Goal: Task Accomplishment & Management: Use online tool/utility

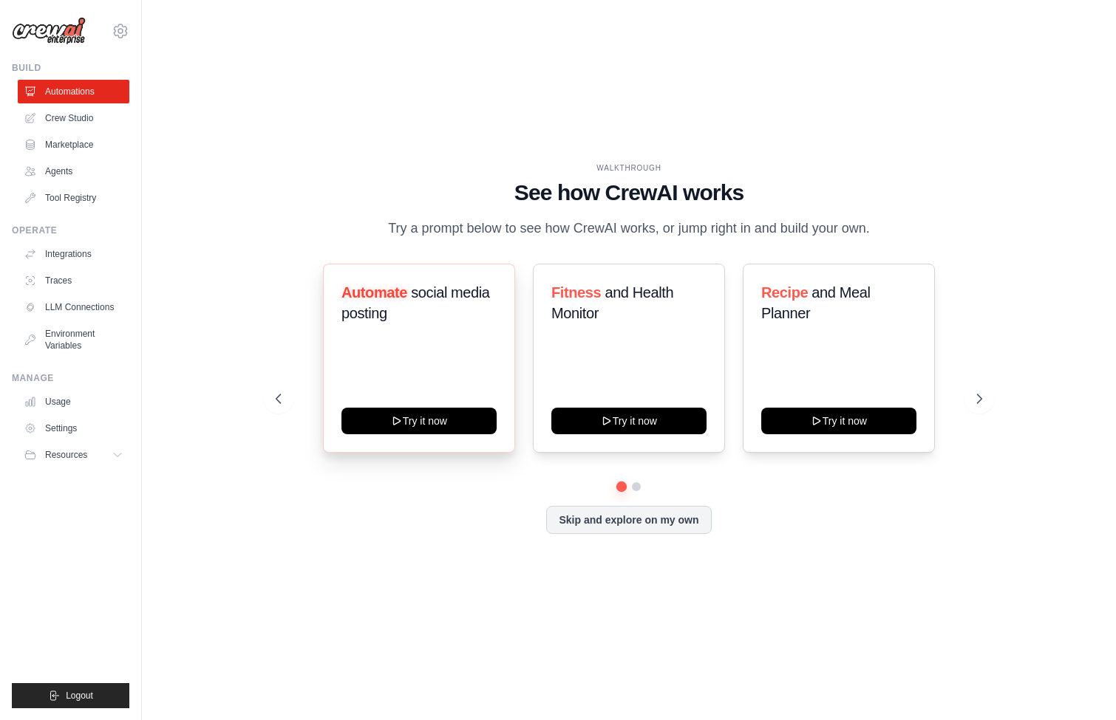
click at [392, 293] on span "Automate" at bounding box center [374, 292] width 66 height 16
click at [237, 300] on div "WALKTHROUGH See how [PERSON_NAME] works Try a prompt below to see how [PERSON_N…" at bounding box center [629, 360] width 927 height 691
click at [420, 420] on button "Try it now" at bounding box center [418, 419] width 155 height 27
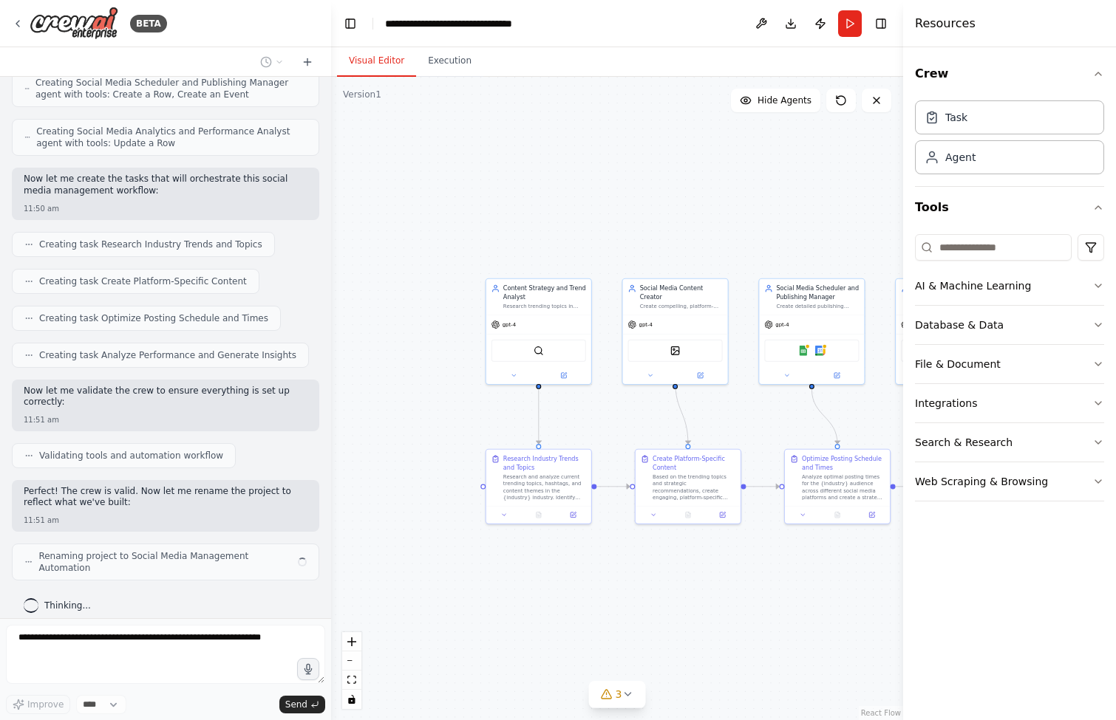
scroll to position [956, 0]
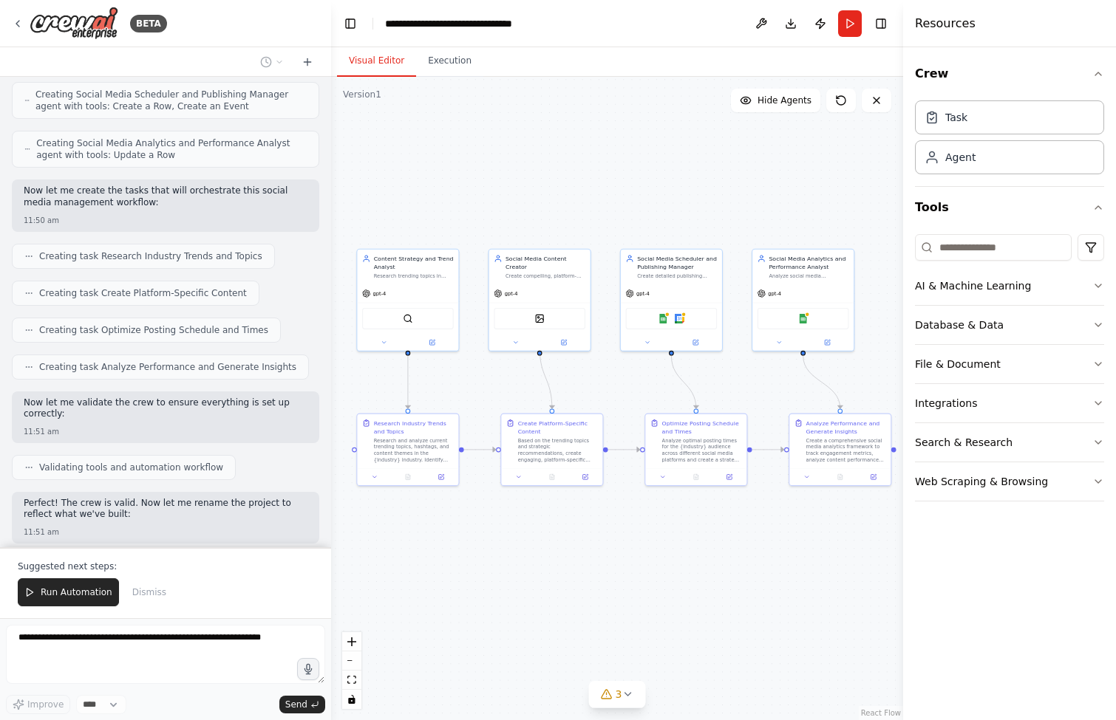
drag, startPoint x: 771, startPoint y: 415, endPoint x: 637, endPoint y: 383, distance: 138.2
click at [637, 383] on div ".deletable-edge-delete-btn { width: 20px; height: 20px; border: 0px solid #ffff…" at bounding box center [617, 399] width 572 height 644
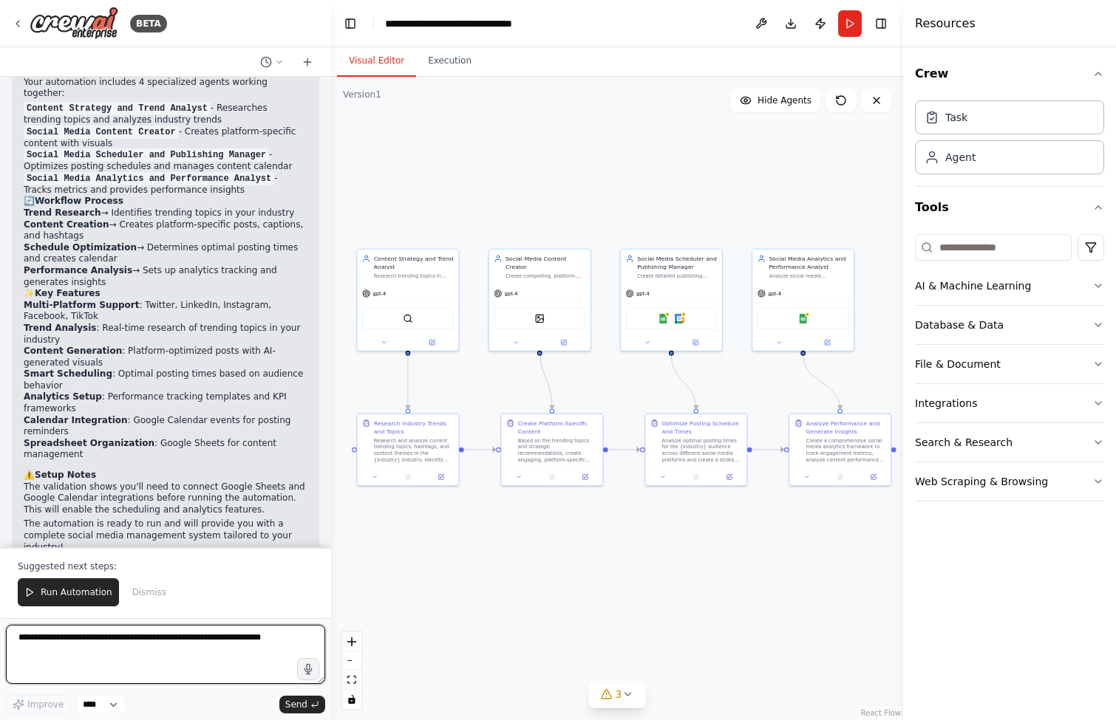
scroll to position [0, 0]
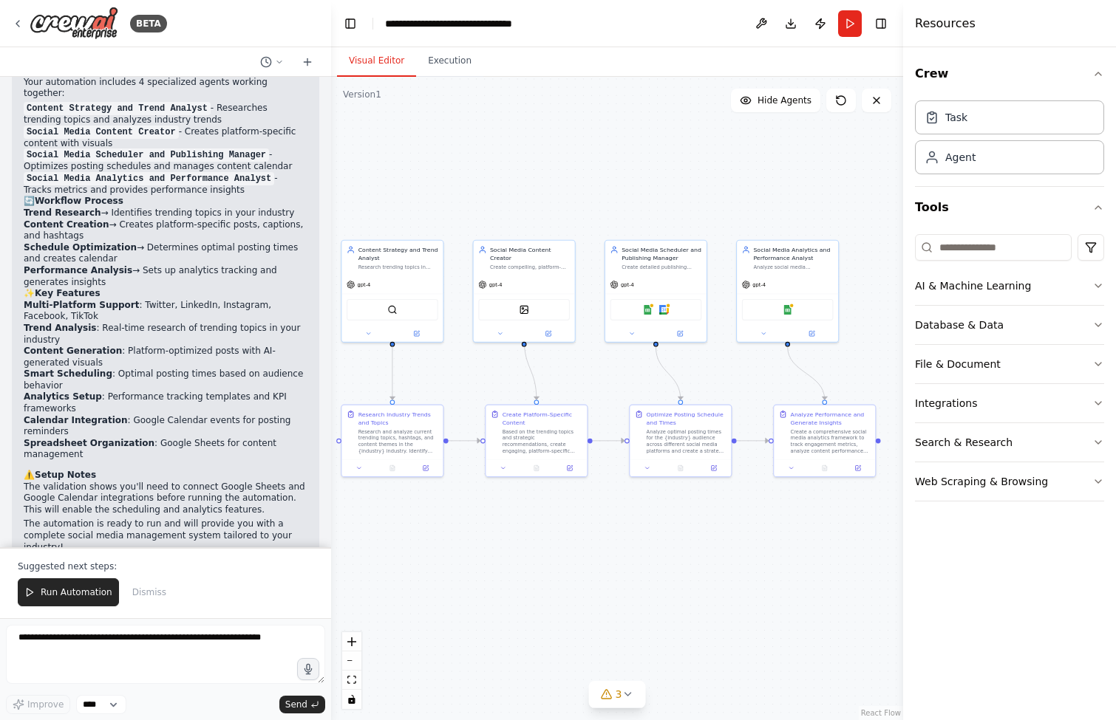
drag, startPoint x: 708, startPoint y: 551, endPoint x: 692, endPoint y: 542, distance: 17.9
click at [692, 542] on div ".deletable-edge-delete-btn { width: 20px; height: 20px; border: 0px solid #ffff…" at bounding box center [617, 399] width 572 height 644
click at [625, 695] on icon at bounding box center [627, 695] width 12 height 12
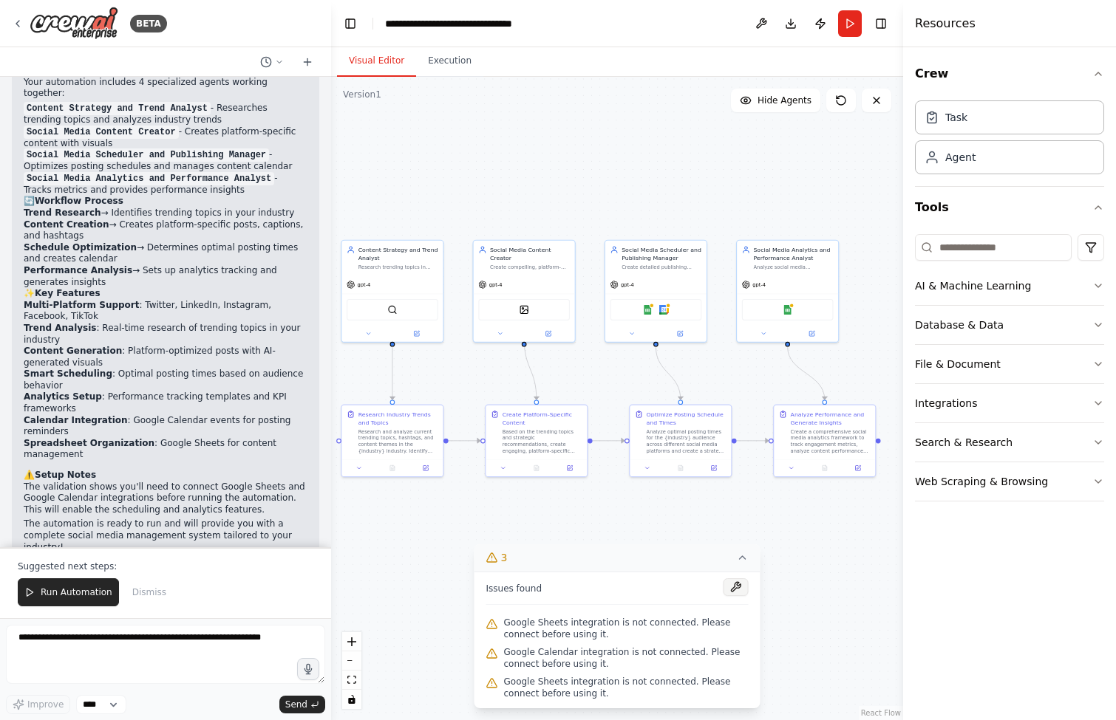
click at [739, 590] on button at bounding box center [735, 588] width 25 height 18
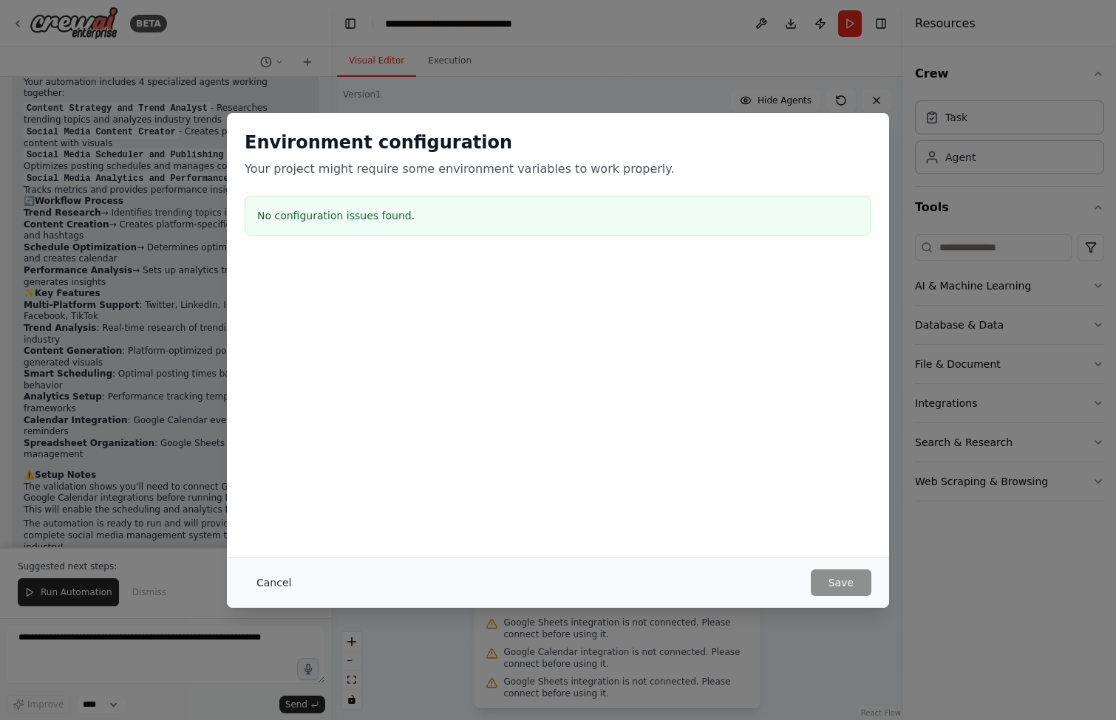
click at [280, 583] on button "Cancel" at bounding box center [274, 583] width 58 height 27
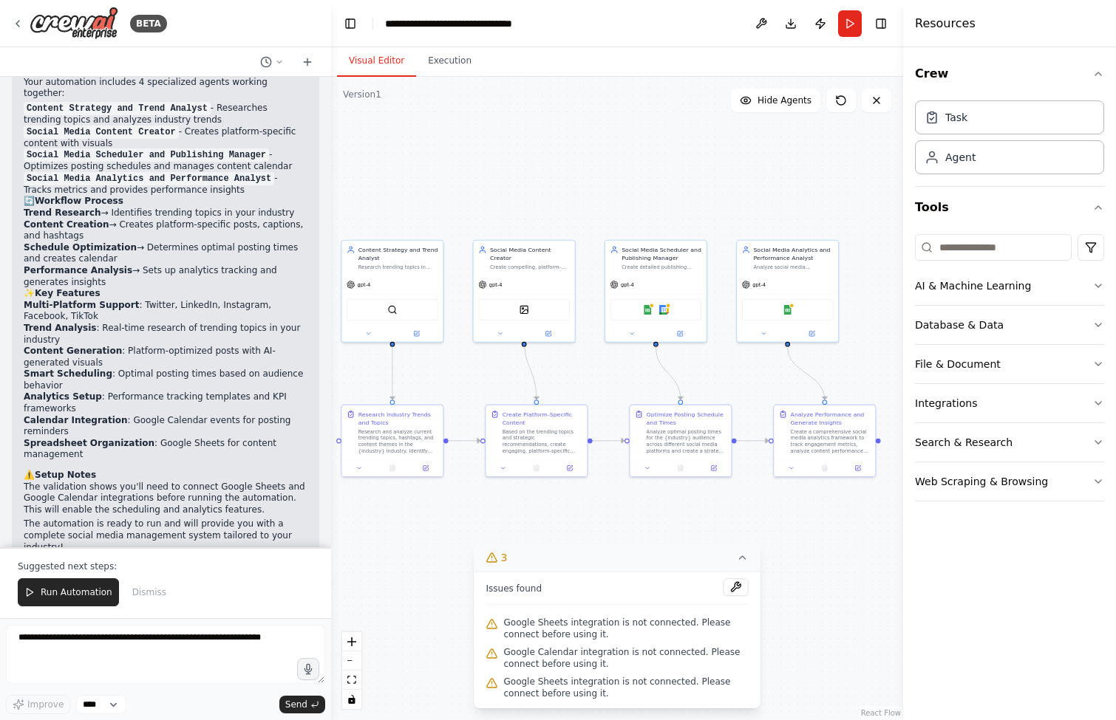
click at [542, 620] on span "Google Sheets integration is not connected. Please connect before using it." at bounding box center [626, 629] width 245 height 24
click at [767, 177] on div ".deletable-edge-delete-btn { width: 20px; height: 20px; border: 0px solid #ffff…" at bounding box center [617, 399] width 572 height 644
click at [833, 515] on div ".deletable-edge-delete-btn { width: 20px; height: 20px; border: 0px solid #ffff…" at bounding box center [617, 399] width 572 height 644
click at [648, 306] on img at bounding box center [648, 306] width 10 height 10
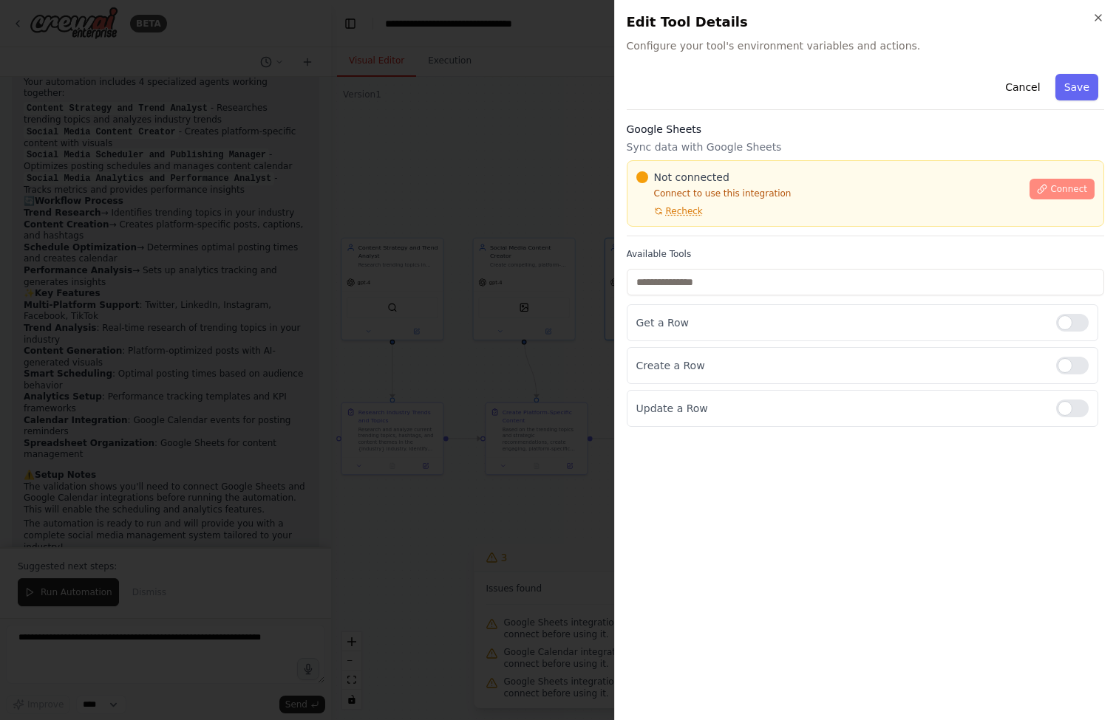
click at [1062, 190] on span "Connect" at bounding box center [1068, 189] width 37 height 12
click at [707, 232] on div "Google Sheets Sync data with Google Sheets Not connected Connect to use this in…" at bounding box center [866, 179] width 478 height 115
click at [448, 307] on div at bounding box center [558, 360] width 1116 height 720
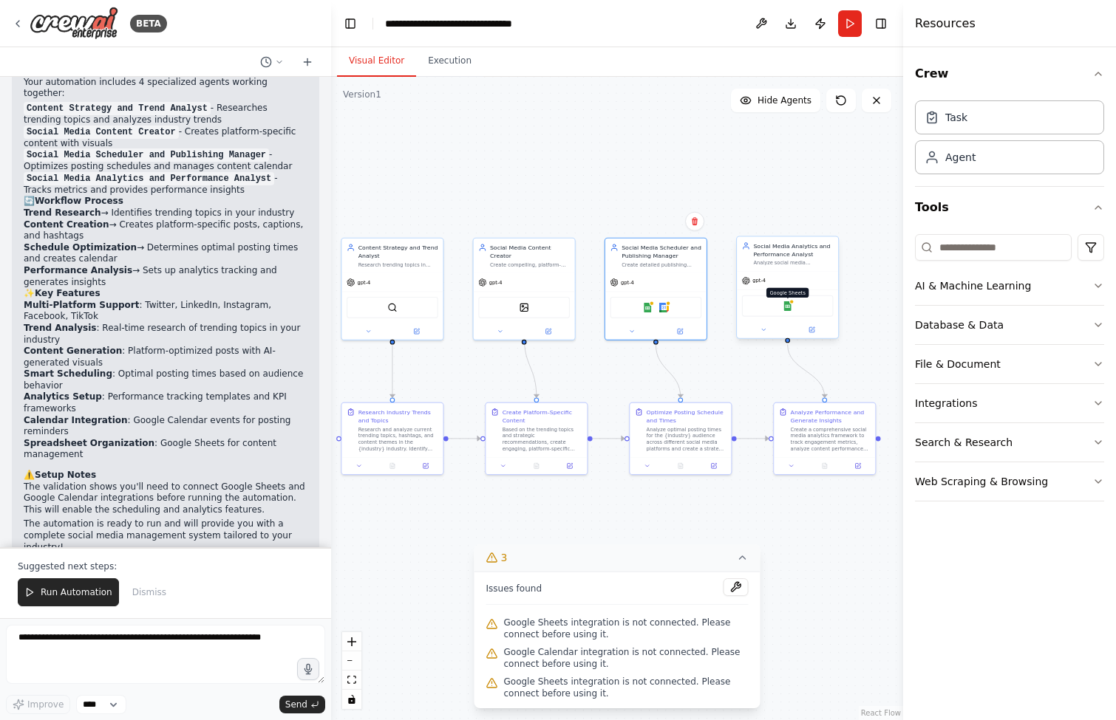
click at [790, 308] on img at bounding box center [787, 306] width 10 height 10
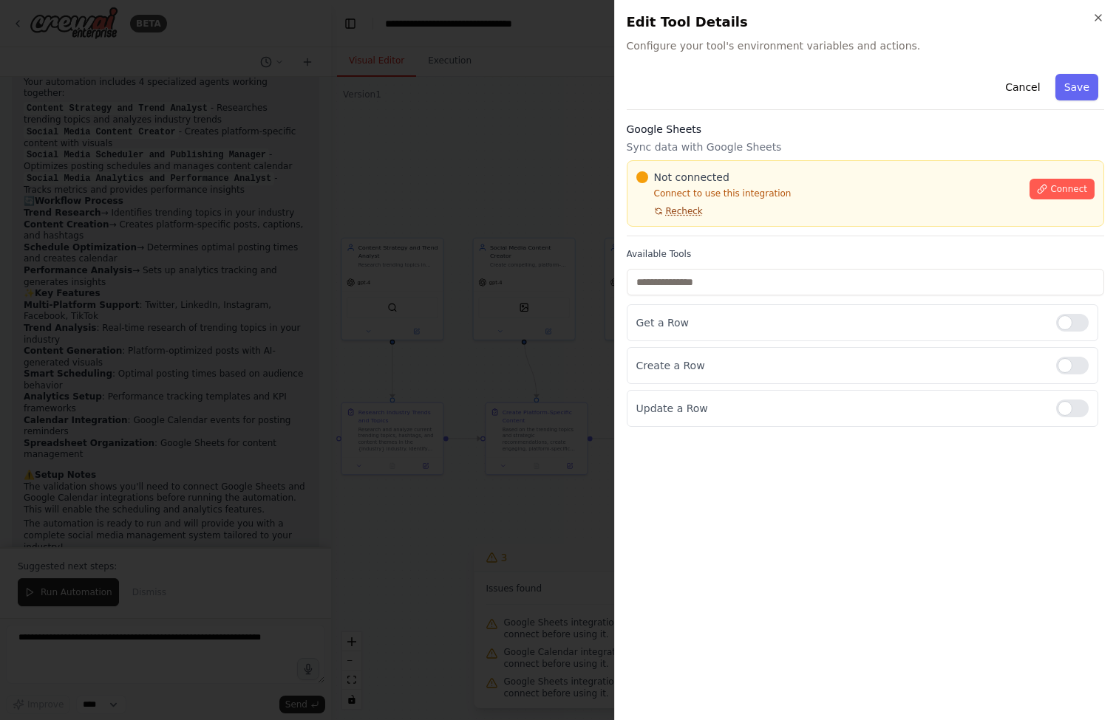
click at [688, 211] on span "Recheck" at bounding box center [684, 211] width 37 height 12
click at [1068, 191] on span "Connect" at bounding box center [1068, 189] width 37 height 12
click at [460, 301] on div at bounding box center [558, 360] width 1116 height 720
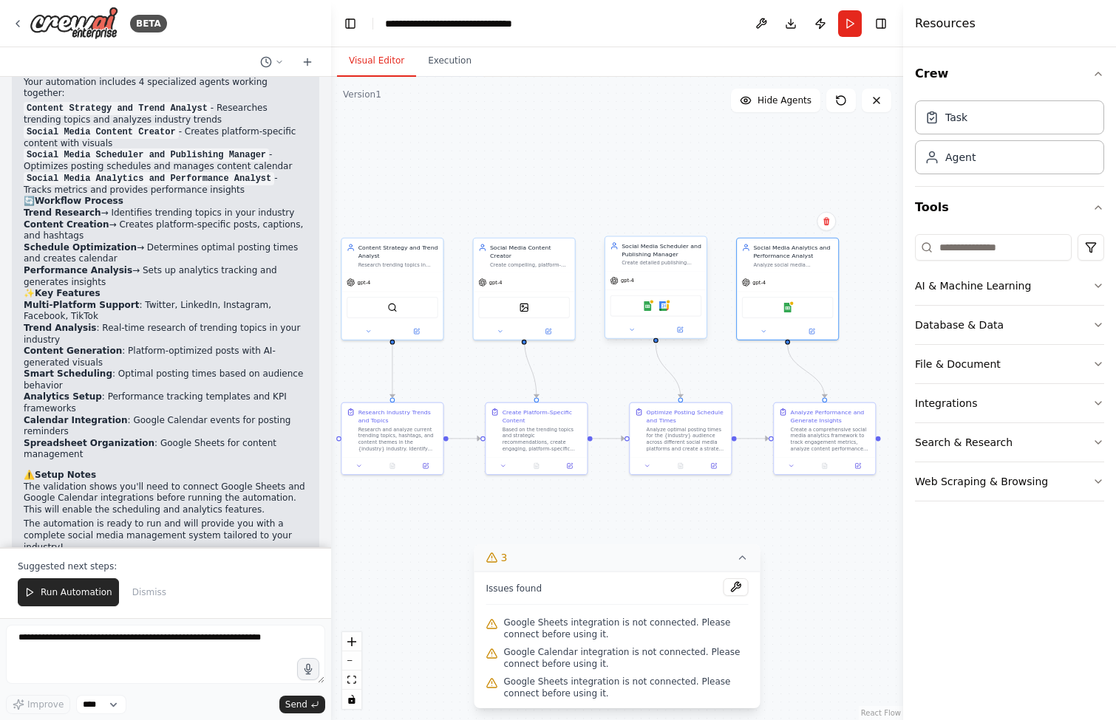
click at [659, 253] on div "Social Media Scheduler and Publishing Manager" at bounding box center [661, 250] width 80 height 16
click at [661, 259] on div "Social Media Scheduler and Publishing Manager Create detailed publishing schedu…" at bounding box center [661, 254] width 80 height 24
click at [555, 262] on div "Social Media Content Creator Create compelling, platform-specific social media …" at bounding box center [524, 254] width 101 height 35
click at [641, 263] on div "Create detailed publishing schedules, recommend optimal posting times based on …" at bounding box center [661, 263] width 80 height 7
click at [632, 329] on icon at bounding box center [631, 330] width 7 height 7
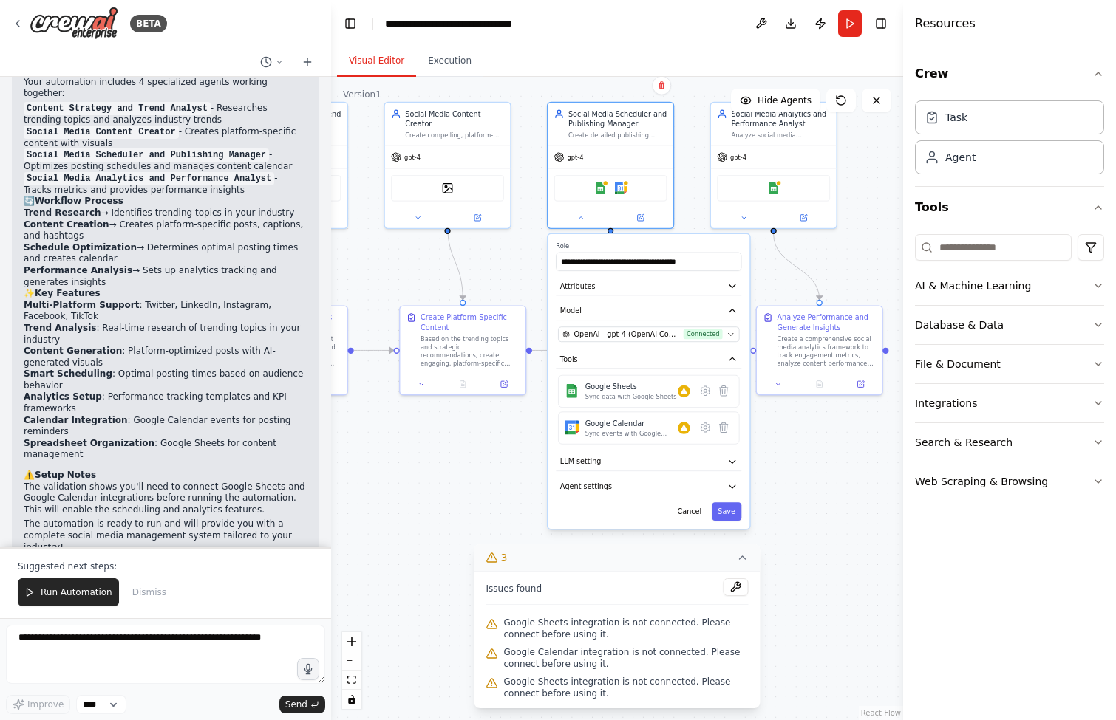
drag, startPoint x: 825, startPoint y: 507, endPoint x: 788, endPoint y: 431, distance: 83.6
click at [788, 431] on div ".deletable-edge-delete-btn { width: 20px; height: 20px; border: 0px solid #ffff…" at bounding box center [617, 399] width 572 height 644
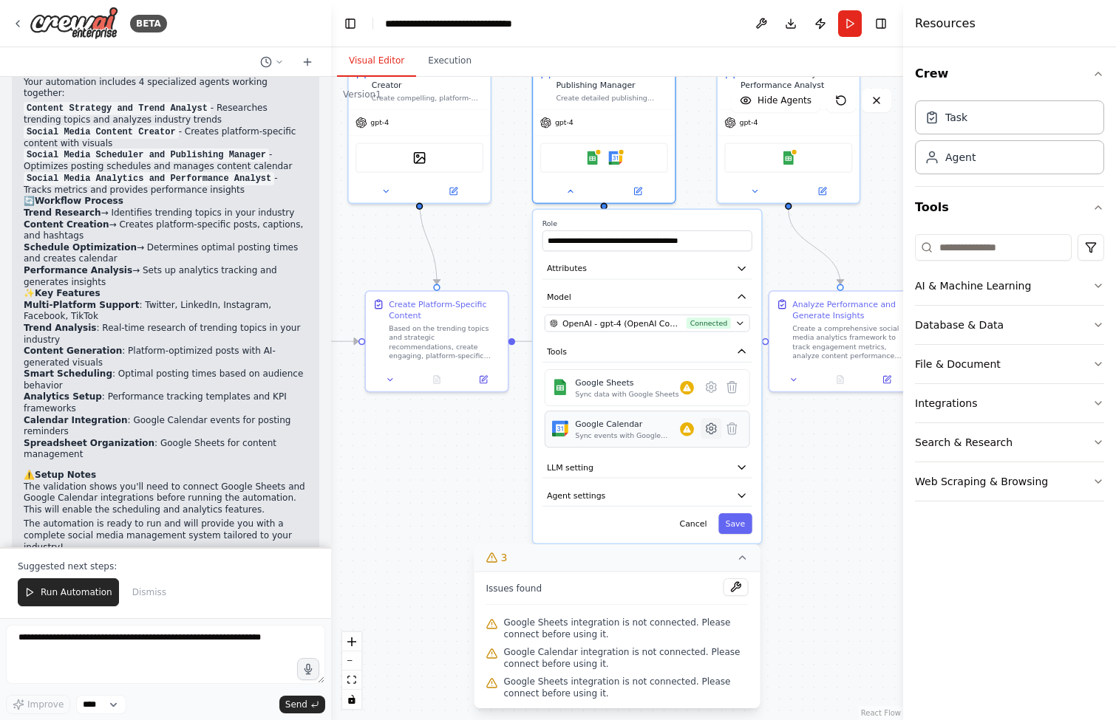
click at [712, 429] on icon at bounding box center [711, 429] width 4 height 4
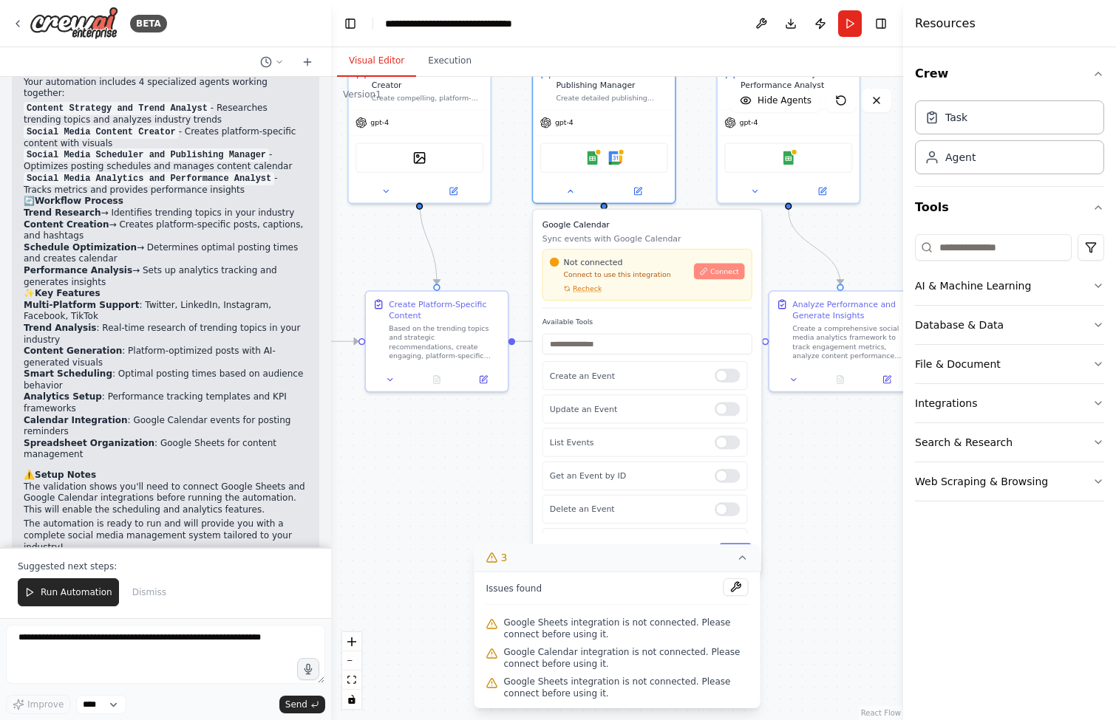
click at [724, 272] on span "Connect" at bounding box center [724, 271] width 29 height 9
click at [742, 559] on icon at bounding box center [743, 558] width 12 height 12
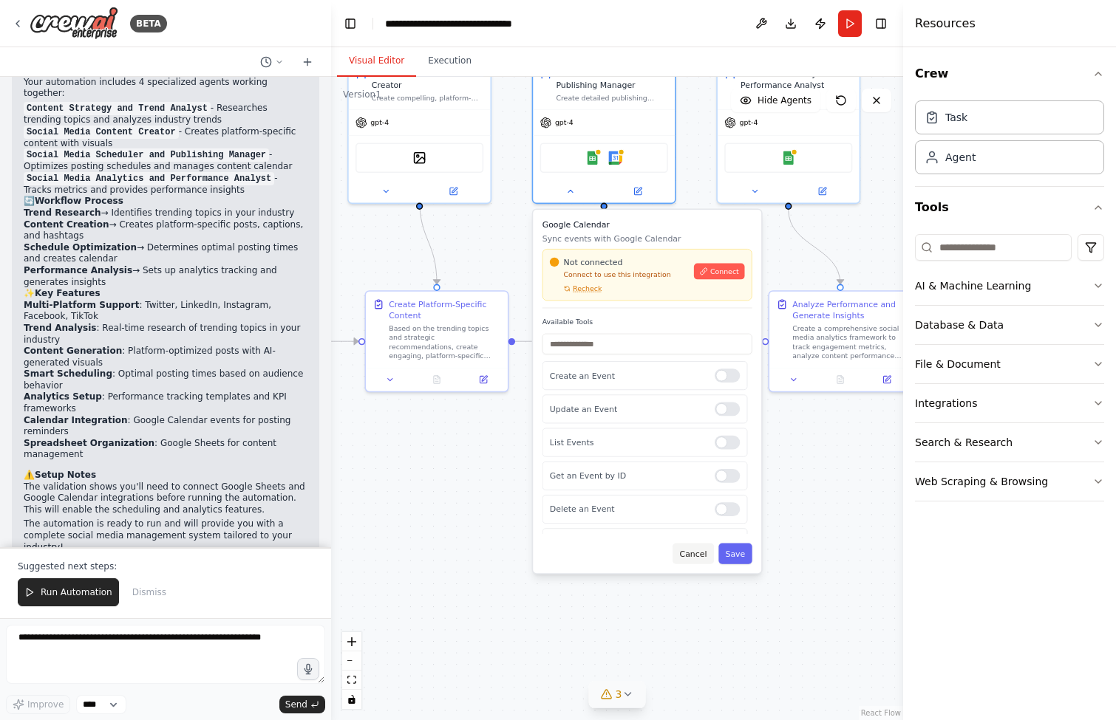
click at [697, 552] on button "Cancel" at bounding box center [692, 554] width 41 height 21
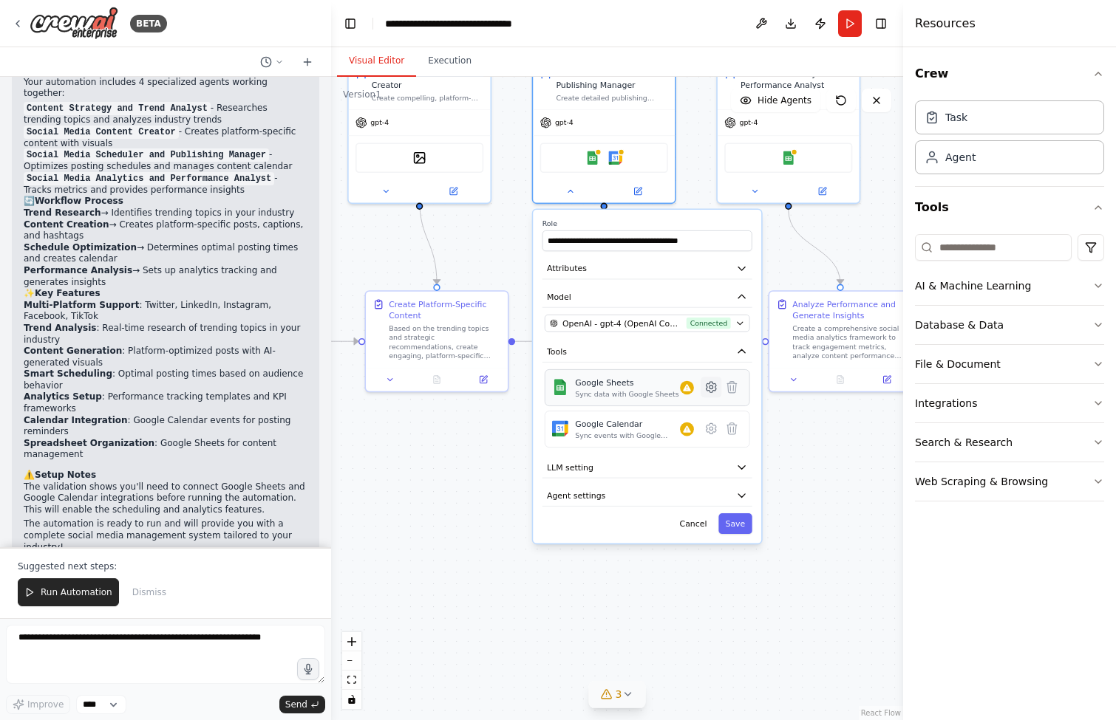
click at [712, 386] on icon at bounding box center [711, 388] width 4 height 4
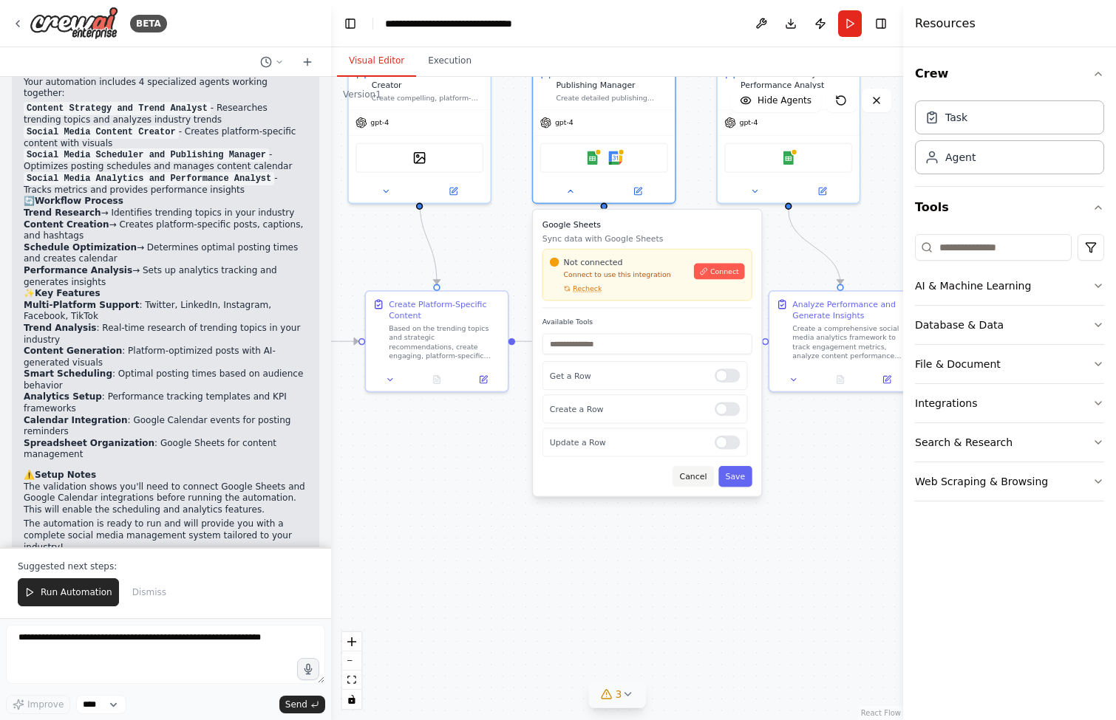
click at [695, 475] on button "Cancel" at bounding box center [692, 476] width 41 height 21
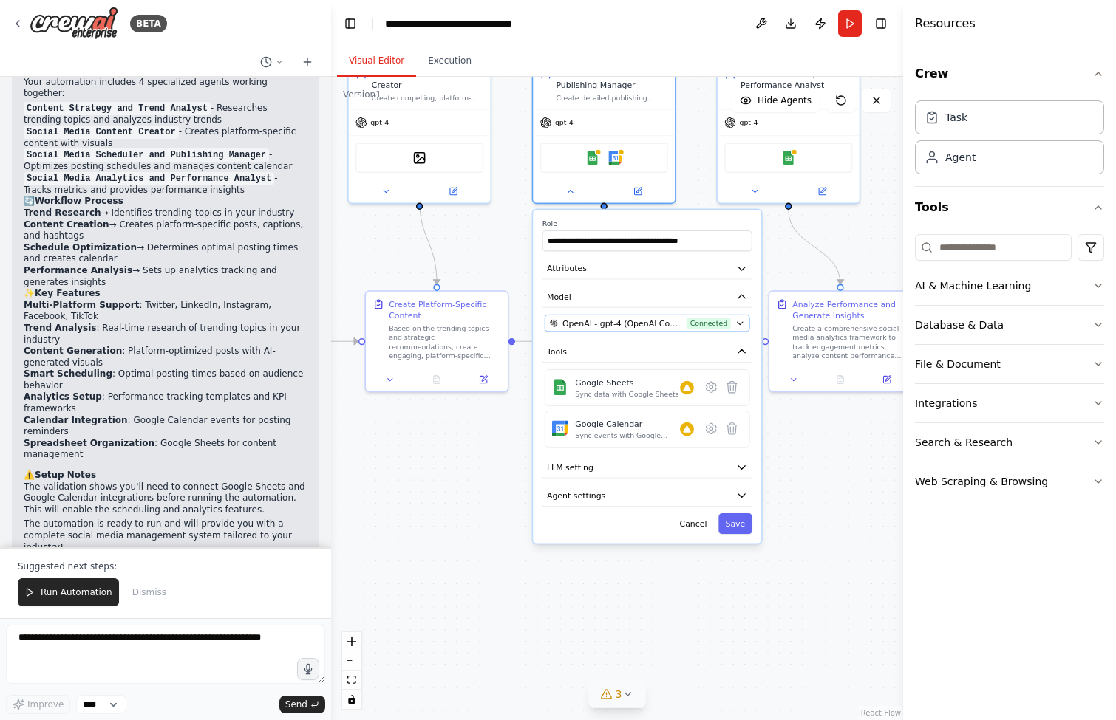
click at [738, 327] on icon "button" at bounding box center [739, 322] width 9 height 9
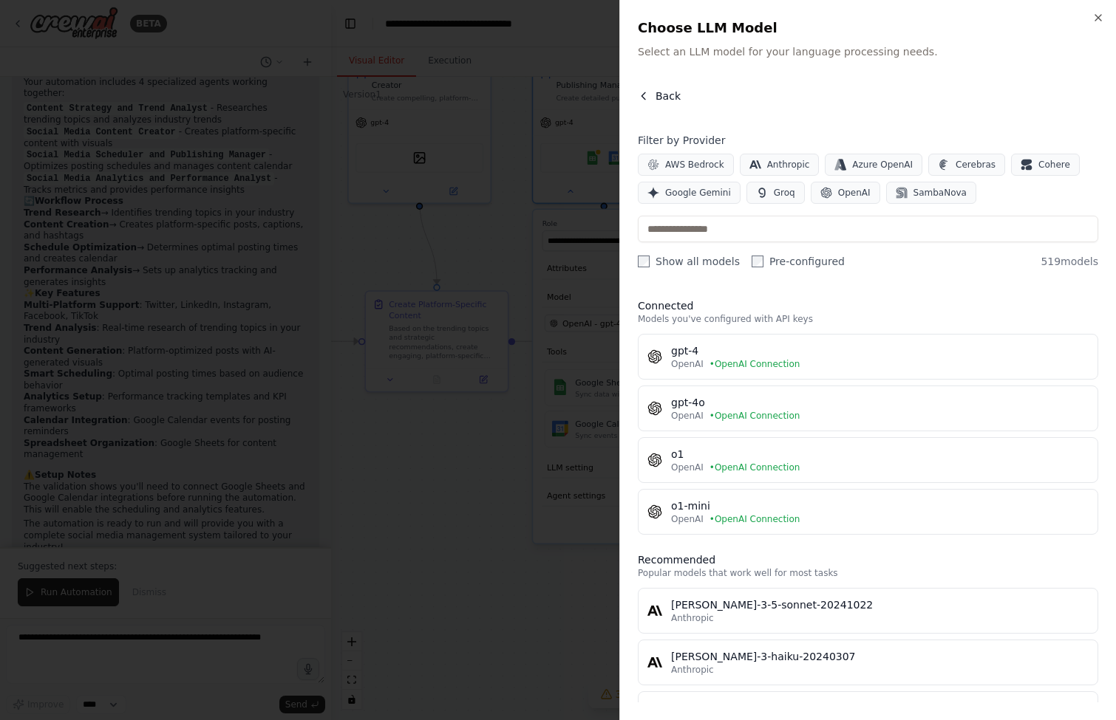
click at [641, 94] on icon "button" at bounding box center [644, 96] width 12 height 12
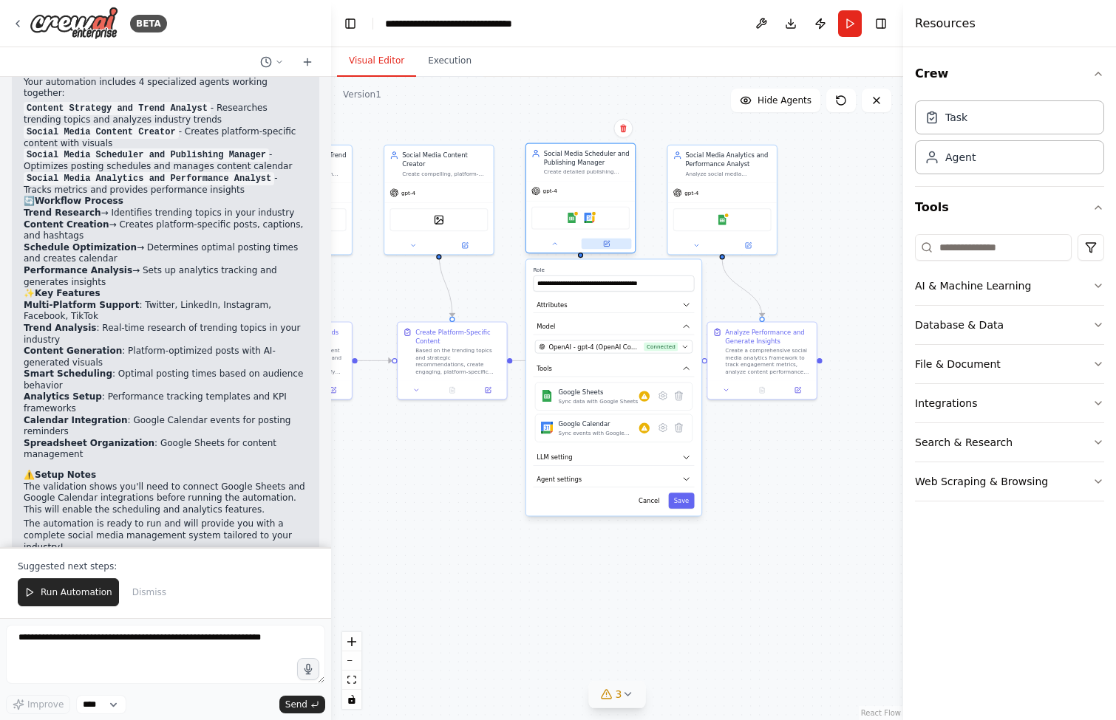
click at [608, 244] on icon at bounding box center [606, 243] width 5 height 5
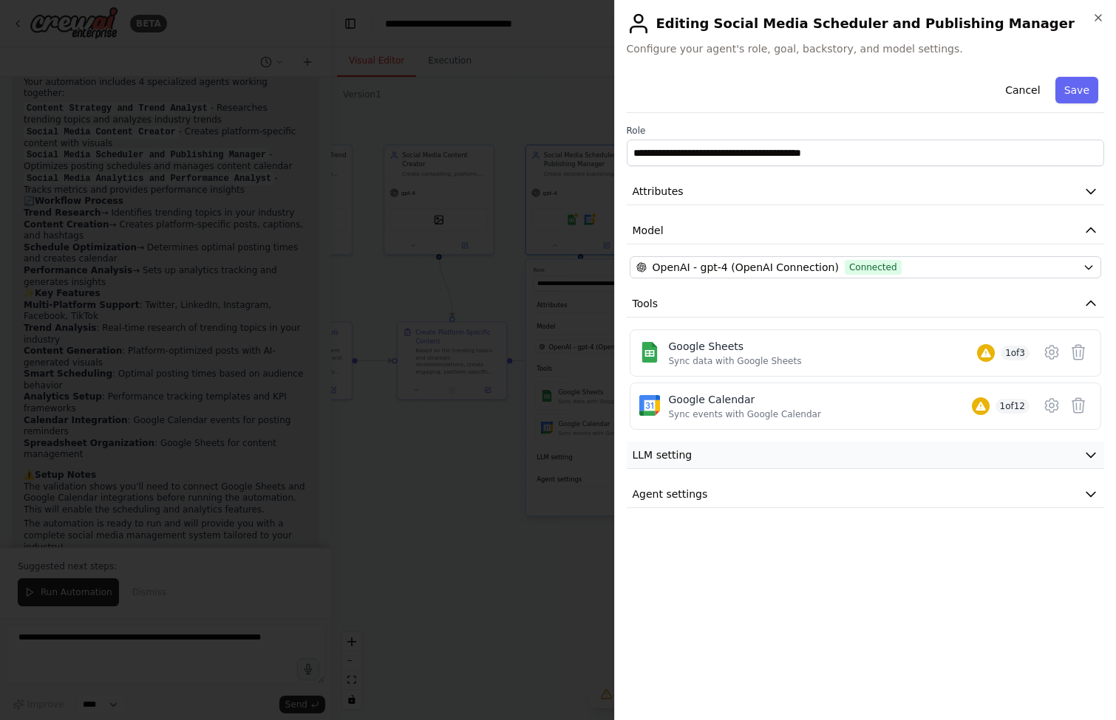
click at [1090, 454] on icon "button" at bounding box center [1090, 455] width 15 height 15
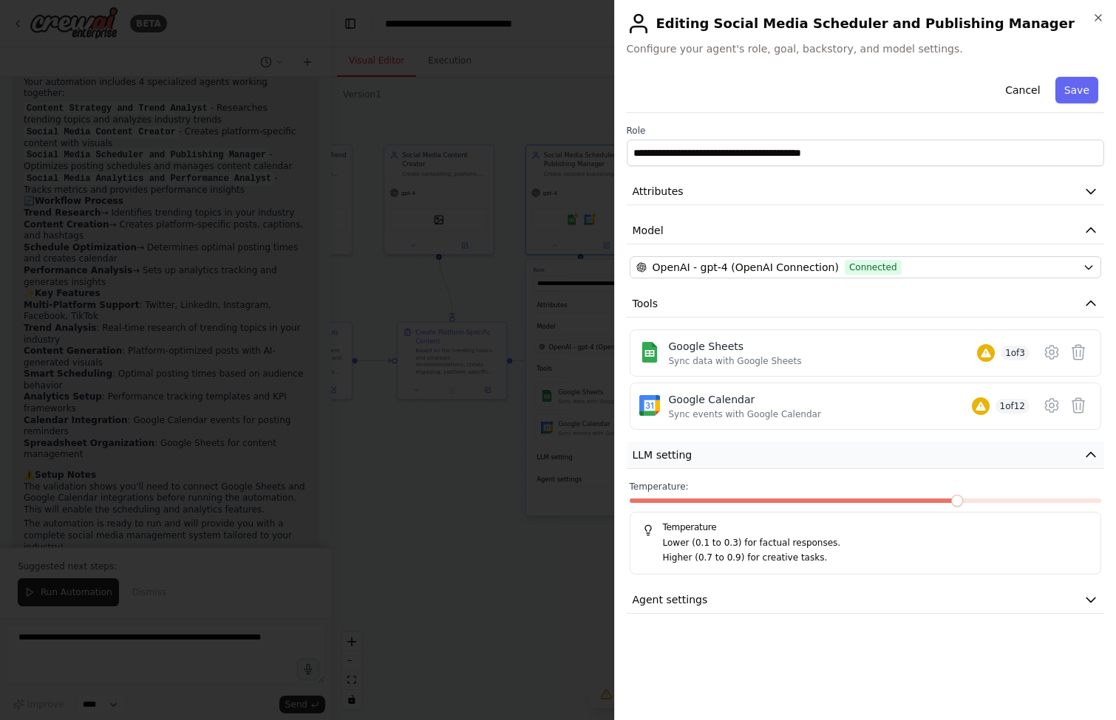
click at [1090, 454] on icon "button" at bounding box center [1090, 455] width 9 height 4
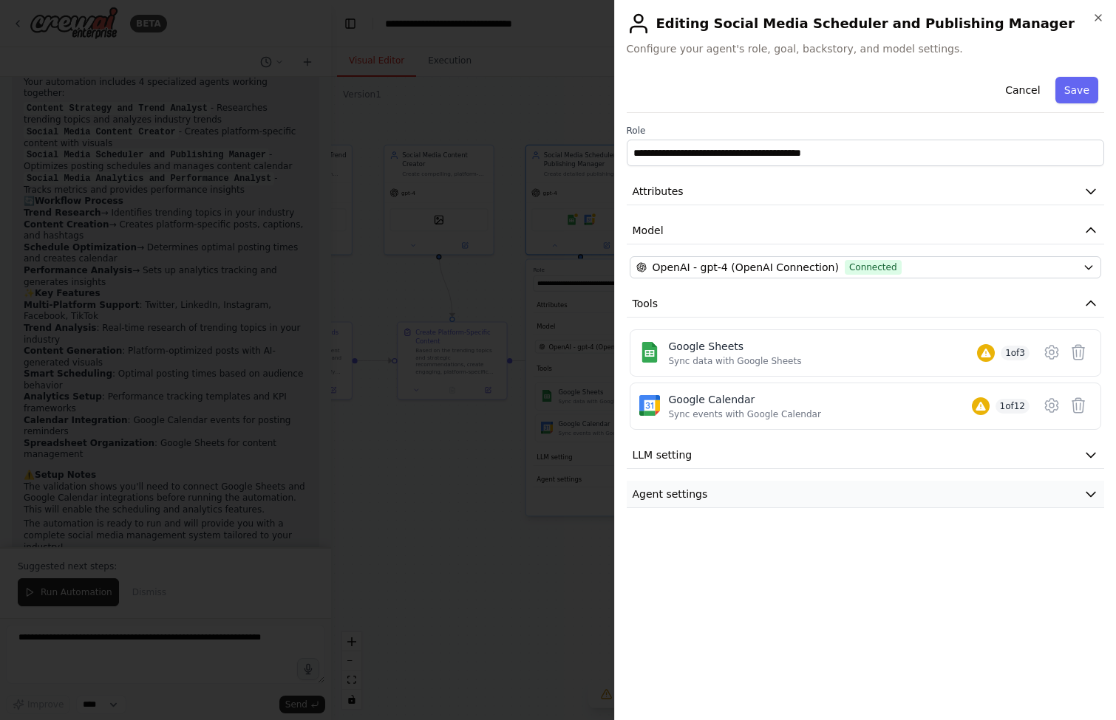
click at [1095, 493] on icon "button" at bounding box center [1090, 495] width 9 height 4
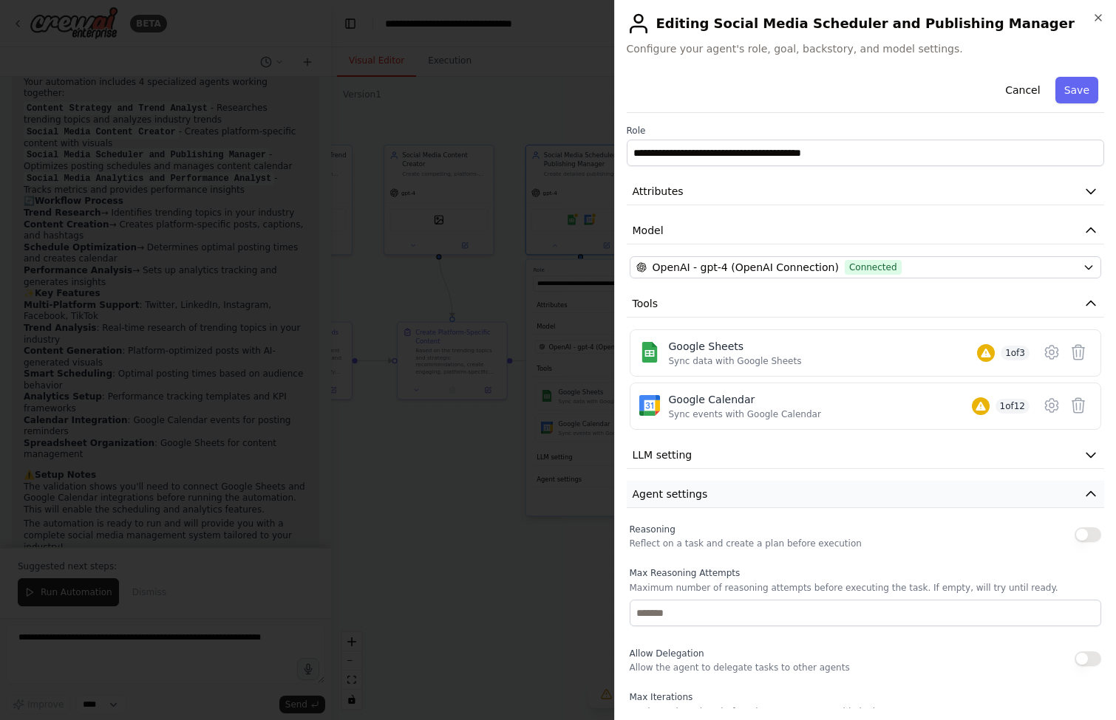
click at [1086, 492] on icon "button" at bounding box center [1090, 494] width 9 height 4
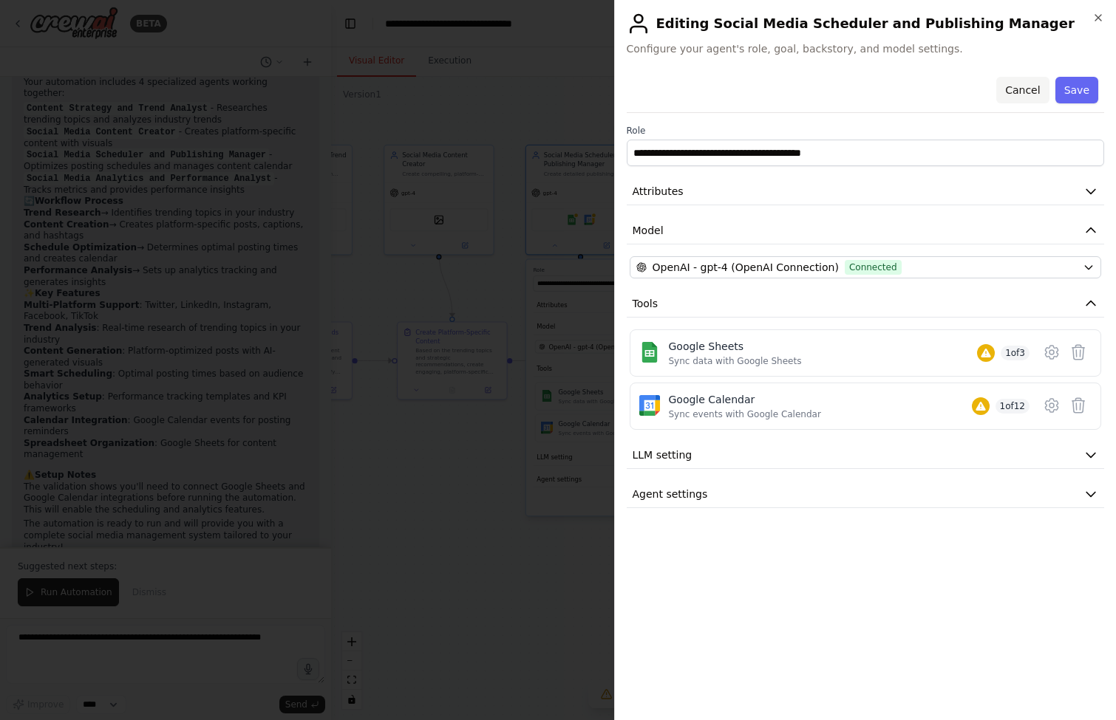
click at [1028, 85] on button "Cancel" at bounding box center [1022, 90] width 52 height 27
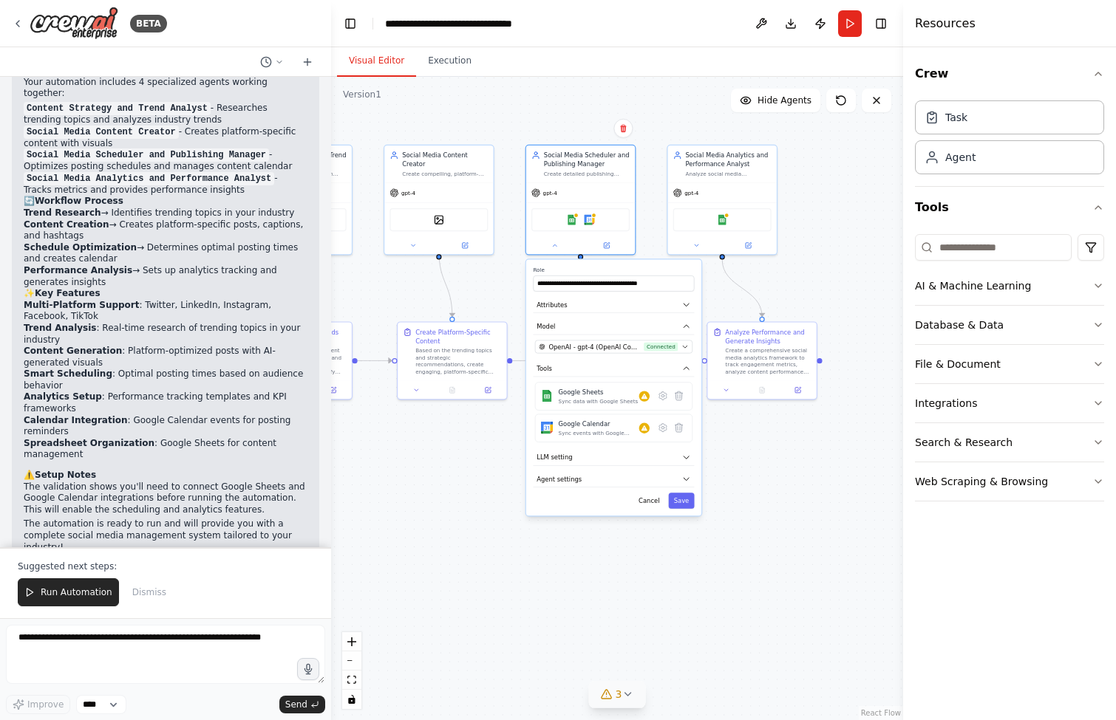
click at [768, 481] on div ".deletable-edge-delete-btn { width: 20px; height: 20px; border: 0px solid #ffff…" at bounding box center [617, 399] width 572 height 644
click at [649, 502] on button "Cancel" at bounding box center [649, 501] width 32 height 16
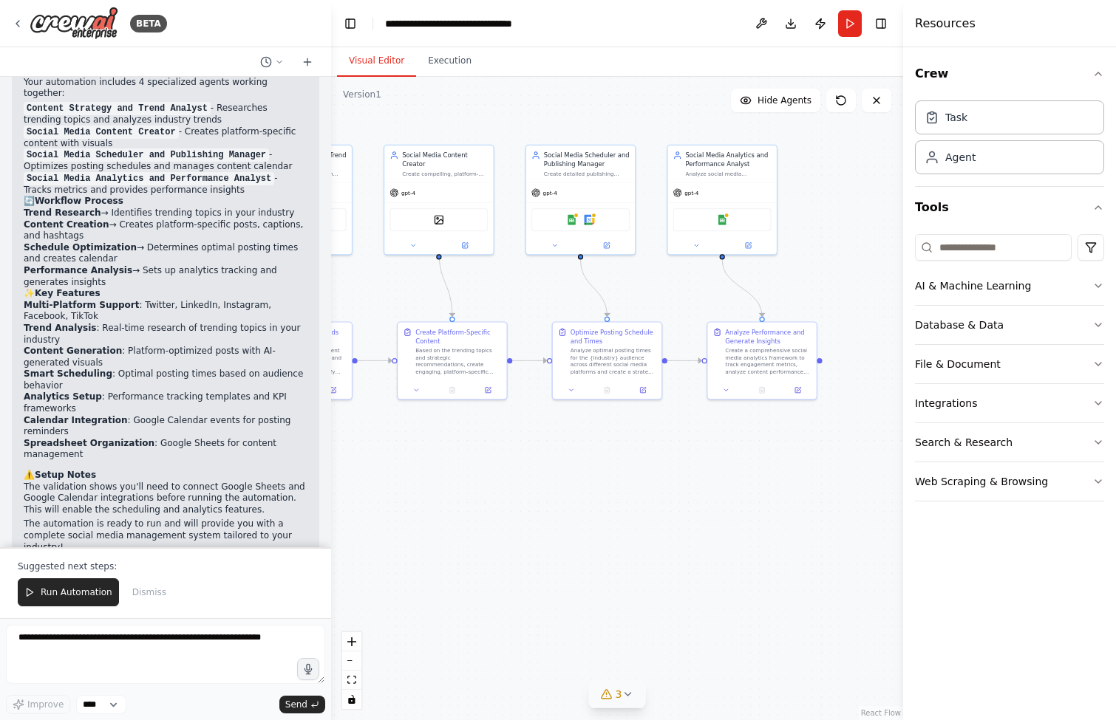
click at [614, 470] on div ".deletable-edge-delete-btn { width: 20px; height: 20px; border: 0px solid #ffff…" at bounding box center [617, 399] width 572 height 644
click at [565, 387] on button at bounding box center [571, 388] width 30 height 10
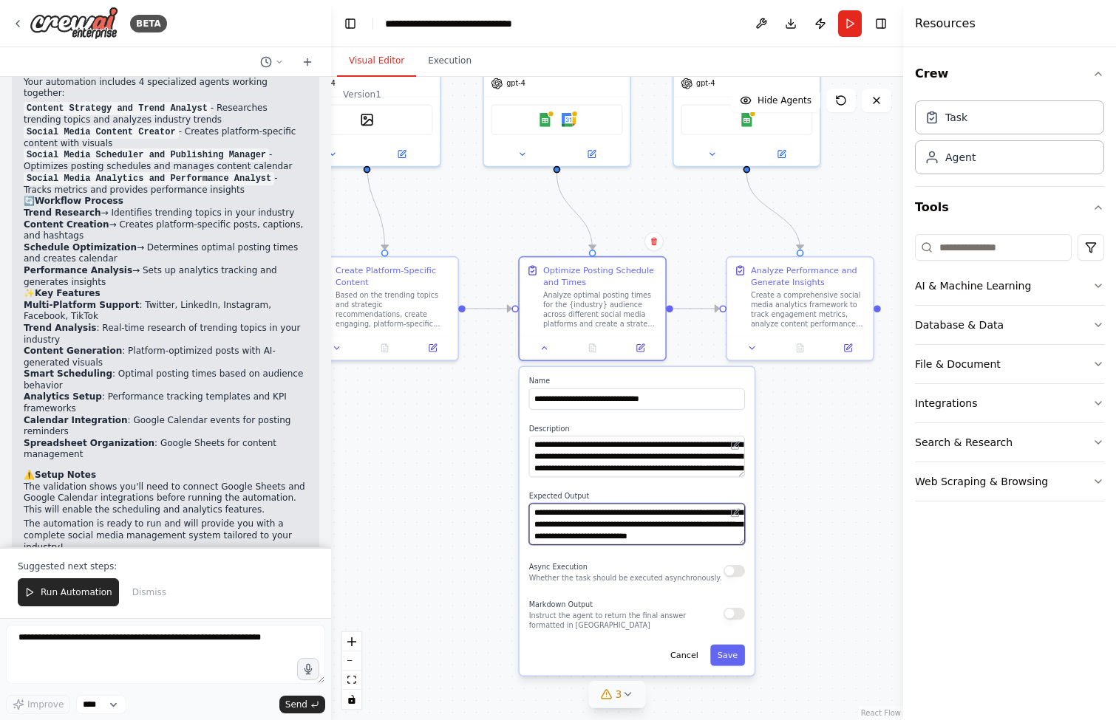
scroll to position [59, 0]
drag, startPoint x: 669, startPoint y: 519, endPoint x: 672, endPoint y: 554, distance: 34.9
click at [672, 556] on div "**********" at bounding box center [636, 521] width 235 height 308
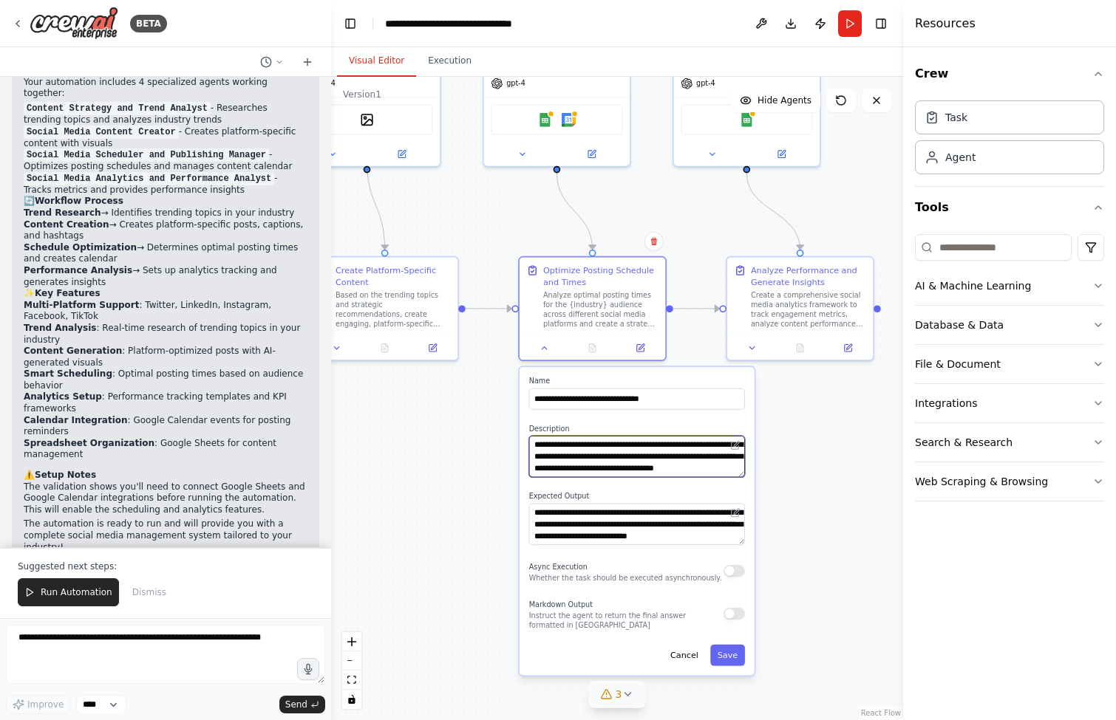
drag, startPoint x: 624, startPoint y: 454, endPoint x: 631, endPoint y: 507, distance: 52.9
click at [631, 507] on div "**********" at bounding box center [636, 521] width 235 height 308
click at [474, 490] on div ".deletable-edge-delete-btn { width: 20px; height: 20px; border: 0px solid #ffff…" at bounding box center [617, 399] width 572 height 644
click at [525, 480] on div "**********" at bounding box center [636, 521] width 235 height 308
click at [690, 649] on button "Cancel" at bounding box center [684, 655] width 42 height 21
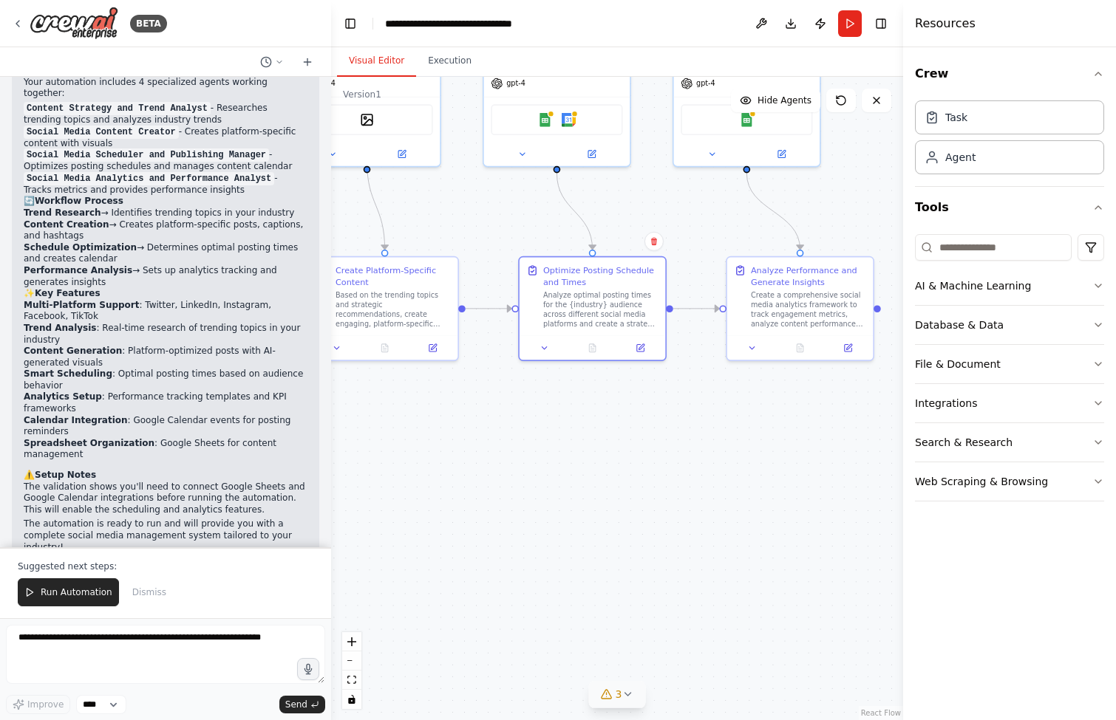
click at [632, 469] on div ".deletable-edge-delete-btn { width: 20px; height: 20px; border: 0px solid #ffff…" at bounding box center [617, 399] width 572 height 644
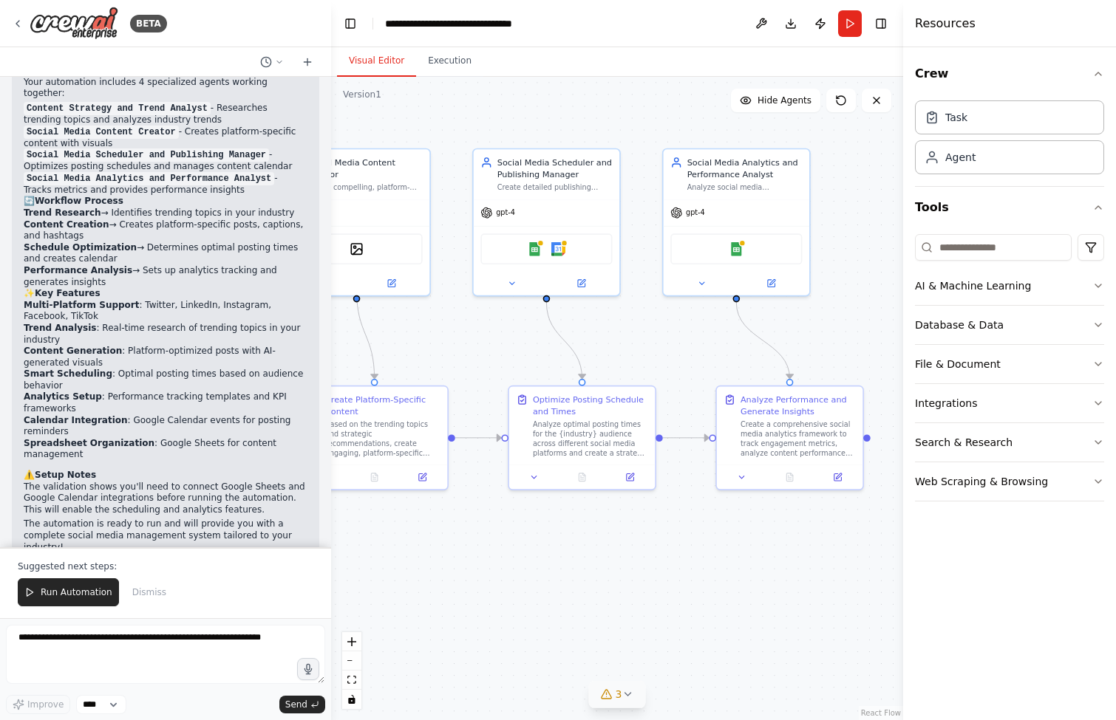
drag, startPoint x: 507, startPoint y: 259, endPoint x: 477, endPoint y: 347, distance: 92.1
click at [477, 347] on div ".deletable-edge-delete-btn { width: 20px; height: 20px; border: 0px solid #ffff…" at bounding box center [617, 399] width 572 height 644
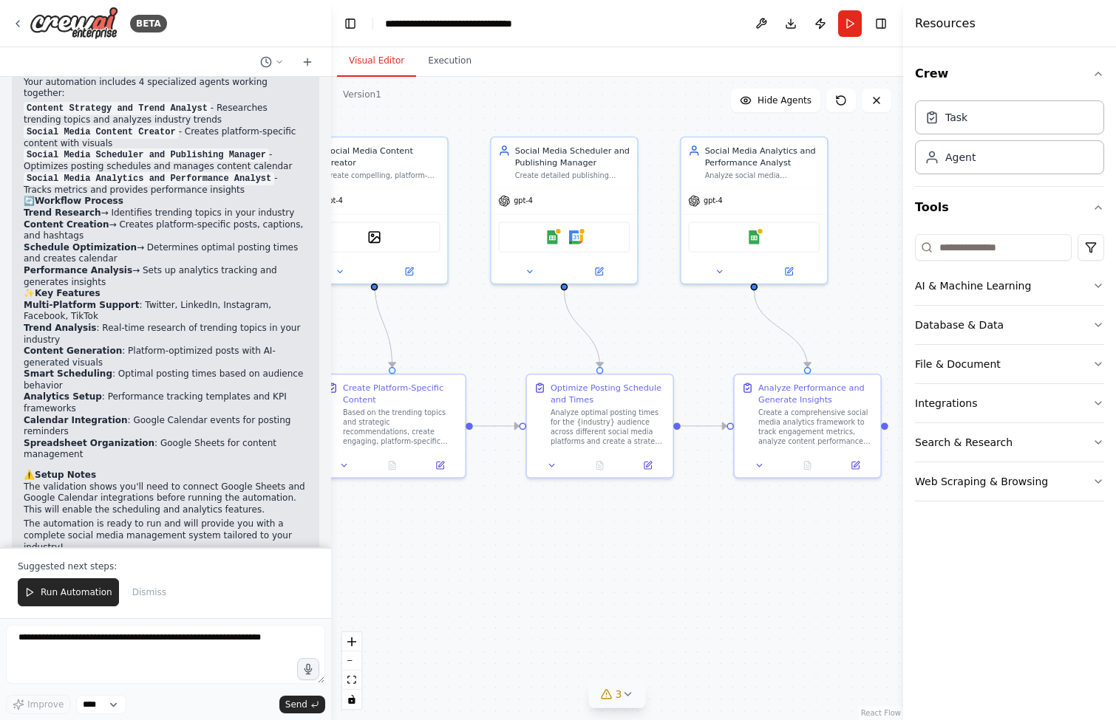
drag, startPoint x: 669, startPoint y: 344, endPoint x: 686, endPoint y: 332, distance: 21.3
click at [686, 332] on div ".deletable-edge-delete-btn { width: 20px; height: 20px; border: 0px solid #ffff…" at bounding box center [617, 399] width 572 height 644
click at [685, 328] on div ".deletable-edge-delete-btn { width: 20px; height: 20px; border: 0px solid #ffff…" at bounding box center [617, 399] width 572 height 644
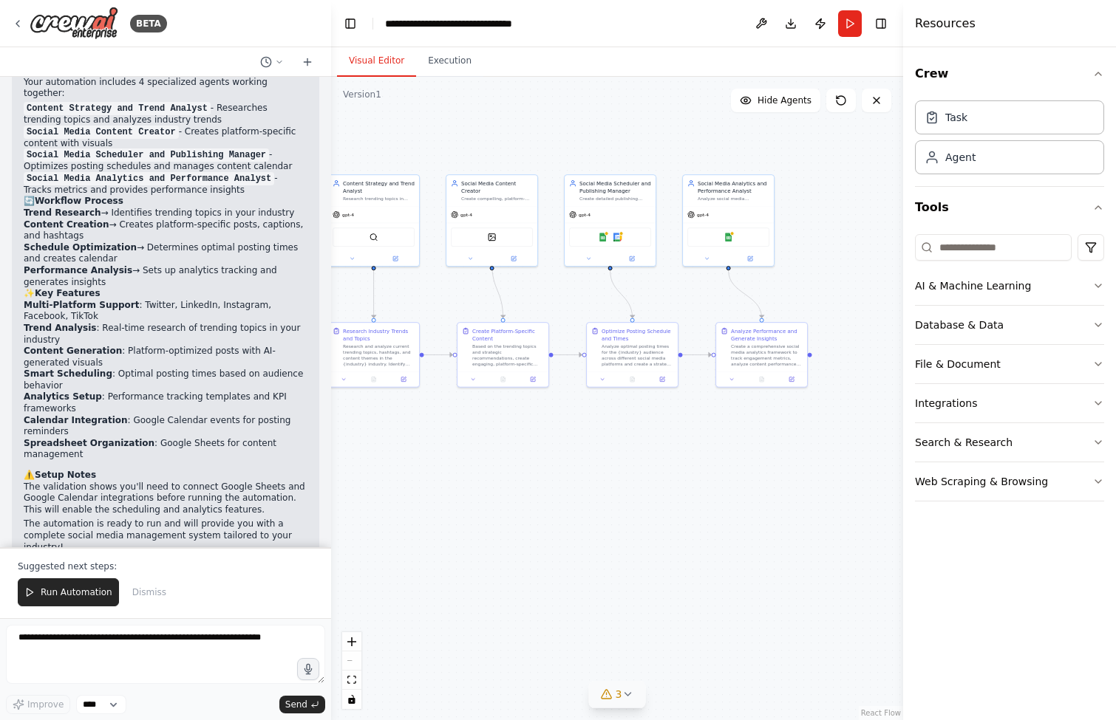
drag, startPoint x: 562, startPoint y: 624, endPoint x: 564, endPoint y: 480, distance: 144.8
click at [564, 480] on div ".deletable-edge-delete-btn { width: 20px; height: 20px; border: 0px solid #ffff…" at bounding box center [617, 399] width 572 height 644
click at [702, 457] on div ".deletable-edge-delete-btn { width: 20px; height: 20px; border: 0px solid #ffff…" at bounding box center [617, 399] width 572 height 644
click at [716, 188] on div "Social Media Analytics and Performance Analyst" at bounding box center [733, 185] width 72 height 15
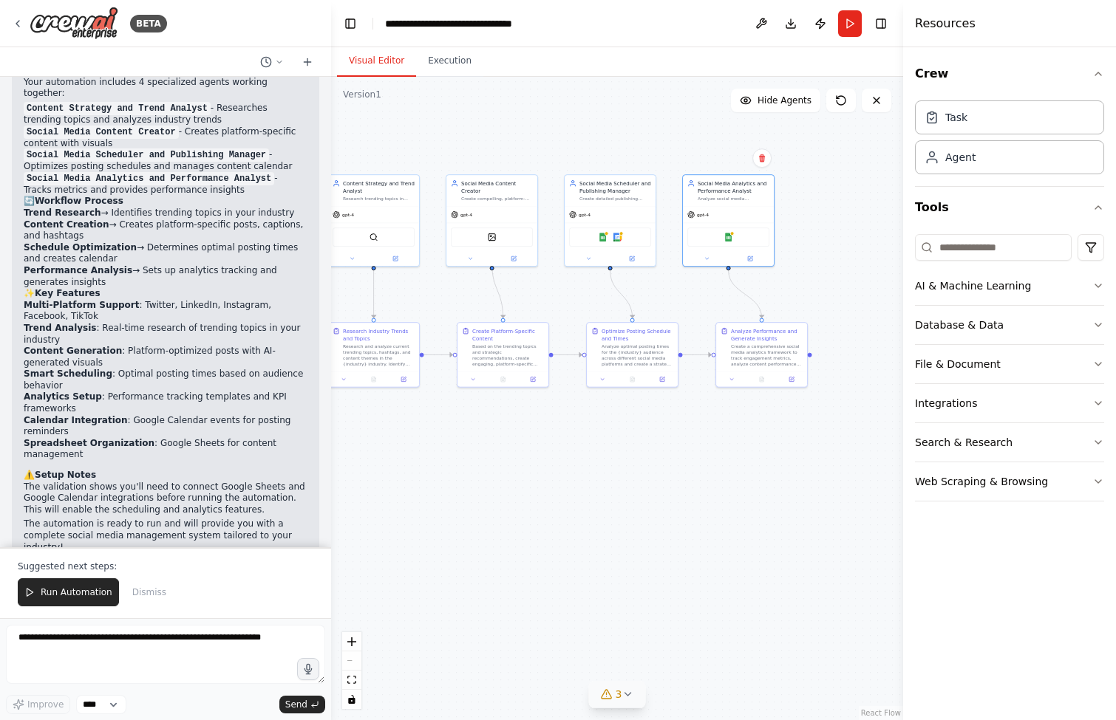
click at [816, 211] on div ".deletable-edge-delete-btn { width: 20px; height: 20px; border: 0px solid #ffff…" at bounding box center [617, 399] width 572 height 644
click at [822, 241] on div ".deletable-edge-delete-btn { width: 20px; height: 20px; border: 0px solid #ffff…" at bounding box center [617, 399] width 572 height 644
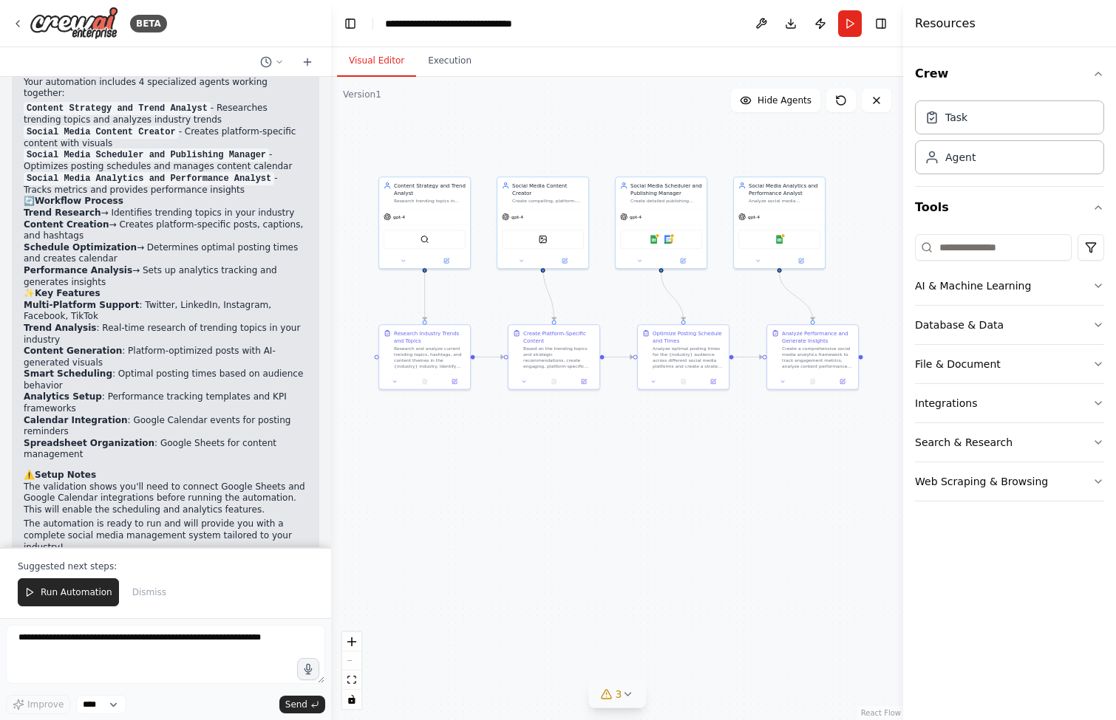
drag, startPoint x: 550, startPoint y: 301, endPoint x: 600, endPoint y: 304, distance: 50.3
click at [600, 304] on div ".deletable-edge-delete-btn { width: 20px; height: 20px; border: 0px solid #ffff…" at bounding box center [617, 399] width 572 height 644
click at [960, 118] on div "Task" at bounding box center [956, 116] width 22 height 15
click at [957, 115] on div "Task" at bounding box center [956, 116] width 22 height 15
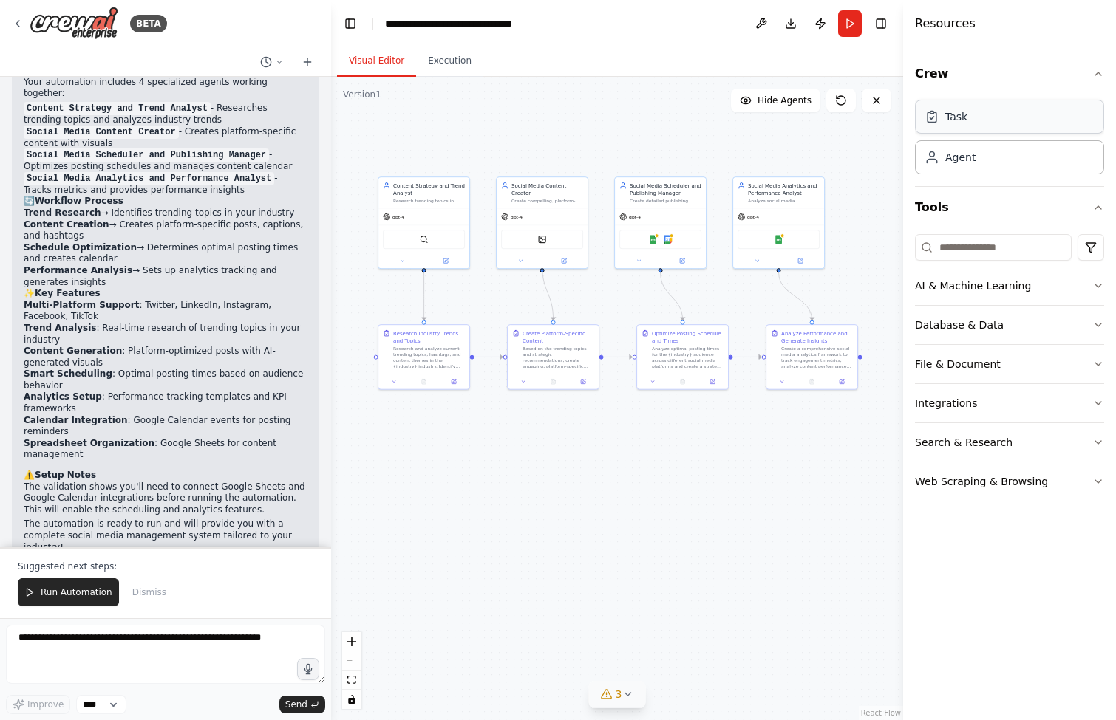
click at [957, 115] on div "Task" at bounding box center [956, 116] width 22 height 15
click at [943, 121] on div "Task" at bounding box center [945, 116] width 43 height 15
drag, startPoint x: 685, startPoint y: 153, endPoint x: 682, endPoint y: 477, distance: 323.6
click at [683, 477] on div "New Task" at bounding box center [688, 479] width 72 height 7
click at [656, 502] on button at bounding box center [652, 503] width 25 height 9
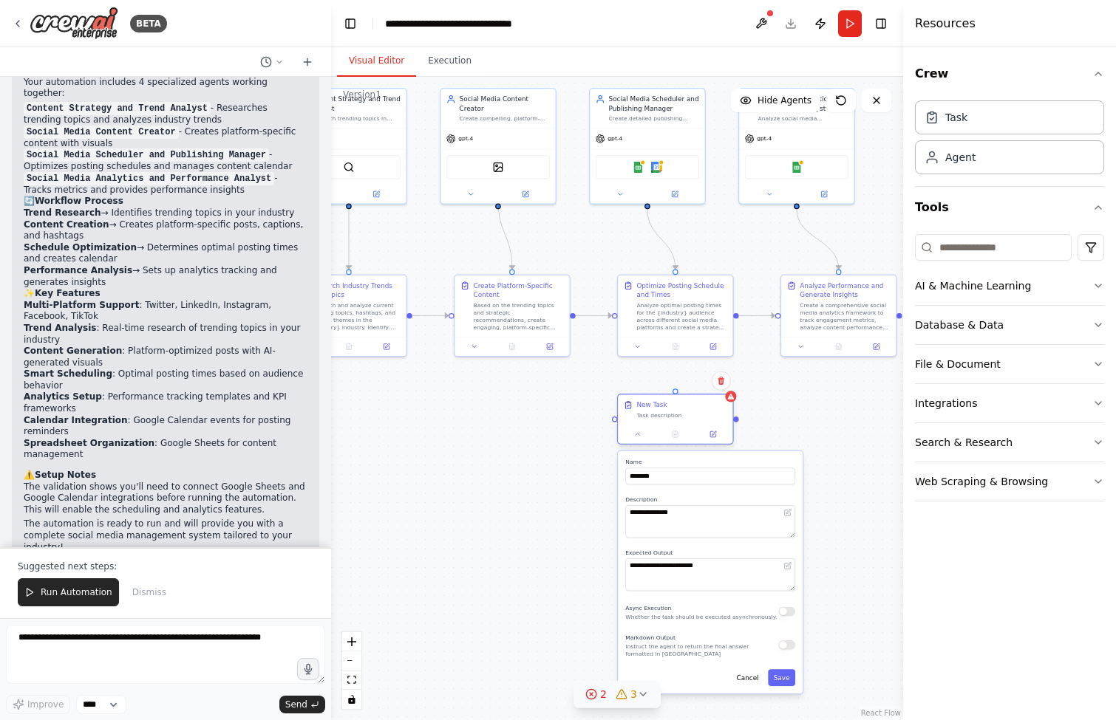
drag, startPoint x: 704, startPoint y: 466, endPoint x: 708, endPoint y: 400, distance: 65.9
click at [708, 400] on div "New Task" at bounding box center [681, 405] width 90 height 10
click at [724, 380] on icon at bounding box center [721, 381] width 9 height 9
click at [690, 380] on button "Confirm" at bounding box center [678, 381] width 52 height 18
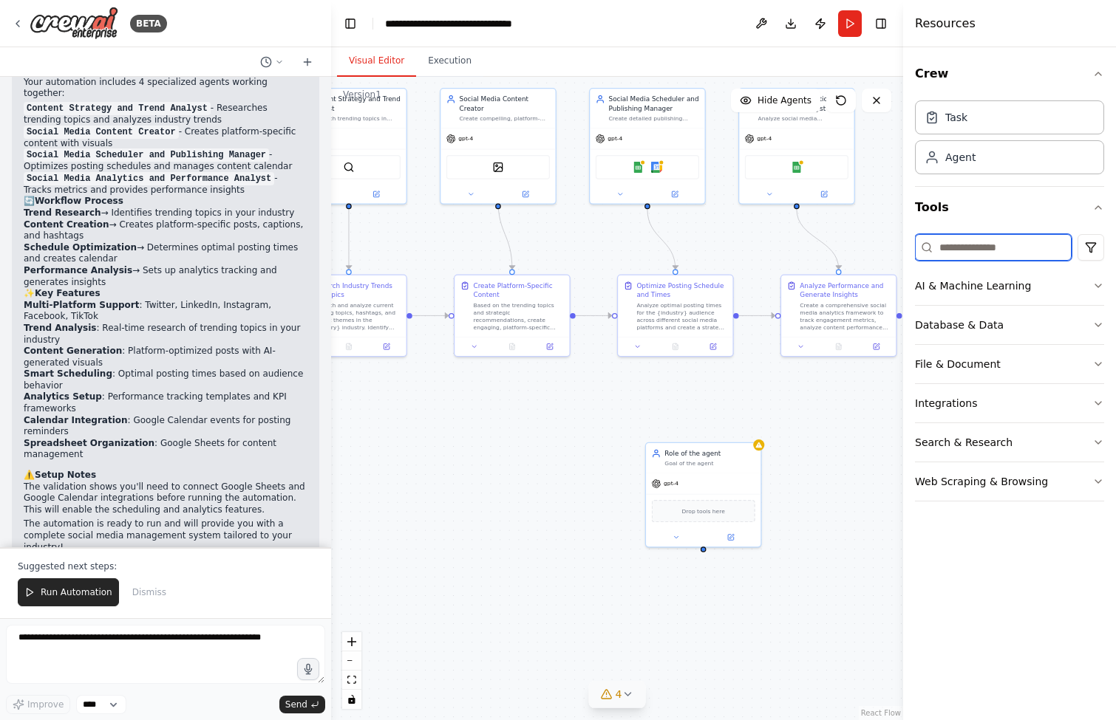
click at [998, 251] on input at bounding box center [993, 247] width 157 height 27
click at [1096, 319] on icon "button" at bounding box center [1098, 325] width 12 height 12
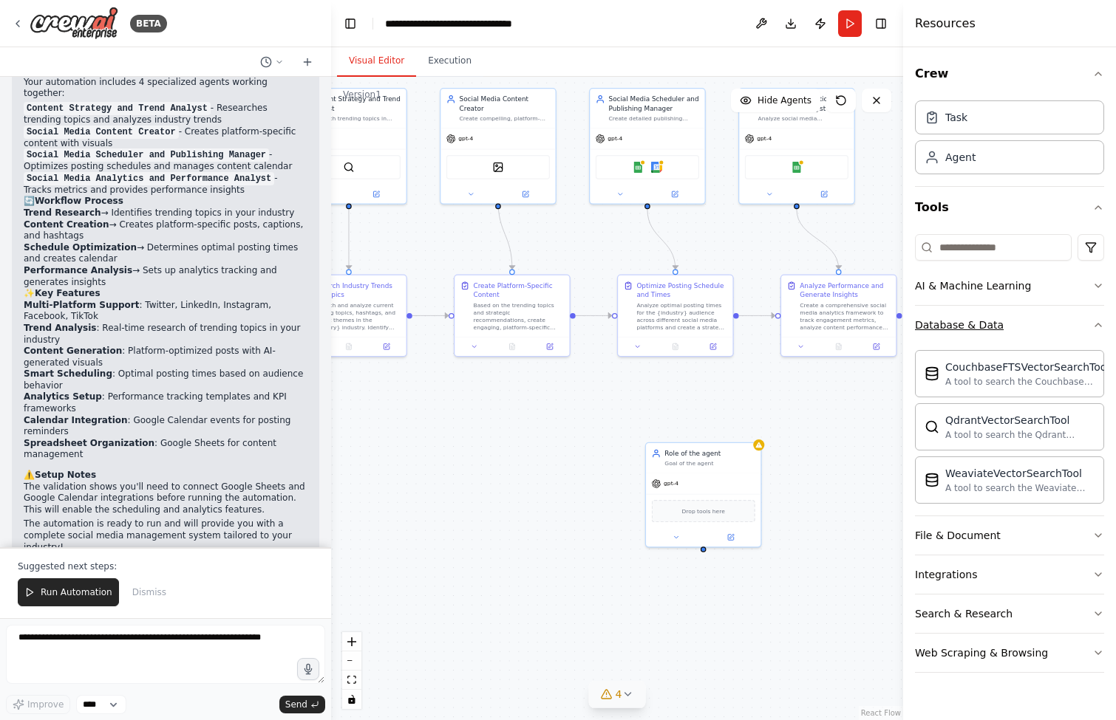
click at [1096, 319] on button "Database & Data" at bounding box center [1009, 325] width 189 height 38
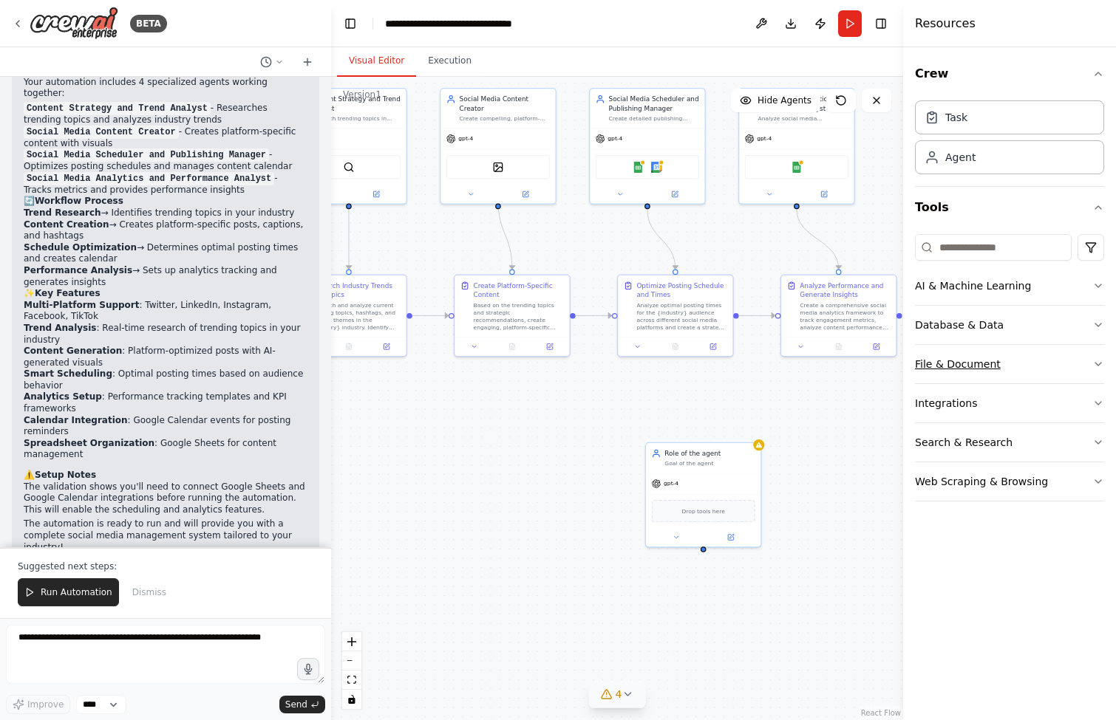
click at [1093, 355] on button "File & Document" at bounding box center [1009, 364] width 189 height 38
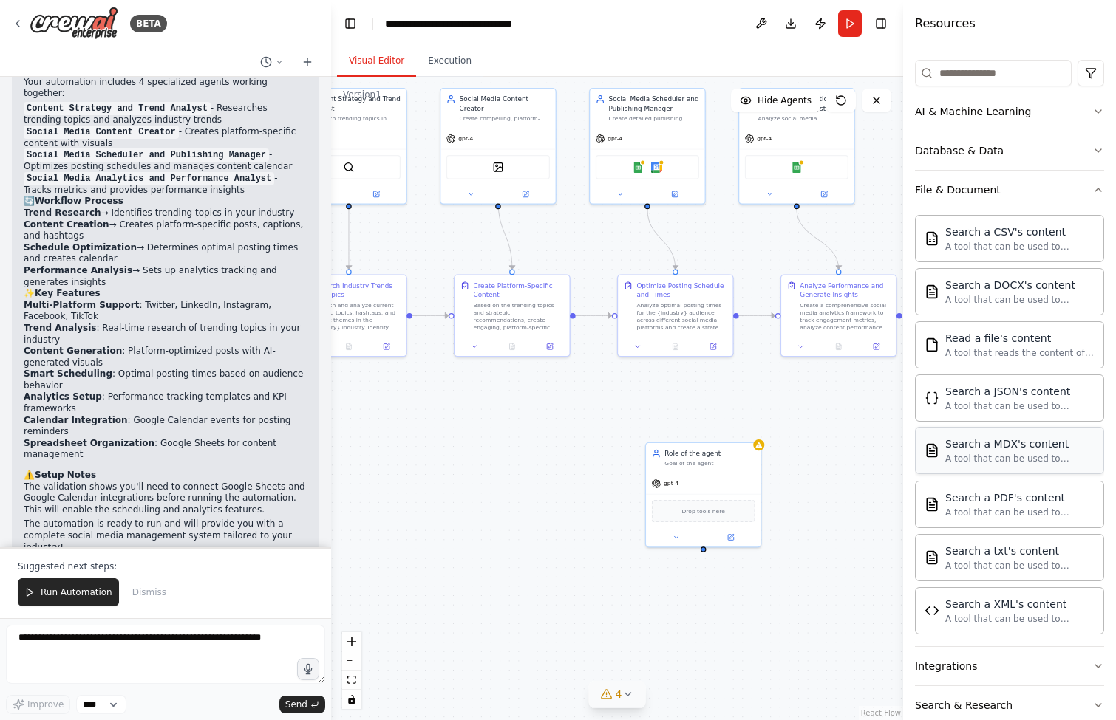
scroll to position [83, 0]
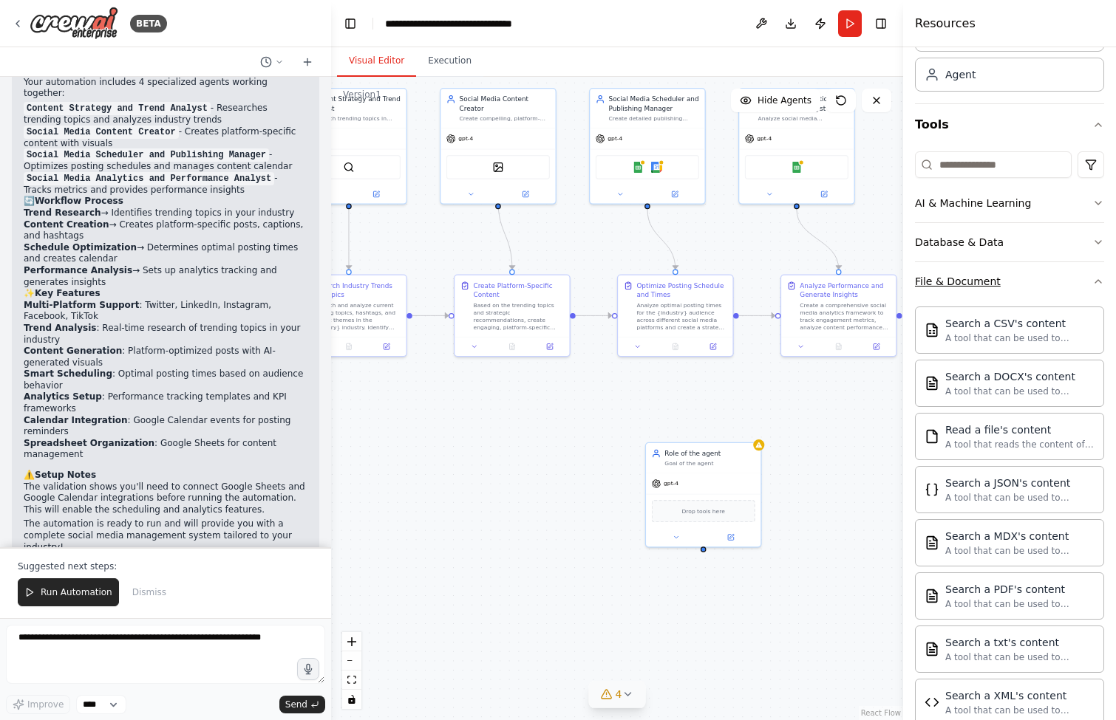
click at [1092, 282] on icon "button" at bounding box center [1098, 282] width 12 height 12
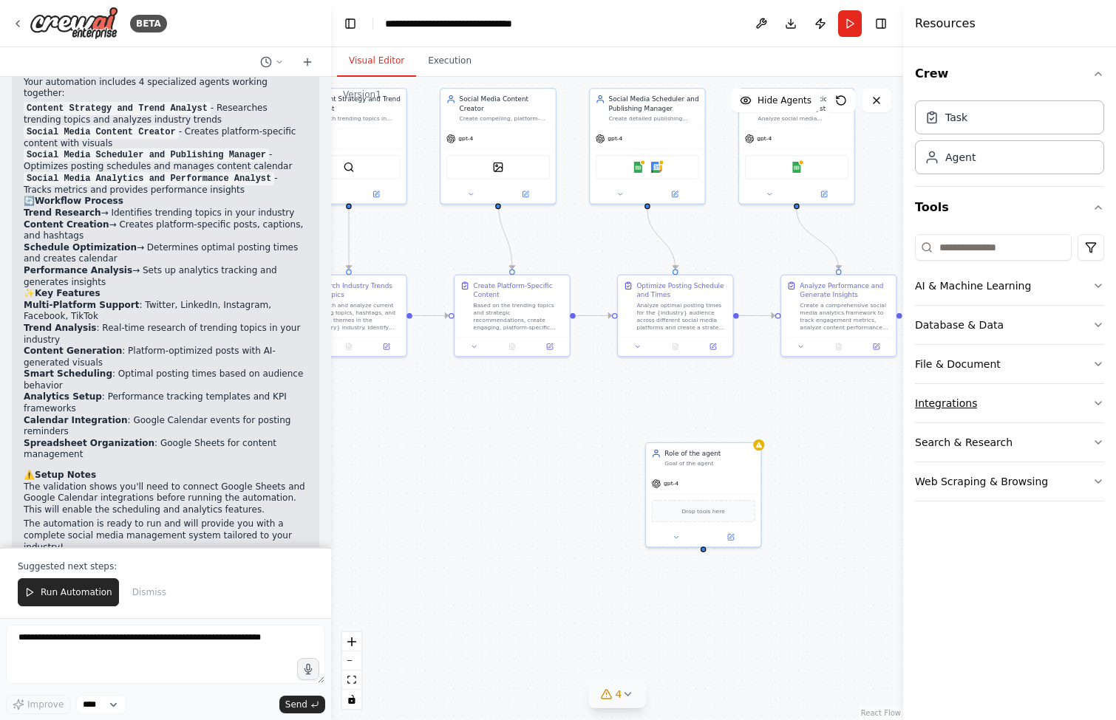
click at [1095, 400] on icon "button" at bounding box center [1098, 404] width 12 height 12
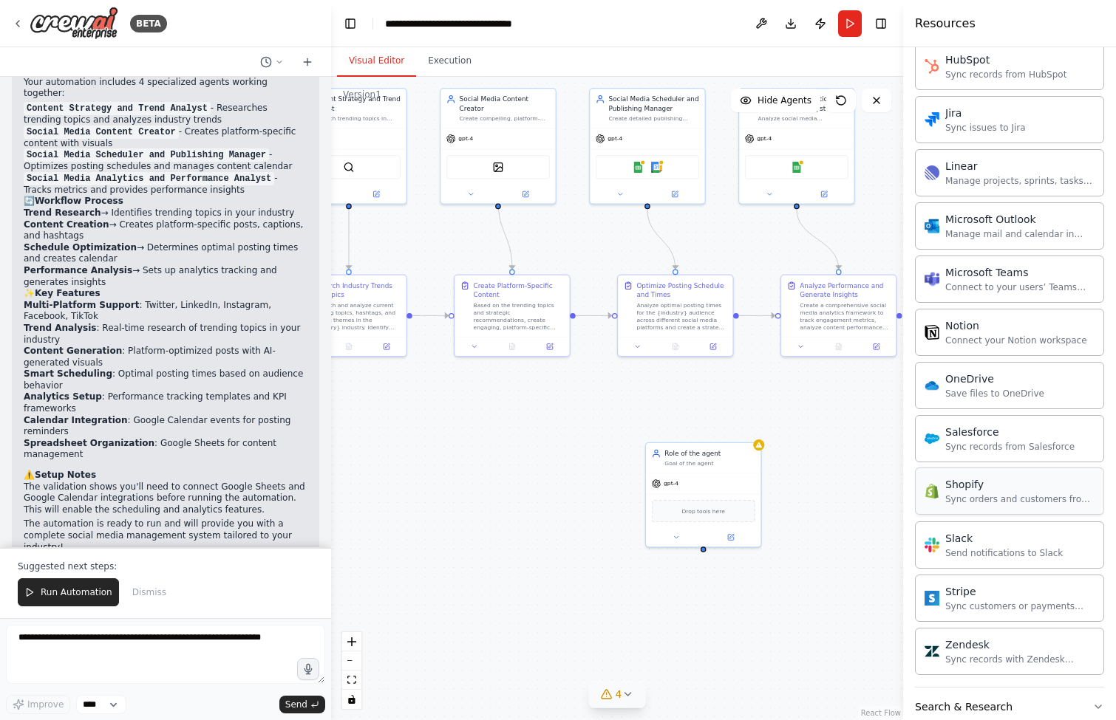
scroll to position [833, 0]
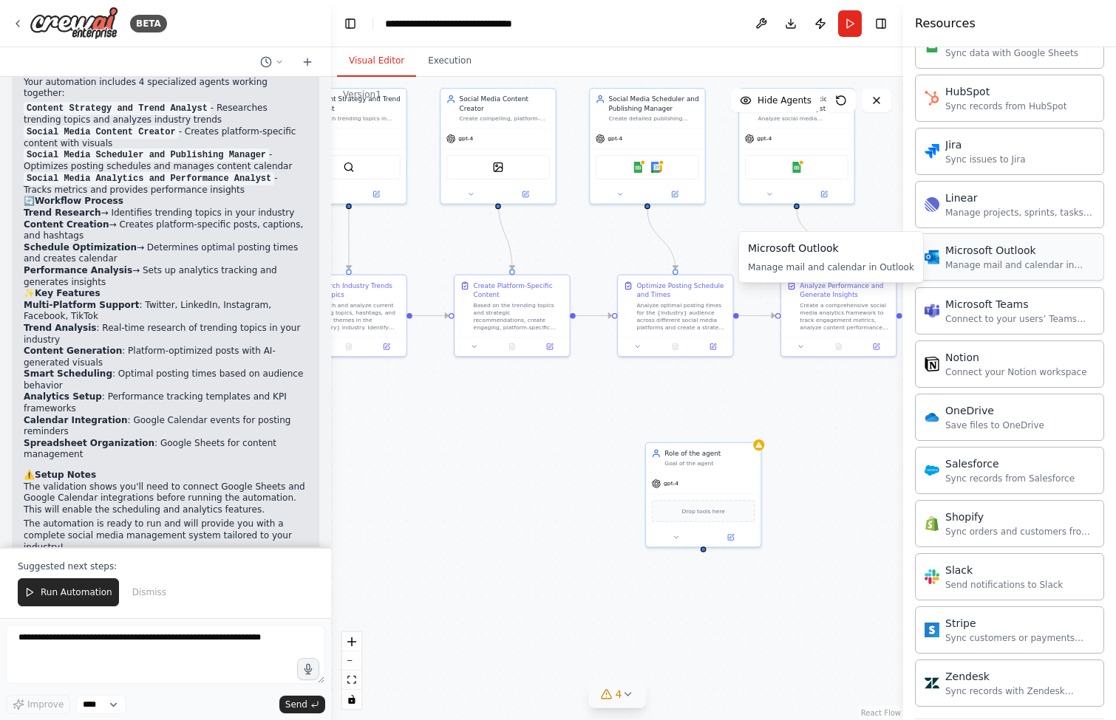
click at [989, 269] on div "Manage mail and calendar in Outlook" at bounding box center [1019, 265] width 149 height 12
click at [685, 540] on button at bounding box center [675, 537] width 52 height 11
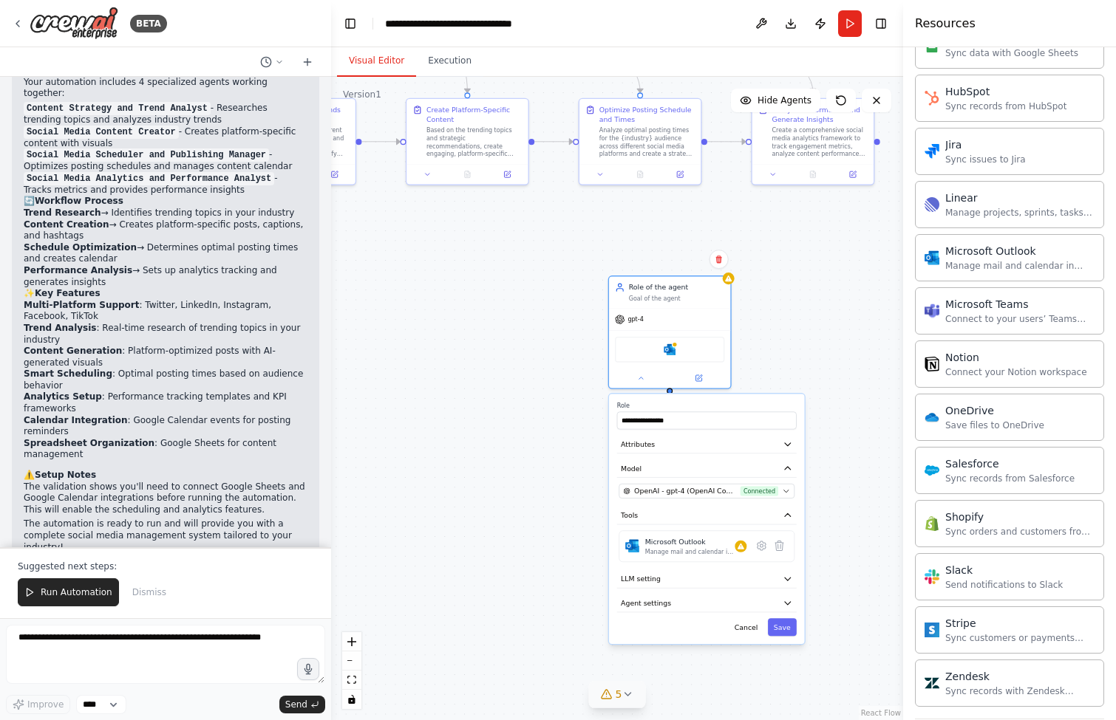
drag, startPoint x: 819, startPoint y: 521, endPoint x: 788, endPoint y: 362, distance: 161.7
click at [788, 362] on div ".deletable-edge-delete-btn { width: 20px; height: 20px; border: 0px solid #ffff…" at bounding box center [617, 399] width 572 height 644
click at [745, 547] on div at bounding box center [740, 548] width 12 height 12
click at [762, 547] on icon at bounding box center [760, 546] width 3 height 3
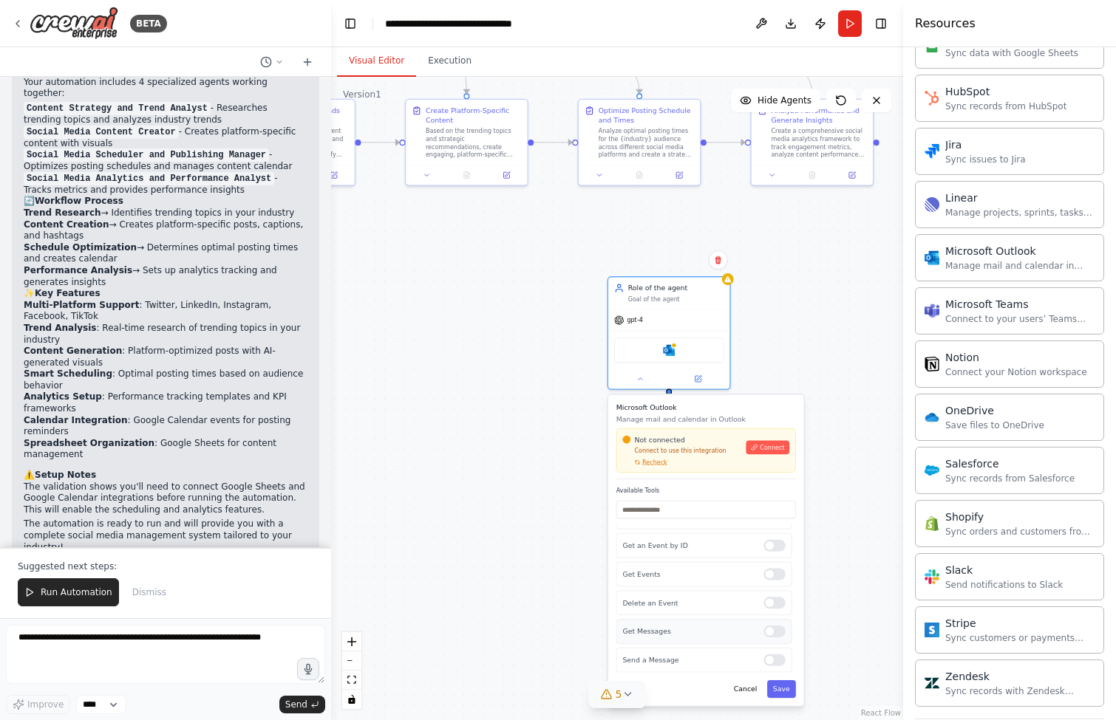
scroll to position [0, 0]
click at [763, 539] on div at bounding box center [773, 537] width 21 height 12
click at [771, 448] on span "Connect" at bounding box center [772, 448] width 24 height 8
click at [670, 344] on img at bounding box center [669, 349] width 12 height 12
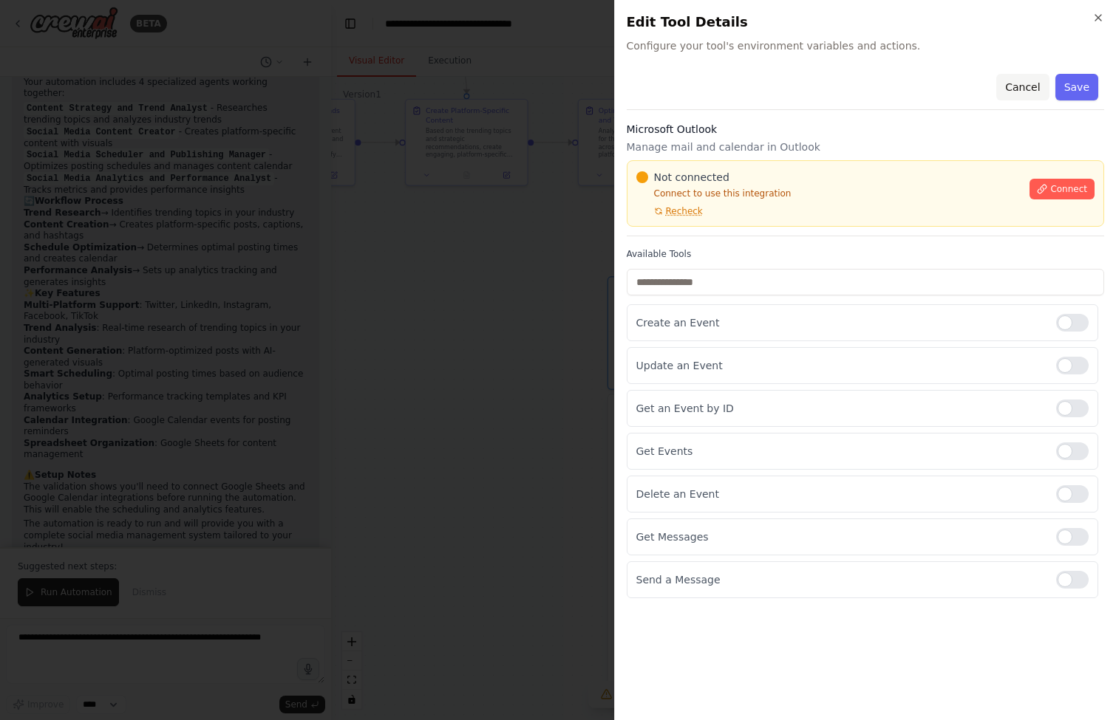
click at [1023, 92] on button "Cancel" at bounding box center [1022, 87] width 52 height 27
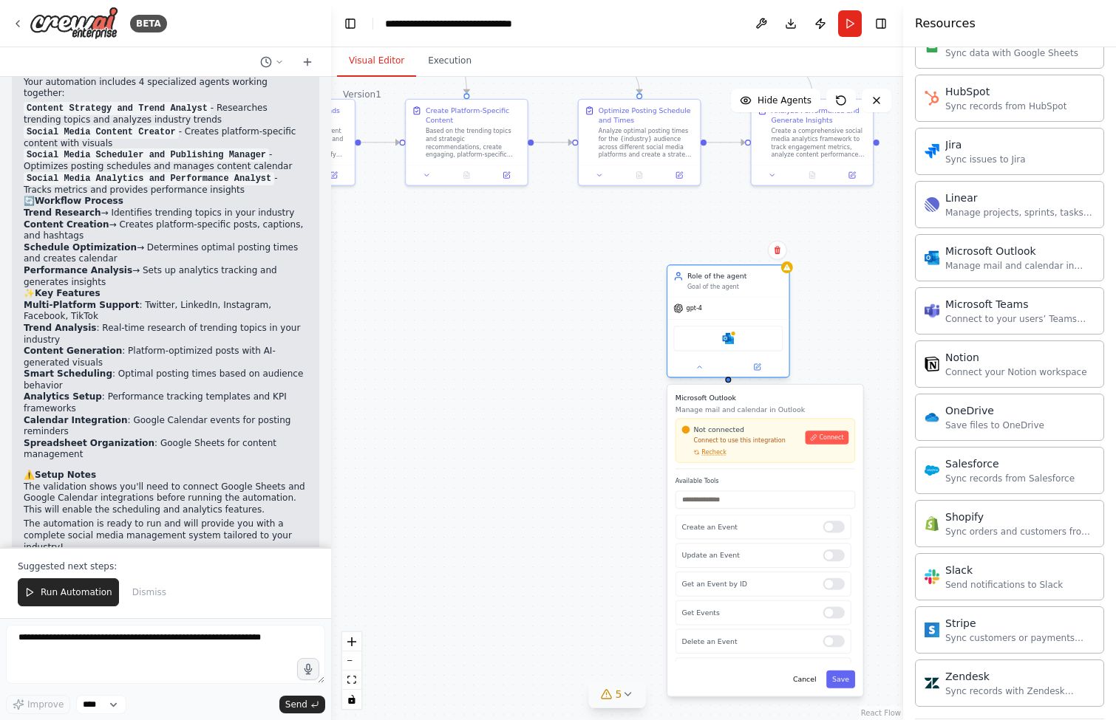
drag, startPoint x: 662, startPoint y: 354, endPoint x: 717, endPoint y: 347, distance: 55.9
click at [717, 347] on div "Microsoft Outlook" at bounding box center [727, 339] width 109 height 26
click at [808, 676] on button "Cancel" at bounding box center [804, 680] width 35 height 18
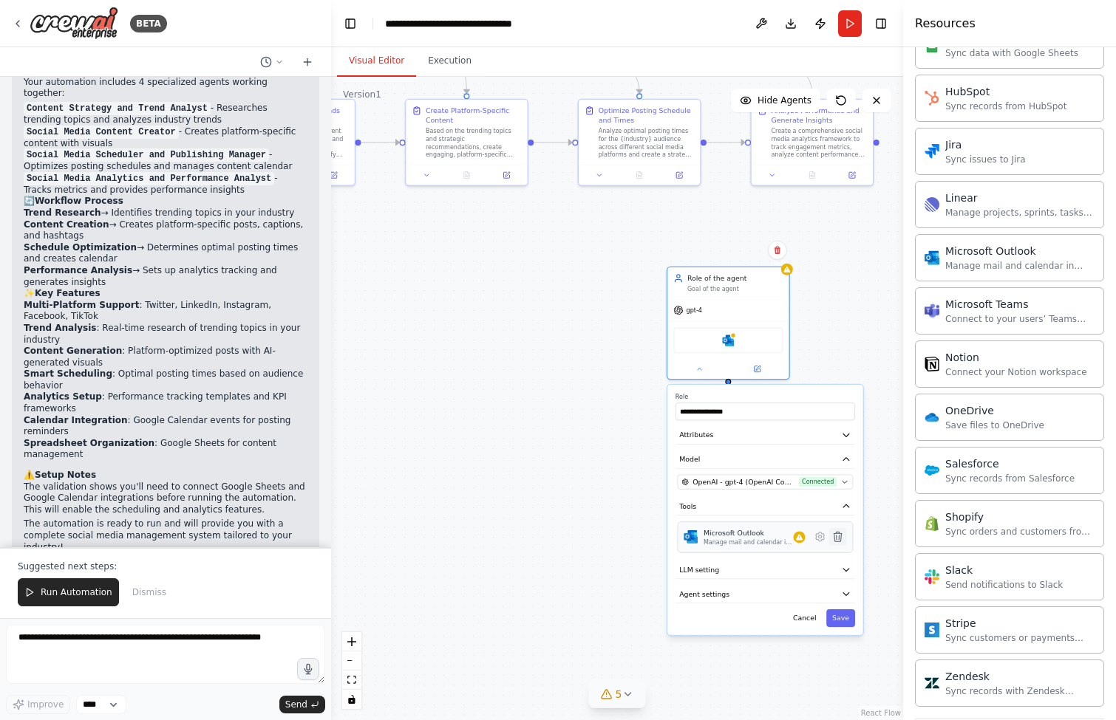
click at [839, 536] on icon at bounding box center [837, 537] width 8 height 10
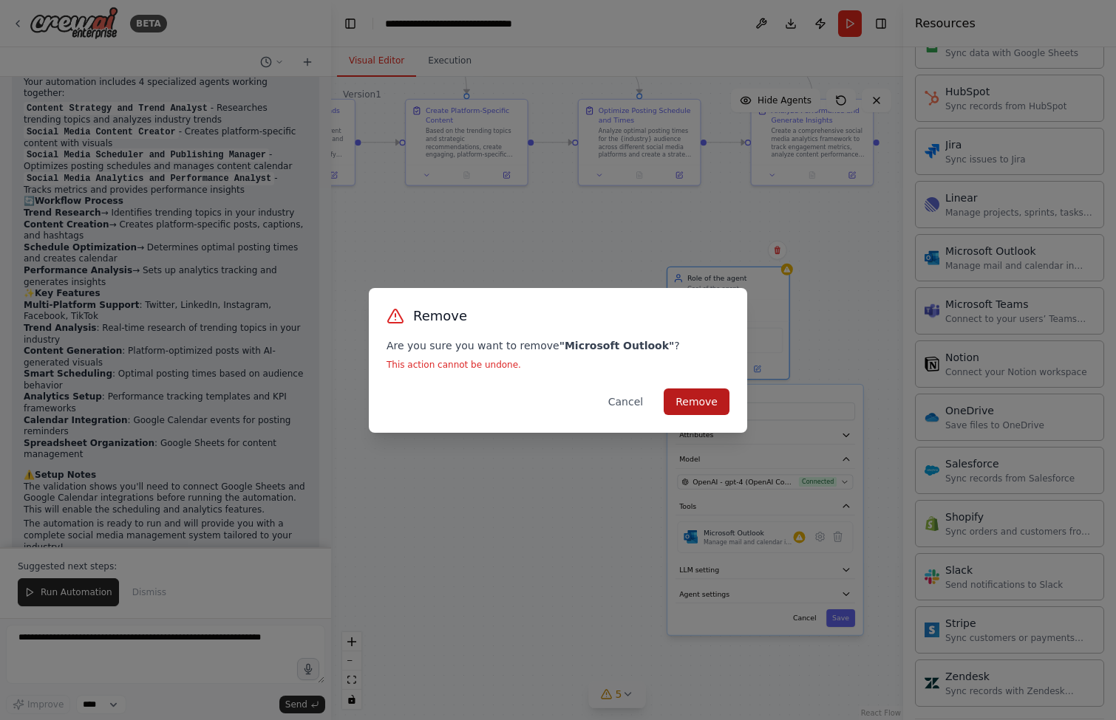
click at [712, 396] on button "Remove" at bounding box center [696, 402] width 66 height 27
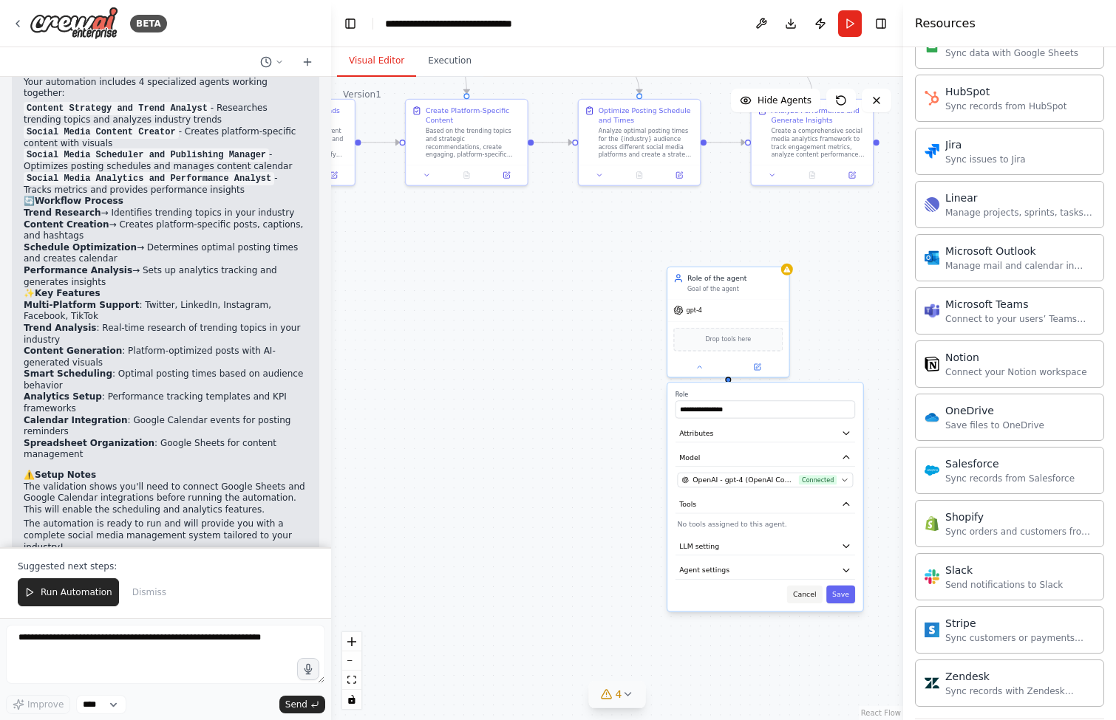
click at [799, 592] on button "Cancel" at bounding box center [804, 595] width 35 height 18
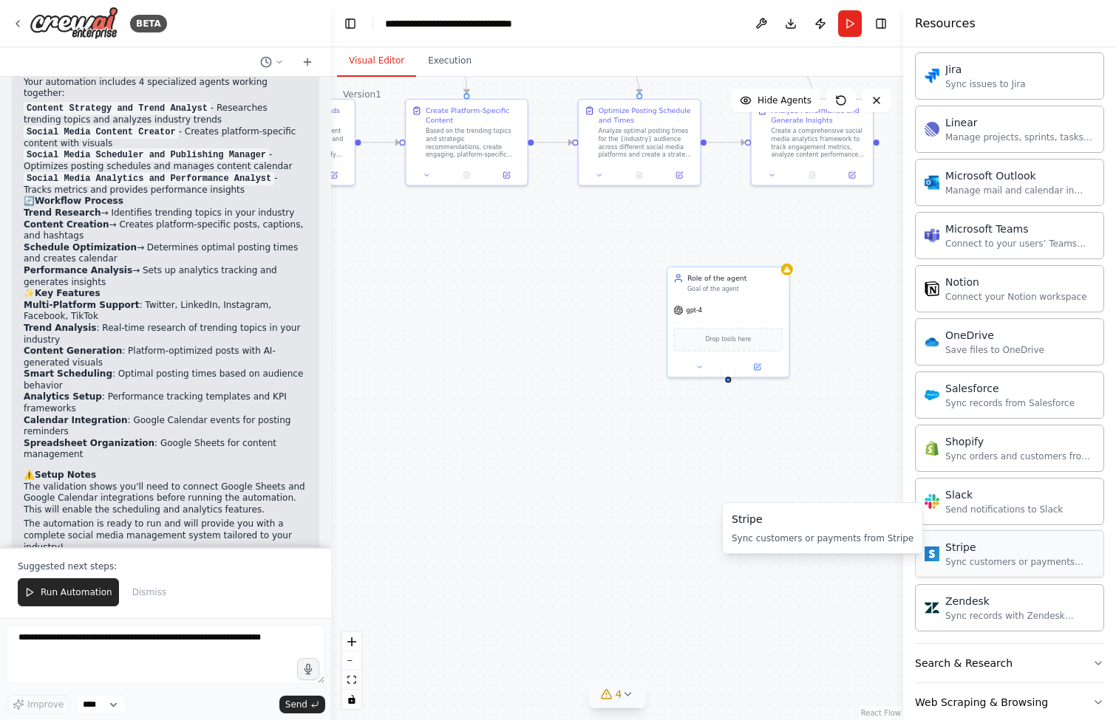
scroll to position [934, 0]
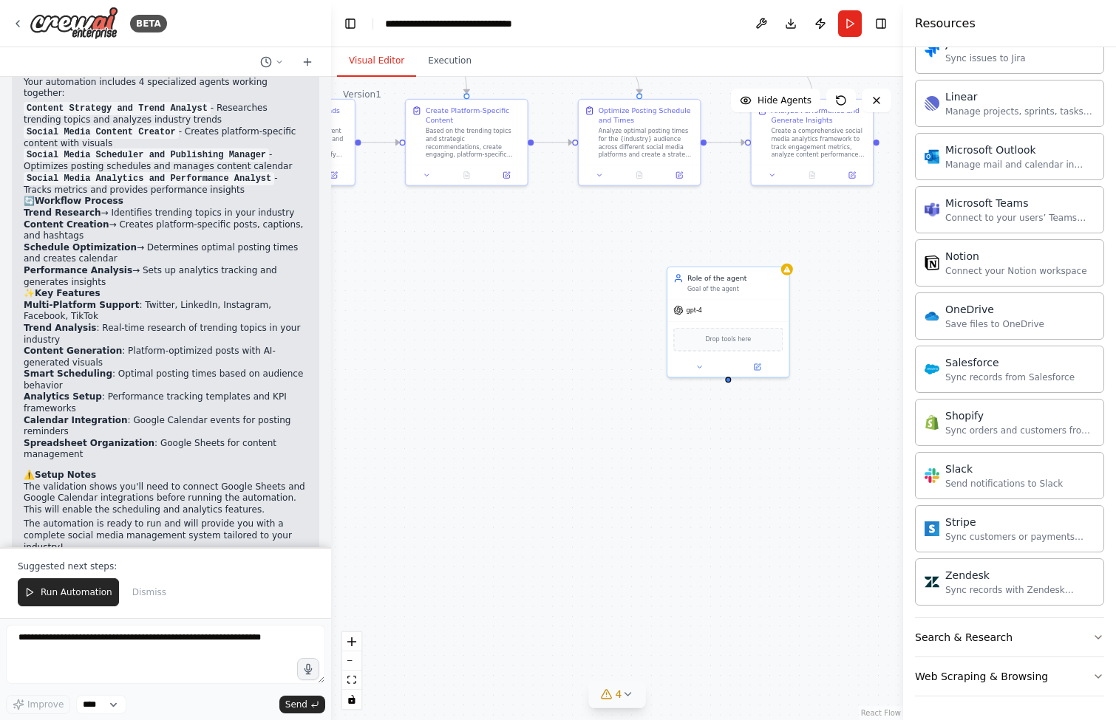
click at [1093, 636] on div "Crew Task Agent Tools AI & Machine Learning Database & Data File & Document Int…" at bounding box center [1009, 383] width 213 height 673
click at [1092, 635] on icon "button" at bounding box center [1098, 638] width 12 height 12
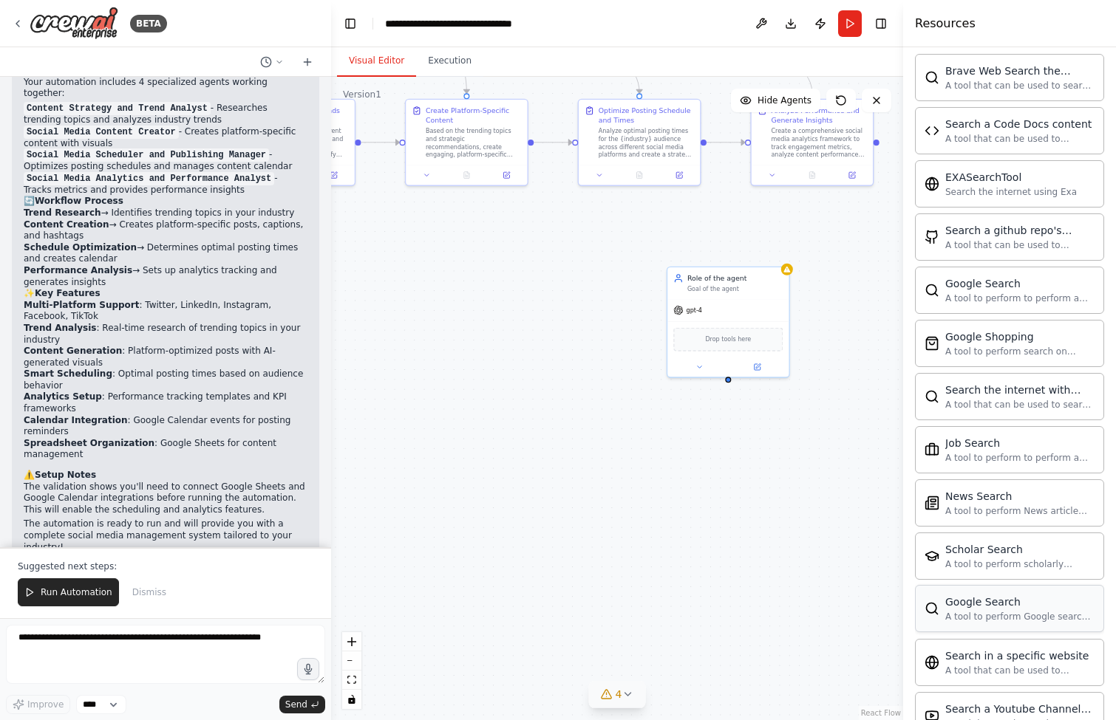
scroll to position [1690, 0]
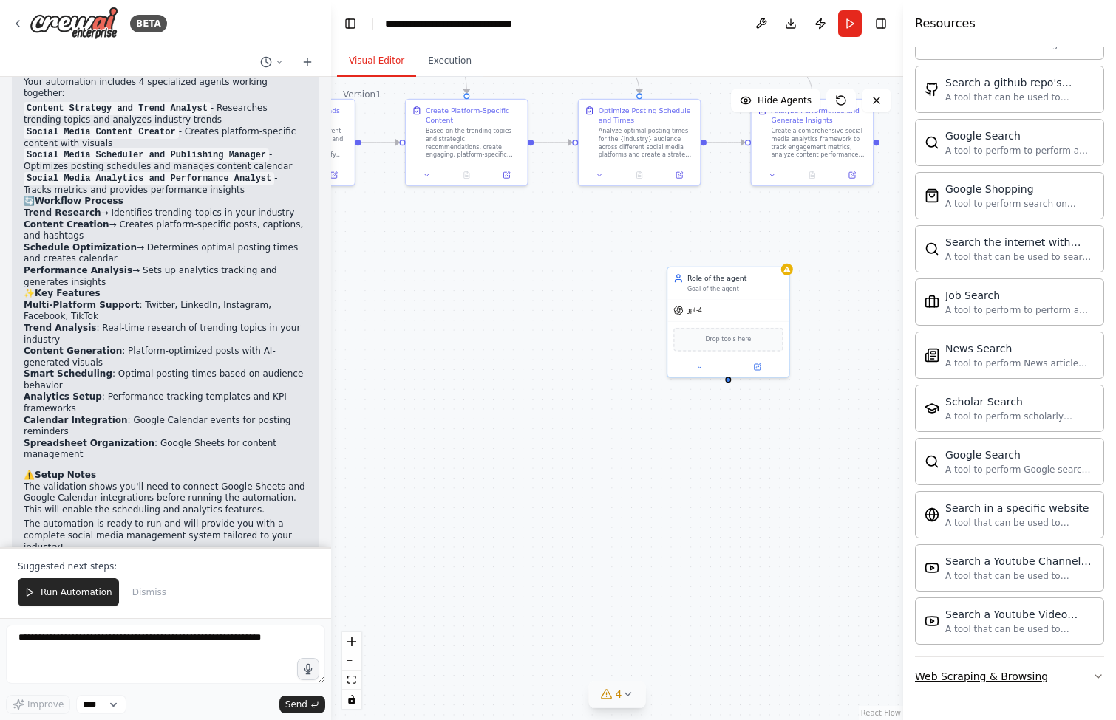
click at [1079, 676] on button "Web Scraping & Browsing" at bounding box center [1009, 677] width 189 height 38
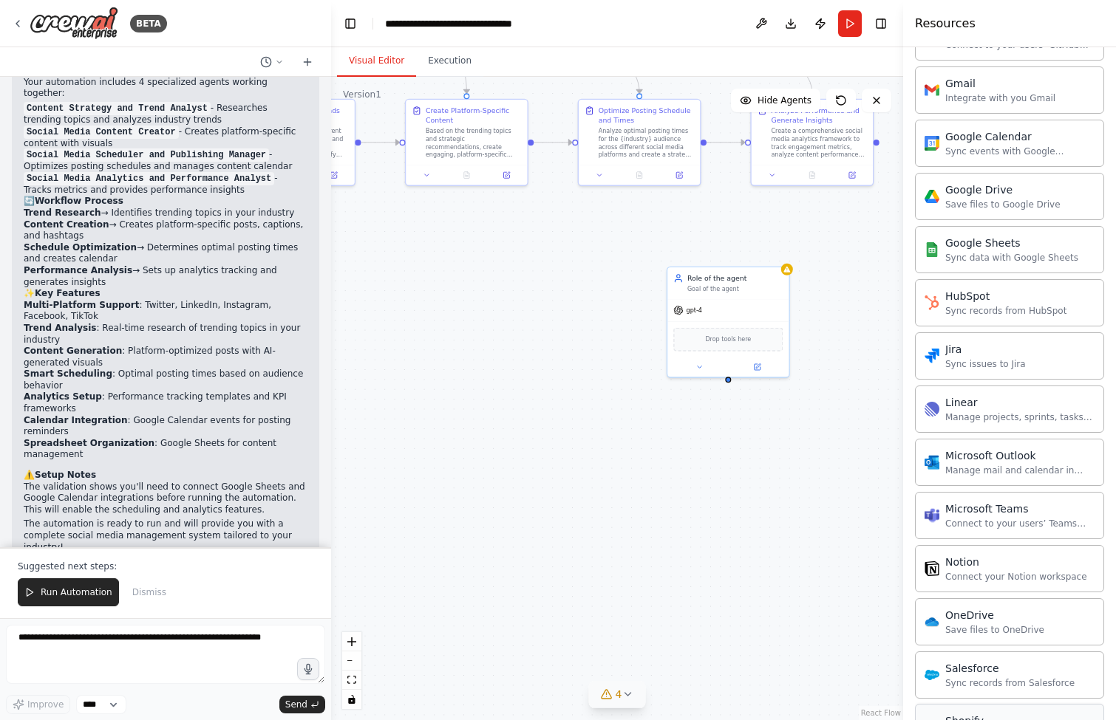
scroll to position [810, 0]
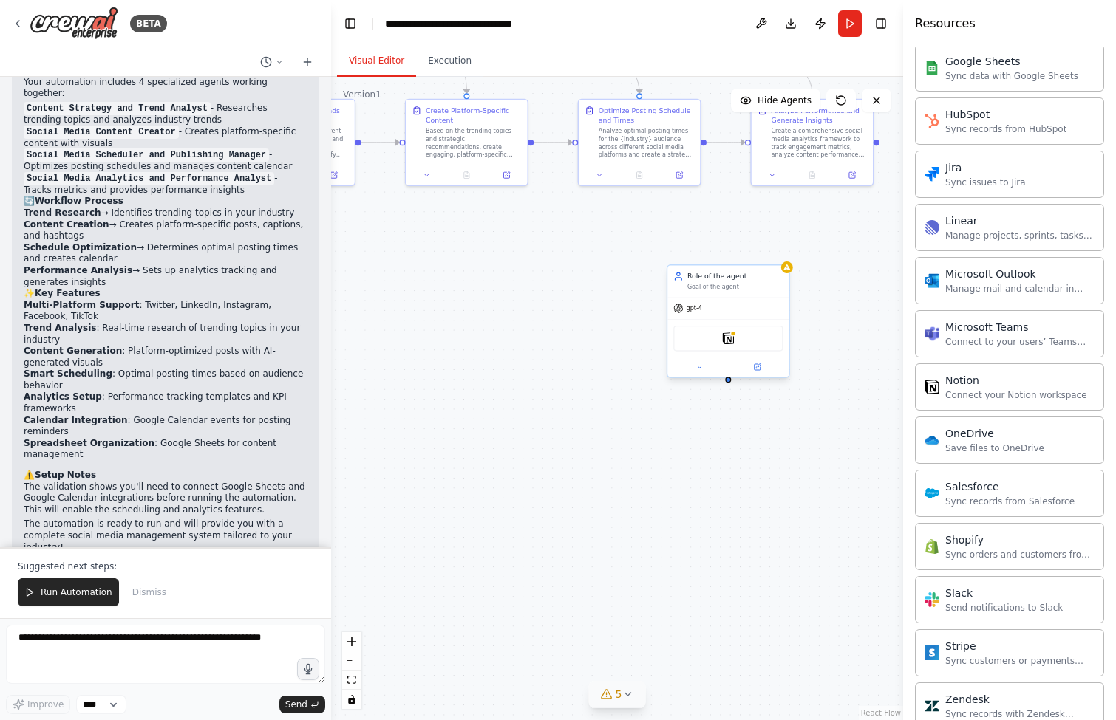
click at [730, 348] on div "Notion" at bounding box center [727, 339] width 109 height 26
click at [735, 337] on div "Notion" at bounding box center [727, 339] width 109 height 26
click at [732, 339] on img at bounding box center [728, 338] width 12 height 12
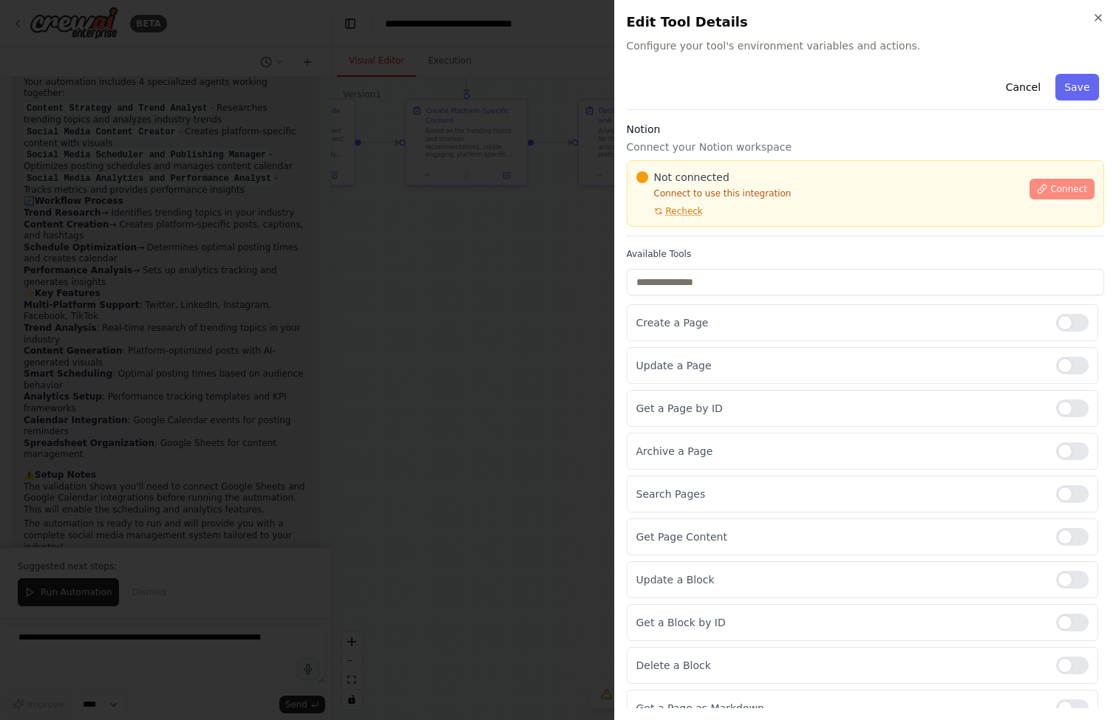
click at [1064, 186] on span "Connect" at bounding box center [1068, 189] width 37 height 12
click at [752, 230] on div "Notion Connect your Notion workspace Not connected Connect to use this integrat…" at bounding box center [866, 179] width 478 height 115
click at [426, 314] on div at bounding box center [558, 360] width 1116 height 720
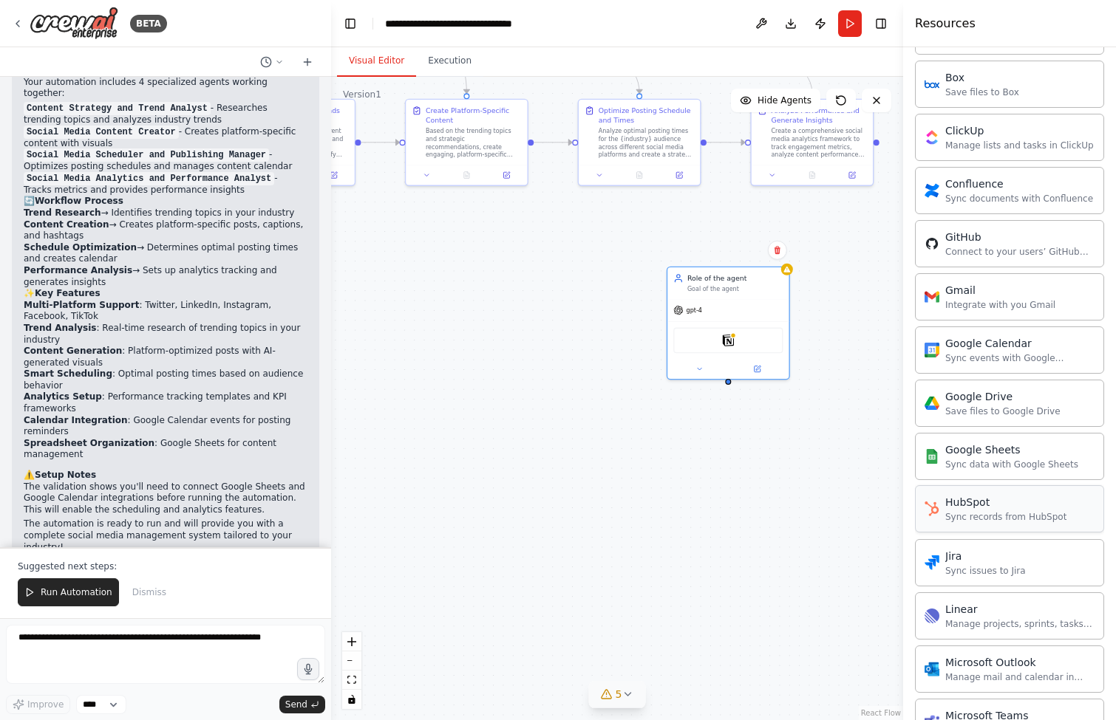
scroll to position [125, 0]
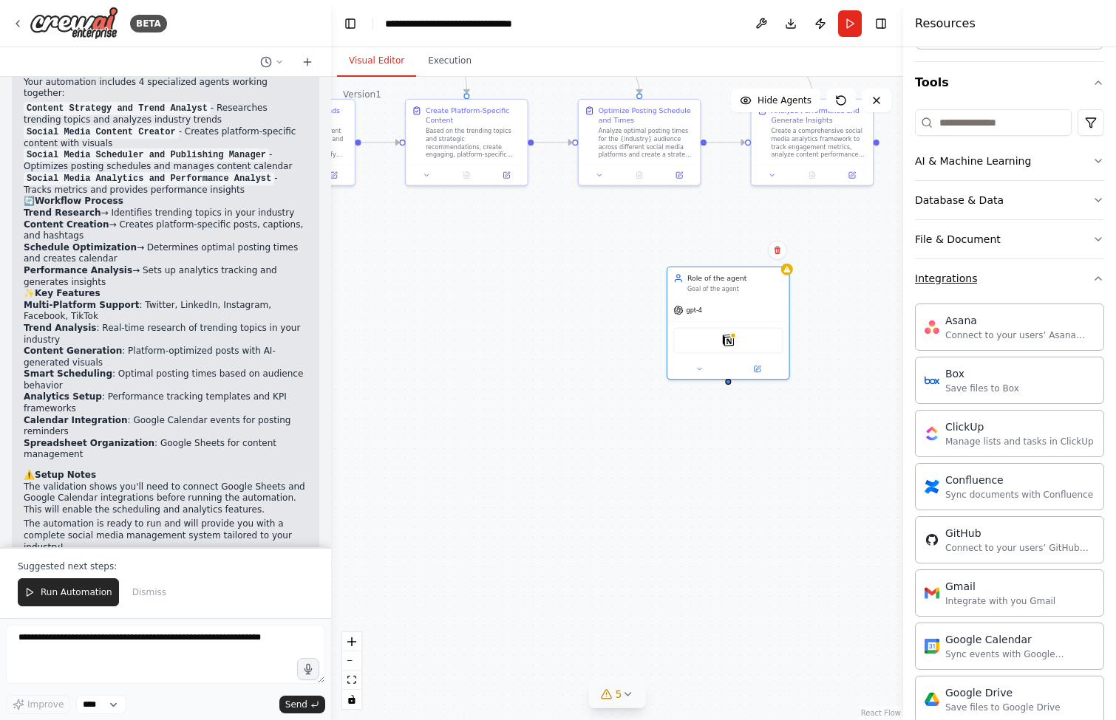
click at [1092, 278] on icon "button" at bounding box center [1098, 279] width 12 height 12
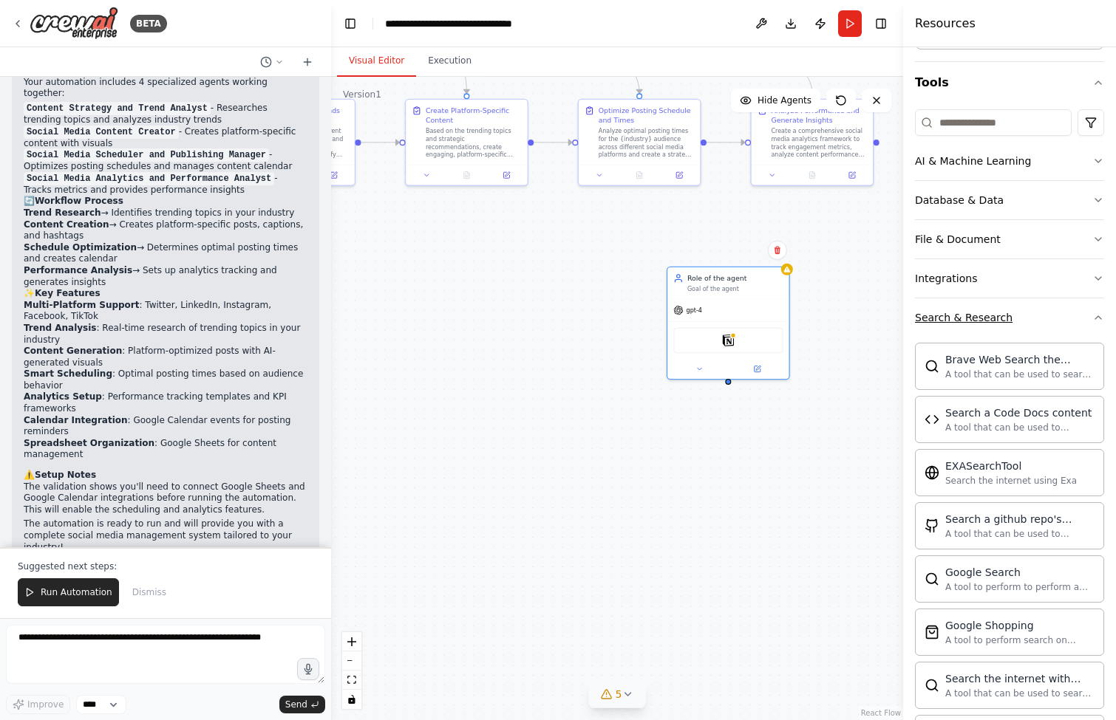
click at [1090, 310] on button "Search & Research" at bounding box center [1009, 317] width 189 height 38
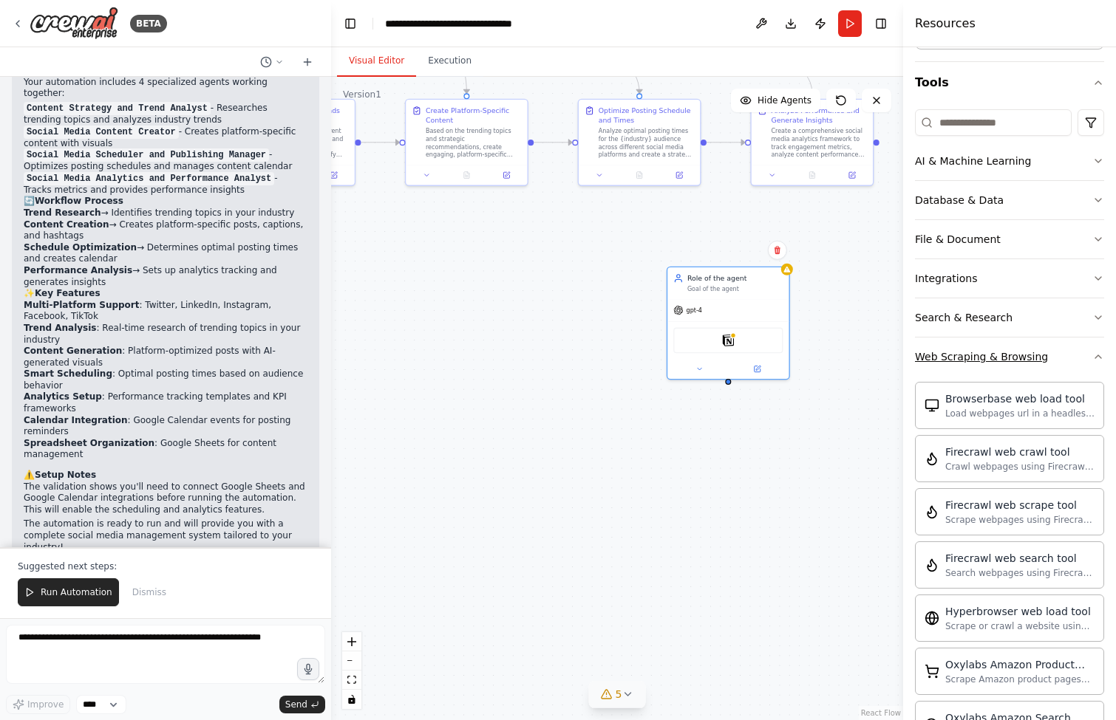
click at [1092, 352] on icon "button" at bounding box center [1098, 357] width 12 height 12
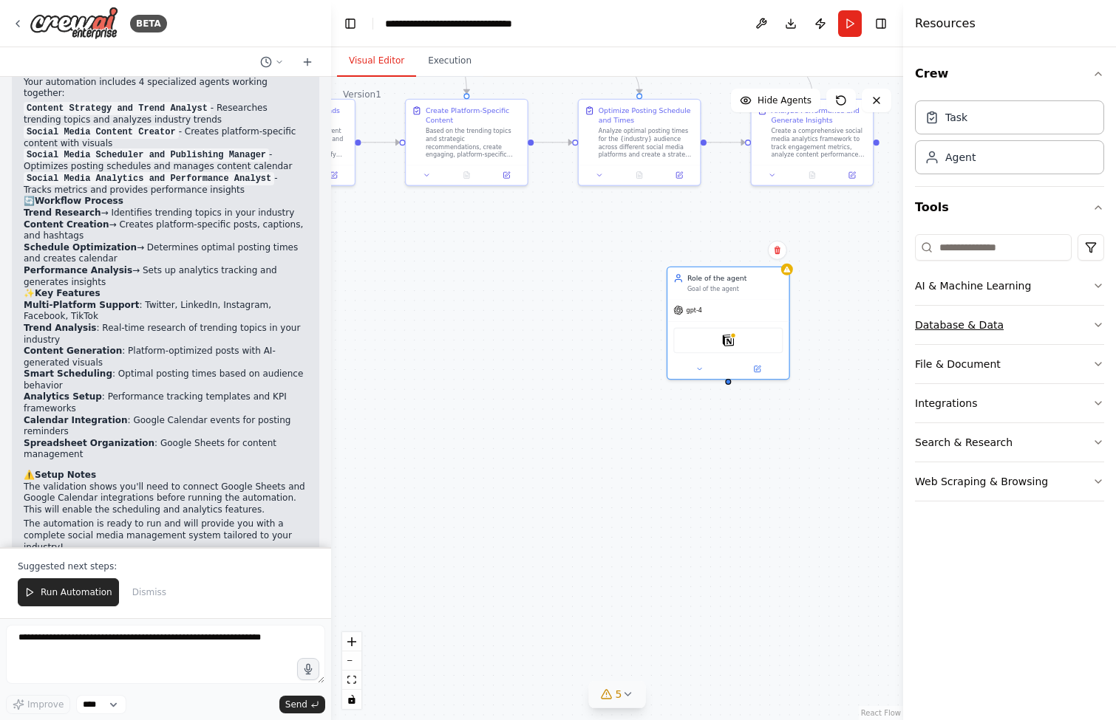
click at [1094, 327] on icon "button" at bounding box center [1098, 325] width 12 height 12
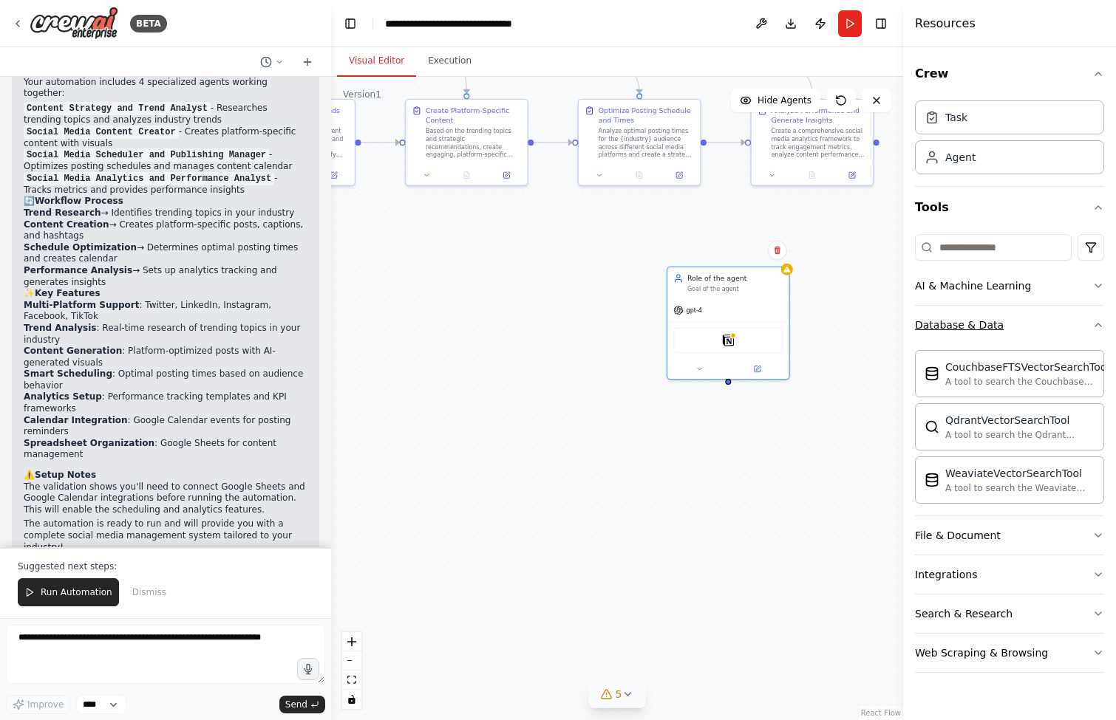
click at [1094, 327] on icon "button" at bounding box center [1098, 325] width 12 height 12
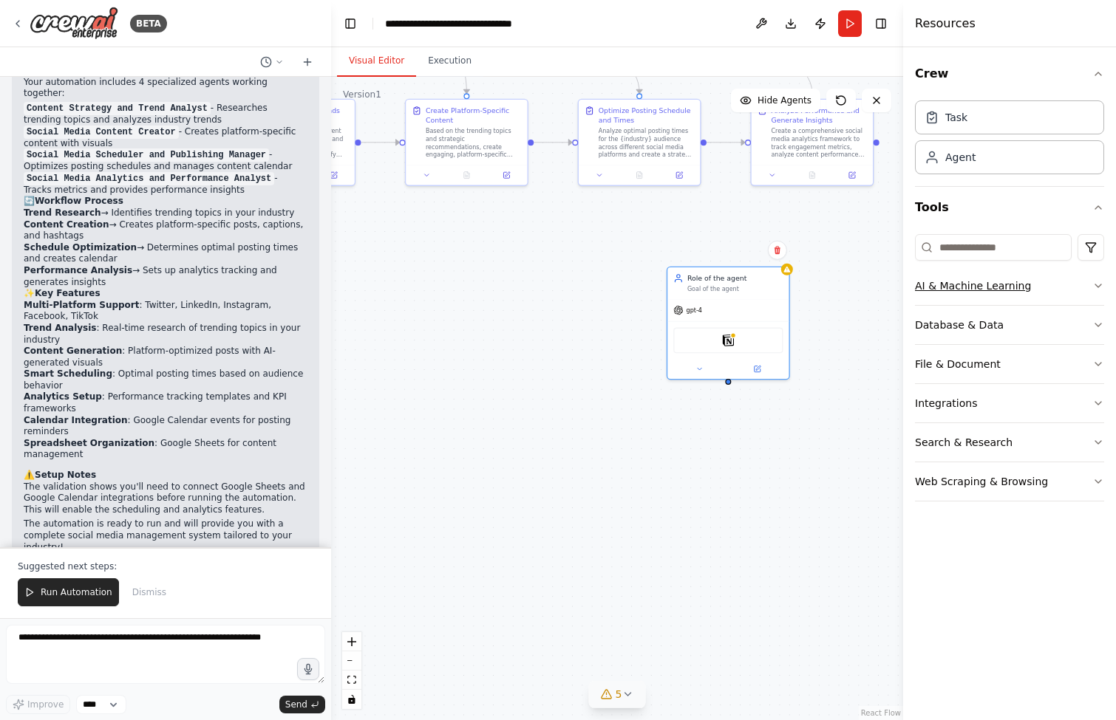
click at [1099, 279] on button "AI & Machine Learning" at bounding box center [1009, 286] width 189 height 38
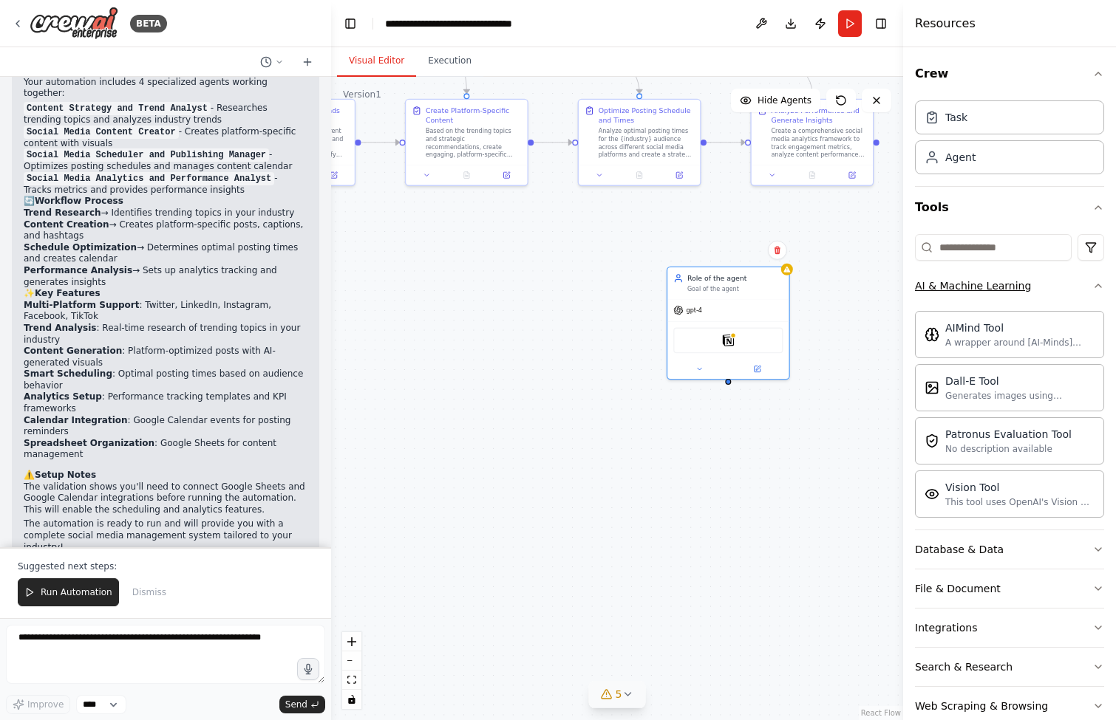
click at [1099, 279] on div "Crew Task Agent Tools AI & Machine Learning AIMind Tool A wrapper around [AI-Mi…" at bounding box center [1009, 383] width 213 height 673
click at [1095, 285] on icon "button" at bounding box center [1098, 285] width 6 height 3
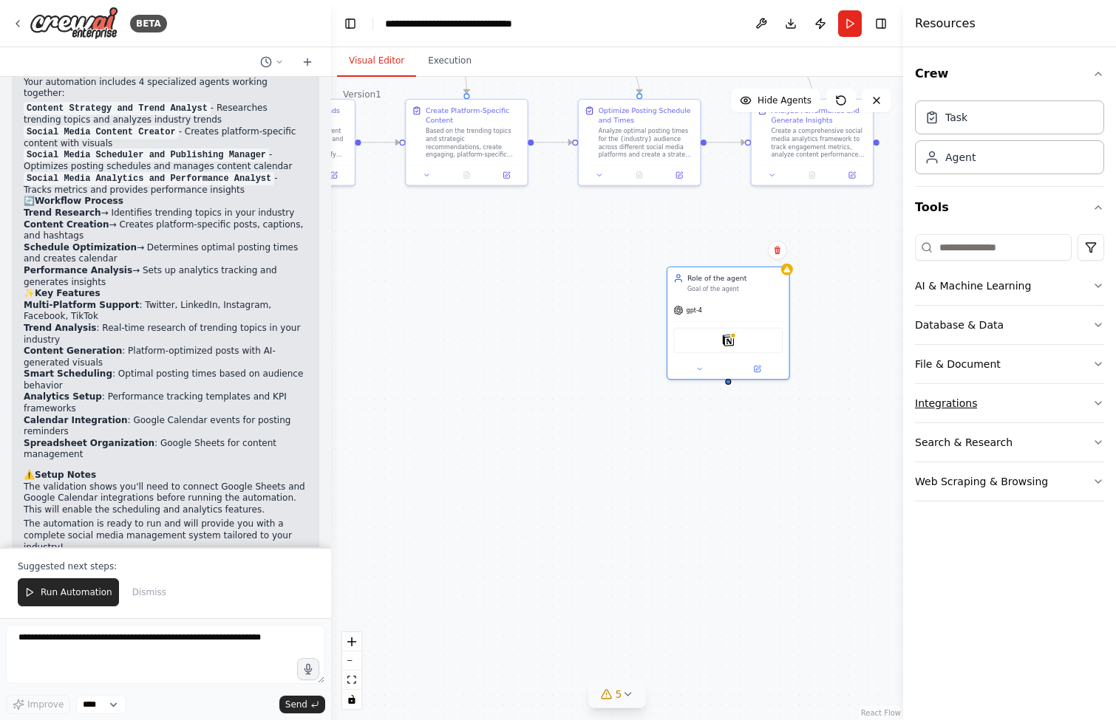
click at [1092, 401] on icon "button" at bounding box center [1098, 404] width 12 height 12
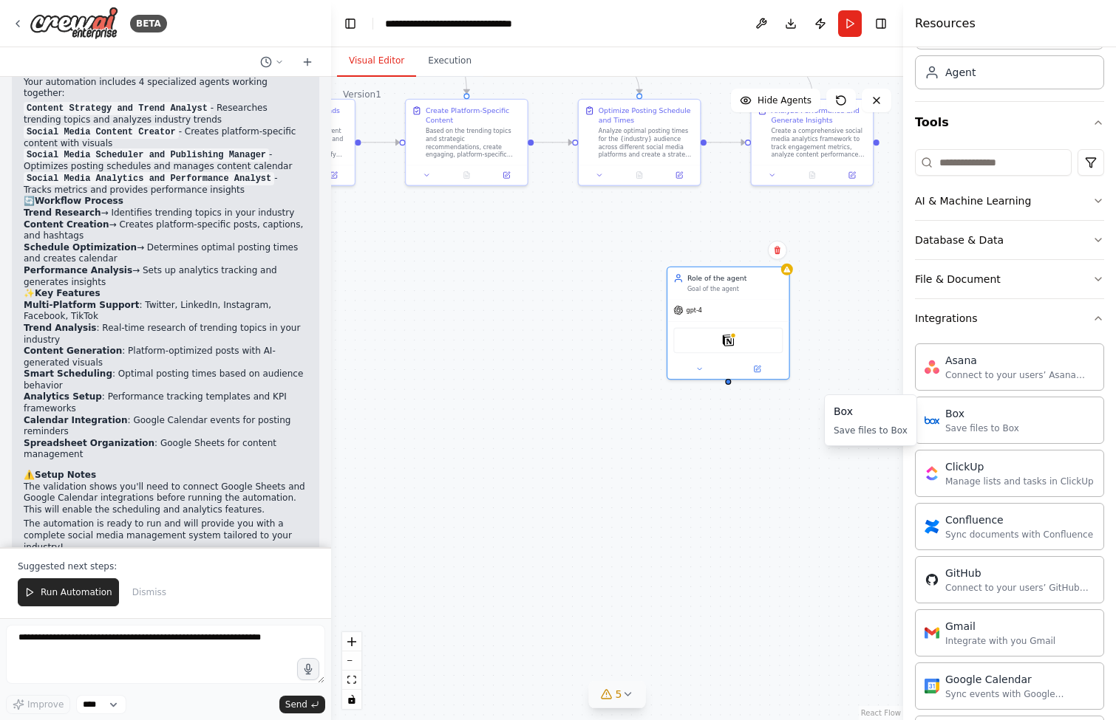
scroll to position [82, 0]
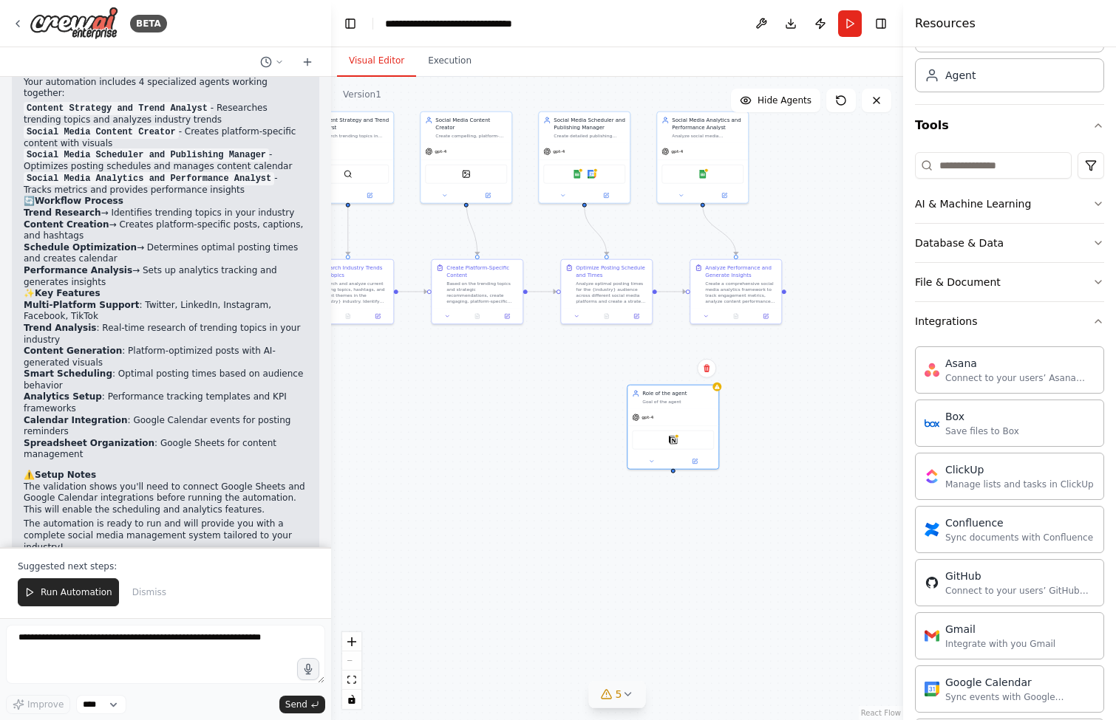
drag, startPoint x: 592, startPoint y: 330, endPoint x: 571, endPoint y: 400, distance: 73.9
click at [571, 400] on div ".deletable-edge-delete-btn { width: 20px; height: 20px; border: 0px solid #ffff…" at bounding box center [617, 399] width 572 height 644
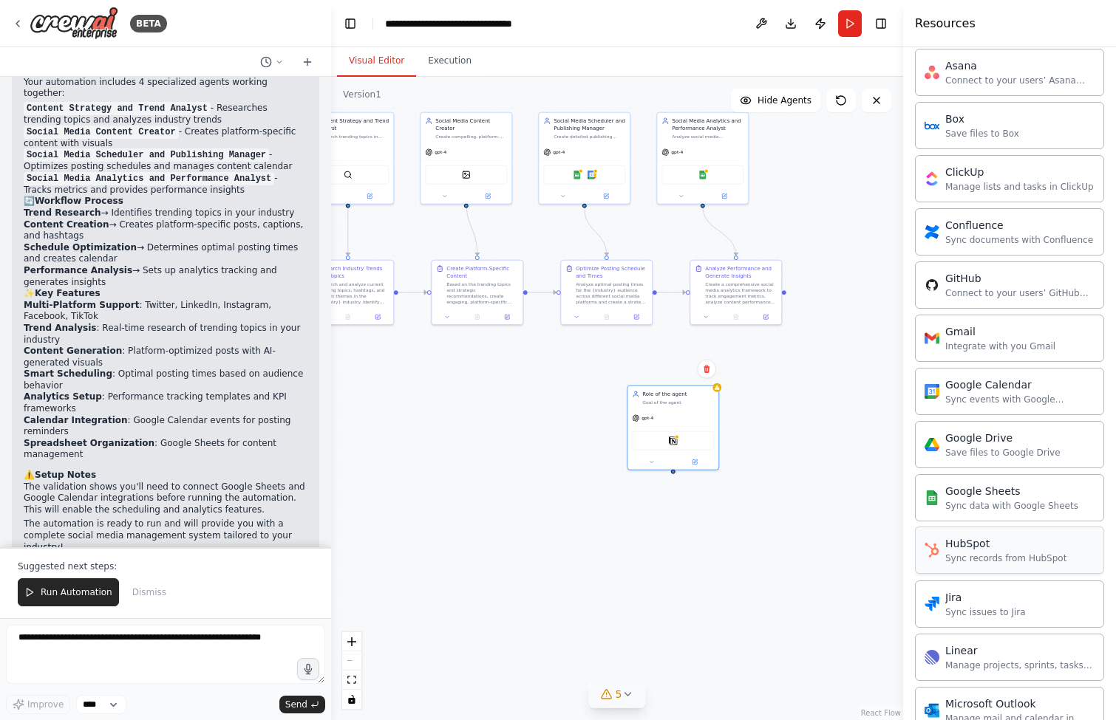
scroll to position [0, 0]
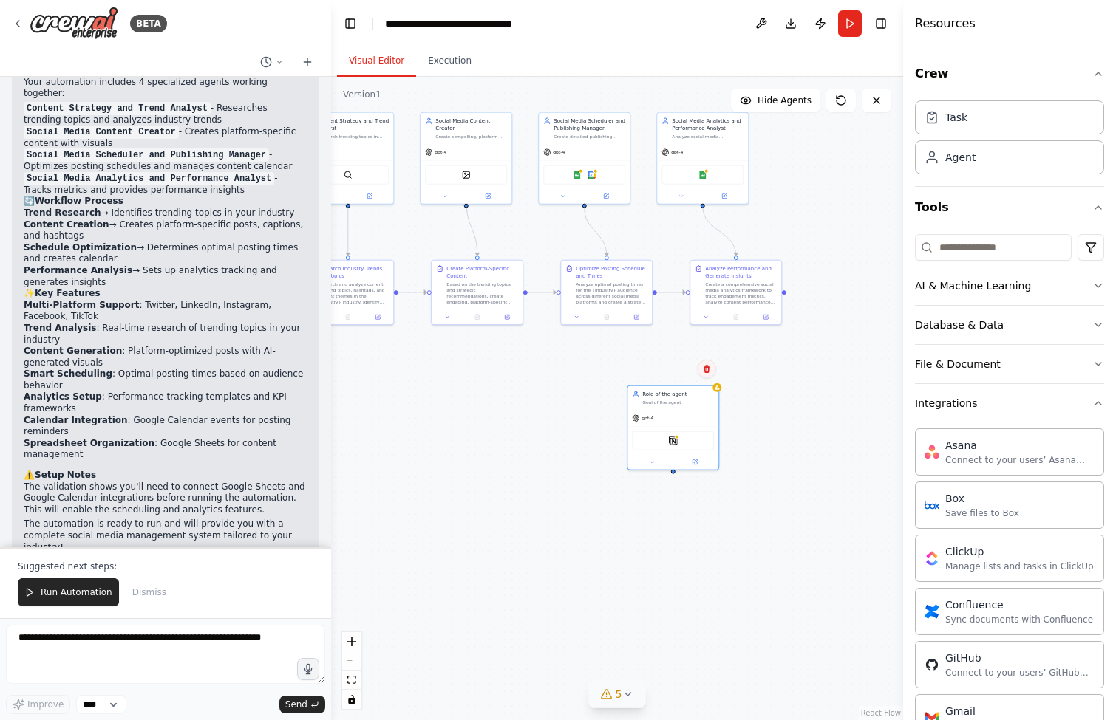
click at [706, 369] on icon at bounding box center [706, 369] width 6 height 8
click at [676, 365] on button "Confirm" at bounding box center [664, 370] width 52 height 18
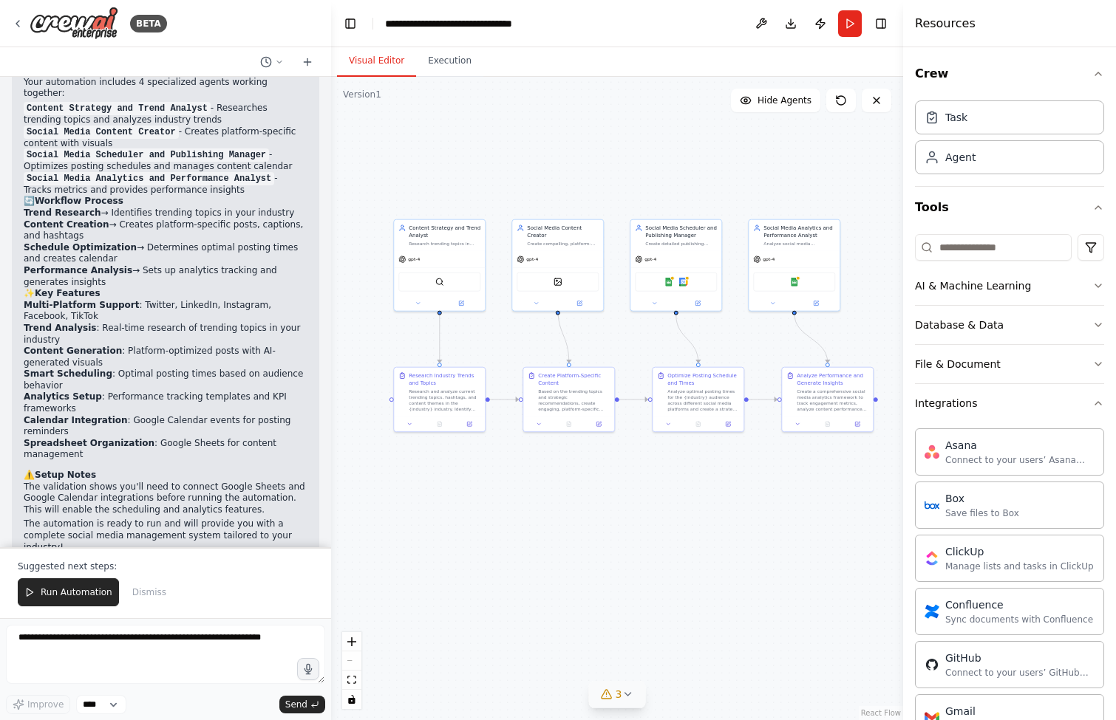
drag, startPoint x: 502, startPoint y: 393, endPoint x: 594, endPoint y: 500, distance: 141.0
click at [594, 500] on div ".deletable-edge-delete-btn { width: 20px; height: 20px; border: 0px solid #ffff…" at bounding box center [617, 399] width 572 height 644
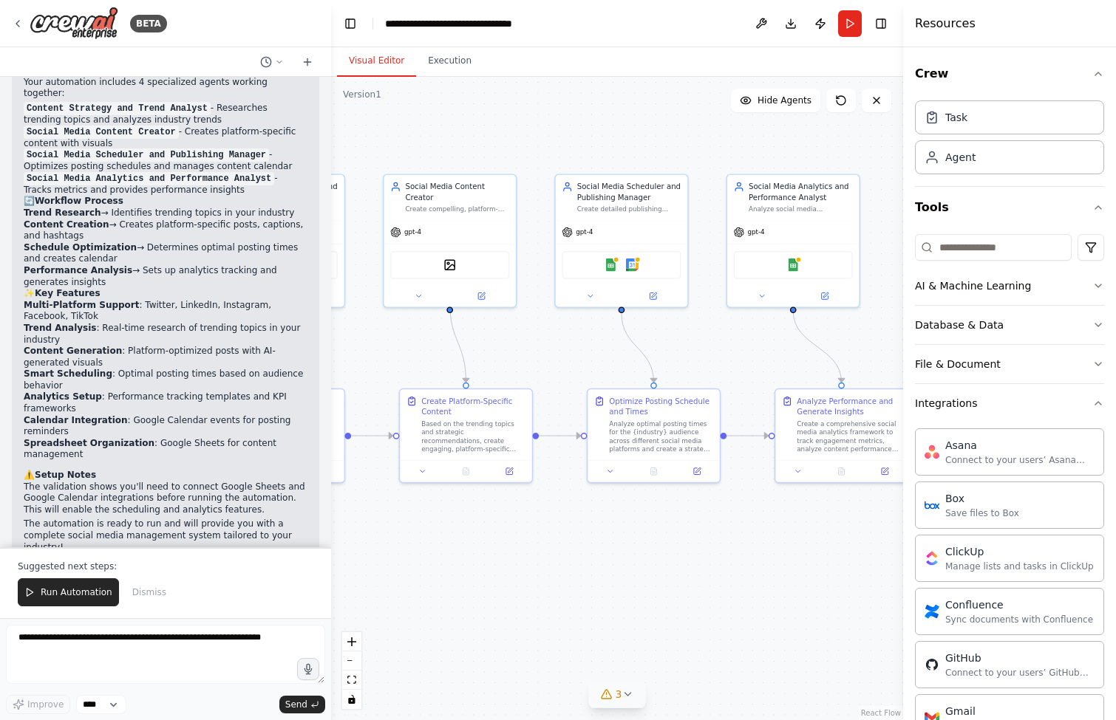
drag, startPoint x: 644, startPoint y: 310, endPoint x: 556, endPoint y: 339, distance: 91.8
click at [556, 339] on div ".deletable-edge-delete-btn { width: 20px; height: 20px; border: 0px solid #ffff…" at bounding box center [617, 399] width 572 height 644
click at [963, 250] on input at bounding box center [993, 247] width 157 height 27
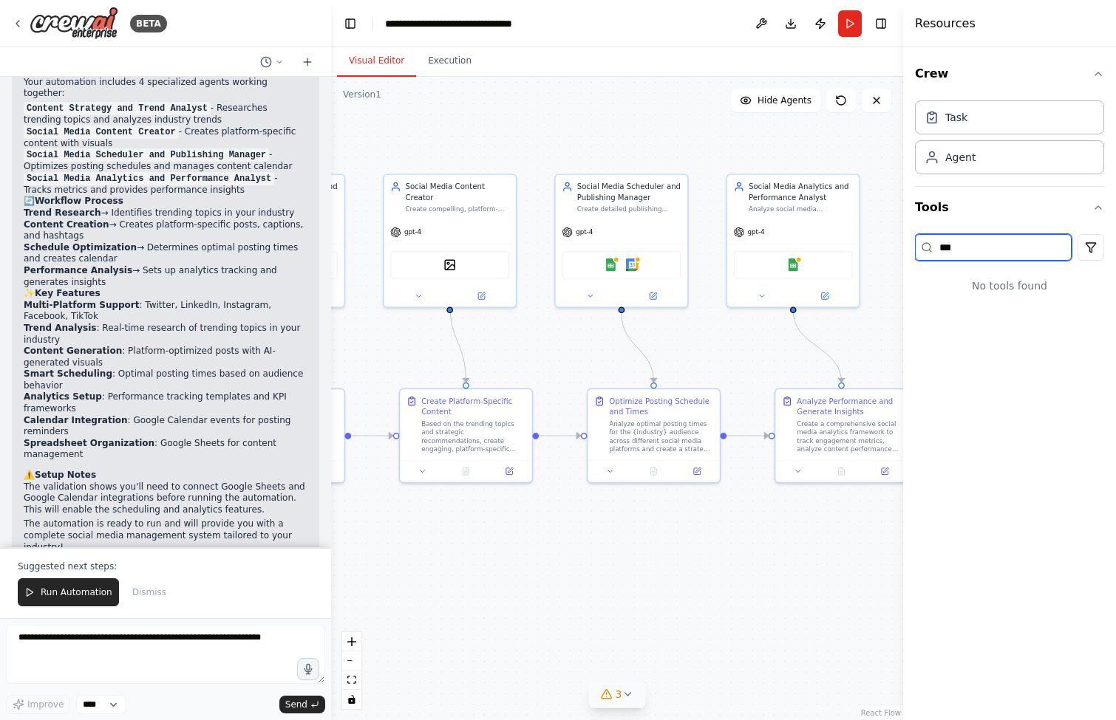
type input "****"
click at [977, 245] on input "****" at bounding box center [993, 247] width 157 height 27
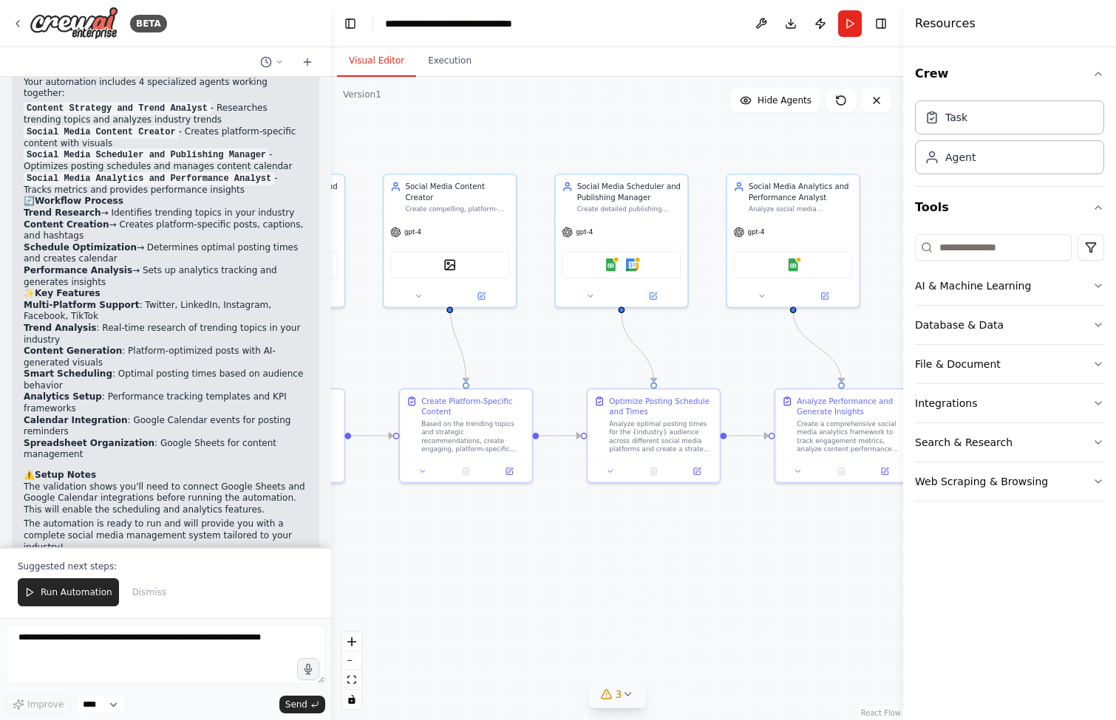
click at [708, 350] on div ".deletable-edge-delete-btn { width: 20px; height: 20px; border: 0px solid #ffff…" at bounding box center [617, 399] width 572 height 644
click at [762, 21] on button at bounding box center [761, 23] width 24 height 27
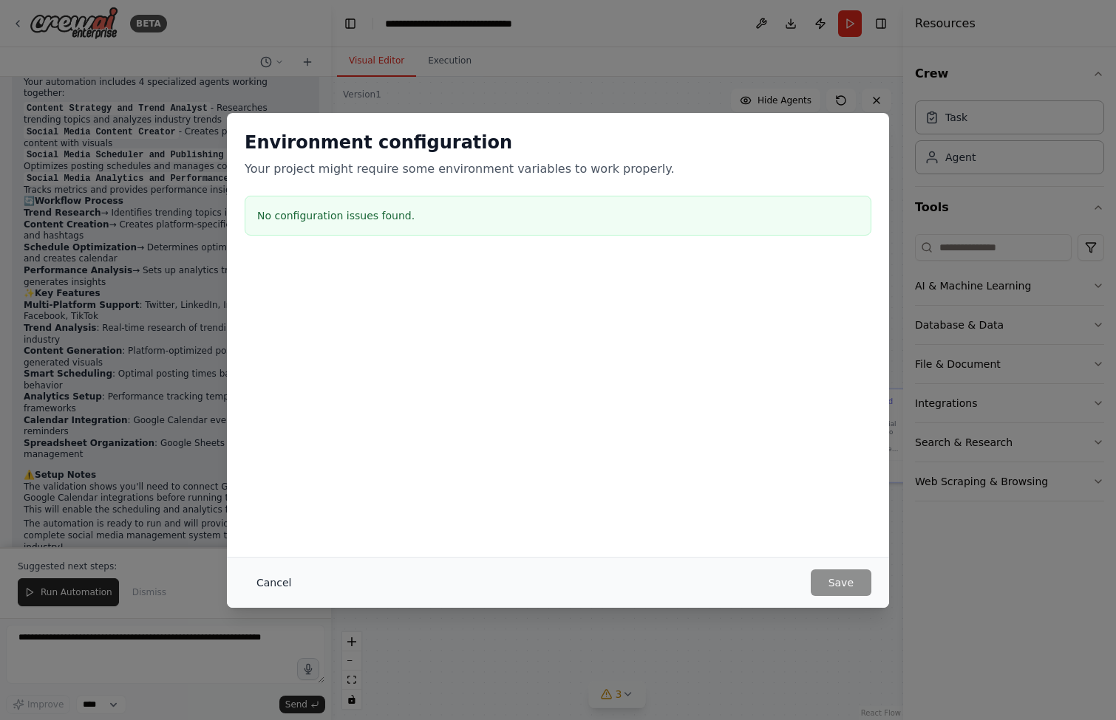
click at [270, 583] on button "Cancel" at bounding box center [274, 583] width 58 height 27
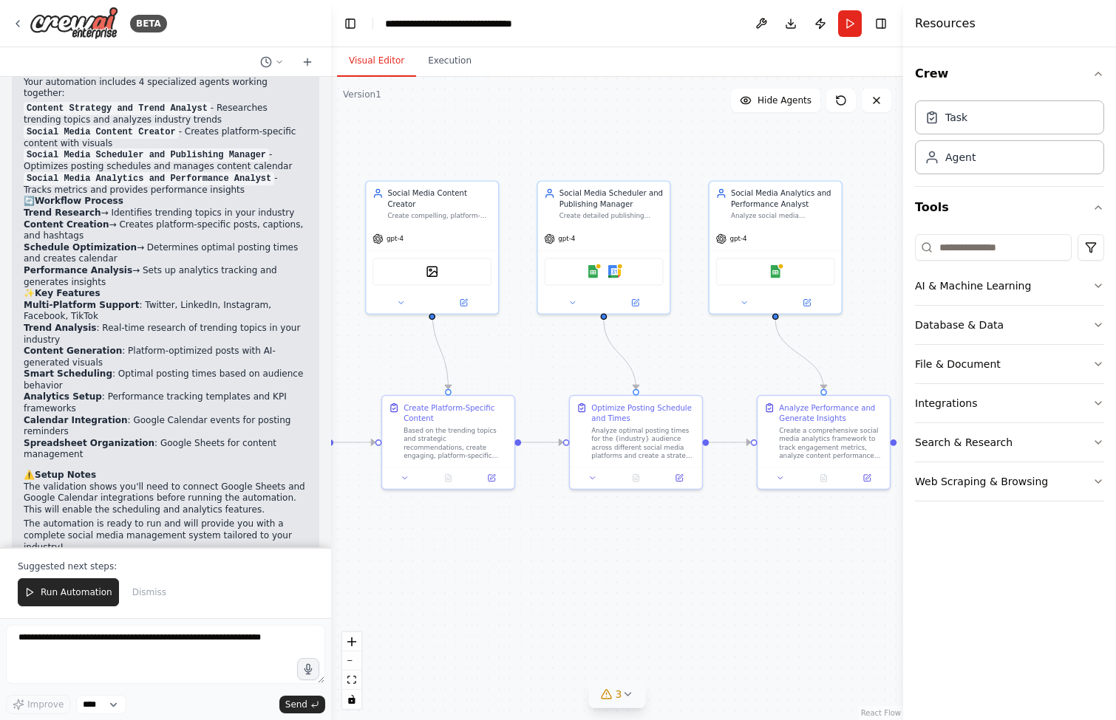
drag, startPoint x: 759, startPoint y: 144, endPoint x: 741, endPoint y: 151, distance: 18.9
click at [741, 151] on div ".deletable-edge-delete-btn { width: 20px; height: 20px; border: 0px solid #ffff…" at bounding box center [617, 399] width 572 height 644
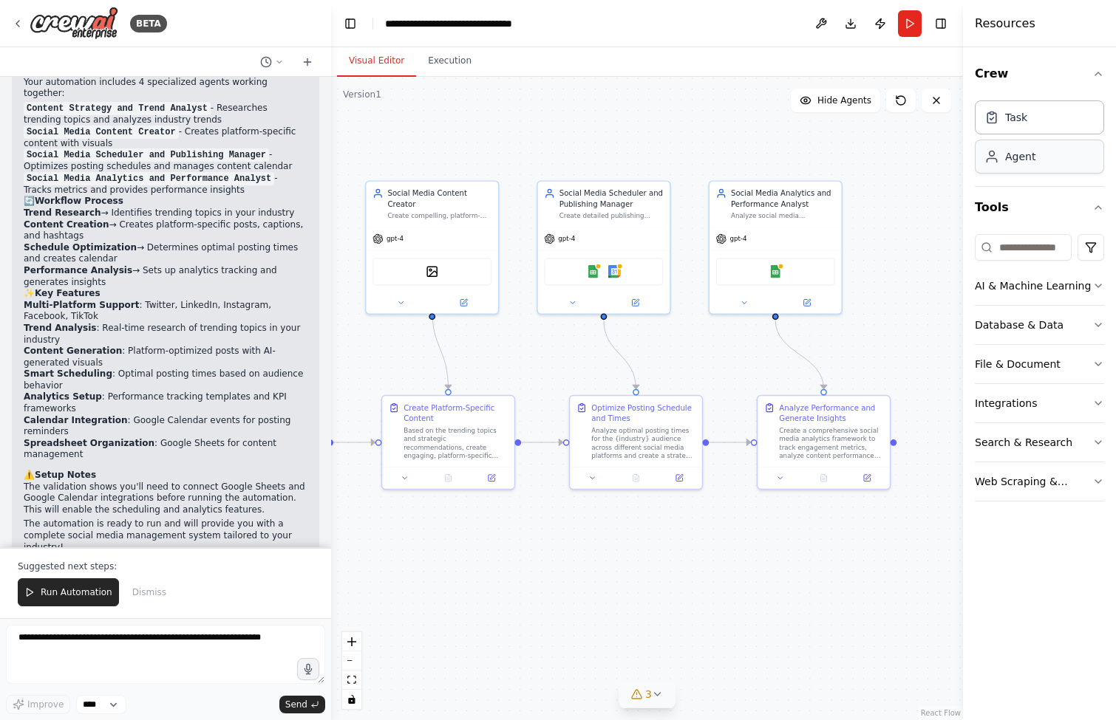
drag, startPoint x: 904, startPoint y: 139, endPoint x: 1069, endPoint y: 140, distance: 164.8
click at [1069, 140] on div "Resources Crew Task Agent Tools AI & Machine Learning Database & Data File & Do…" at bounding box center [1039, 360] width 153 height 720
click at [915, 191] on div ".deletable-edge-delete-btn { width: 20px; height: 20px; border: 0px solid #ffff…" at bounding box center [647, 399] width 632 height 644
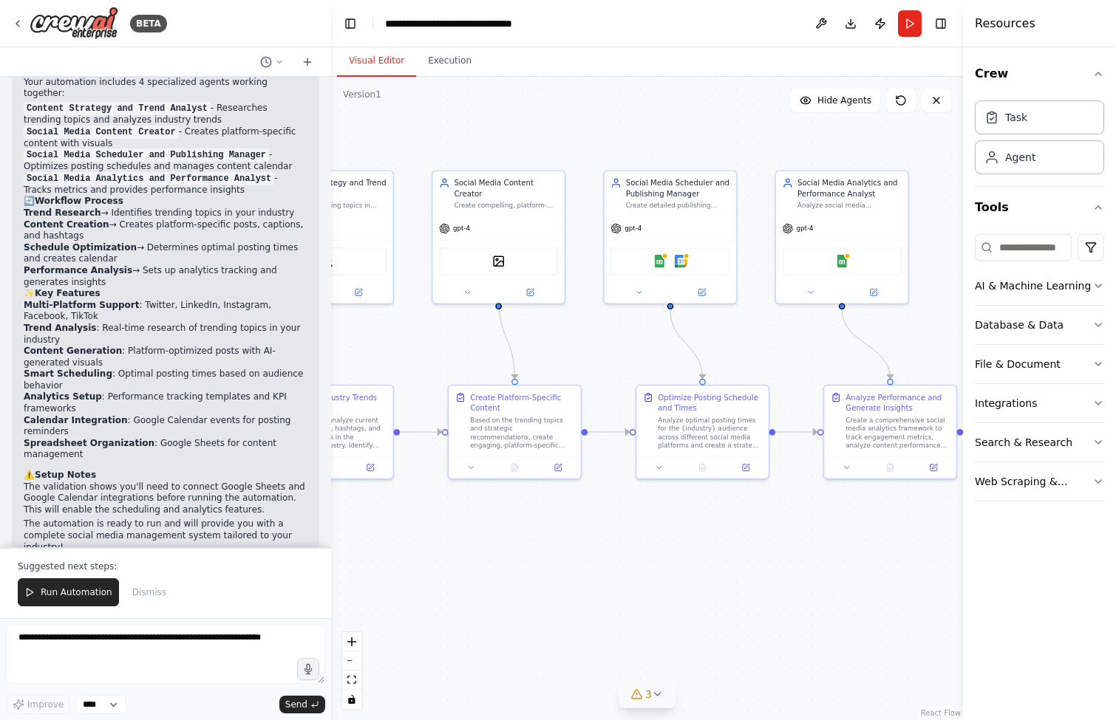
drag, startPoint x: 706, startPoint y: 564, endPoint x: 773, endPoint y: 553, distance: 67.3
click at [773, 553] on div ".deletable-edge-delete-btn { width: 20px; height: 20px; border: 0px solid #ffff…" at bounding box center [647, 399] width 632 height 644
click at [696, 193] on div "Social Media Scheduler and Publishing Manager" at bounding box center [678, 186] width 104 height 21
click at [707, 414] on div "Analyze optimal posting times for the {industry} audience across different soci…" at bounding box center [710, 431] width 104 height 34
click at [713, 430] on div "Analyze optimal posting times for the {industry} audience across different soci…" at bounding box center [710, 431] width 104 height 34
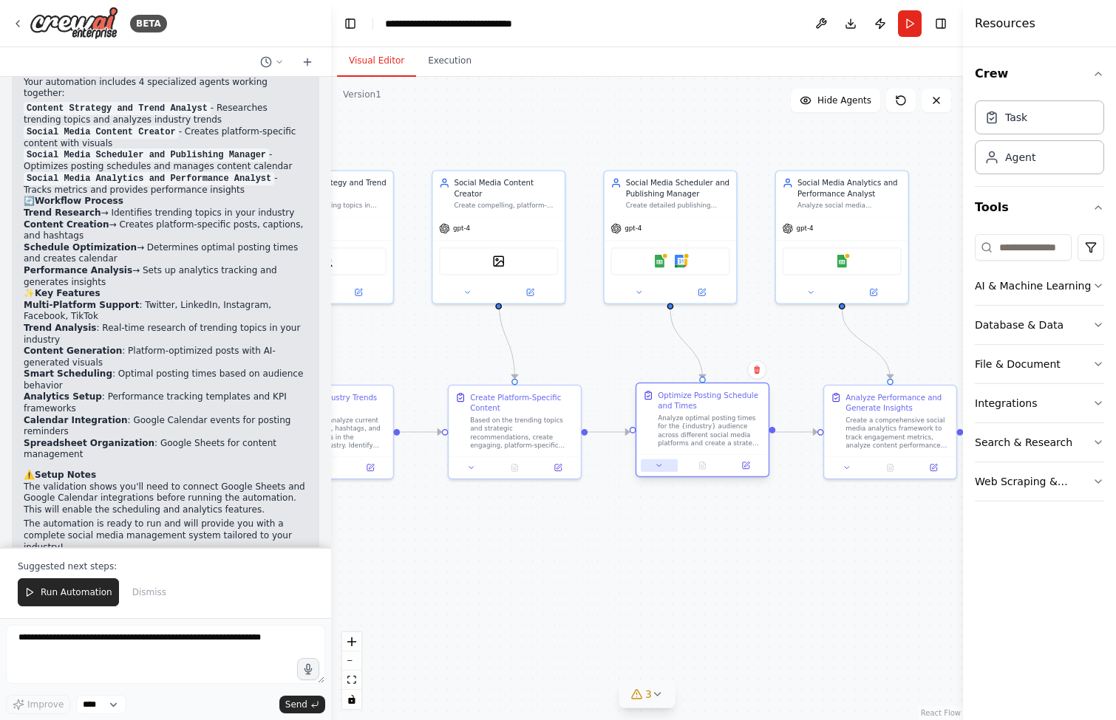
click at [663, 465] on button at bounding box center [659, 466] width 37 height 13
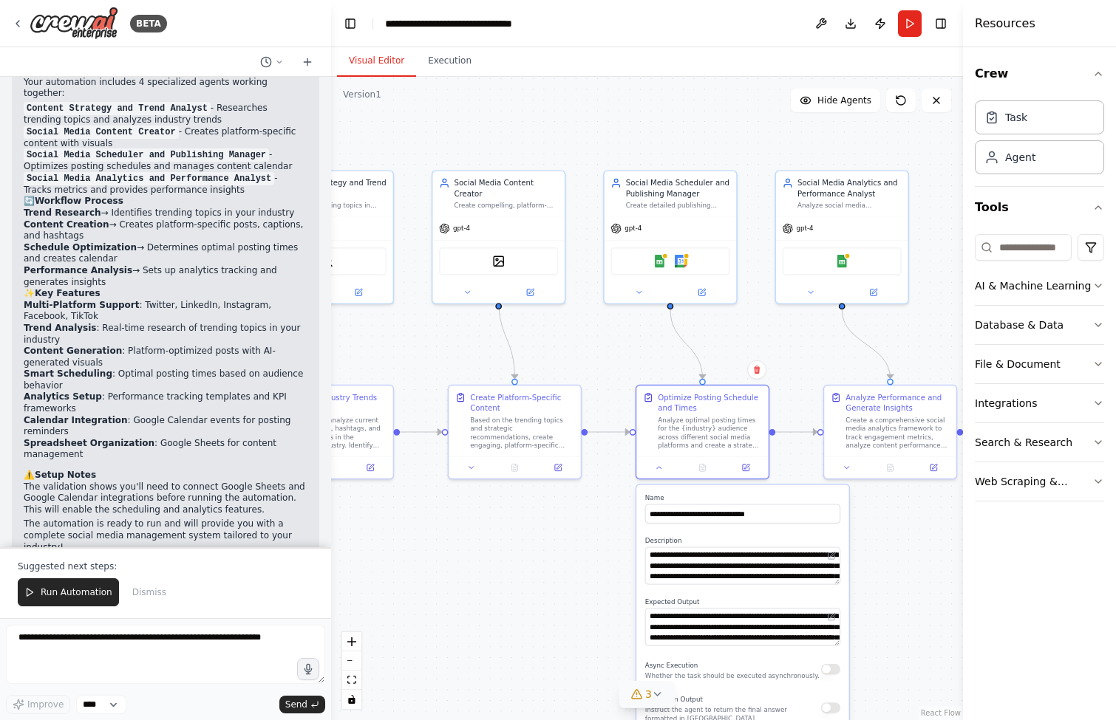
click at [963, 559] on div at bounding box center [966, 360] width 6 height 720
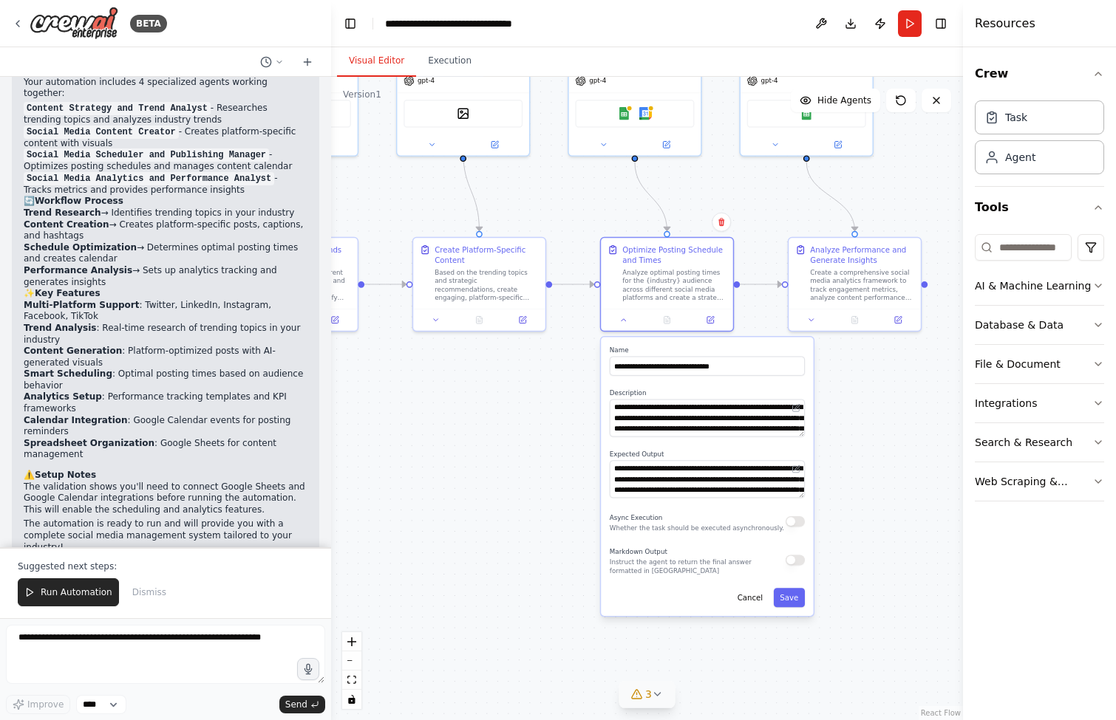
drag, startPoint x: 916, startPoint y: 562, endPoint x: 881, endPoint y: 414, distance: 152.0
click at [881, 414] on div ".deletable-edge-delete-btn { width: 20px; height: 20px; border: 0px solid #ffff…" at bounding box center [647, 399] width 632 height 644
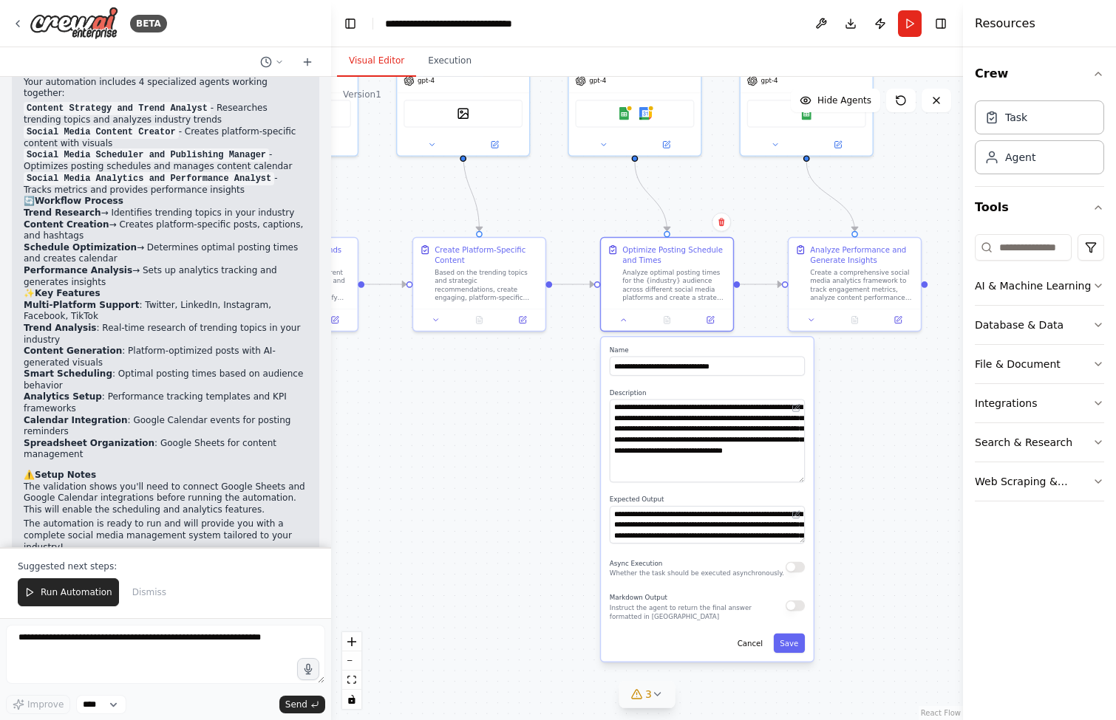
click at [822, 482] on div ".deletable-edge-delete-btn { width: 20px; height: 20px; border: 0px solid #ffff…" at bounding box center [647, 399] width 632 height 644
click at [744, 638] on button "Cancel" at bounding box center [750, 643] width 38 height 19
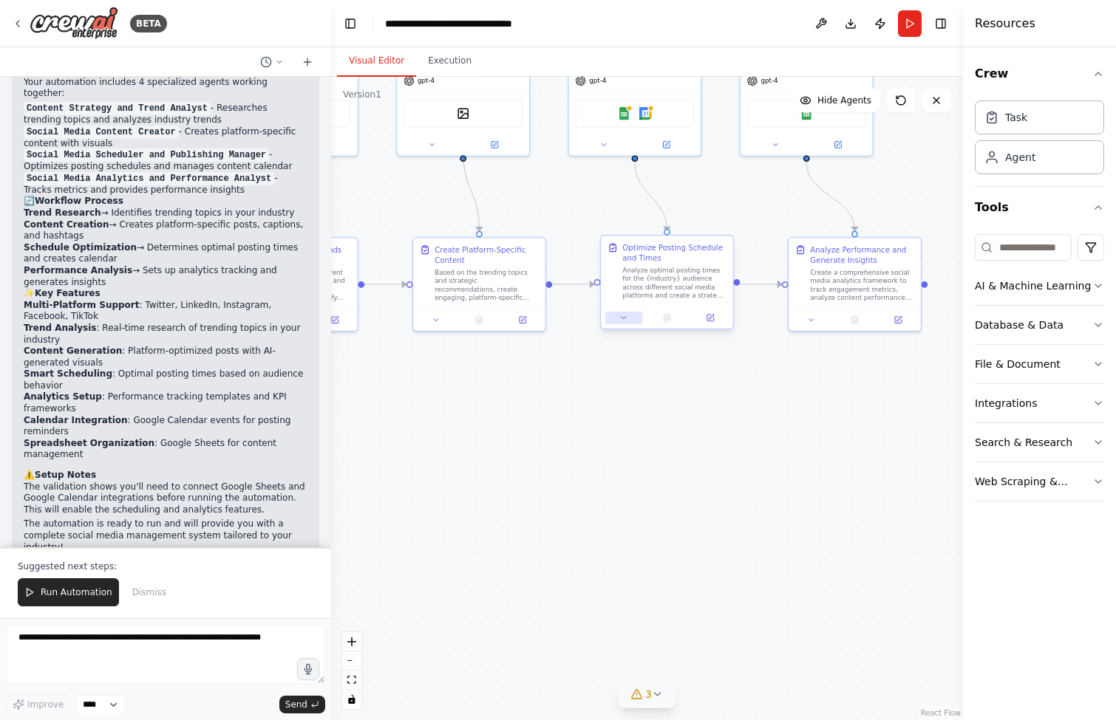
click at [627, 320] on icon at bounding box center [623, 318] width 9 height 9
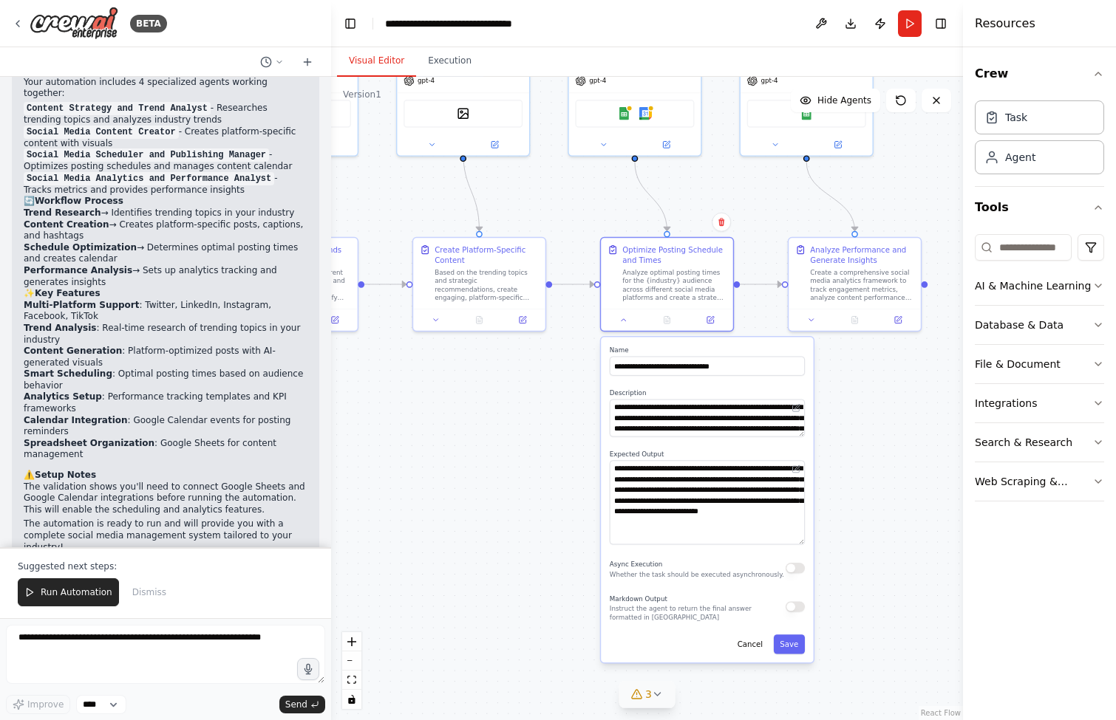
click at [811, 543] on div "**********" at bounding box center [707, 500] width 212 height 326
click at [801, 537] on textarea "**********" at bounding box center [707, 500] width 195 height 80
click at [750, 644] on button "Cancel" at bounding box center [750, 639] width 38 height 19
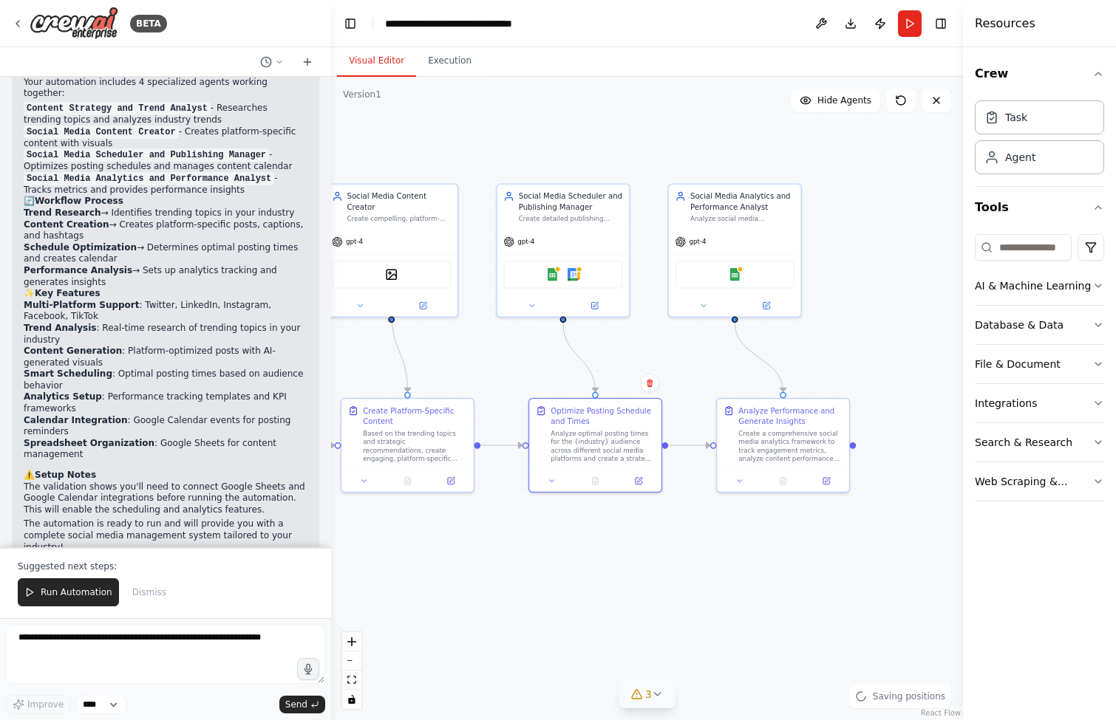
drag, startPoint x: 857, startPoint y: 405, endPoint x: 785, endPoint y: 566, distance: 176.3
click at [785, 566] on div ".deletable-edge-delete-btn { width: 20px; height: 20px; border: 0px solid #ffff…" at bounding box center [647, 399] width 632 height 644
click at [745, 482] on button at bounding box center [739, 479] width 37 height 13
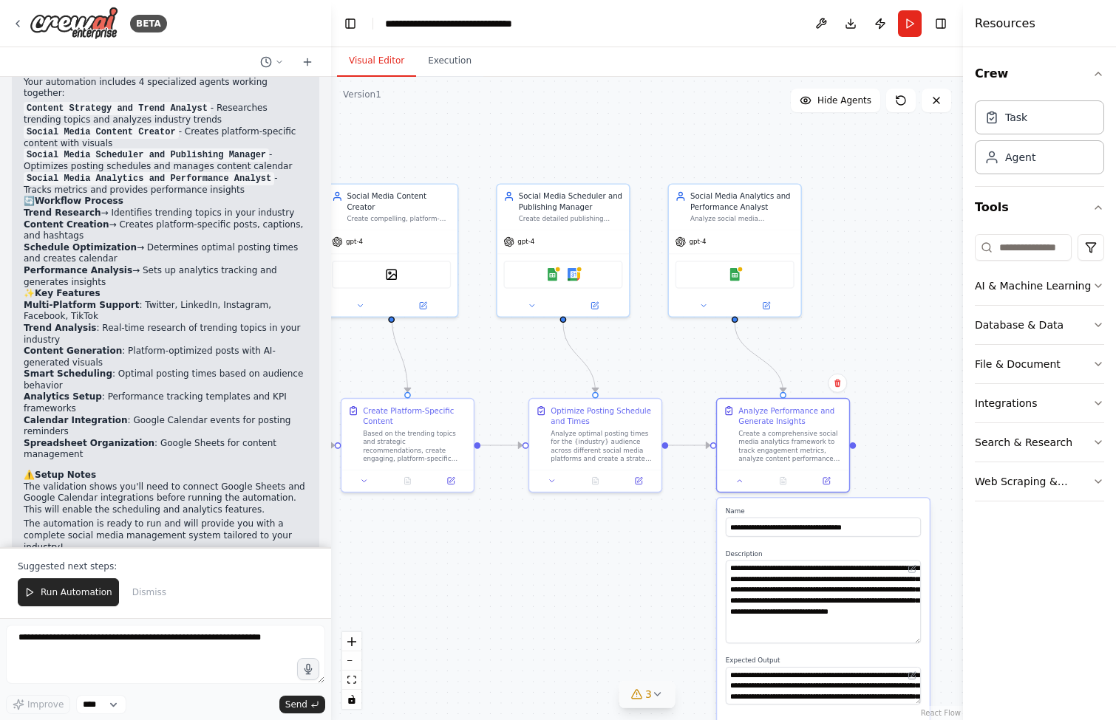
click at [915, 643] on textarea "**********" at bounding box center [823, 602] width 195 height 83
click at [753, 211] on div "Social Media Analytics and Performance Analyst Analyze social media engagement …" at bounding box center [742, 205] width 104 height 33
click at [699, 310] on div at bounding box center [735, 303] width 132 height 21
click at [702, 306] on icon at bounding box center [703, 303] width 9 height 9
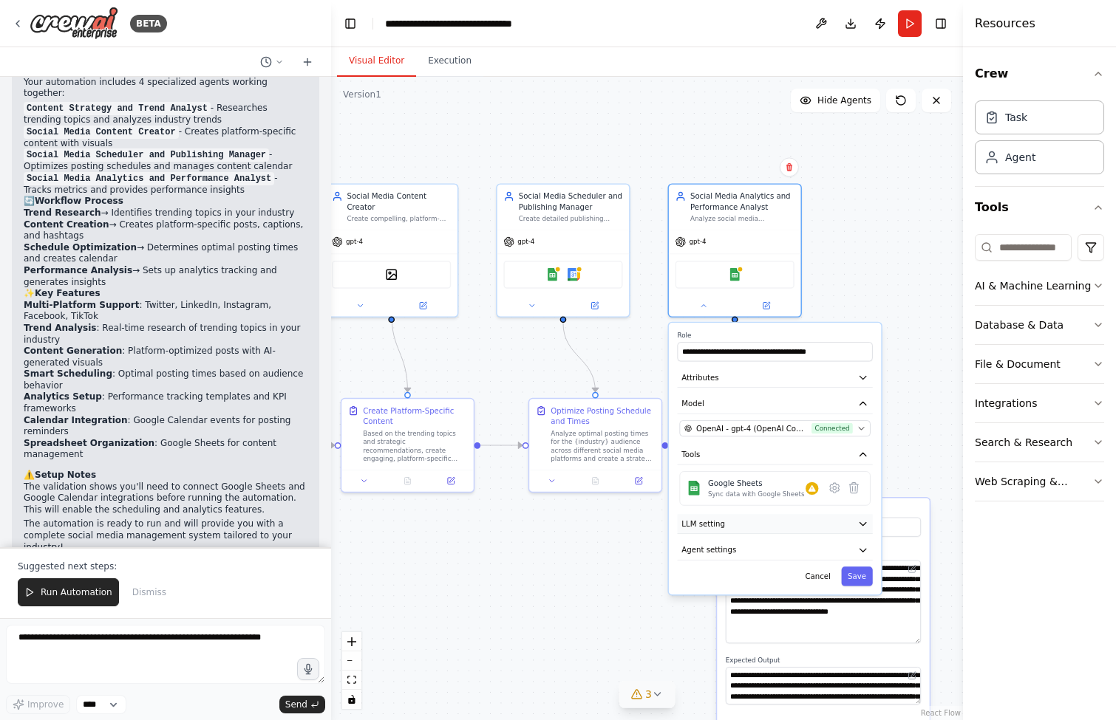
click at [863, 521] on icon "button" at bounding box center [862, 524] width 11 height 11
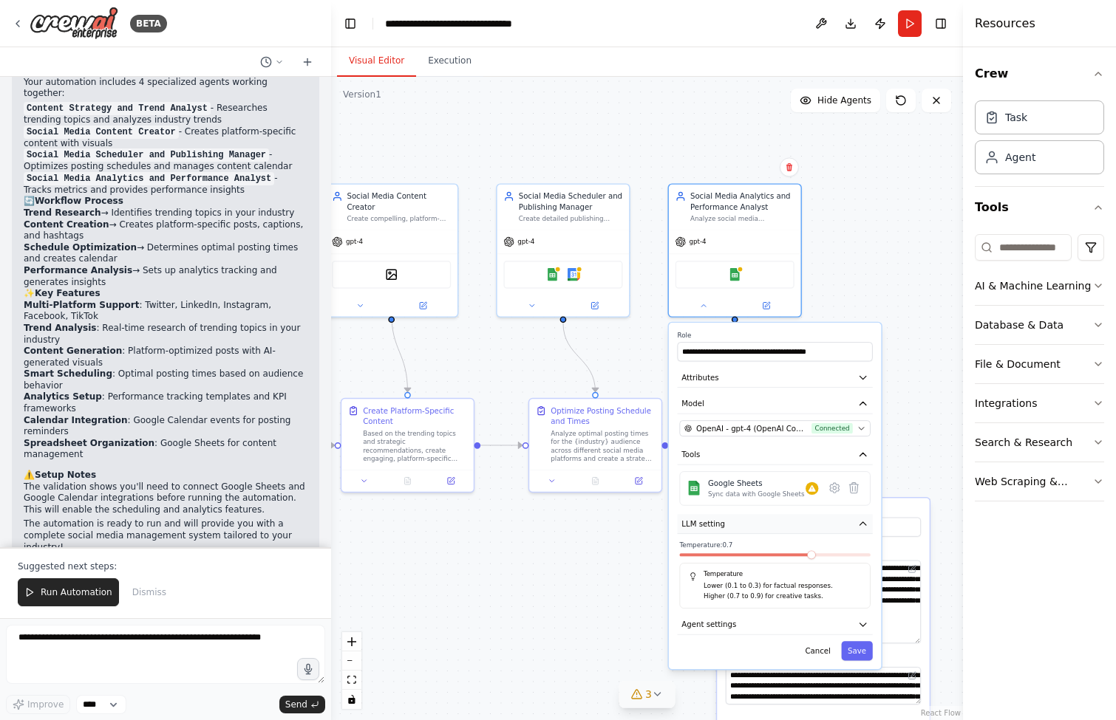
click at [863, 521] on icon "button" at bounding box center [862, 524] width 11 height 11
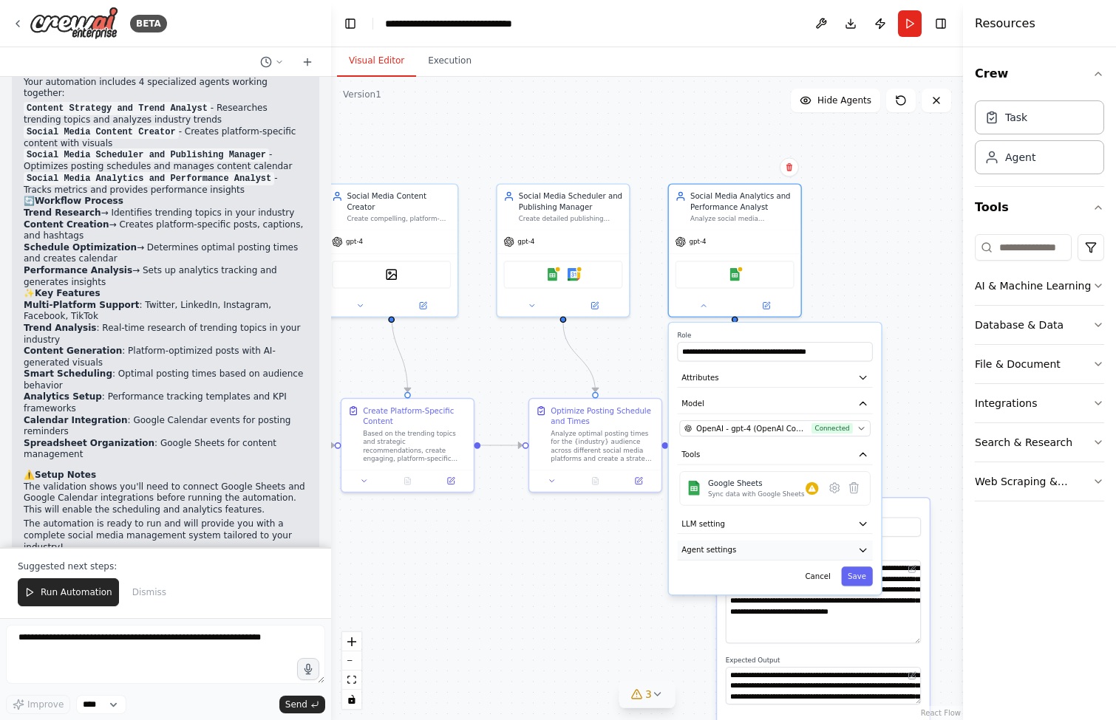
click at [861, 549] on icon "button" at bounding box center [862, 550] width 11 height 11
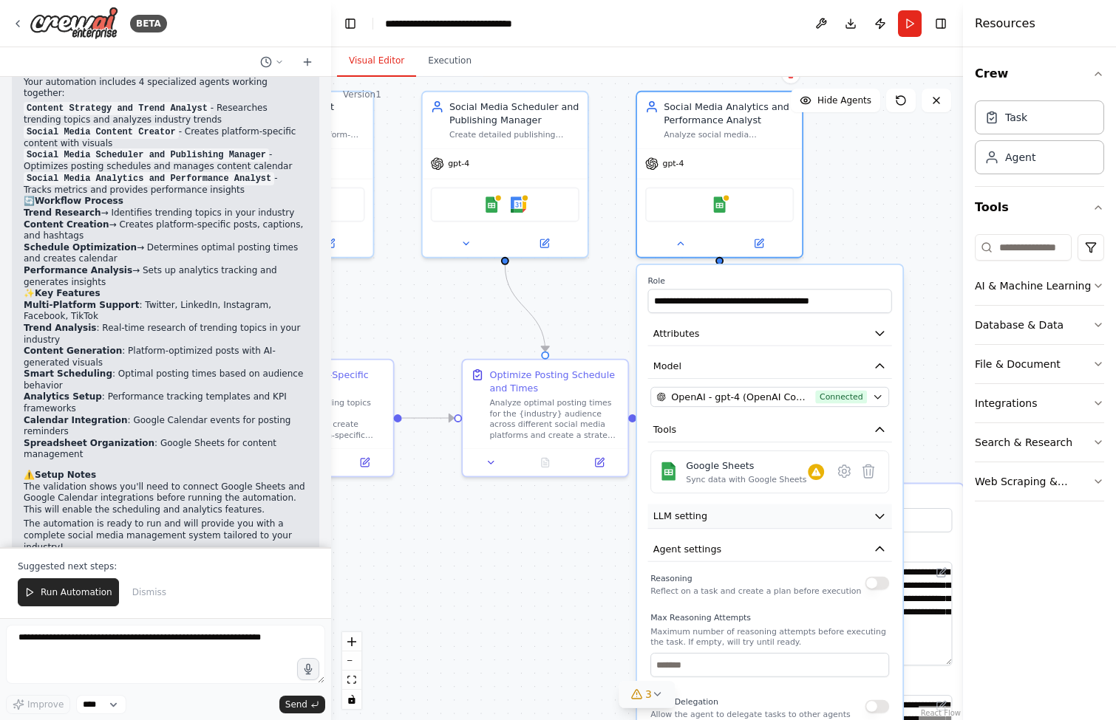
click at [876, 511] on icon "button" at bounding box center [879, 516] width 13 height 13
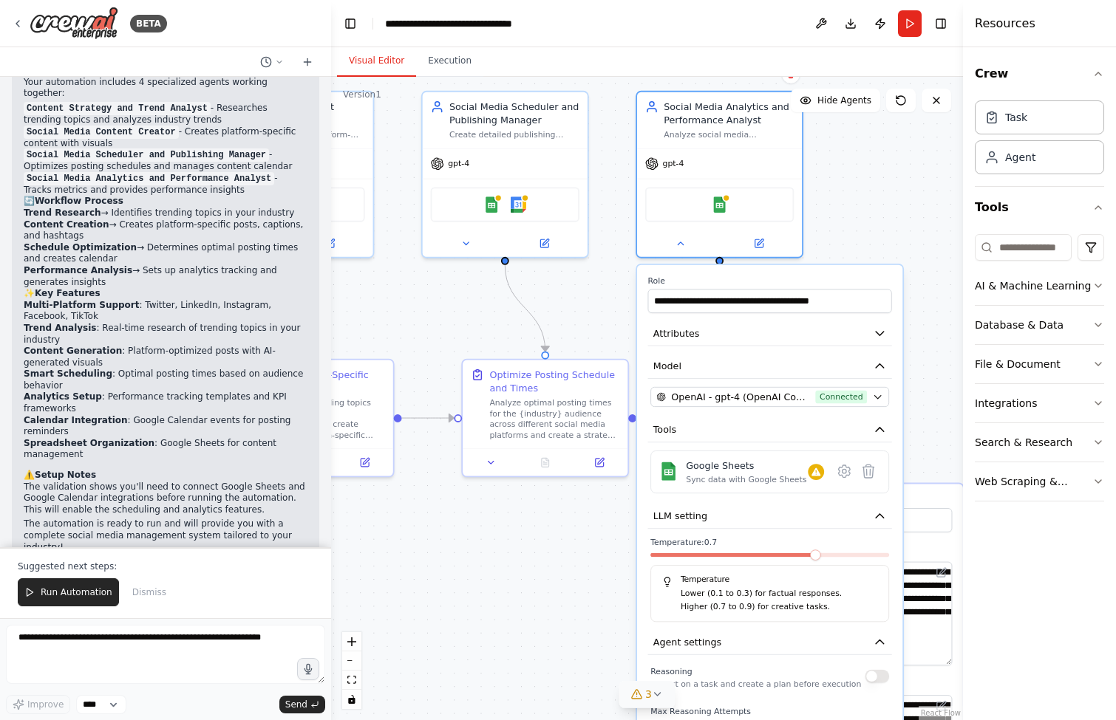
click at [877, 226] on div ".deletable-edge-delete-btn { width: 20px; height: 20px; border: 0px solid #ffff…" at bounding box center [647, 399] width 632 height 644
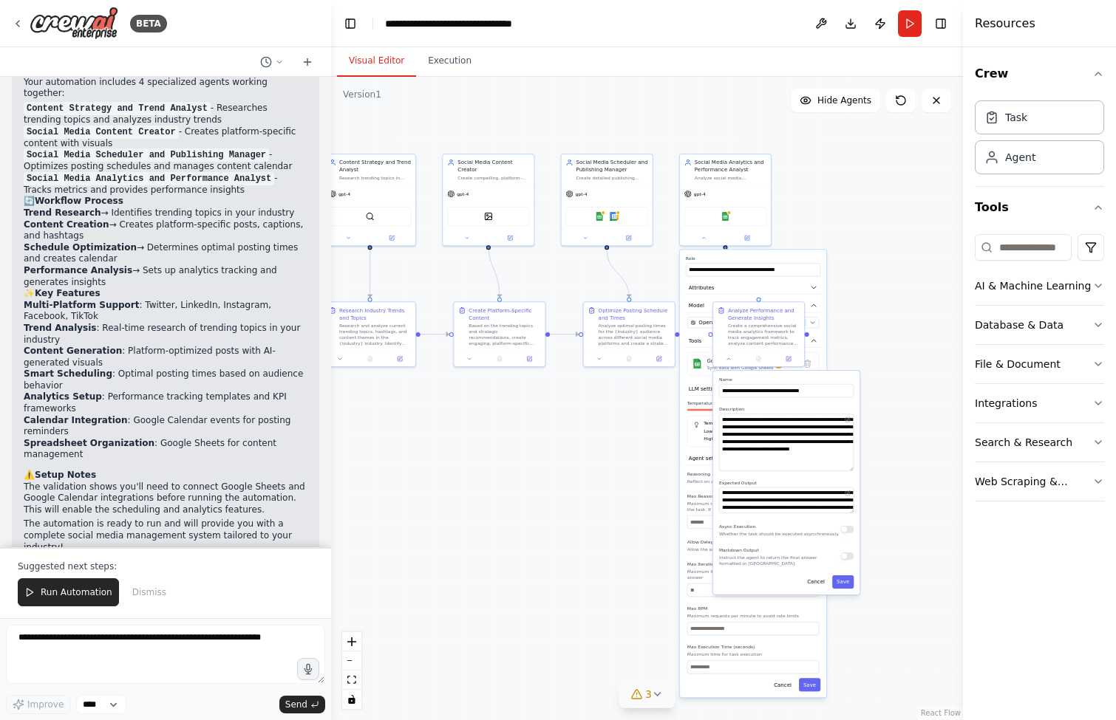
drag, startPoint x: 890, startPoint y: 424, endPoint x: 861, endPoint y: 333, distance: 95.6
click at [861, 333] on div ".deletable-edge-delete-btn { width: 20px; height: 20px; border: 0px solid #ffff…" at bounding box center [647, 399] width 632 height 644
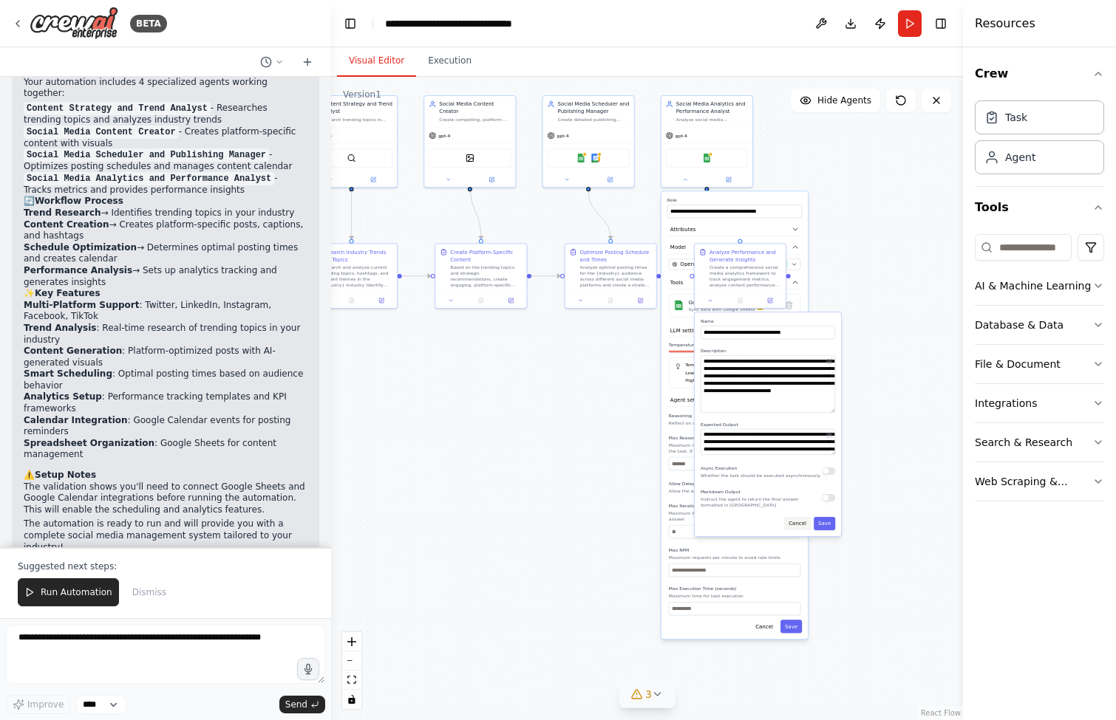
click at [797, 521] on button "Cancel" at bounding box center [797, 523] width 27 height 13
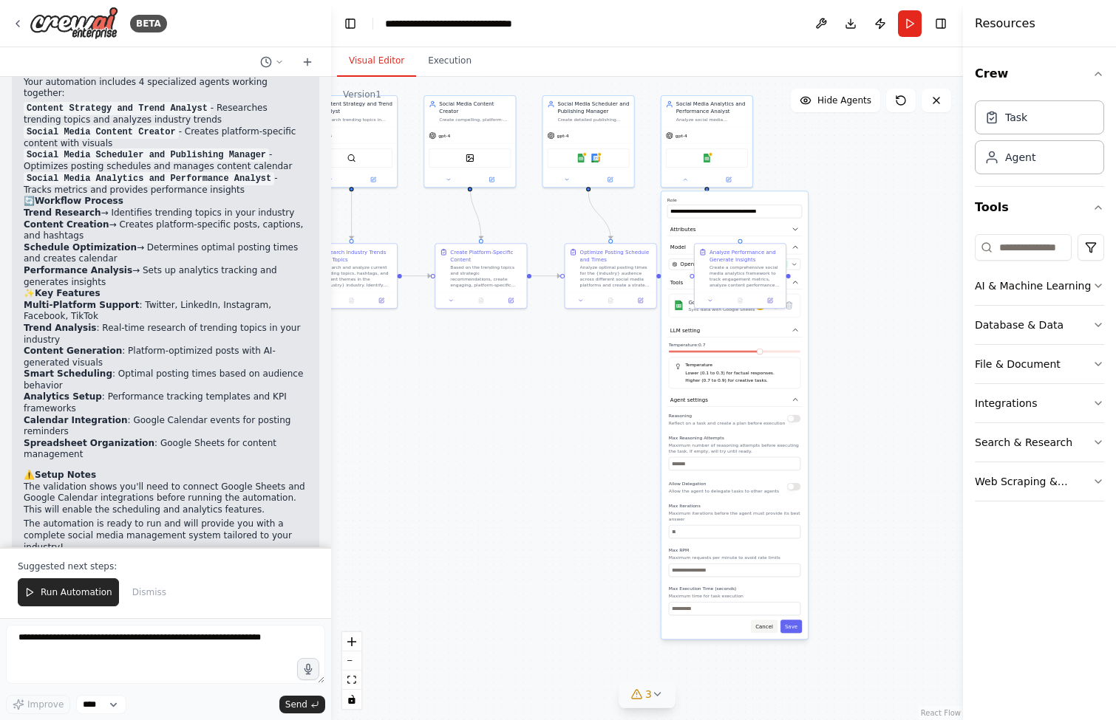
click at [771, 623] on button "Cancel" at bounding box center [764, 626] width 27 height 13
click at [803, 345] on div ".deletable-edge-delete-btn { width: 20px; height: 20px; border: 0px solid #ffff…" at bounding box center [647, 399] width 632 height 644
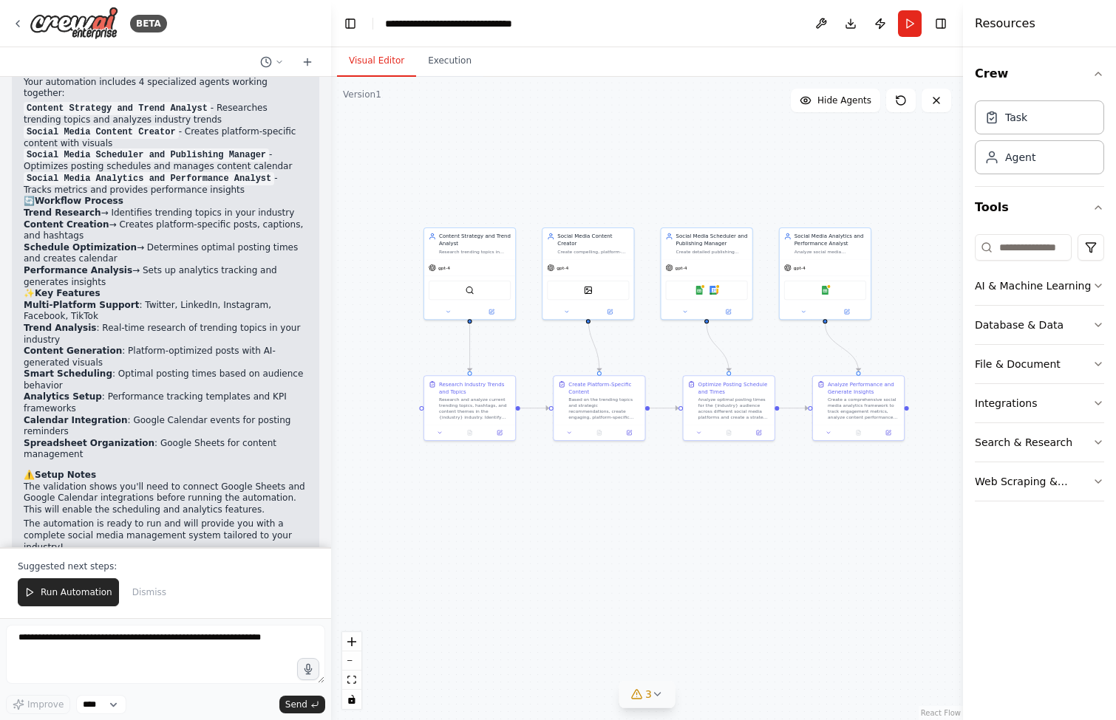
drag, startPoint x: 560, startPoint y: 393, endPoint x: 678, endPoint y: 525, distance: 176.8
click at [678, 525] on div ".deletable-edge-delete-btn { width: 20px; height: 20px; border: 0px solid #ffff…" at bounding box center [647, 399] width 632 height 644
click at [71, 596] on span "Run Automation" at bounding box center [77, 593] width 72 height 12
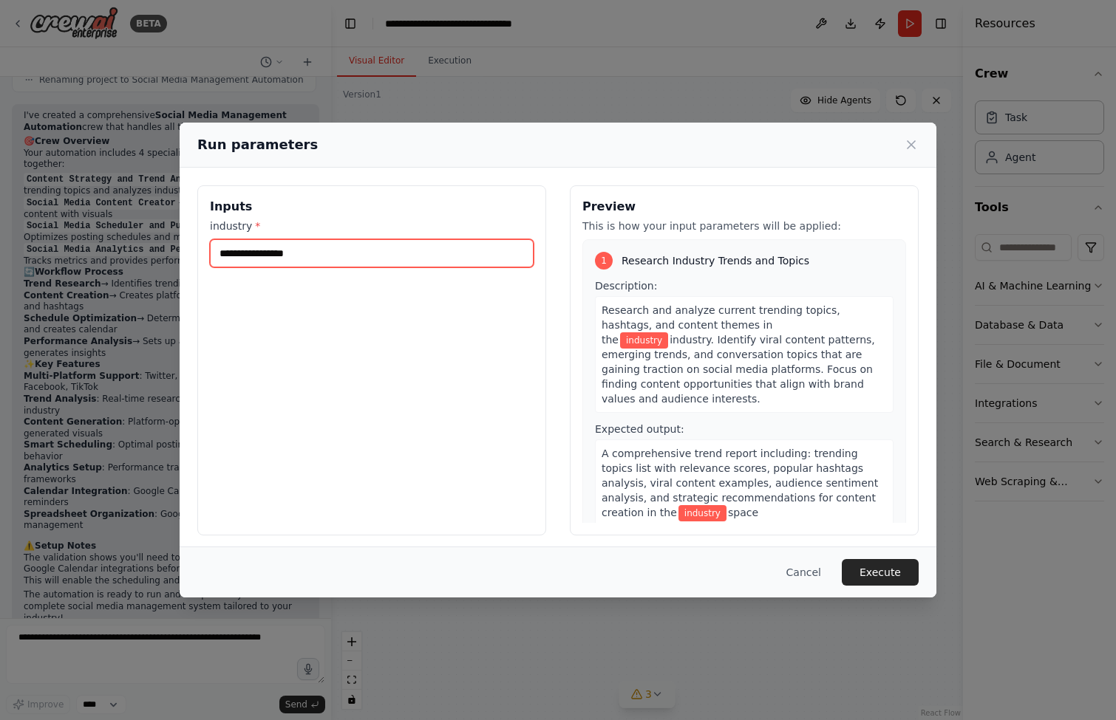
click at [311, 251] on input "industry *" at bounding box center [372, 253] width 324 height 28
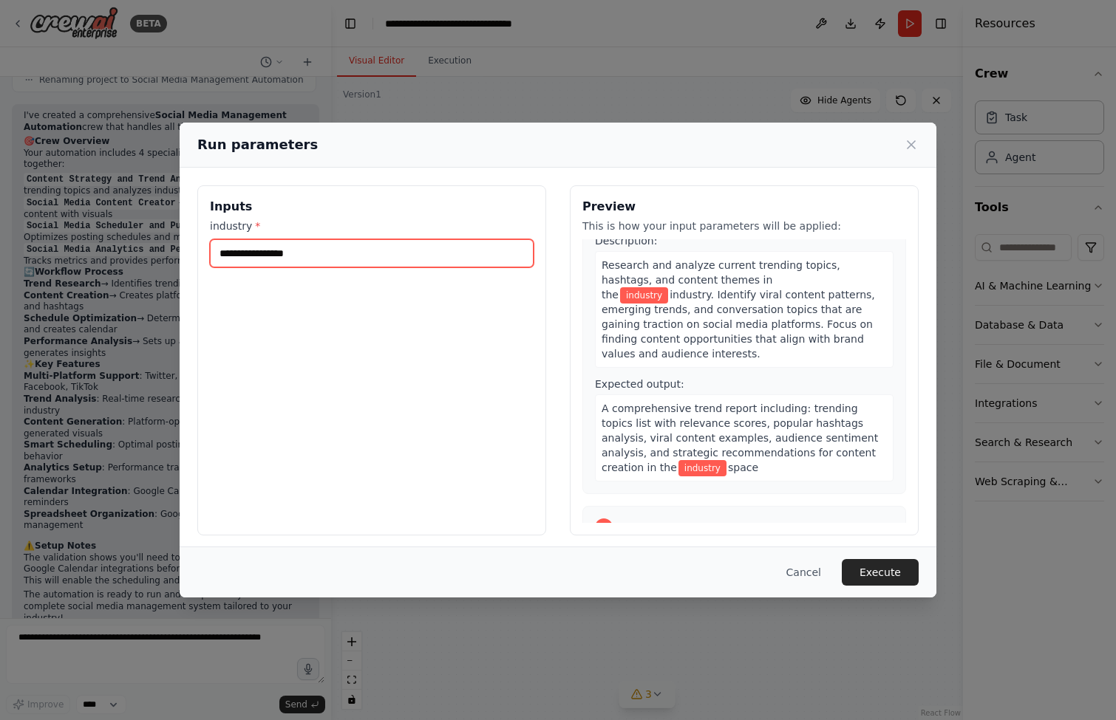
scroll to position [0, 0]
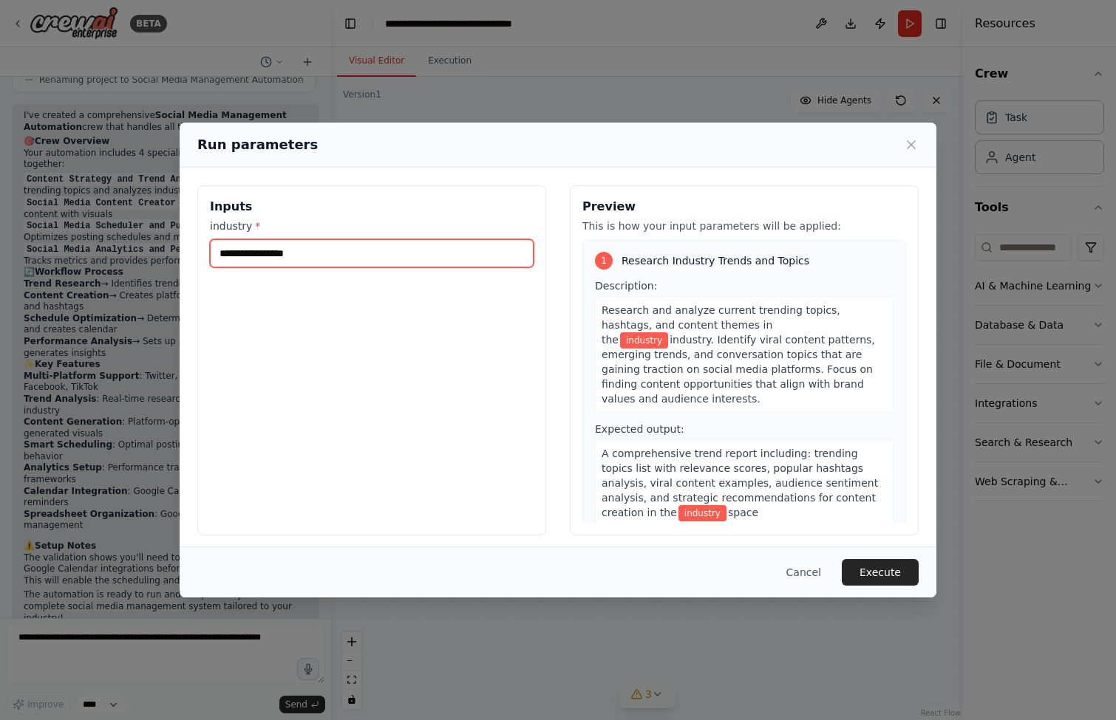
click at [375, 259] on input "industry *" at bounding box center [372, 253] width 324 height 28
type input "**********"
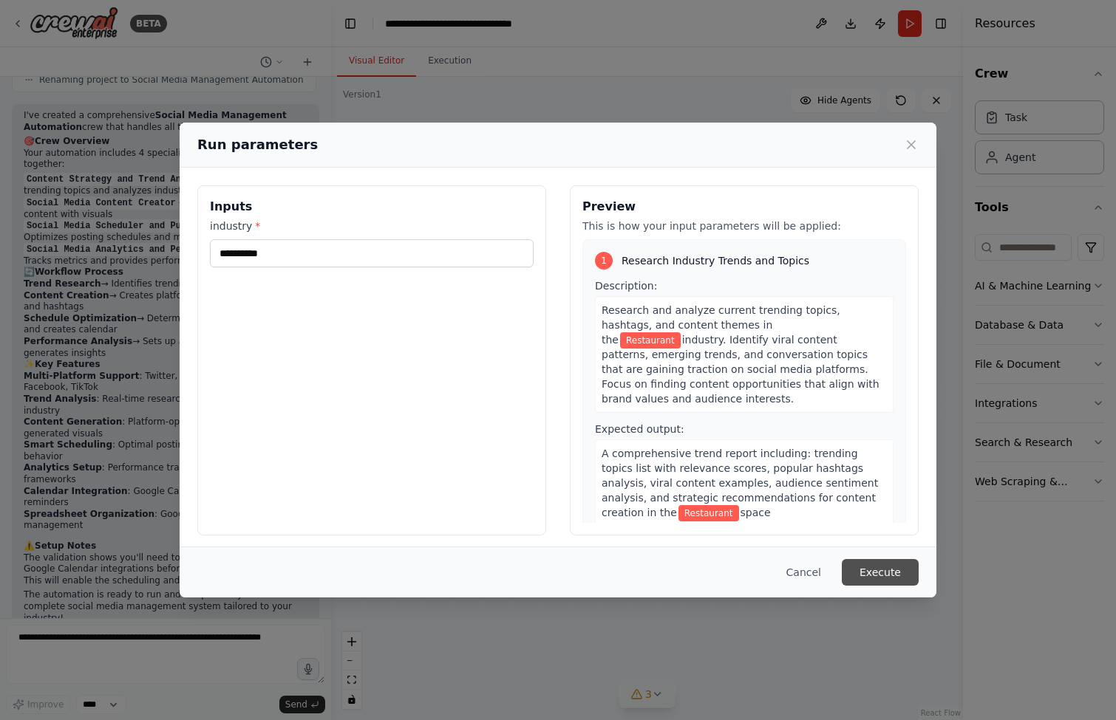
click at [871, 565] on button "Execute" at bounding box center [880, 572] width 77 height 27
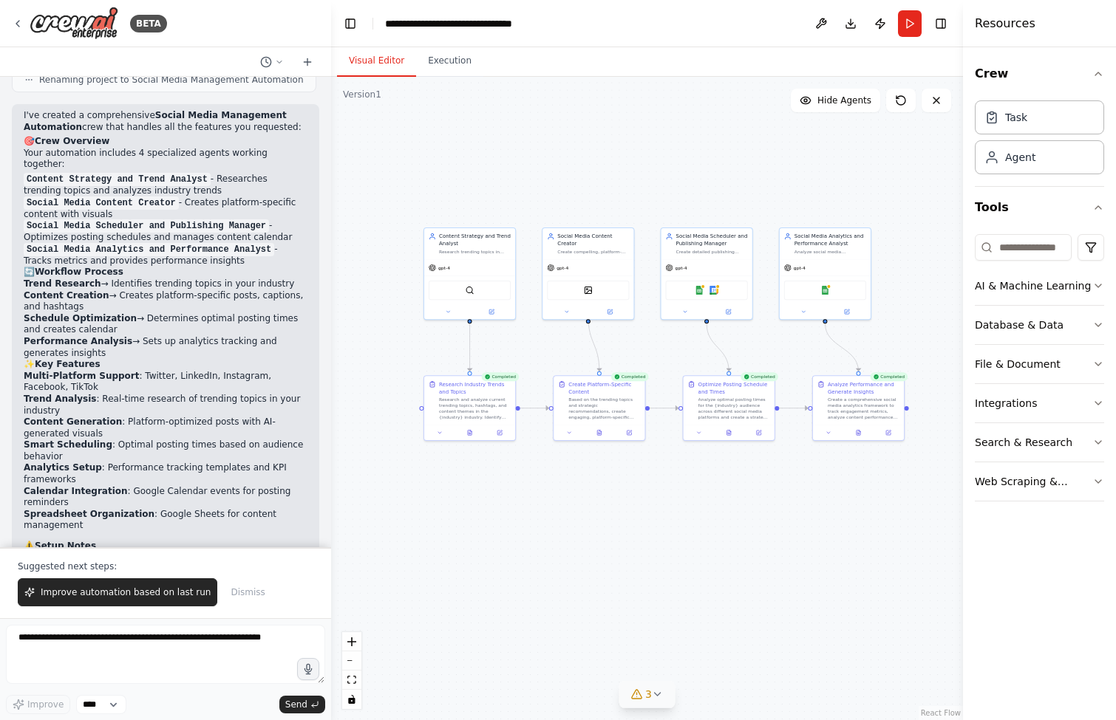
scroll to position [1515, 0]
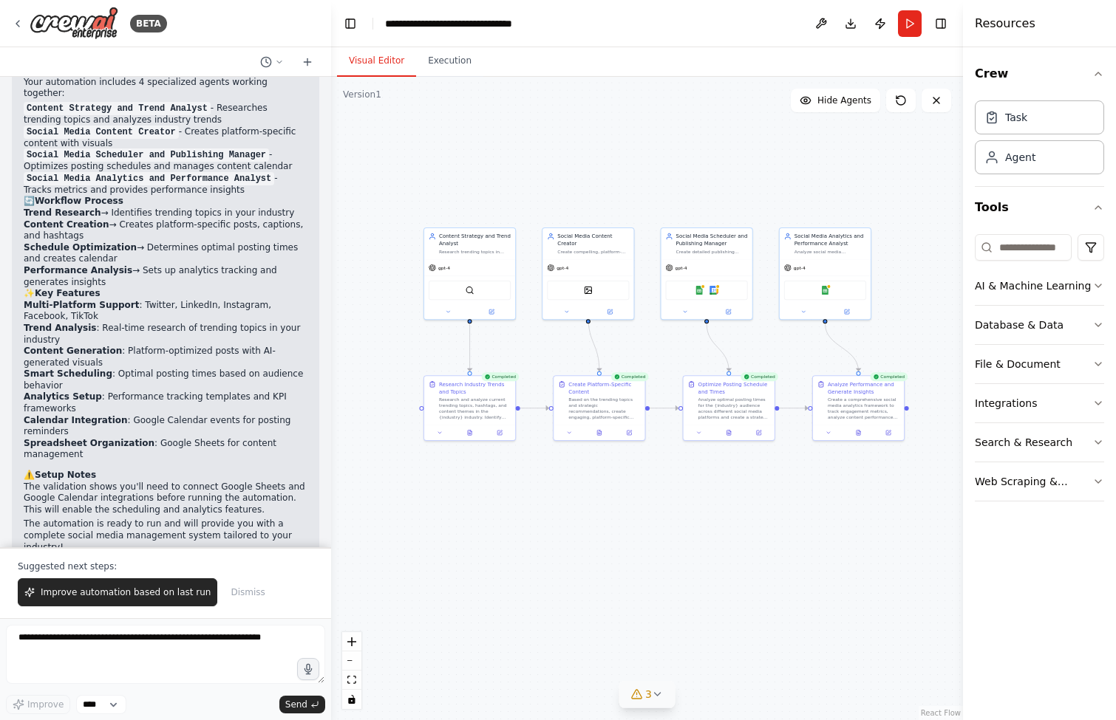
click at [657, 695] on icon at bounding box center [658, 694] width 6 height 3
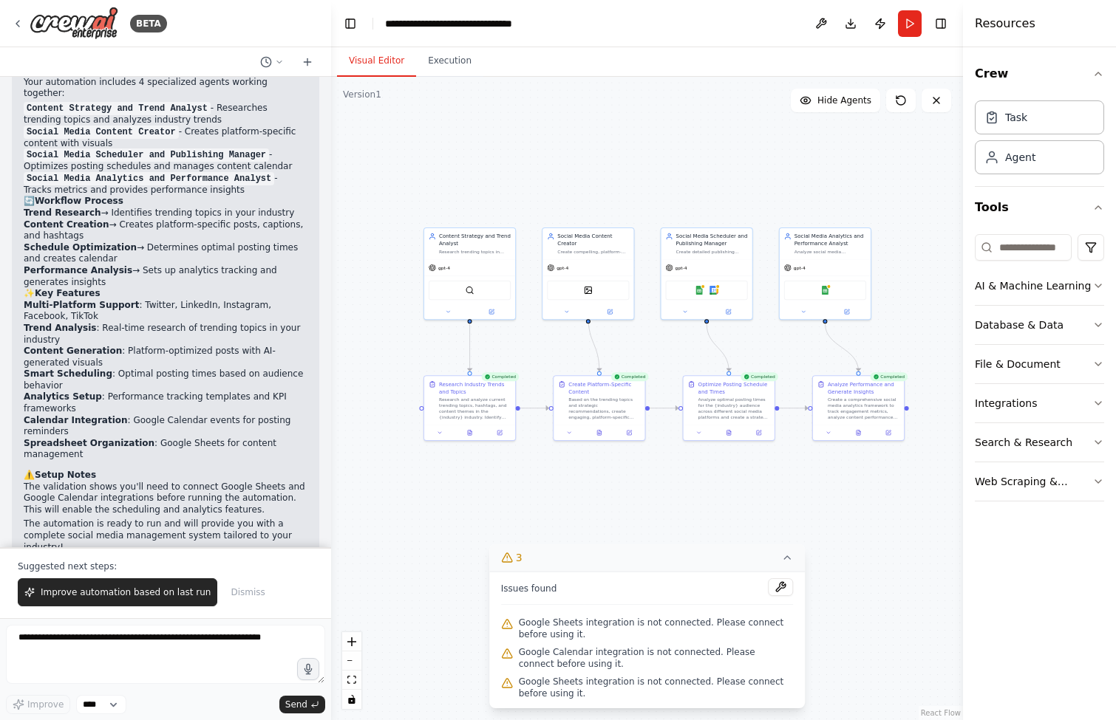
click at [853, 494] on div ".deletable-edge-delete-btn { width: 20px; height: 20px; border: 0px solid #ffff…" at bounding box center [647, 399] width 632 height 644
click at [592, 284] on img at bounding box center [588, 288] width 9 height 9
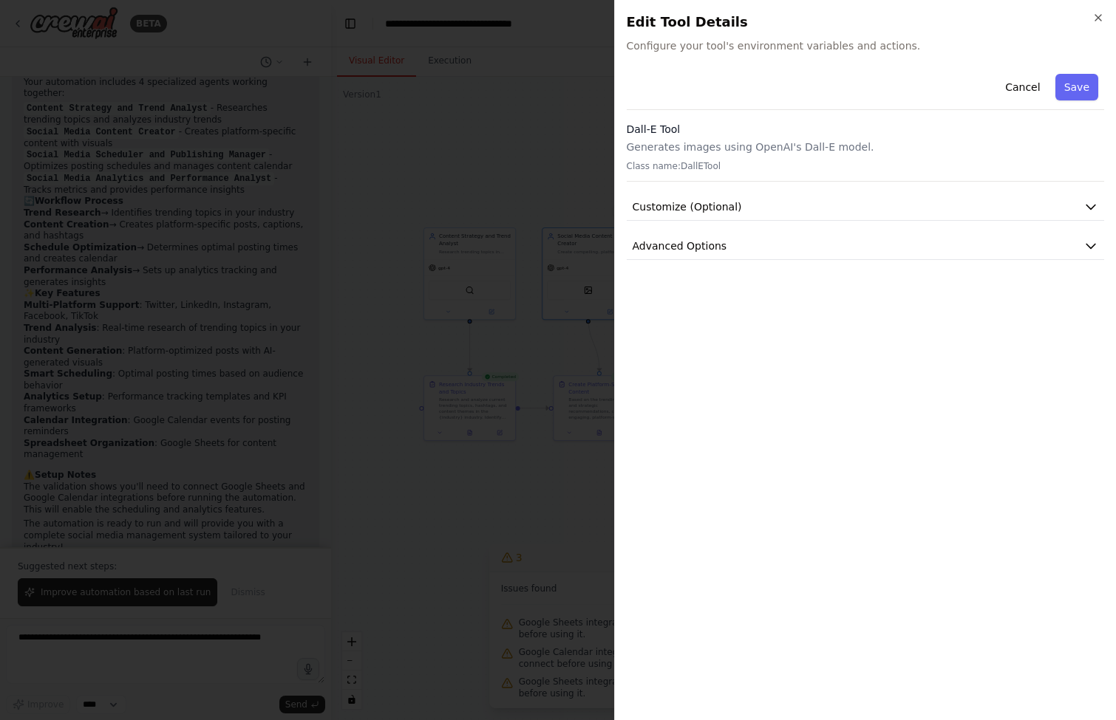
click at [537, 182] on div at bounding box center [558, 360] width 1116 height 720
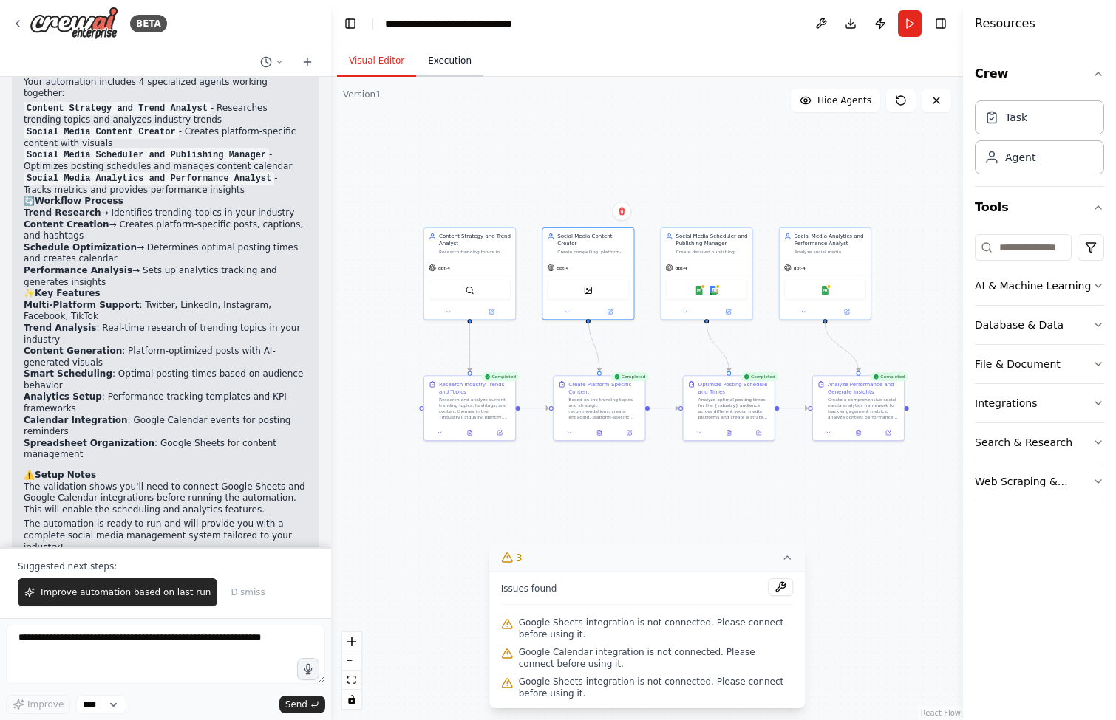
click at [446, 60] on button "Execution" at bounding box center [449, 61] width 67 height 31
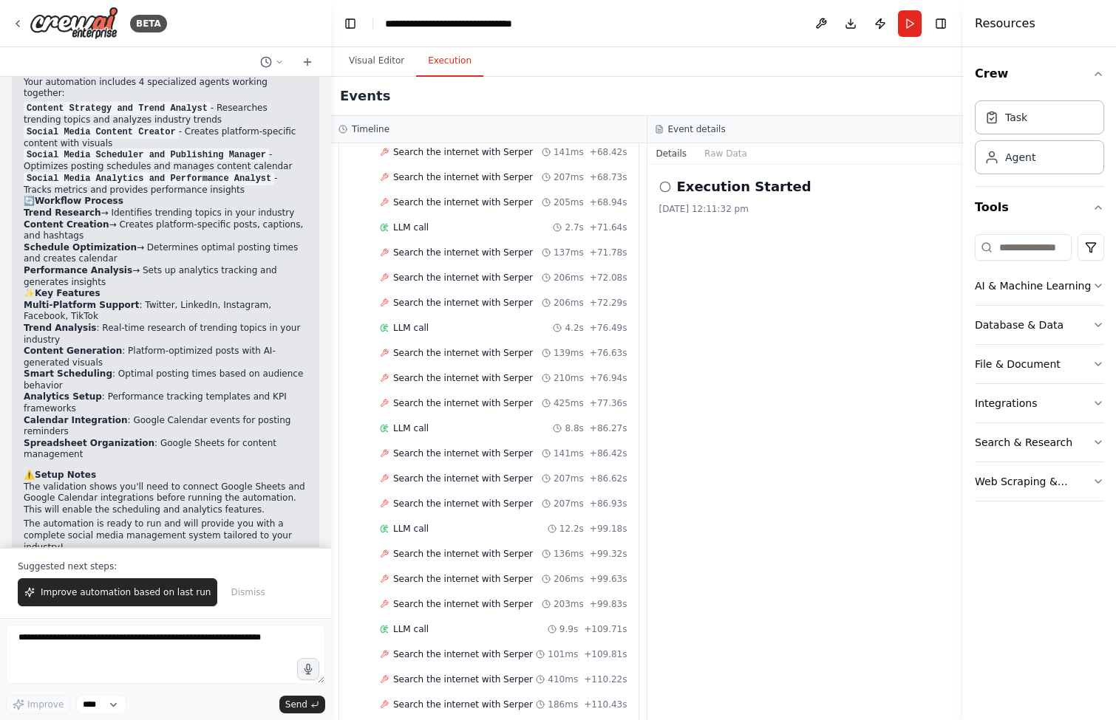
scroll to position [2622, 0]
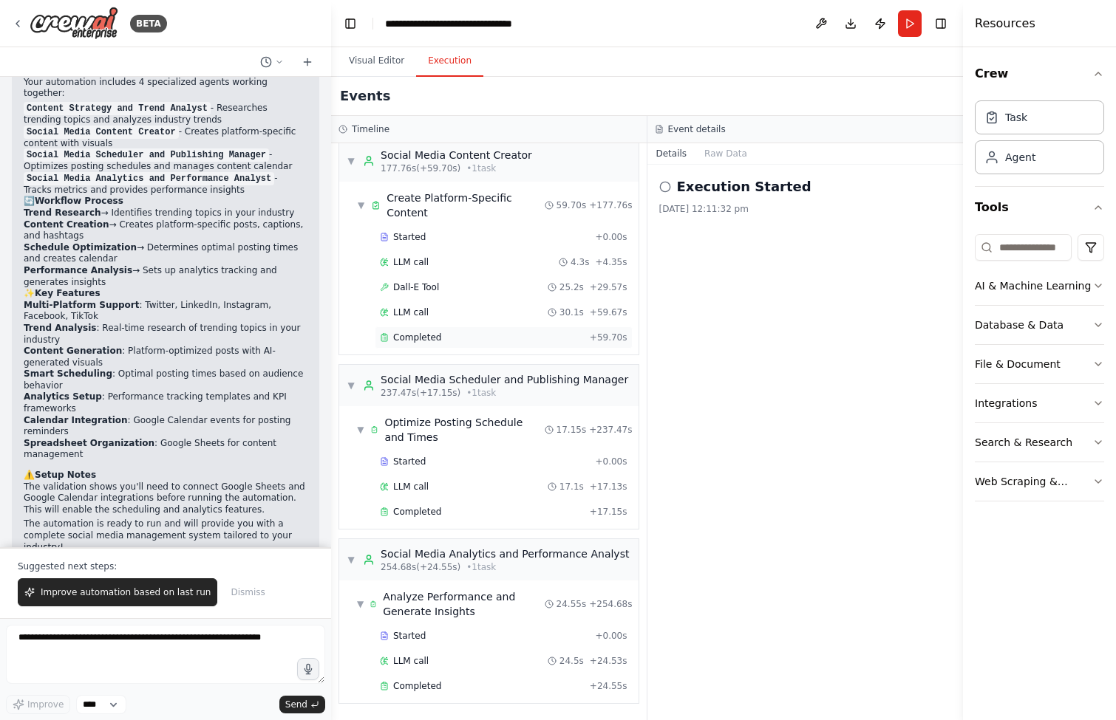
click at [519, 327] on div "Completed + 59.70s" at bounding box center [504, 338] width 258 height 22
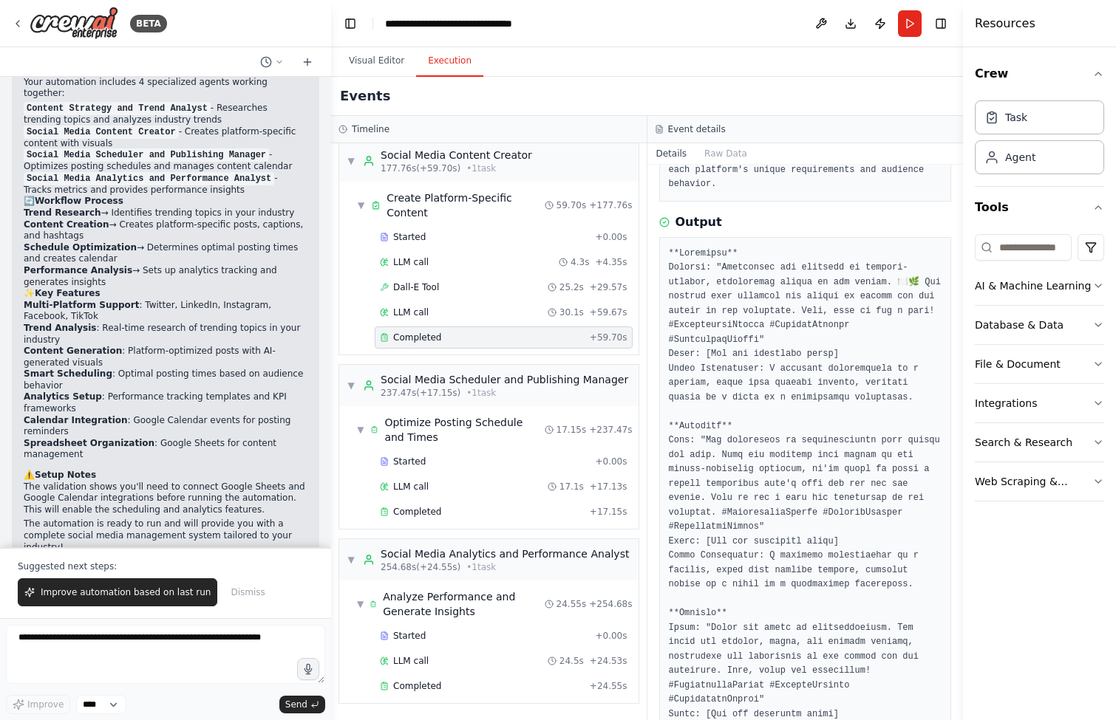
scroll to position [198, 0]
drag, startPoint x: 796, startPoint y: 460, endPoint x: 850, endPoint y: 461, distance: 53.2
click at [850, 461] on pre at bounding box center [805, 676] width 273 height 864
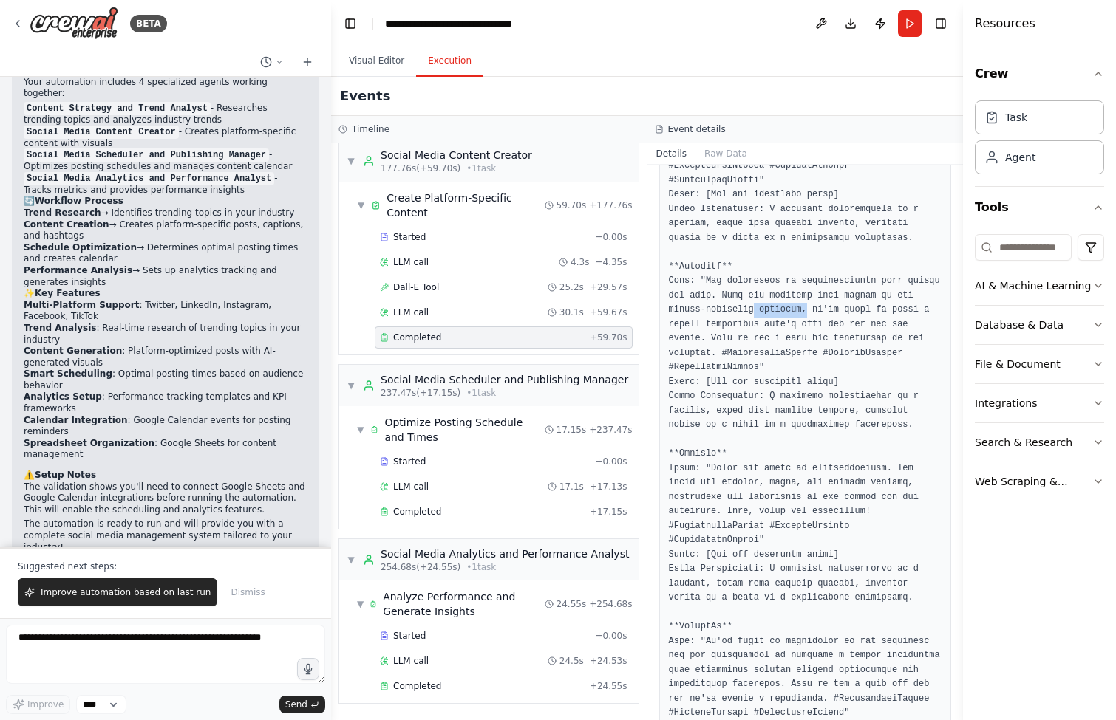
scroll to position [391, 0]
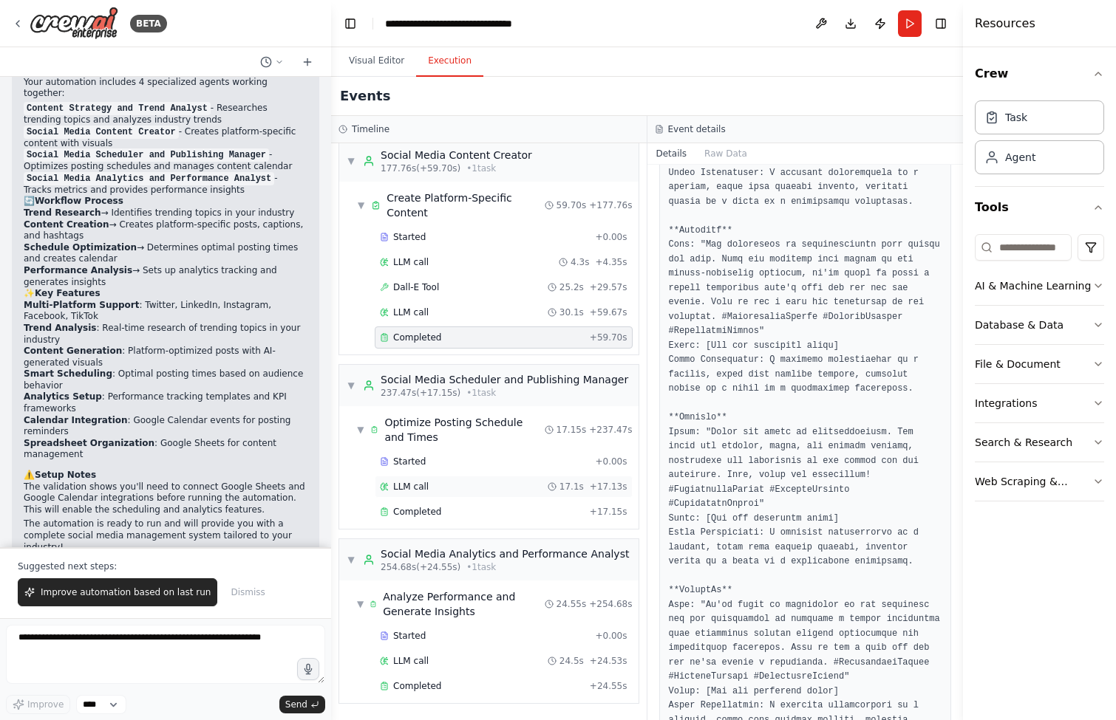
click at [490, 488] on div "LLM call 17.1s + 17.13s" at bounding box center [504, 487] width 248 height 12
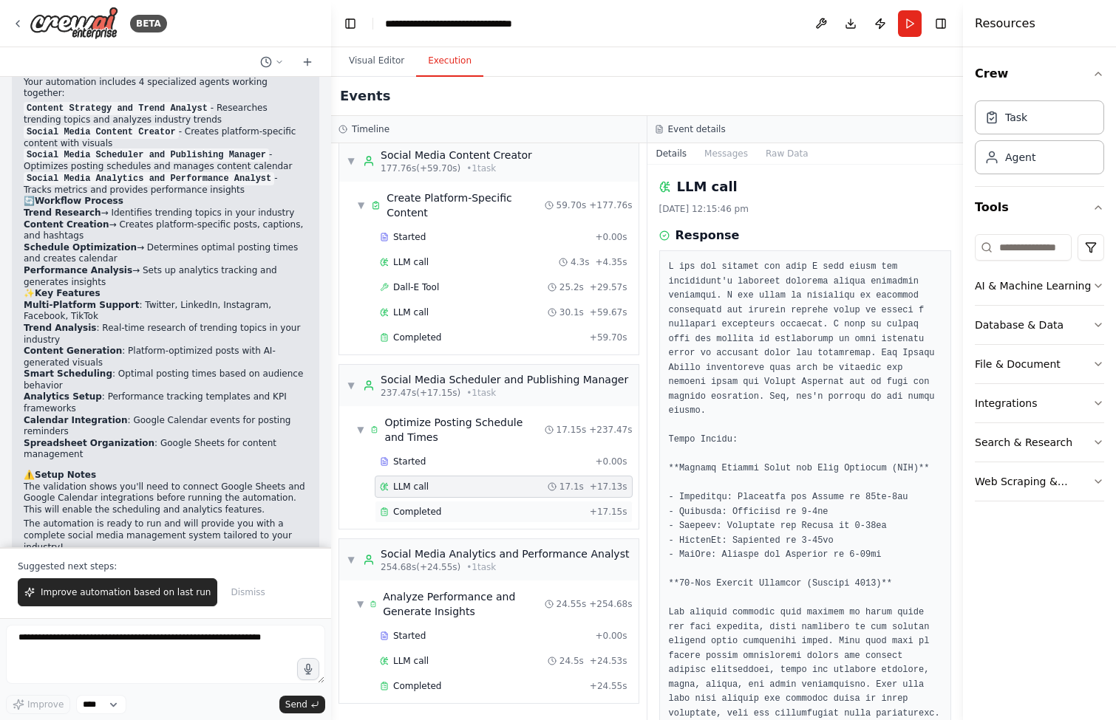
click at [531, 510] on div "Completed" at bounding box center [482, 512] width 204 height 12
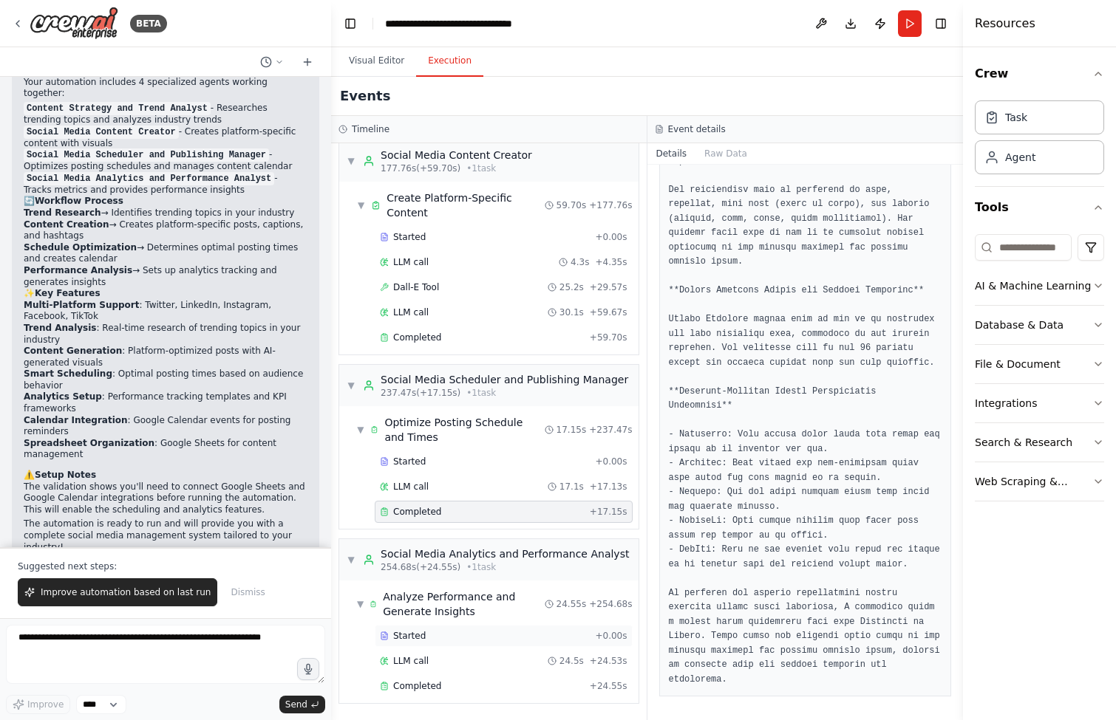
scroll to position [0, 0]
click at [517, 680] on div "Completed" at bounding box center [482, 686] width 204 height 12
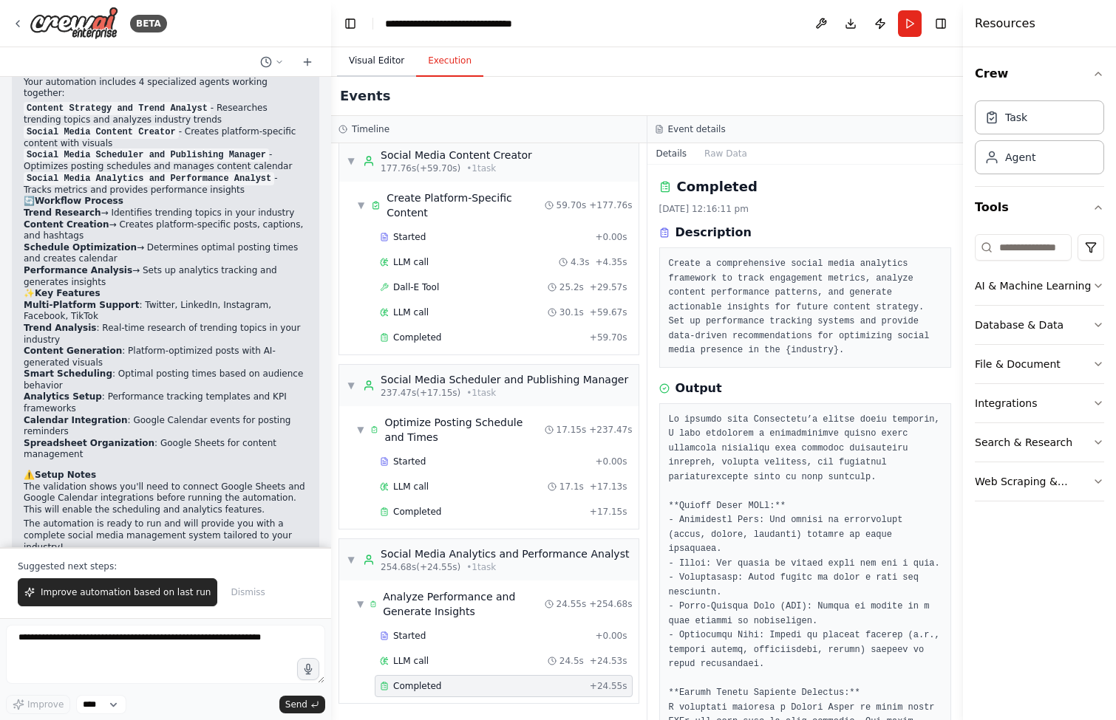
click at [379, 61] on button "Visual Editor" at bounding box center [376, 61] width 79 height 31
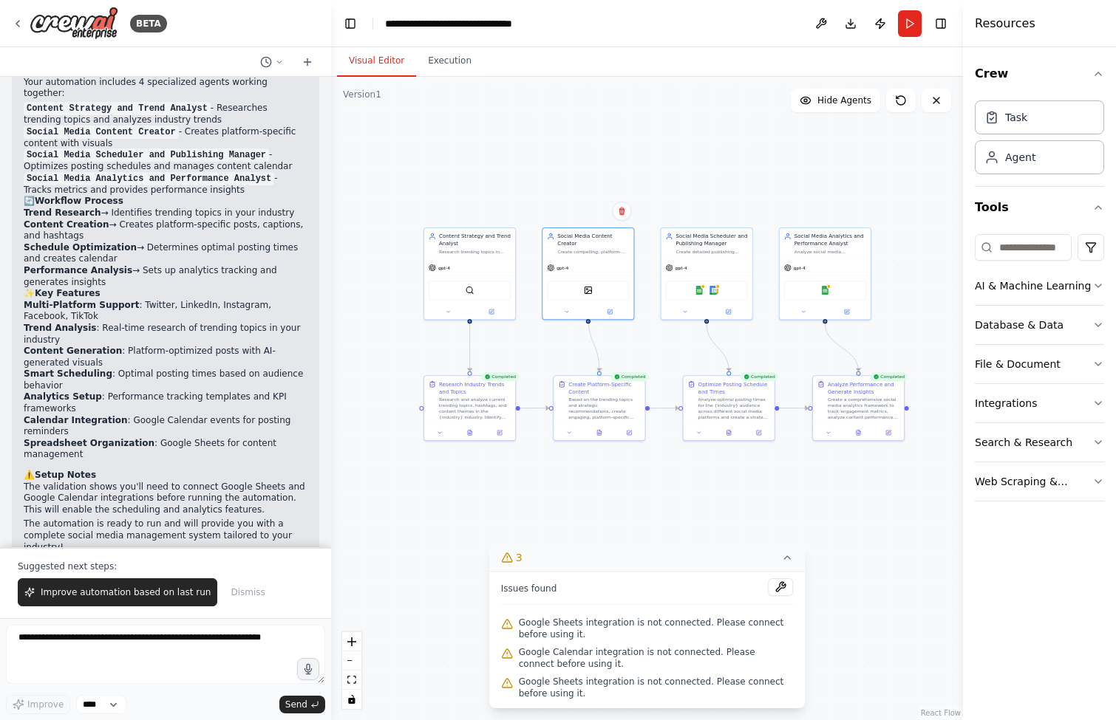
click at [429, 483] on div ".deletable-edge-delete-btn { width: 20px; height: 20px; border: 0px solid #ffff…" at bounding box center [647, 399] width 632 height 644
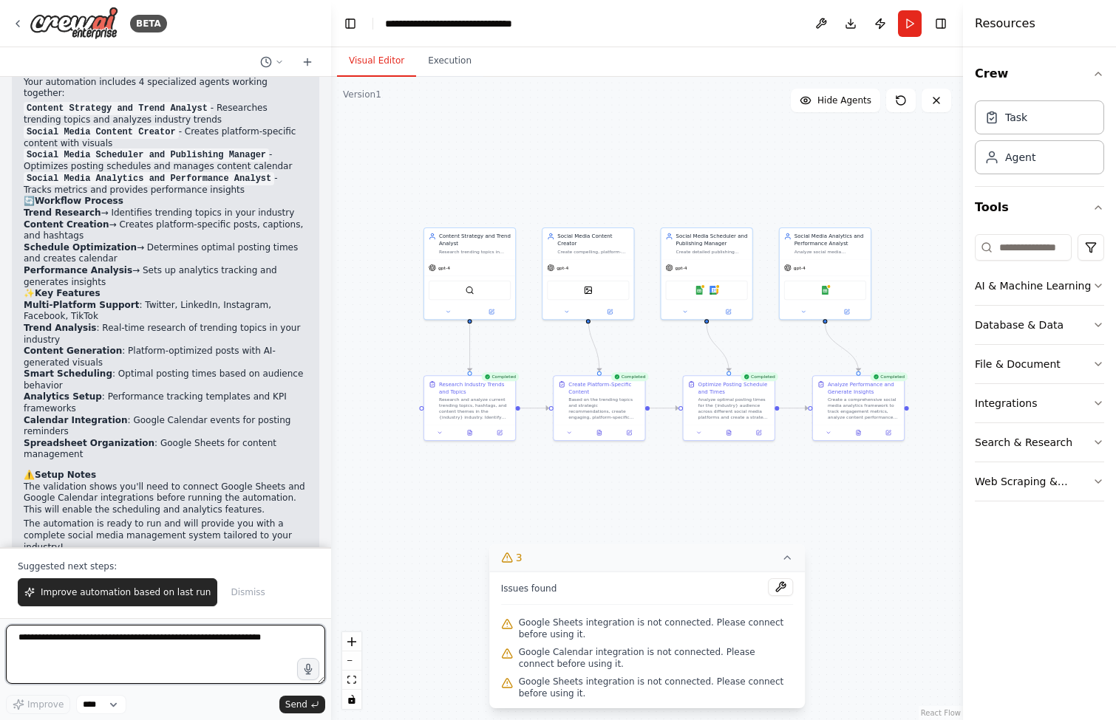
click at [185, 642] on textarea at bounding box center [165, 654] width 319 height 59
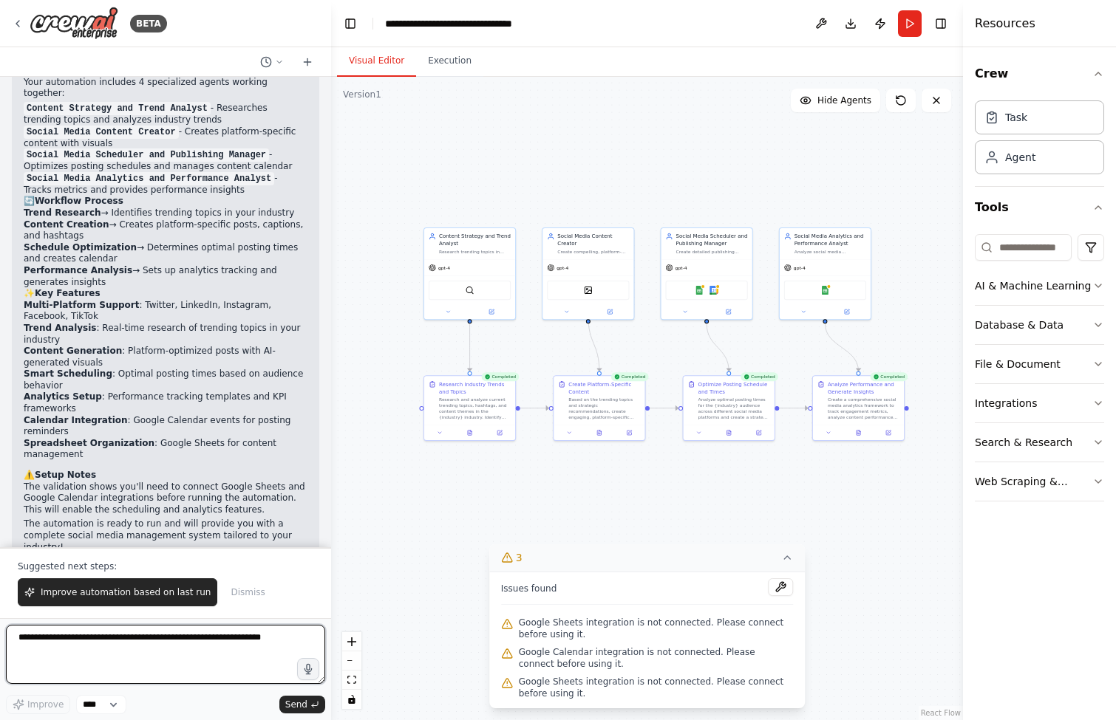
click at [185, 642] on textarea at bounding box center [165, 654] width 319 height 59
type textarea "*"
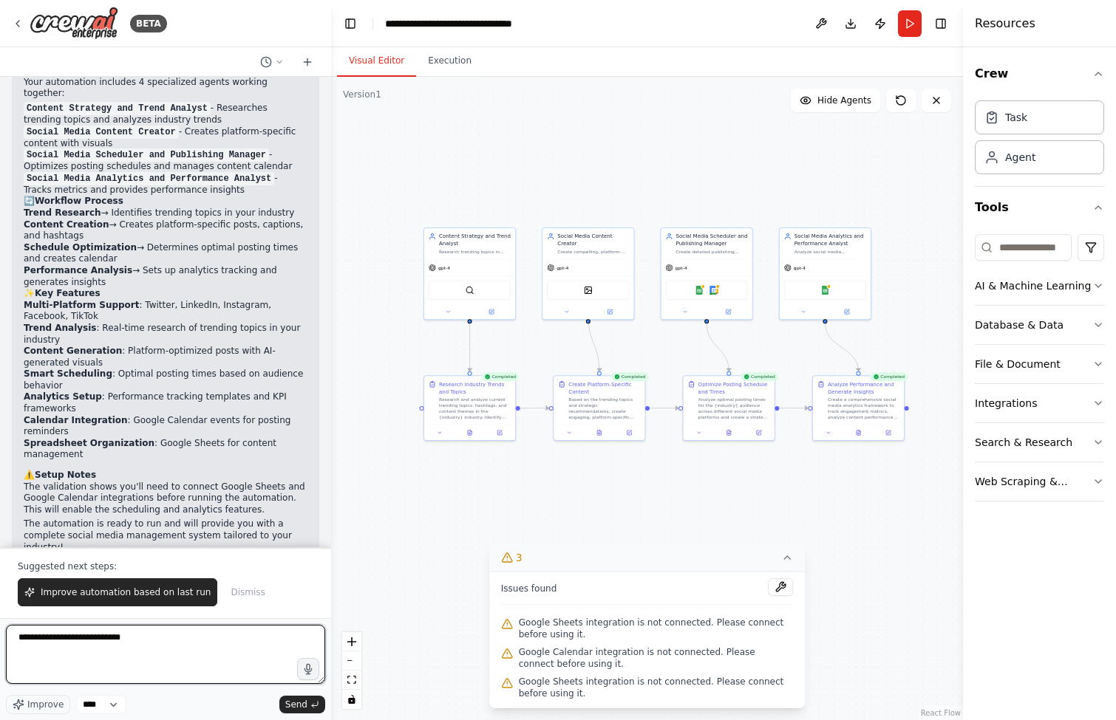
click at [40, 640] on textarea "**********" at bounding box center [165, 654] width 319 height 59
click at [144, 639] on textarea "**********" at bounding box center [165, 654] width 319 height 59
click at [272, 641] on textarea "**********" at bounding box center [165, 654] width 319 height 59
click at [272, 671] on textarea "**********" at bounding box center [165, 654] width 319 height 59
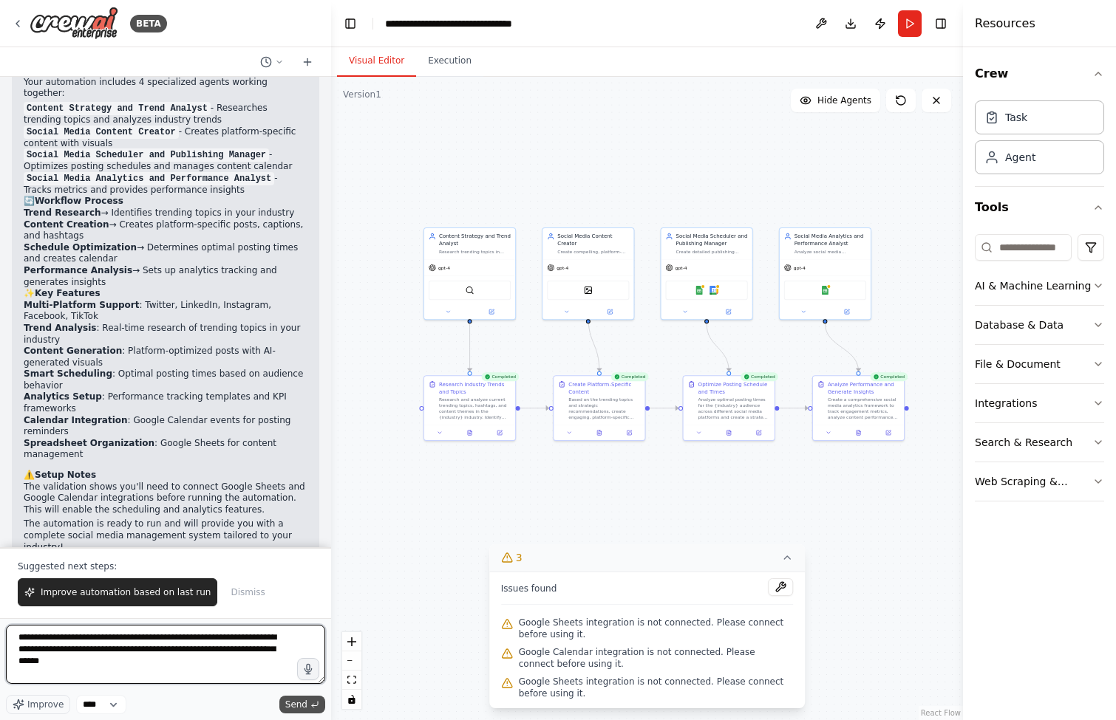
type textarea "**********"
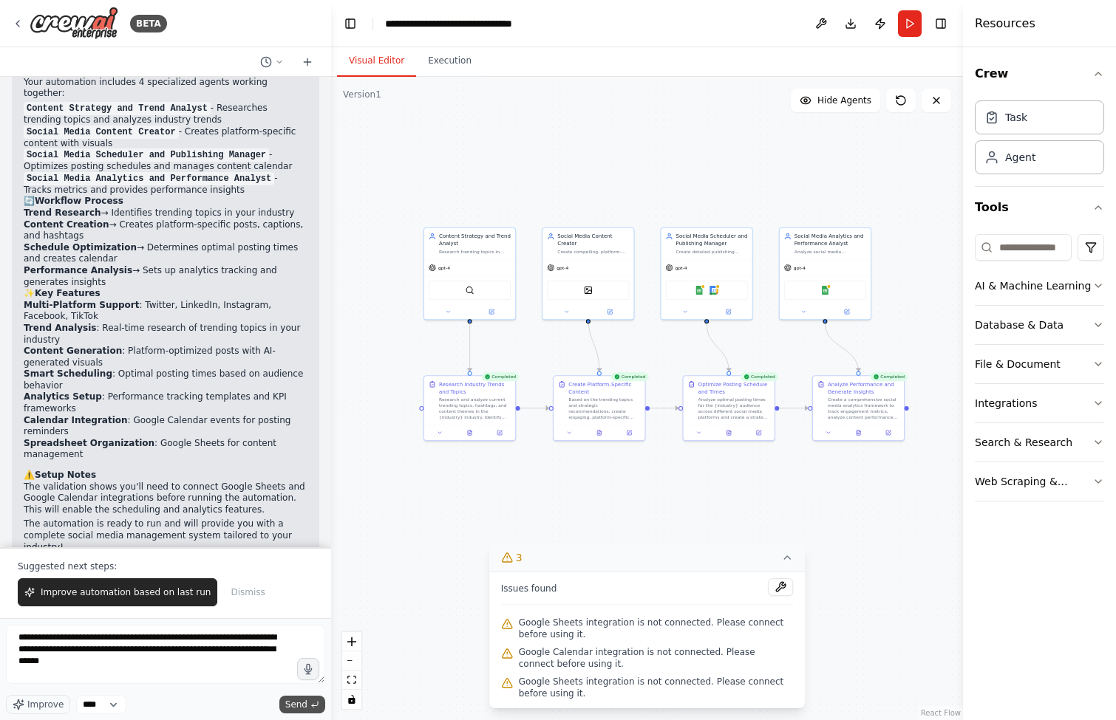
click at [316, 709] on icon "submit" at bounding box center [314, 704] width 9 height 9
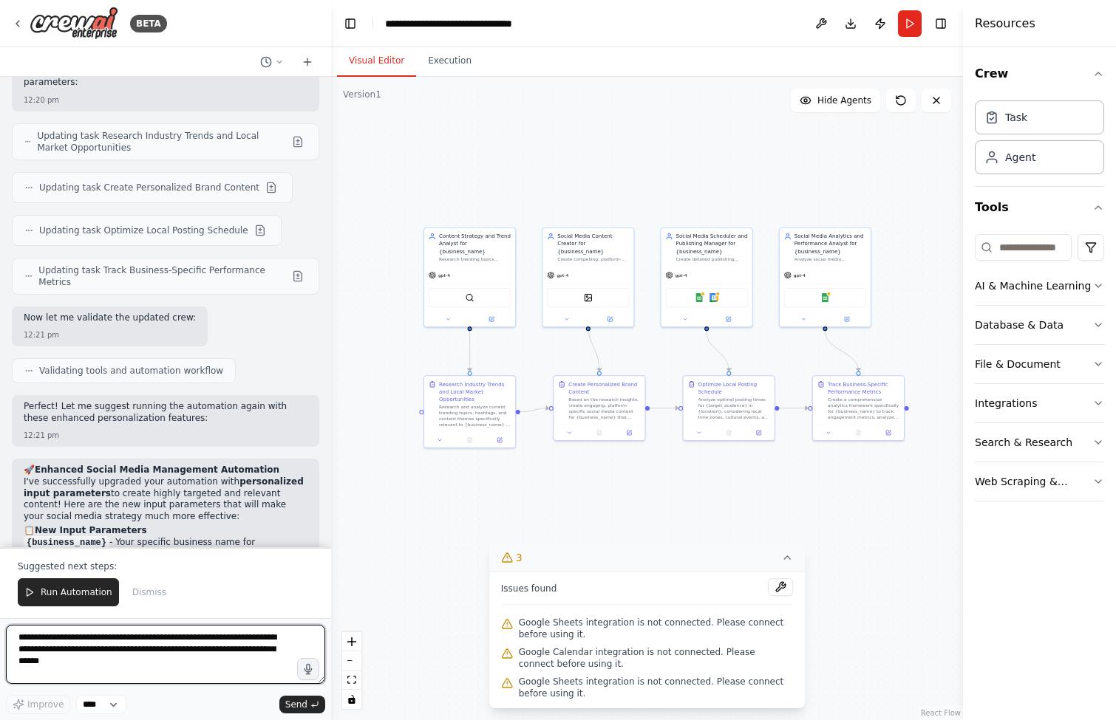
scroll to position [2828, 0]
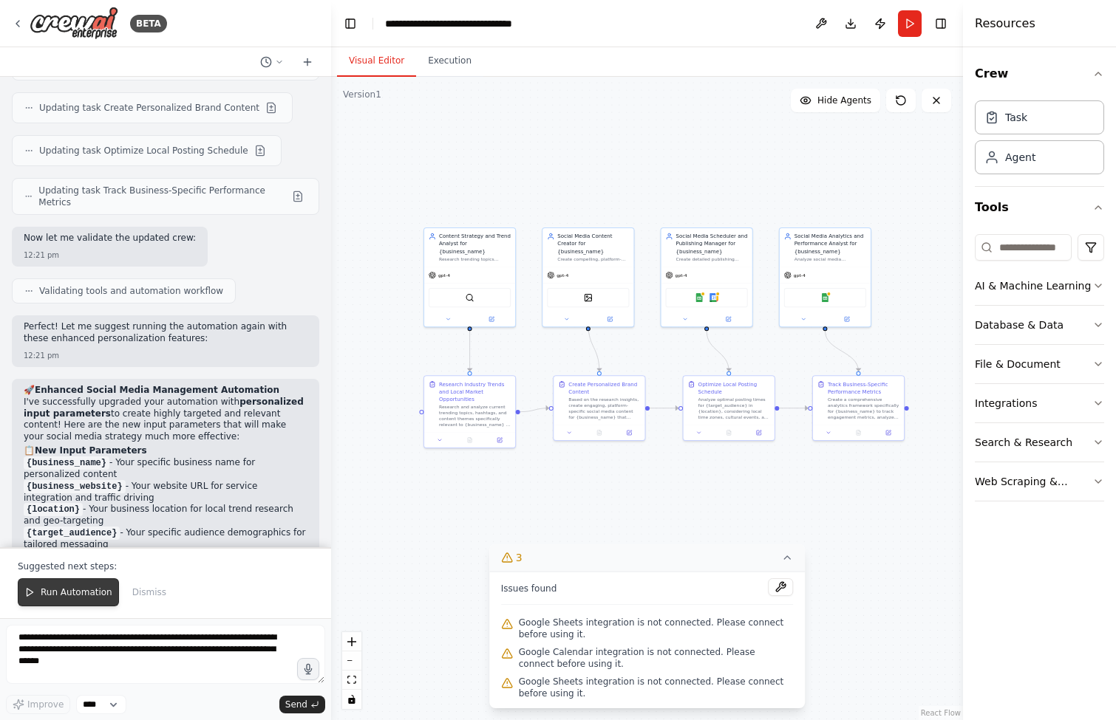
click at [84, 592] on span "Run Automation" at bounding box center [77, 593] width 72 height 12
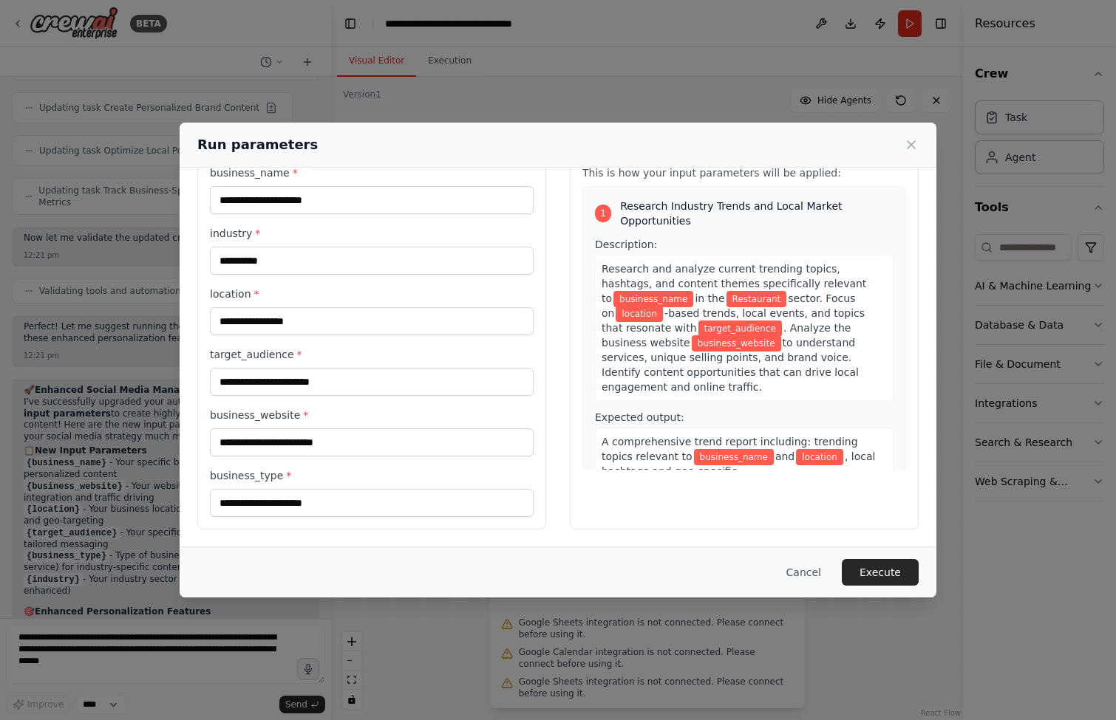
scroll to position [53, 0]
click at [390, 265] on input "**********" at bounding box center [372, 261] width 324 height 28
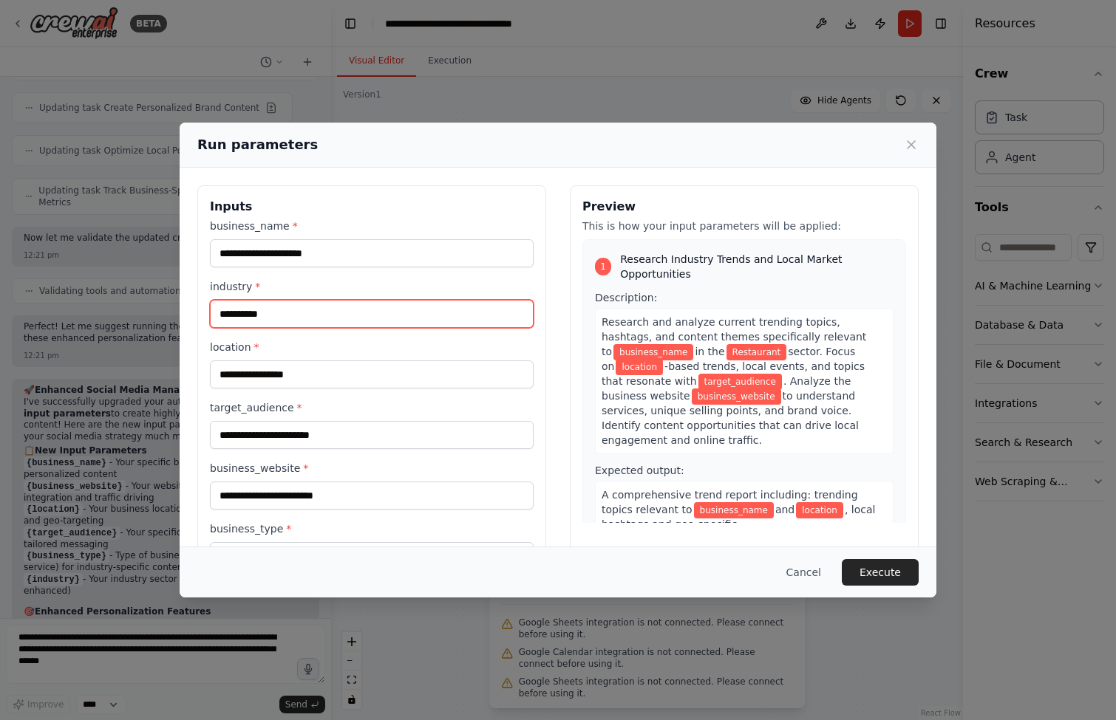
scroll to position [0, 0]
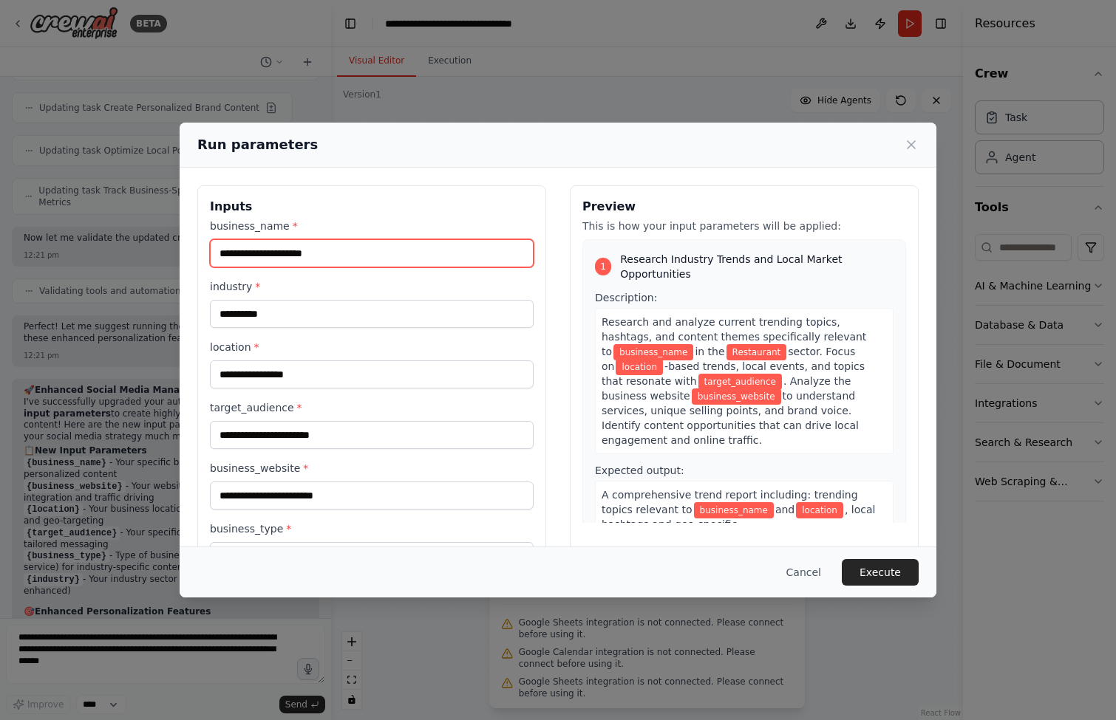
click at [355, 258] on input "business_name *" at bounding box center [372, 253] width 324 height 28
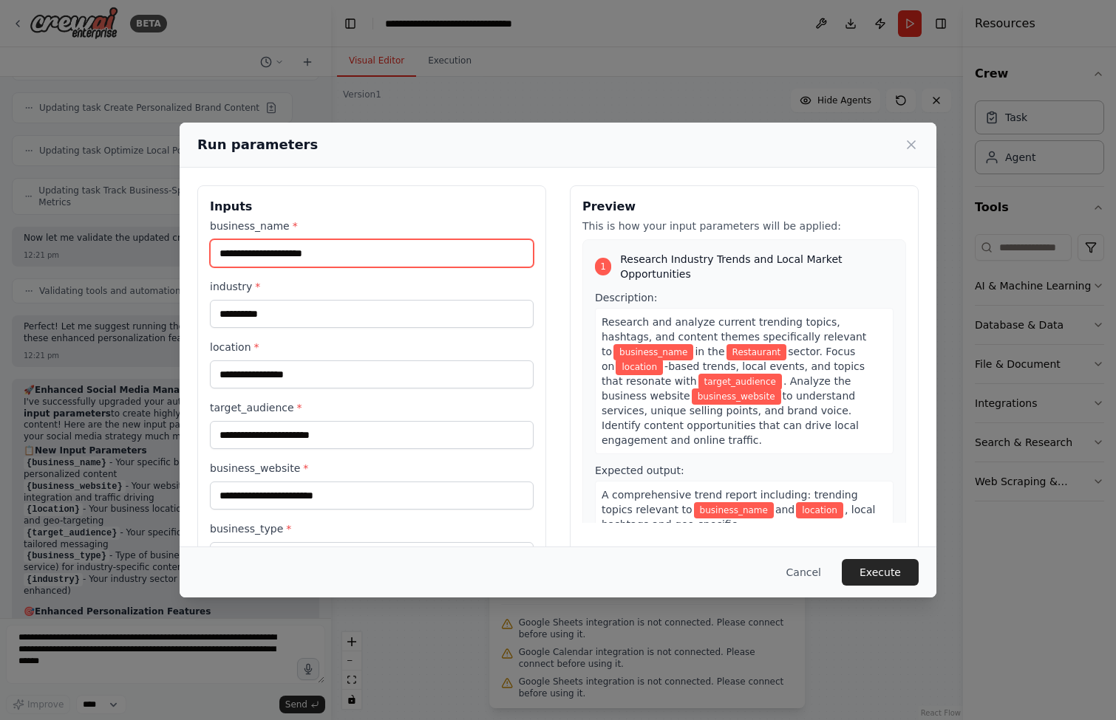
click at [355, 258] on input "business_name *" at bounding box center [372, 253] width 324 height 28
type input "**********"
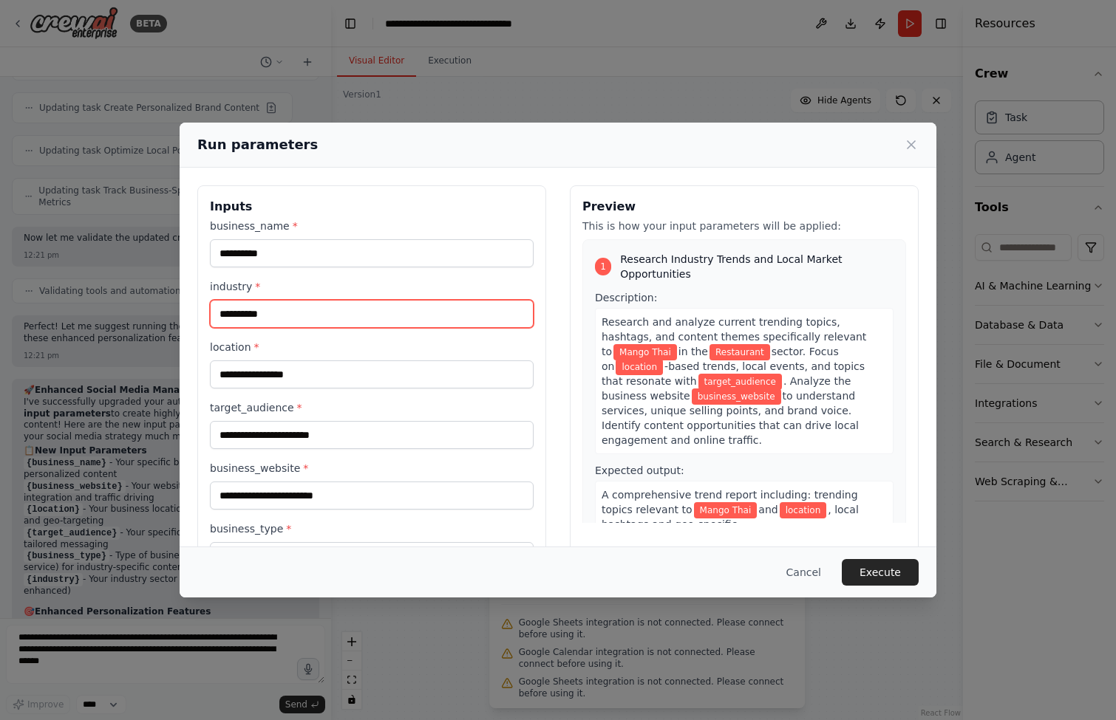
click at [310, 320] on input "**********" at bounding box center [372, 314] width 324 height 28
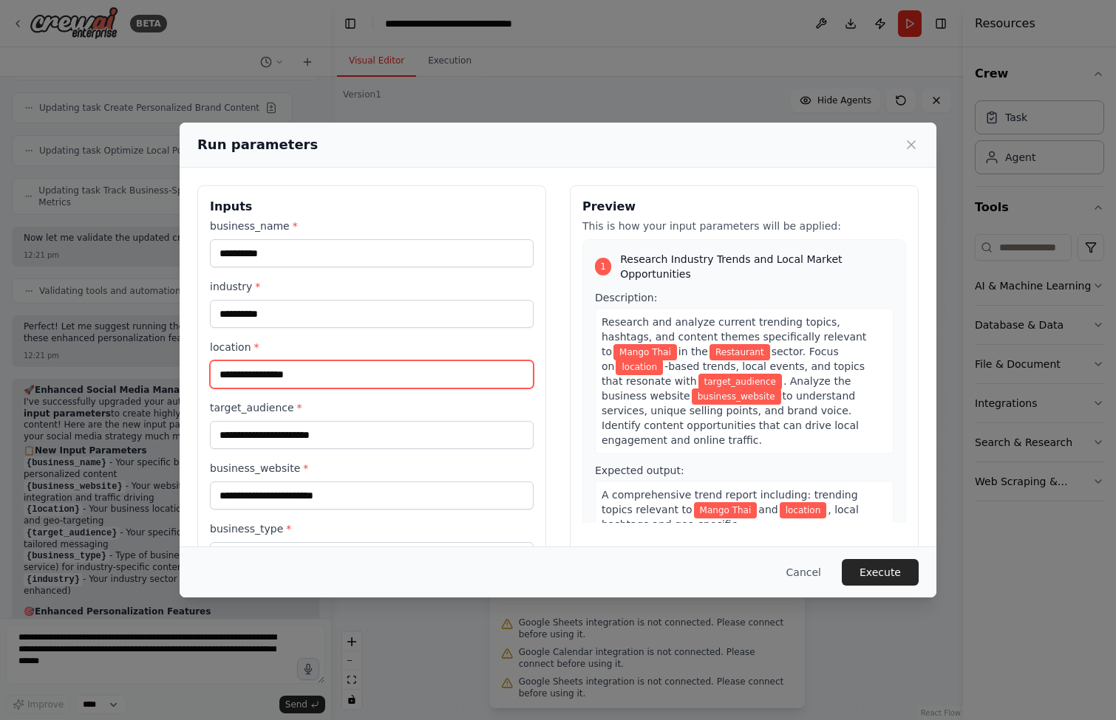
click at [311, 375] on input "location *" at bounding box center [372, 375] width 324 height 28
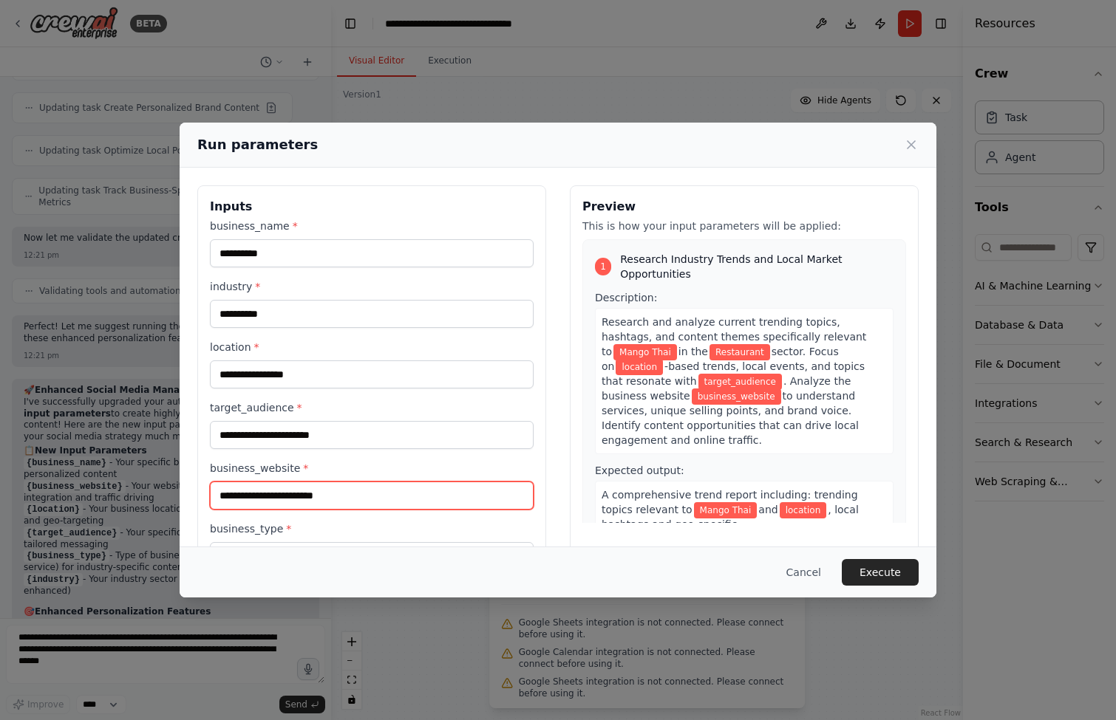
click at [327, 505] on input "business_website *" at bounding box center [372, 496] width 324 height 28
paste input "**********"
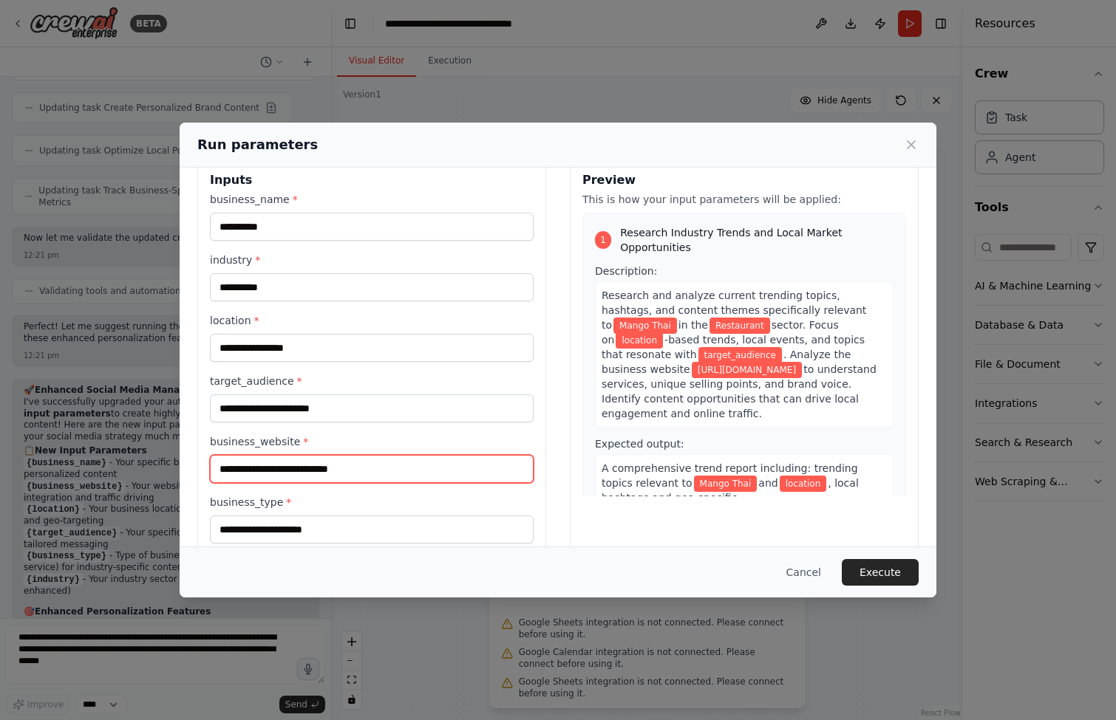
scroll to position [53, 0]
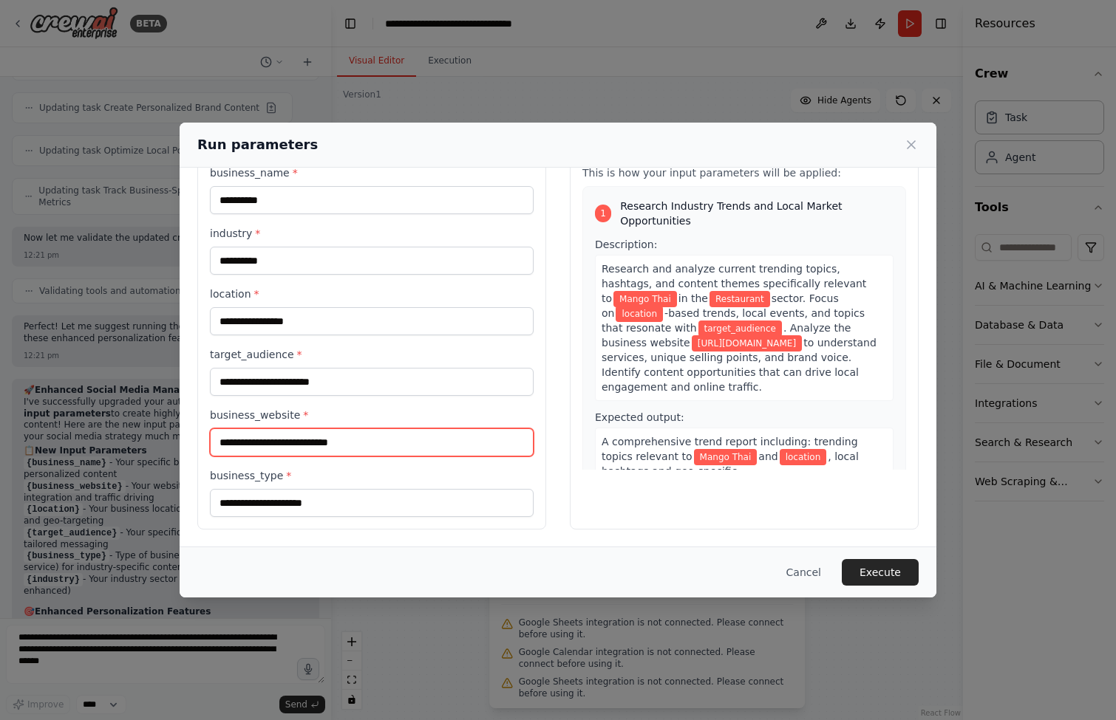
type input "**********"
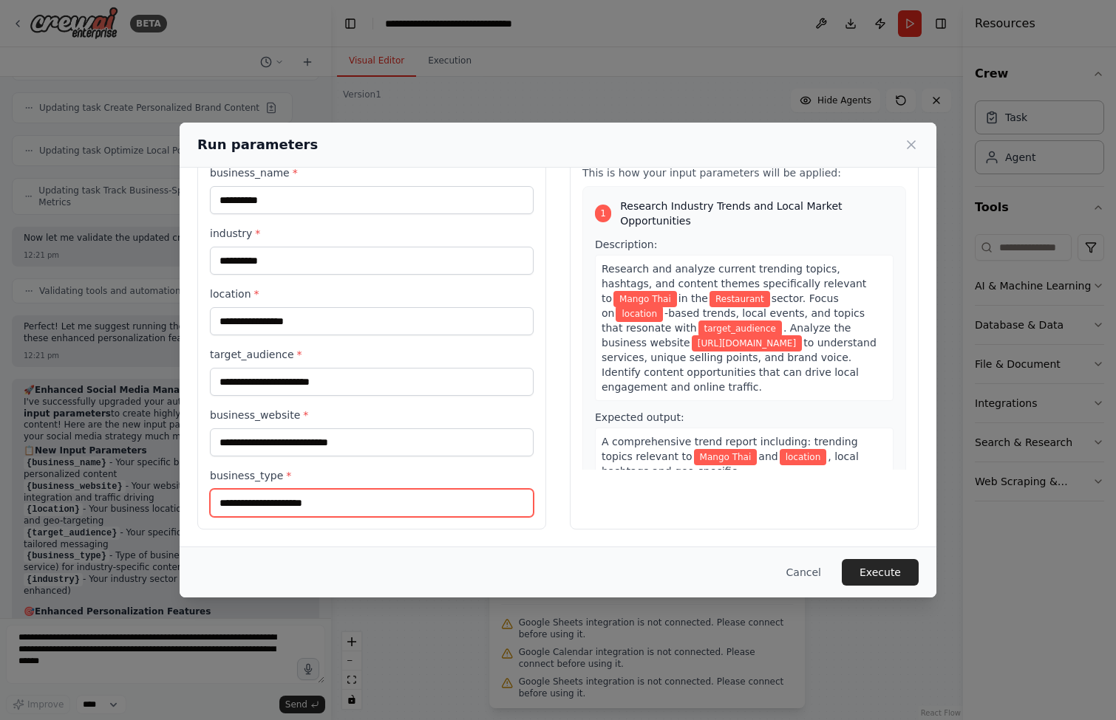
click at [355, 502] on input "business_type *" at bounding box center [372, 503] width 324 height 28
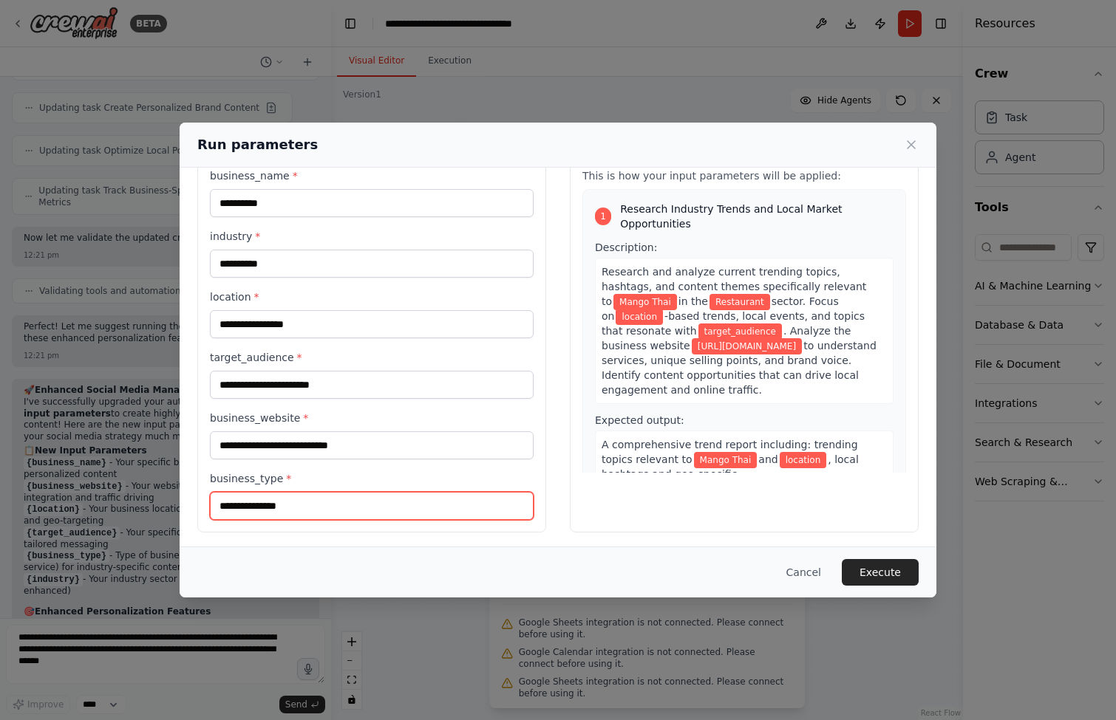
scroll to position [34, 0]
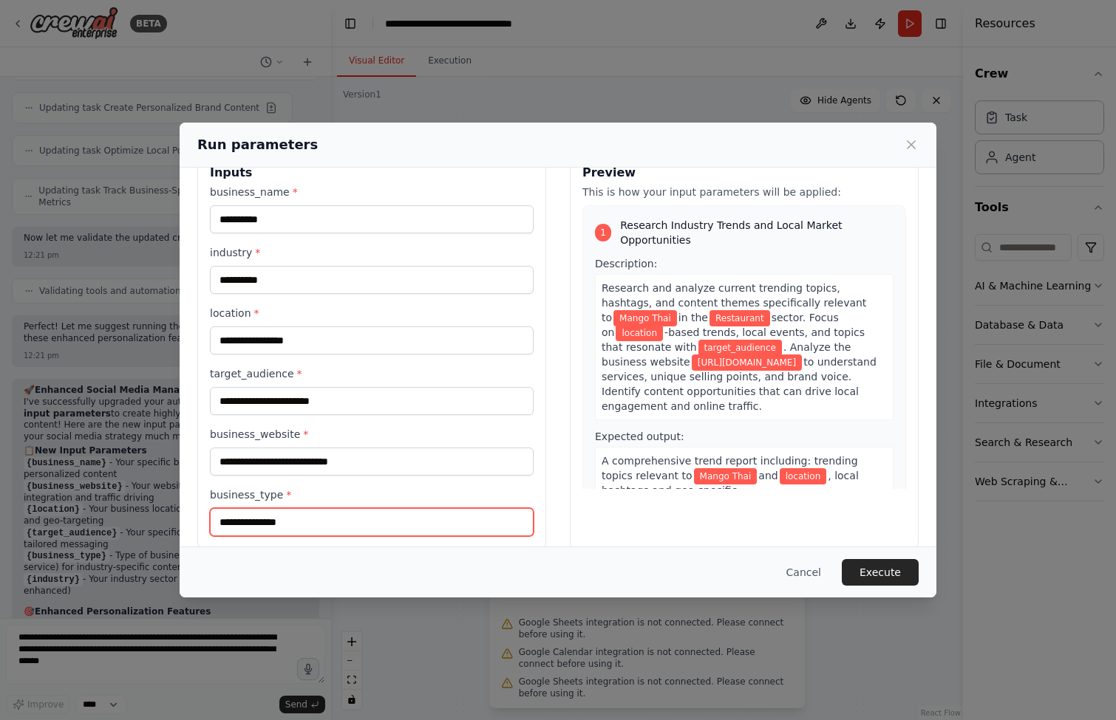
type input "**********"
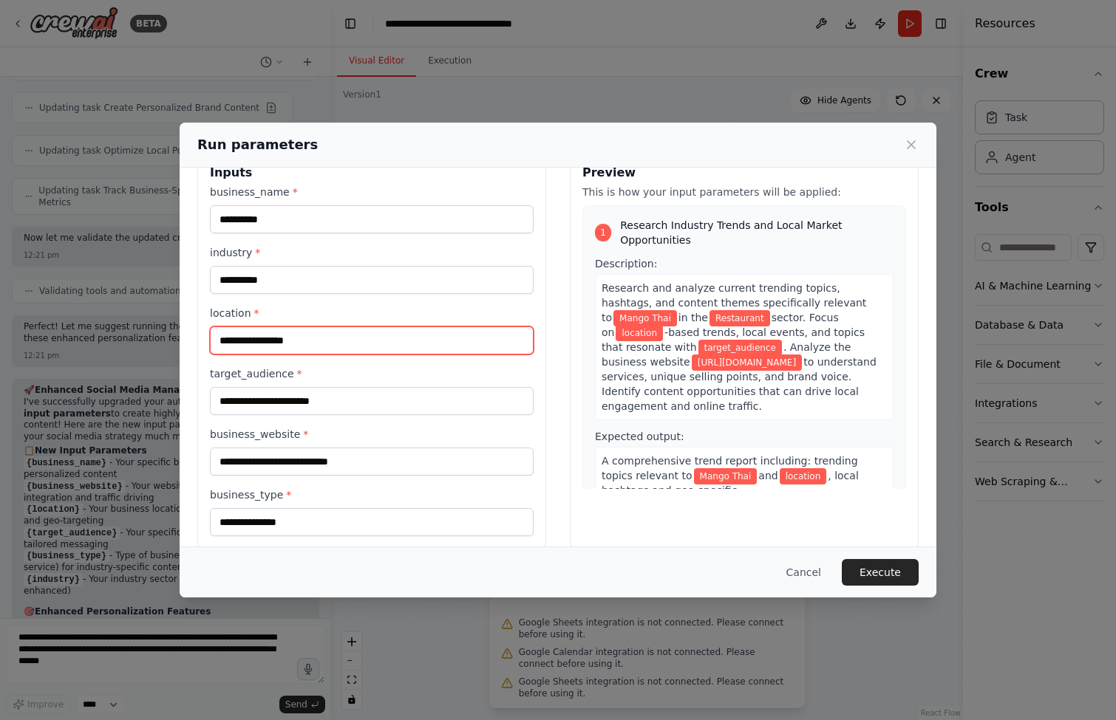
click at [338, 336] on input "location *" at bounding box center [372, 341] width 324 height 28
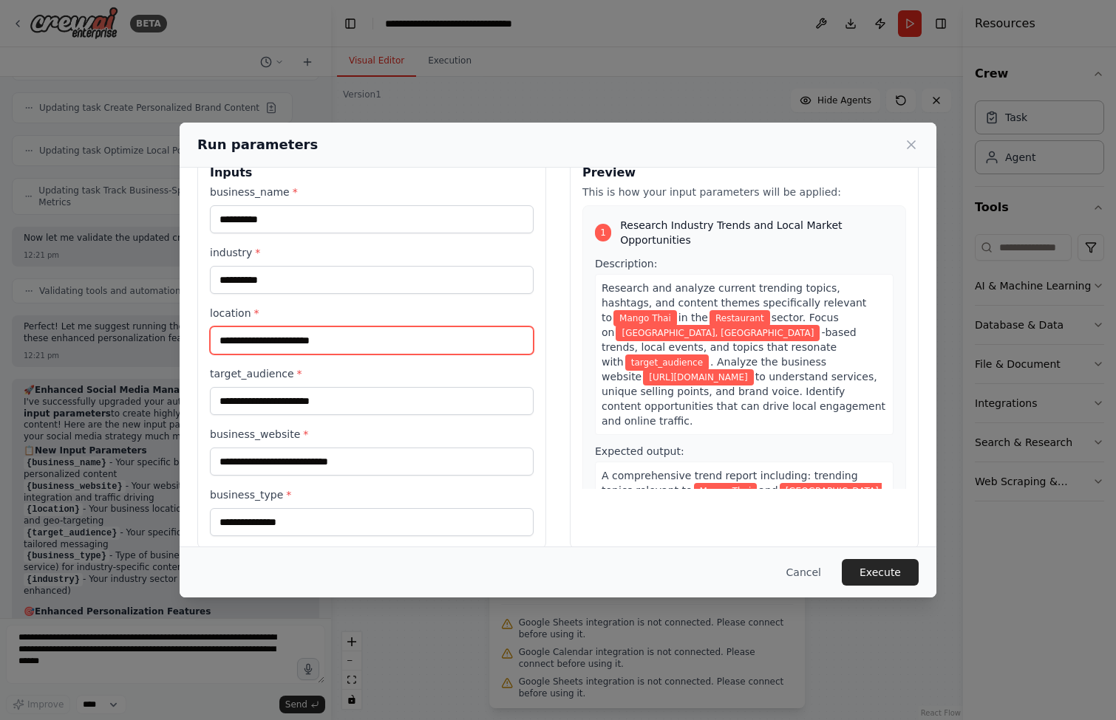
type input "**********"
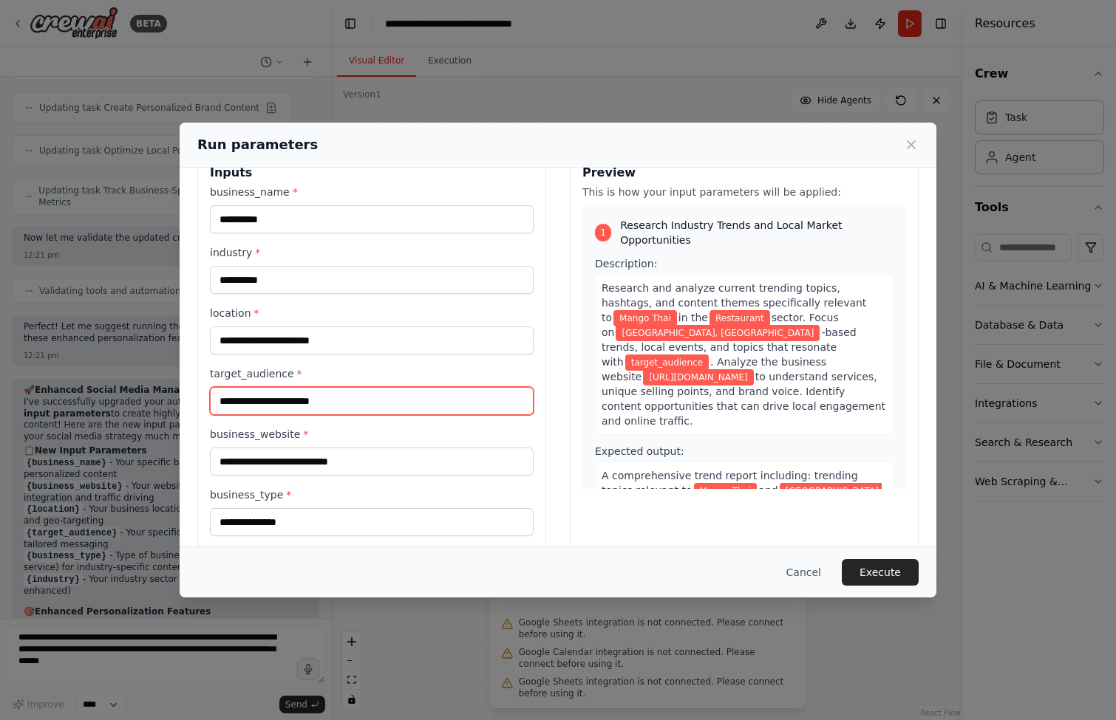
click at [333, 400] on input "target_audience *" at bounding box center [372, 401] width 324 height 28
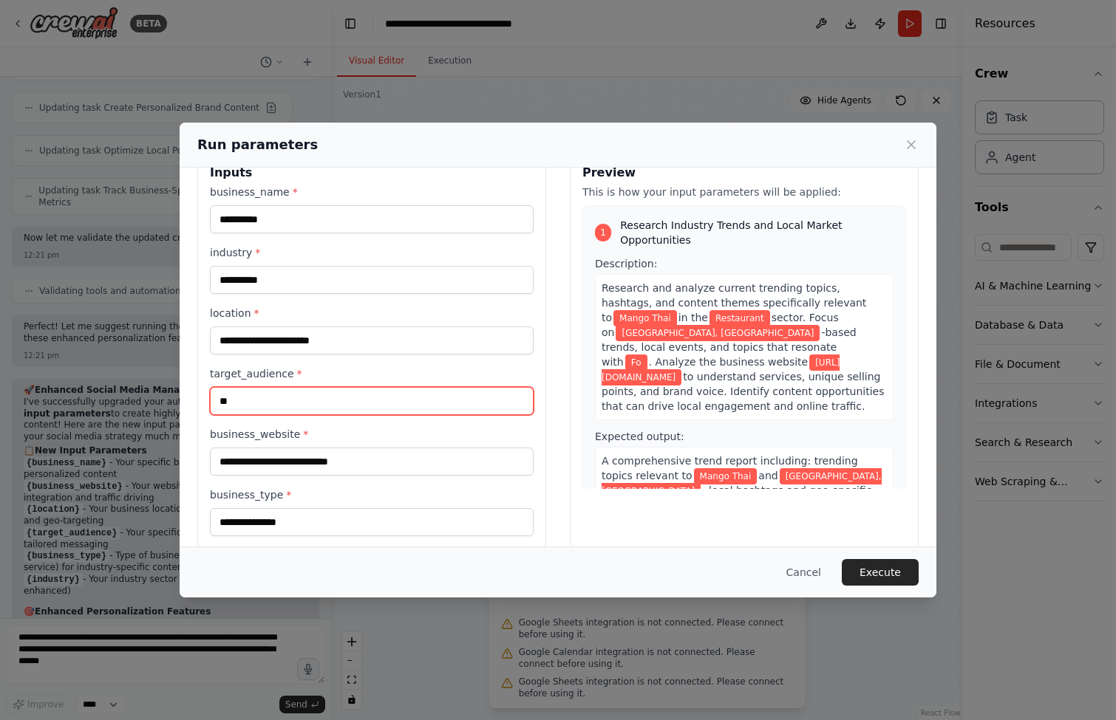
type input "*"
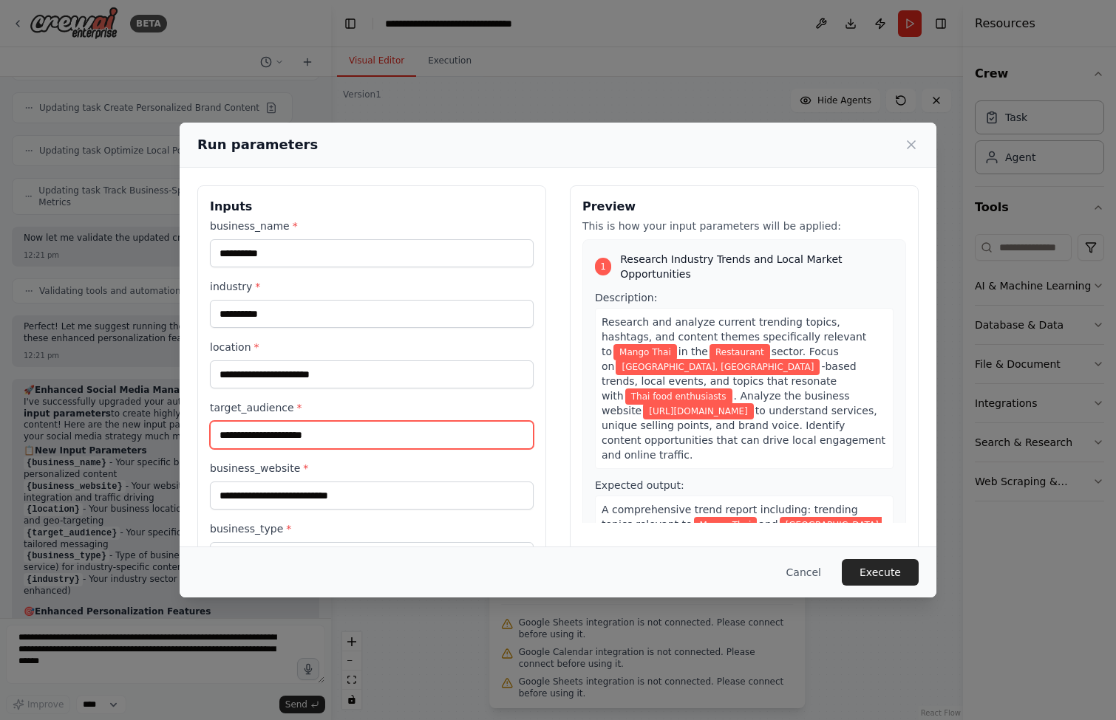
scroll to position [53, 0]
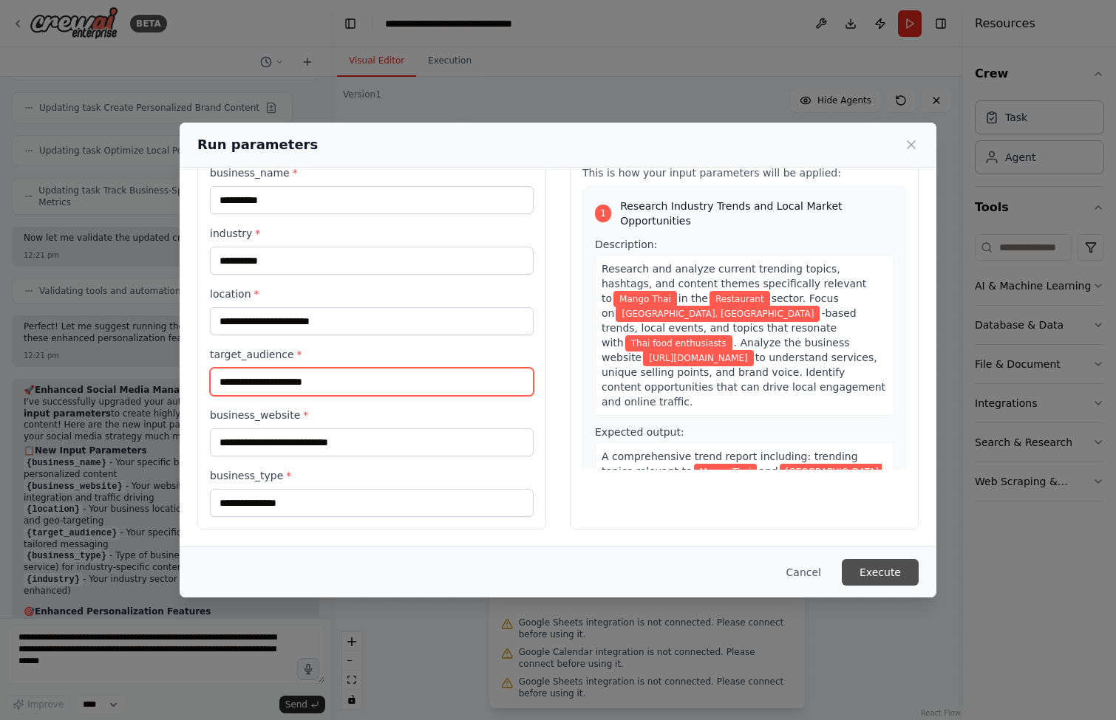
type input "**********"
click at [881, 570] on button "Execute" at bounding box center [880, 572] width 77 height 27
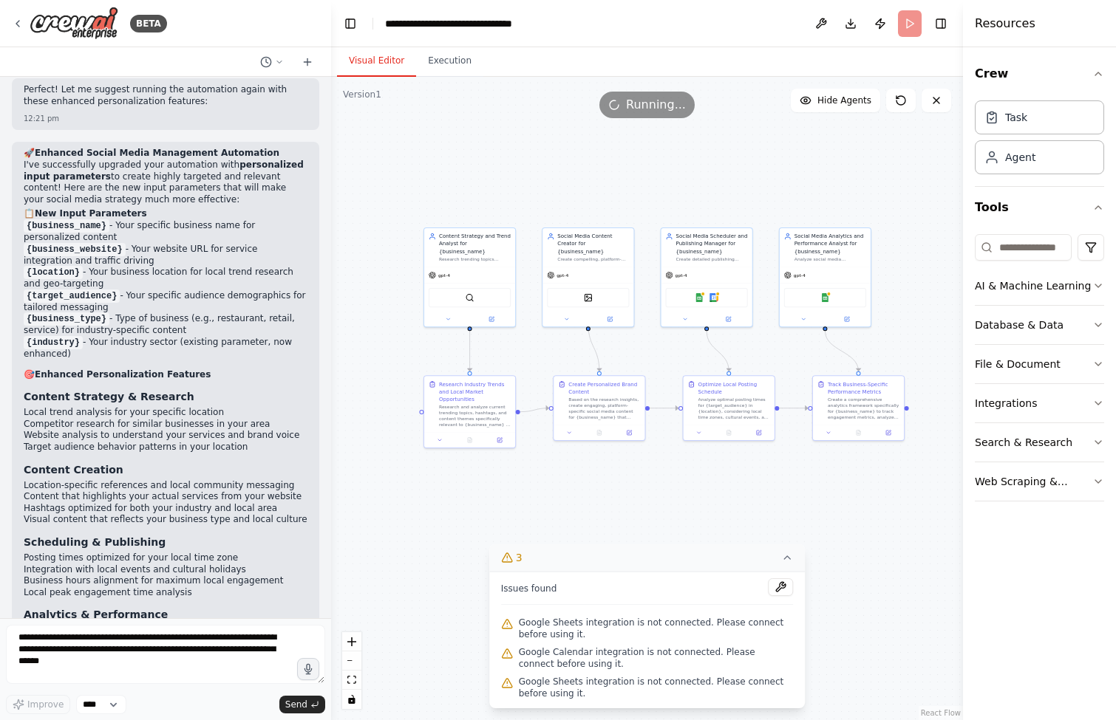
scroll to position [3247, 0]
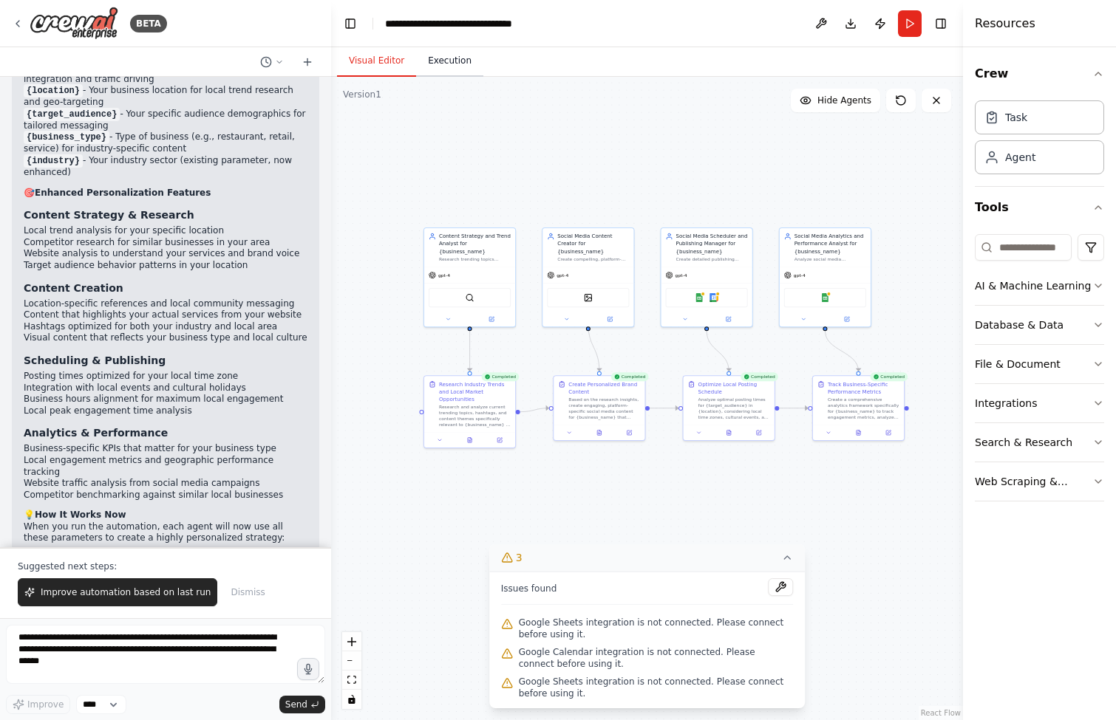
click at [436, 64] on button "Execution" at bounding box center [449, 61] width 67 height 31
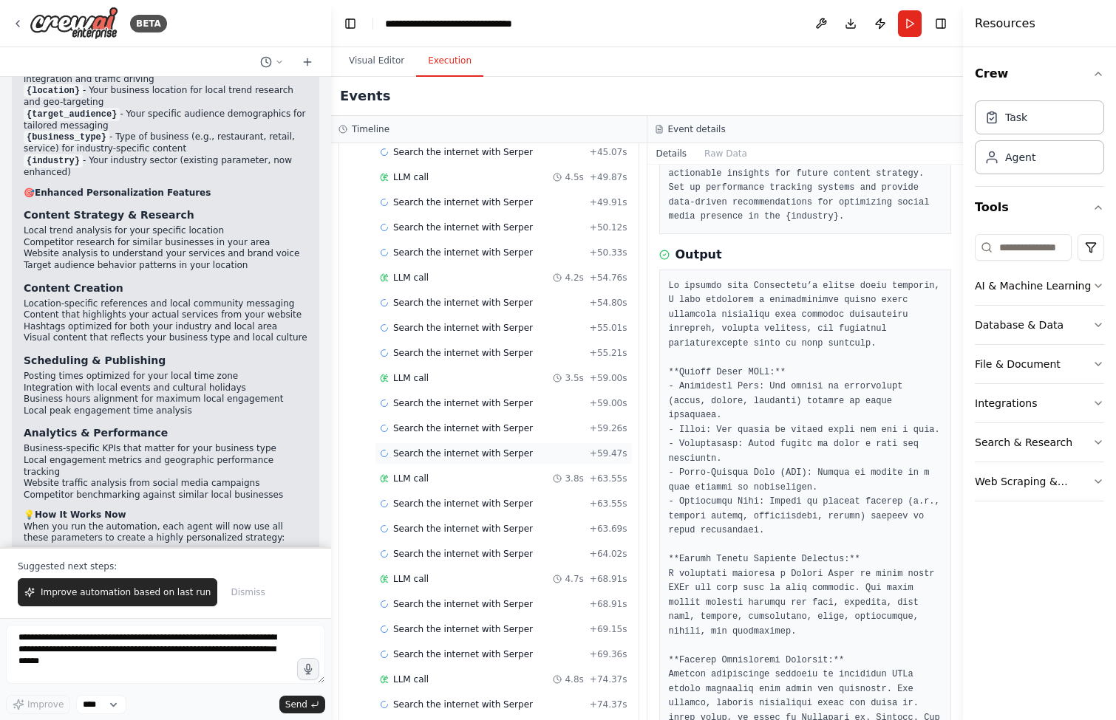
scroll to position [1294, 0]
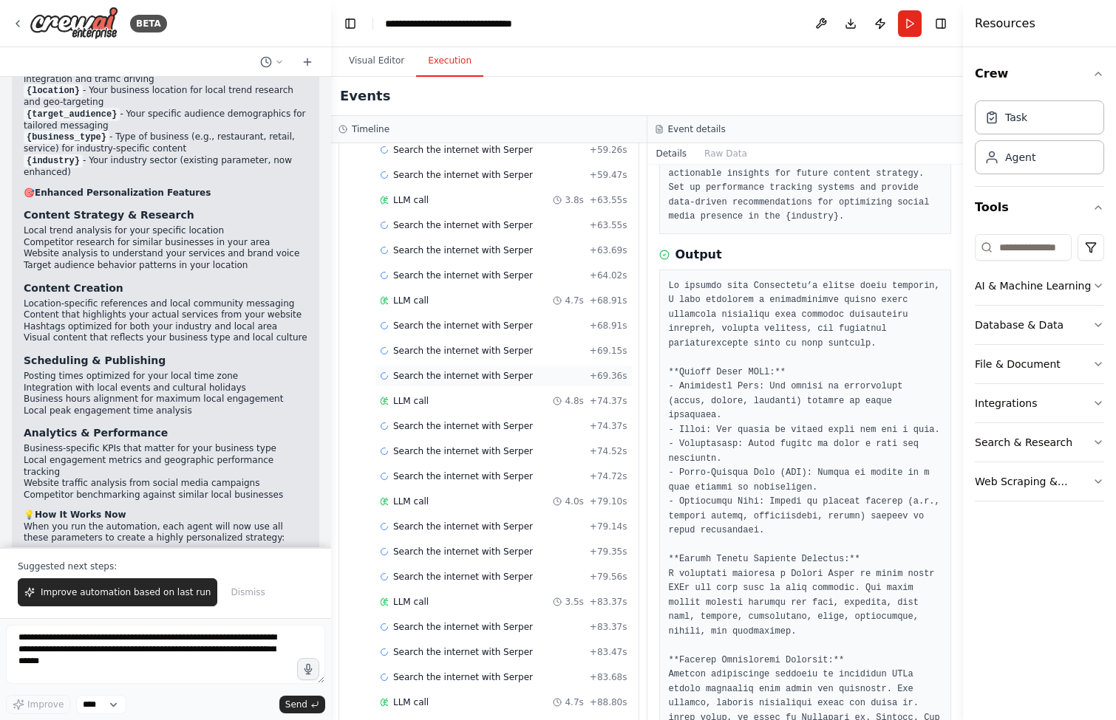
click at [519, 370] on span "Search the internet with Serper" at bounding box center [463, 376] width 140 height 12
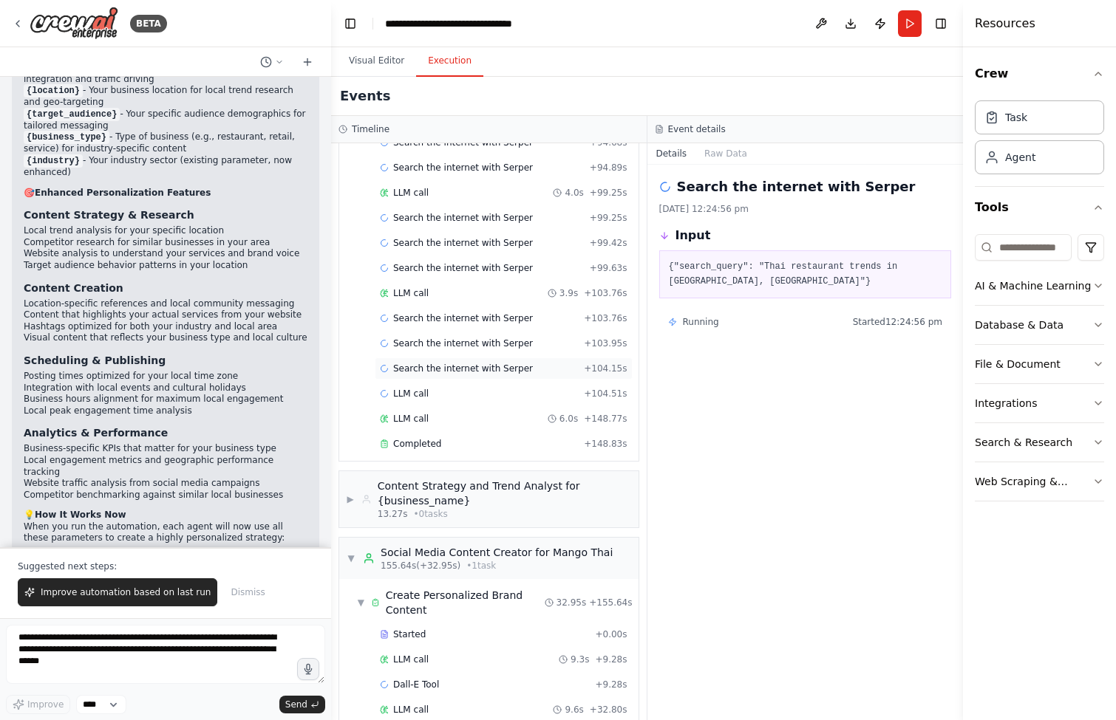
scroll to position [2391, 0]
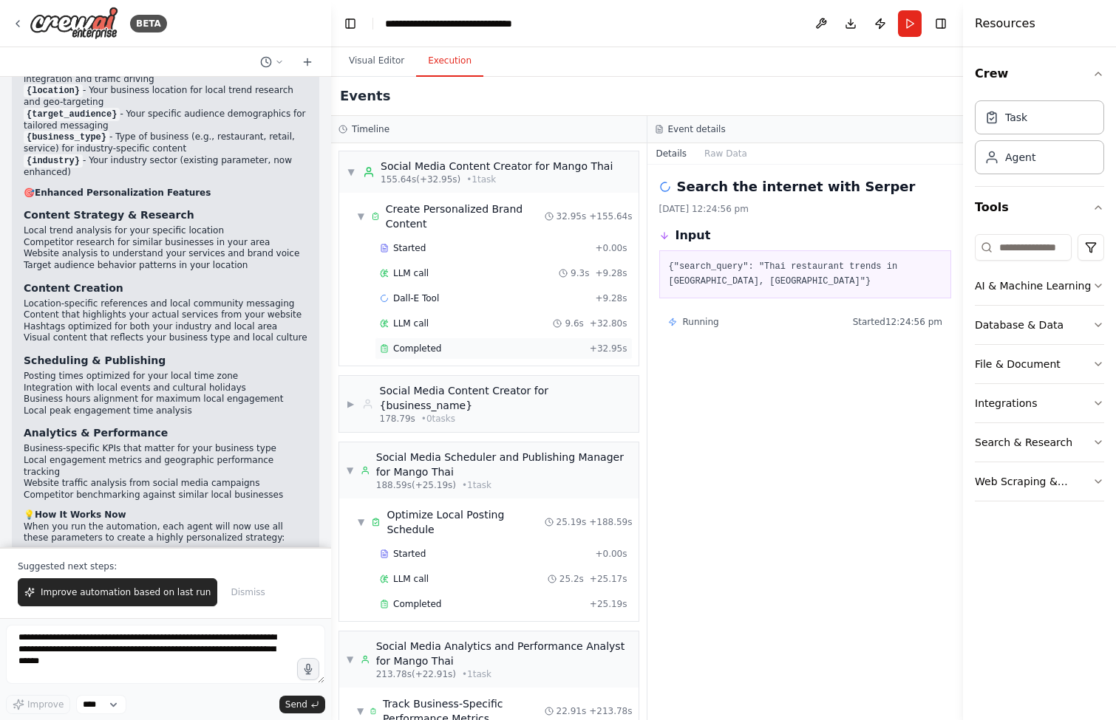
click at [522, 349] on div "Completed" at bounding box center [482, 349] width 204 height 12
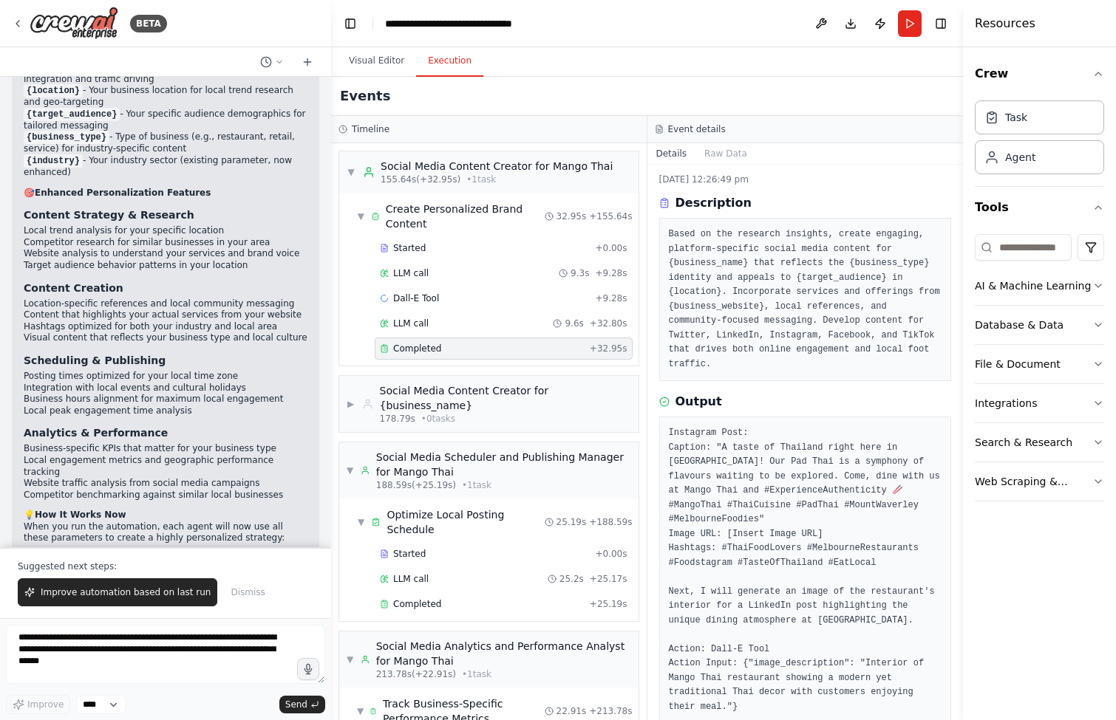
scroll to position [33, 0]
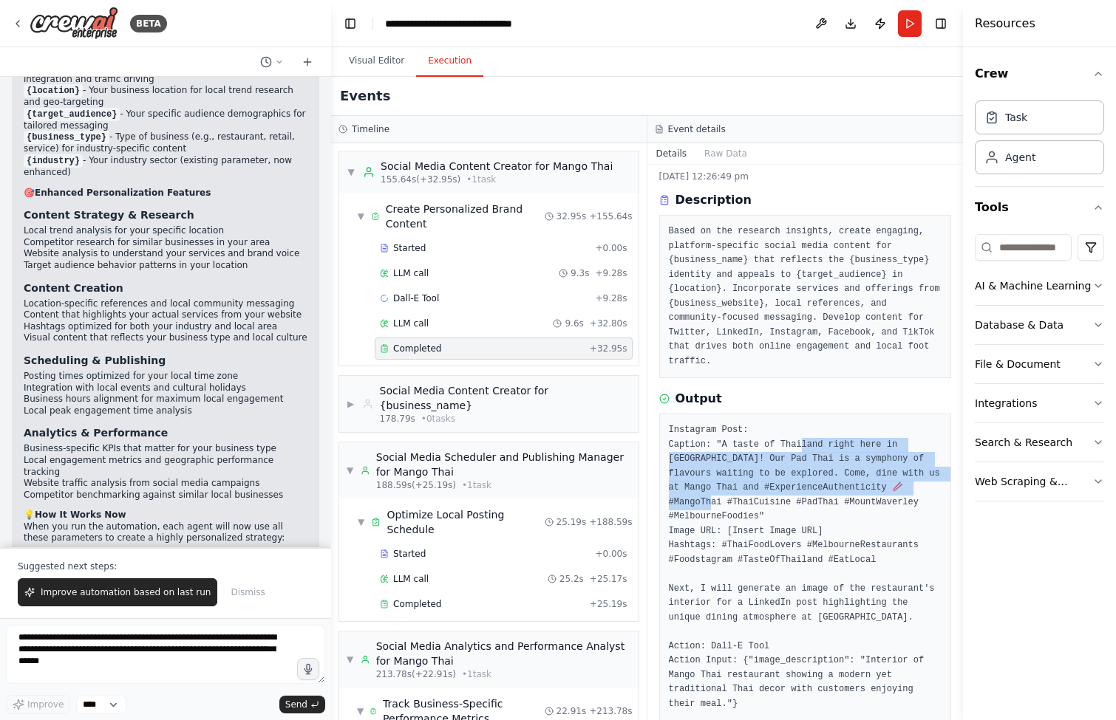
drag, startPoint x: 804, startPoint y: 448, endPoint x: 899, endPoint y: 512, distance: 115.0
click at [899, 512] on pre "Instagram Post: Caption: "A taste of Thailand right here in Mount Waverley! Our…" at bounding box center [805, 567] width 273 height 288
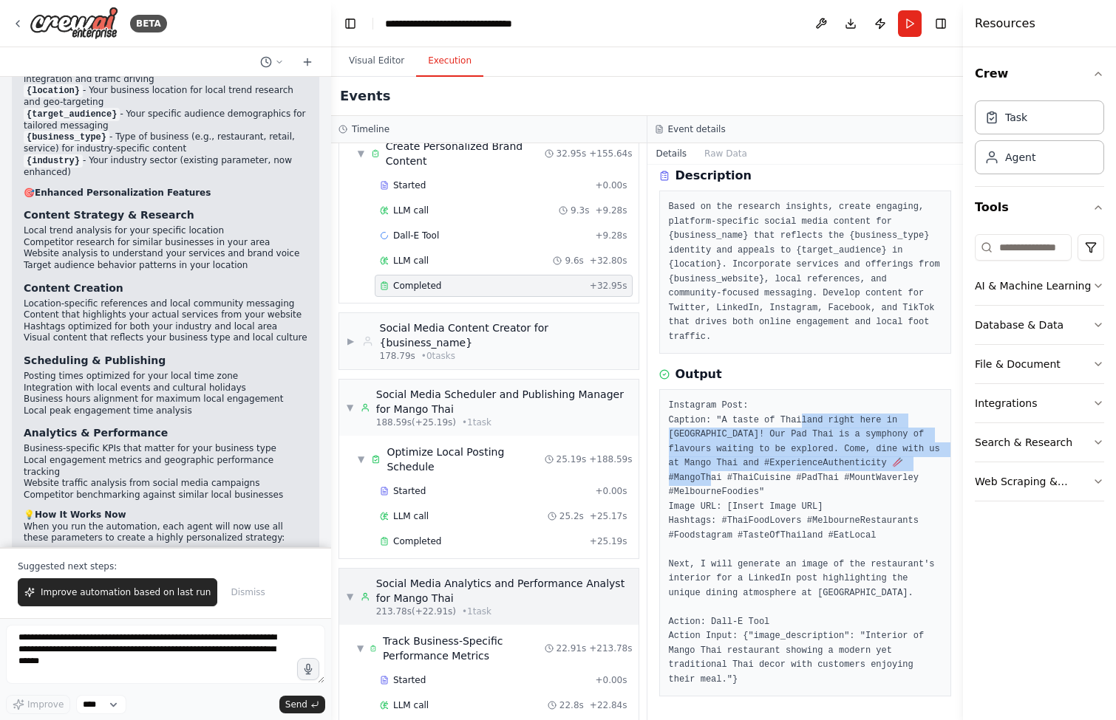
scroll to position [2481, 0]
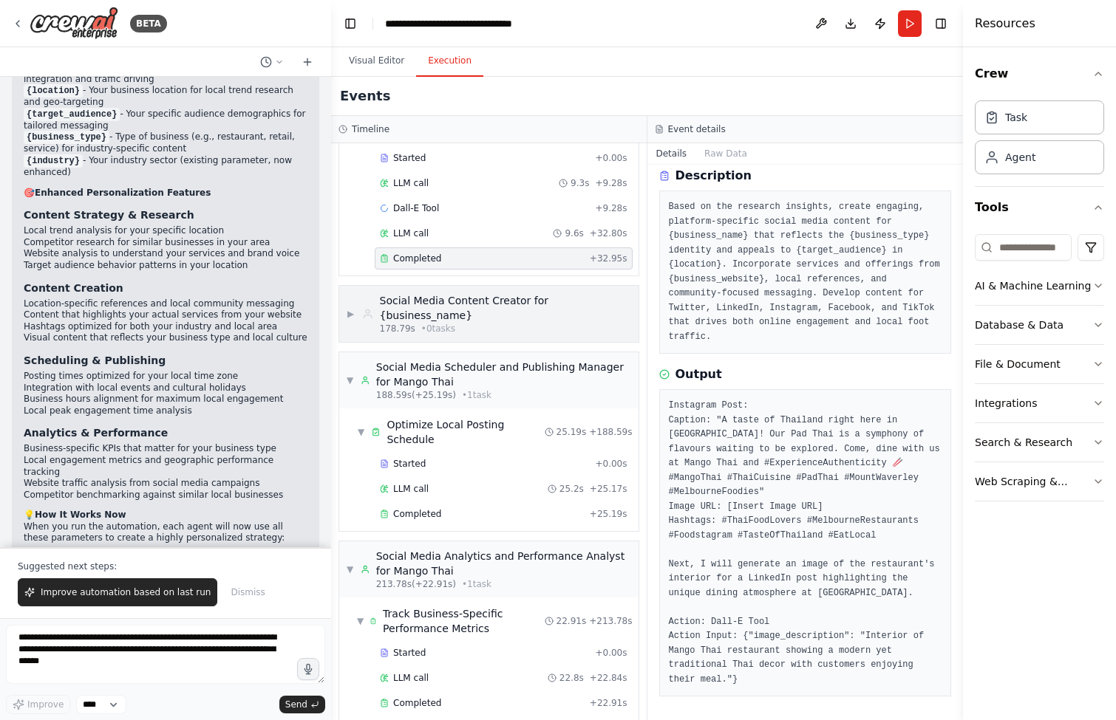
click at [505, 321] on div "Social Media Content Creator for {business_name}" at bounding box center [505, 308] width 251 height 30
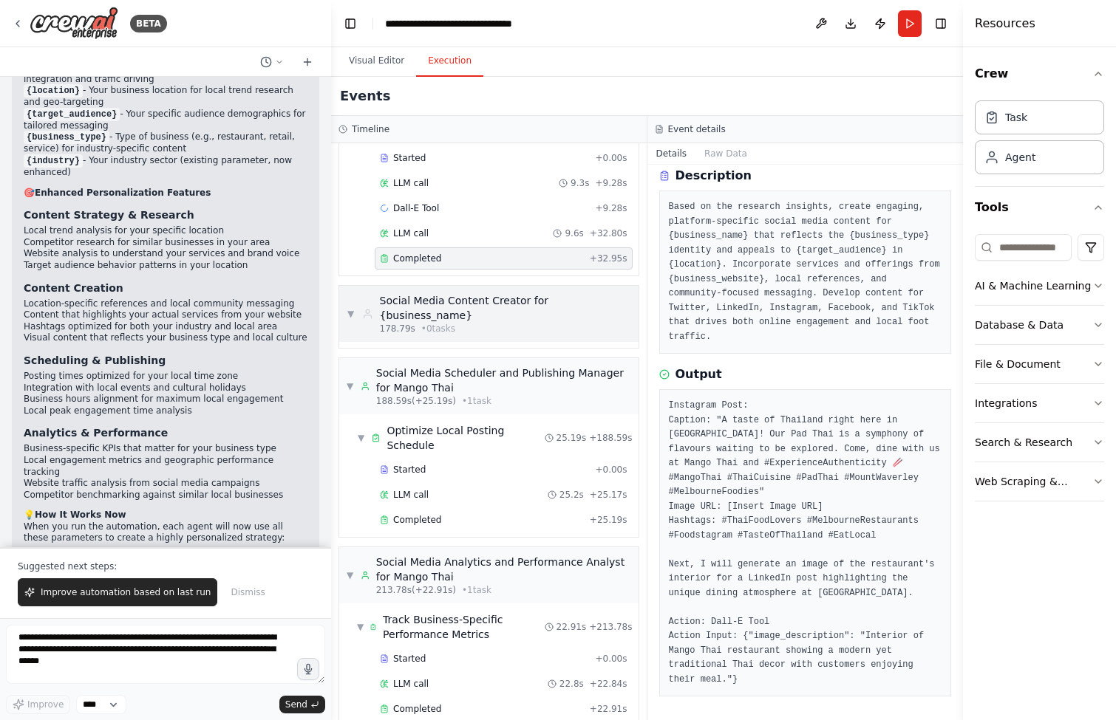
click at [505, 321] on div "Social Media Content Creator for {business_name}" at bounding box center [505, 308] width 251 height 30
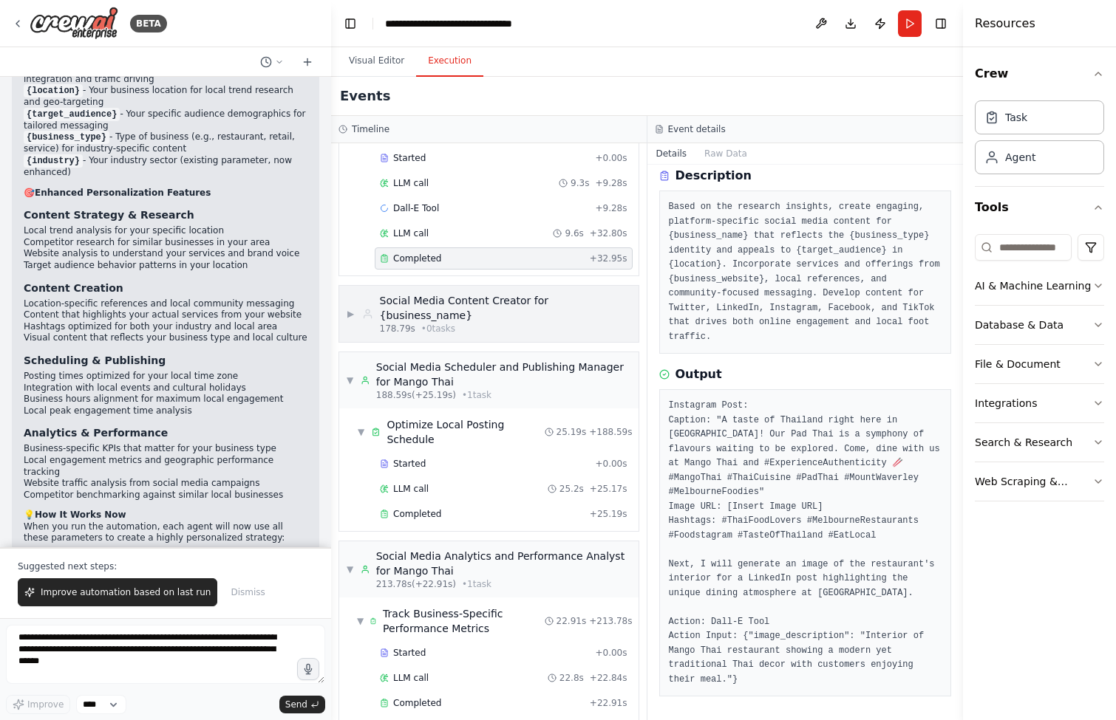
click at [505, 321] on div "Social Media Content Creator for {business_name}" at bounding box center [505, 308] width 251 height 30
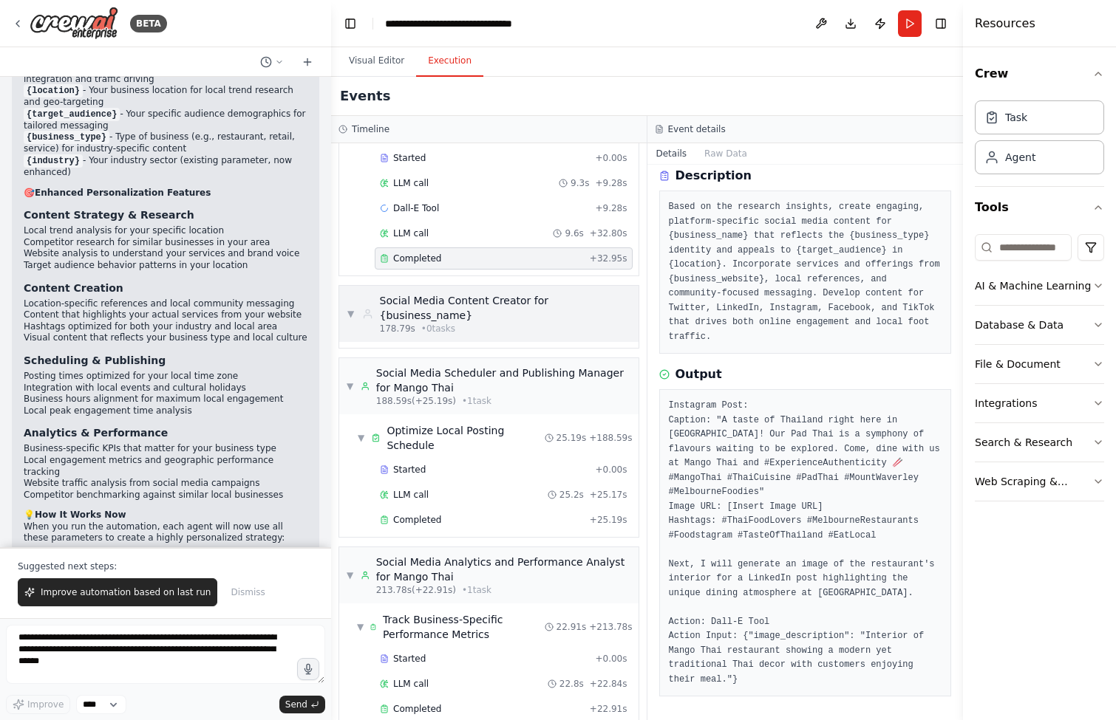
click at [505, 321] on div "Social Media Content Creator for {business_name}" at bounding box center [505, 308] width 251 height 30
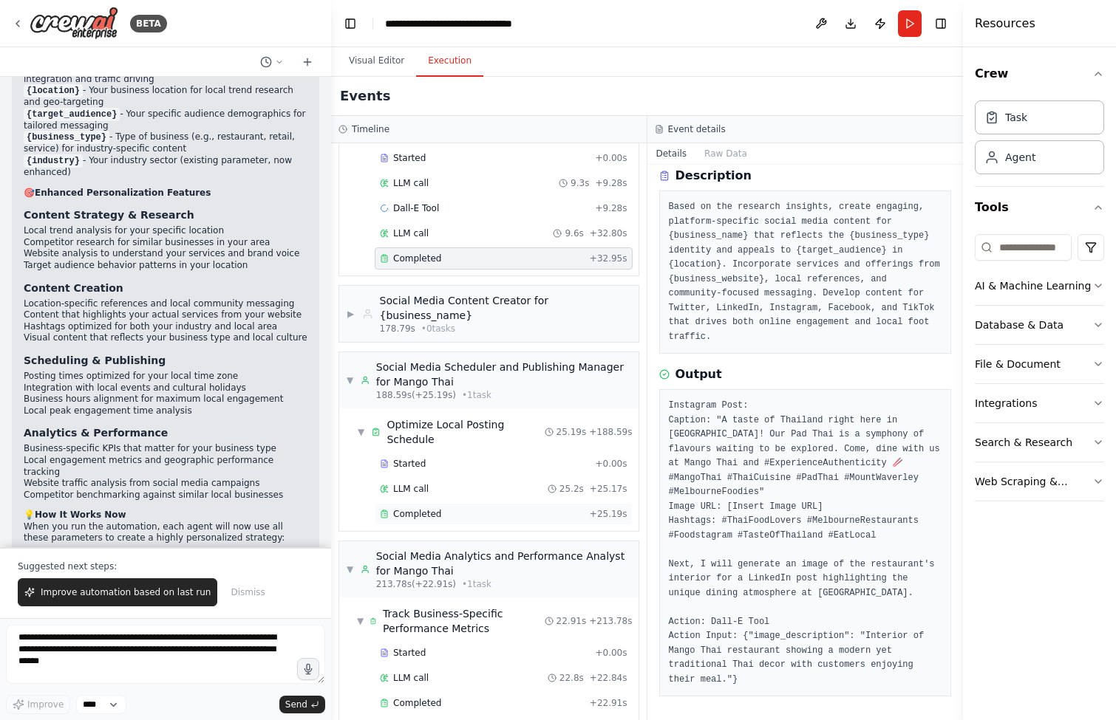
click at [497, 513] on div "Completed" at bounding box center [482, 514] width 204 height 12
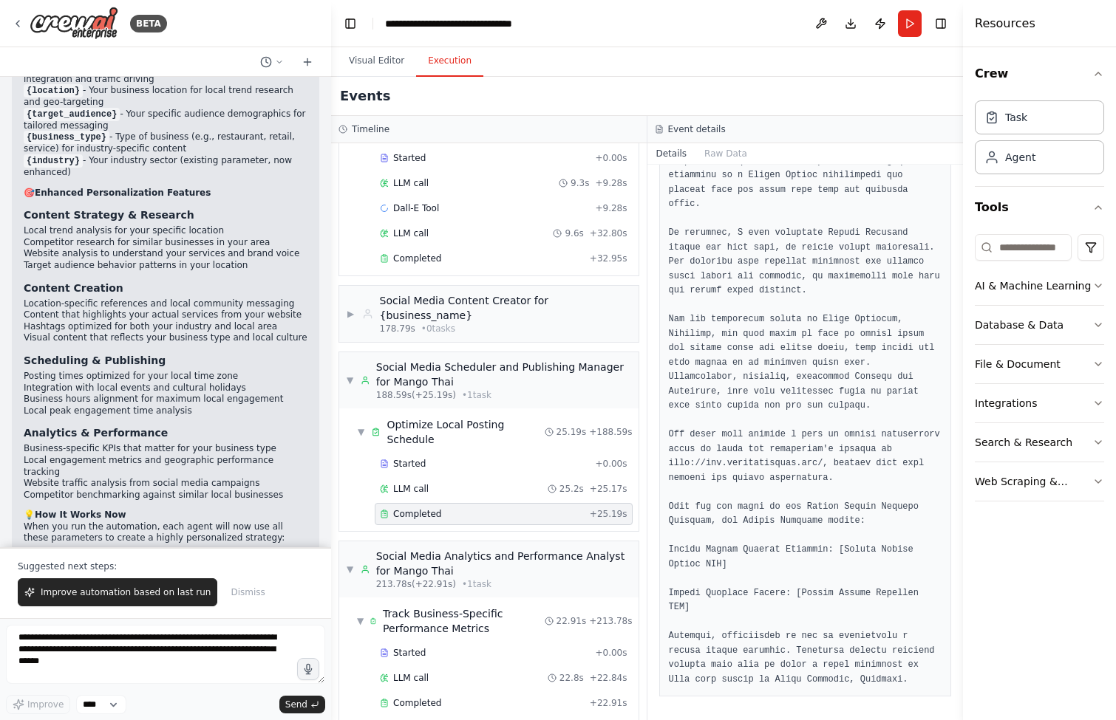
scroll to position [2498, 0]
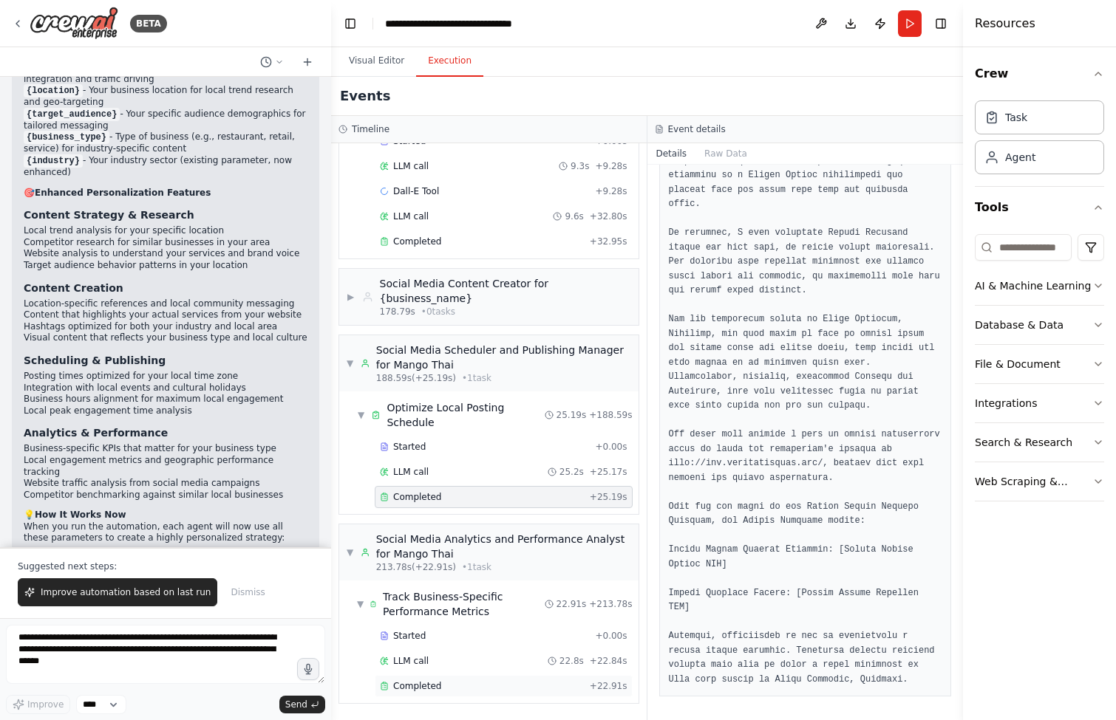
click at [536, 693] on div "Completed + 22.91s" at bounding box center [504, 686] width 258 height 22
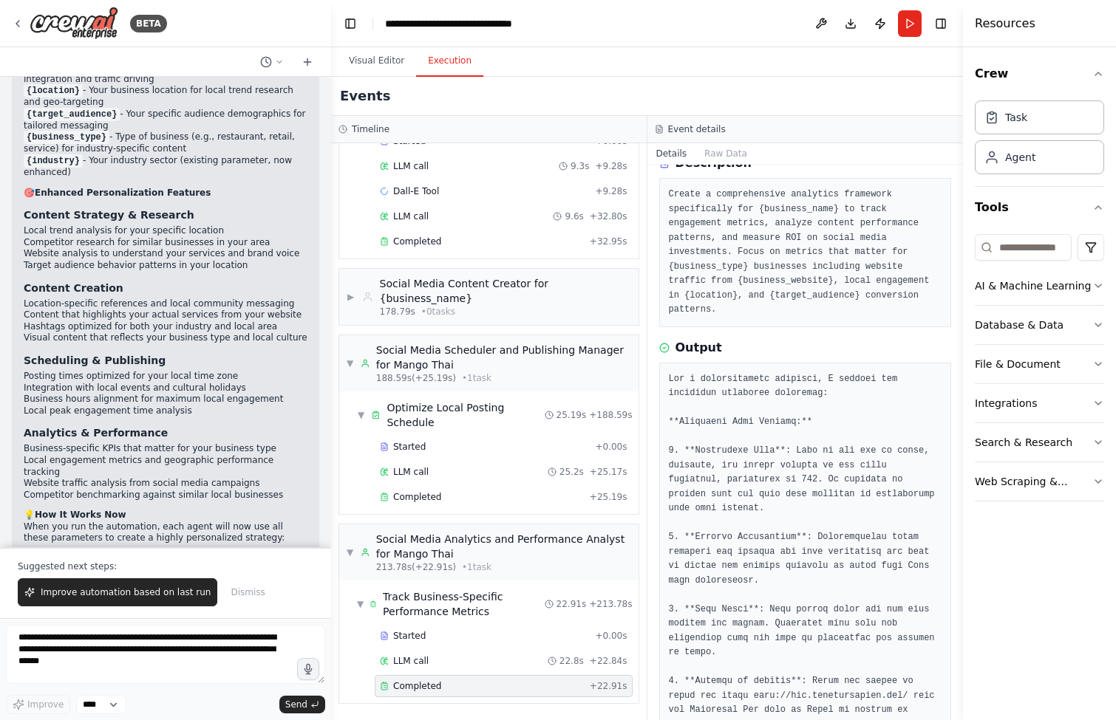
scroll to position [0, 0]
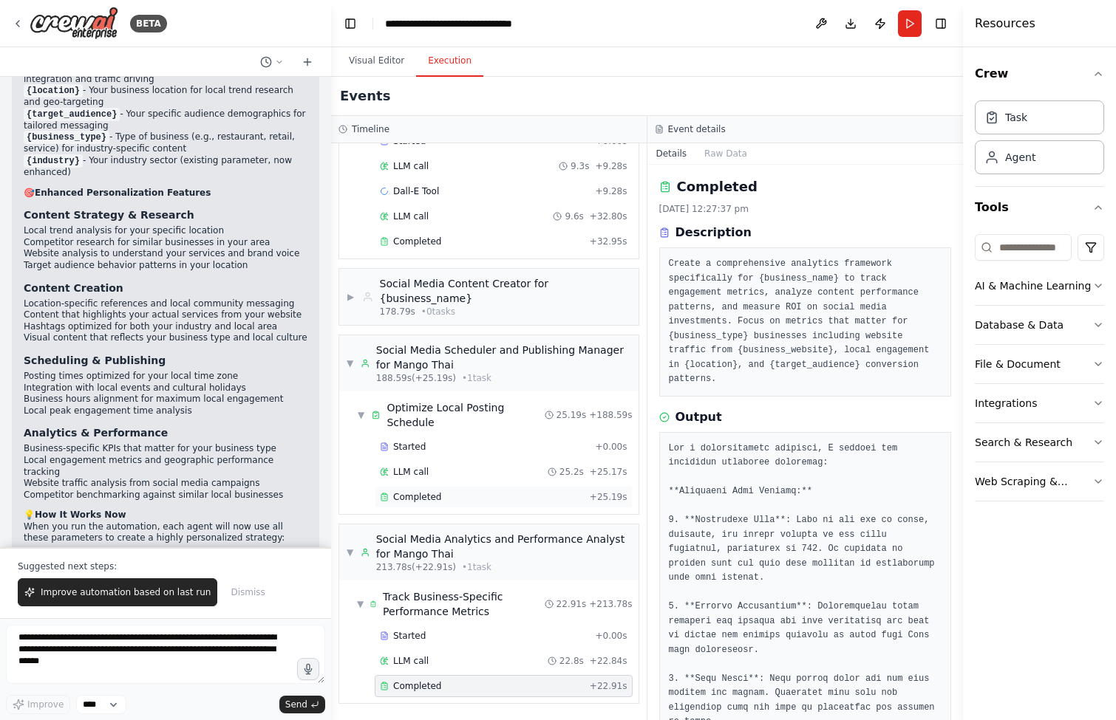
click at [513, 499] on div "Completed" at bounding box center [482, 497] width 204 height 12
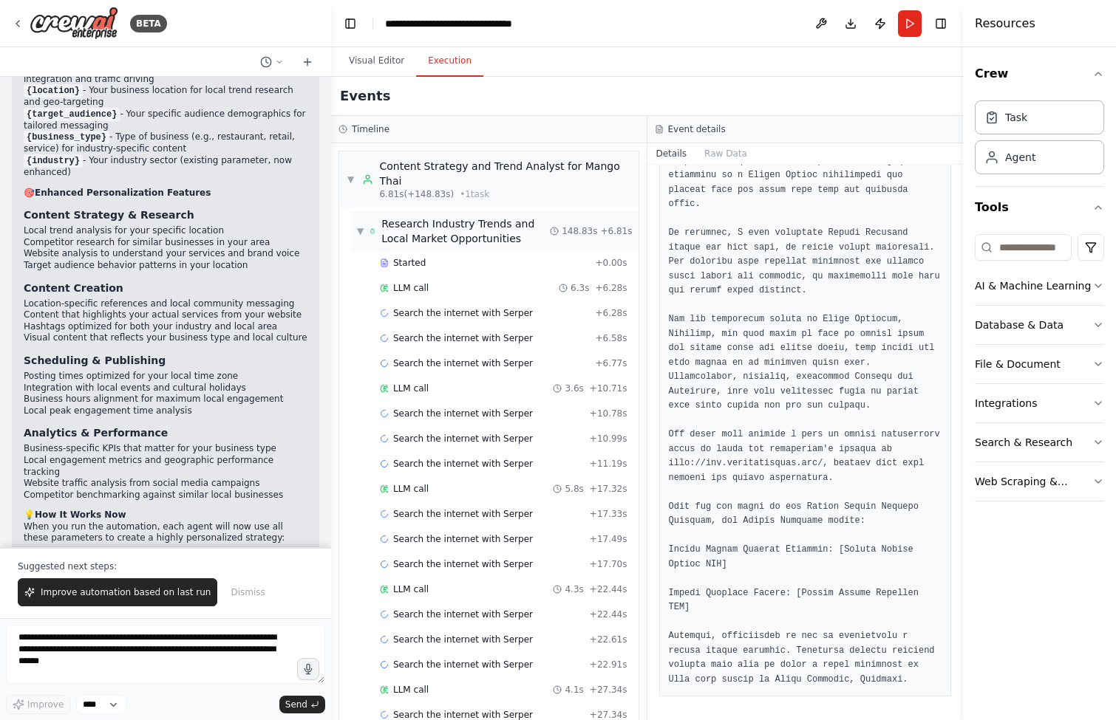
click at [361, 231] on span "▼" at bounding box center [360, 231] width 7 height 12
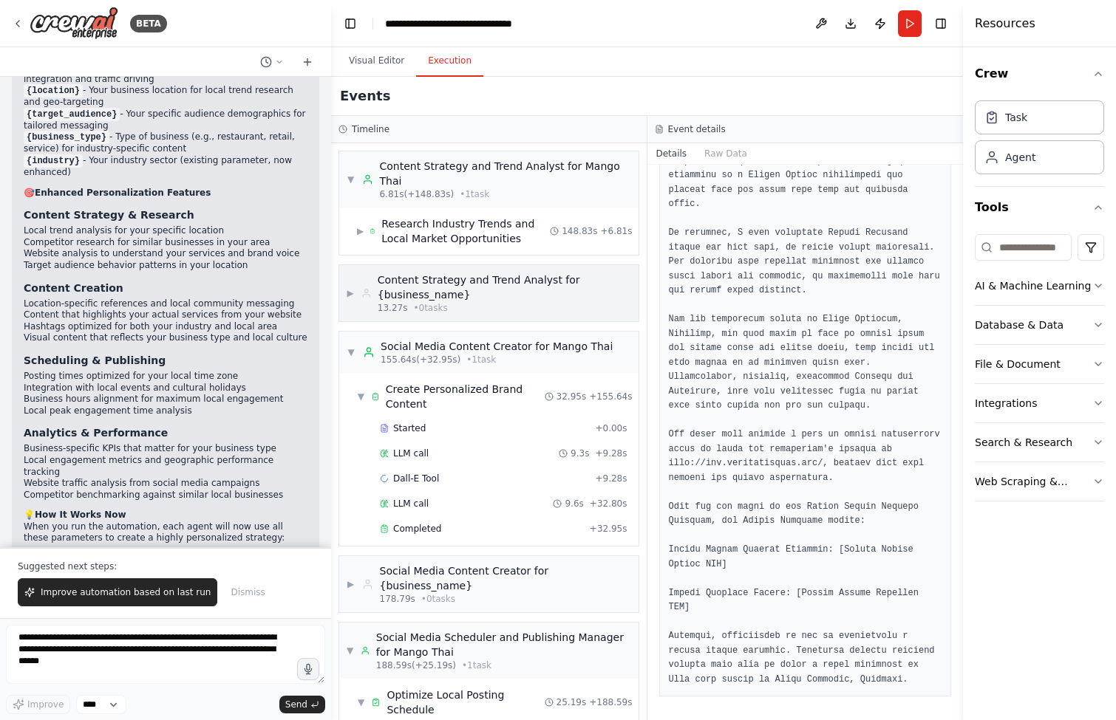
click at [350, 295] on span "▶" at bounding box center [350, 293] width 7 height 12
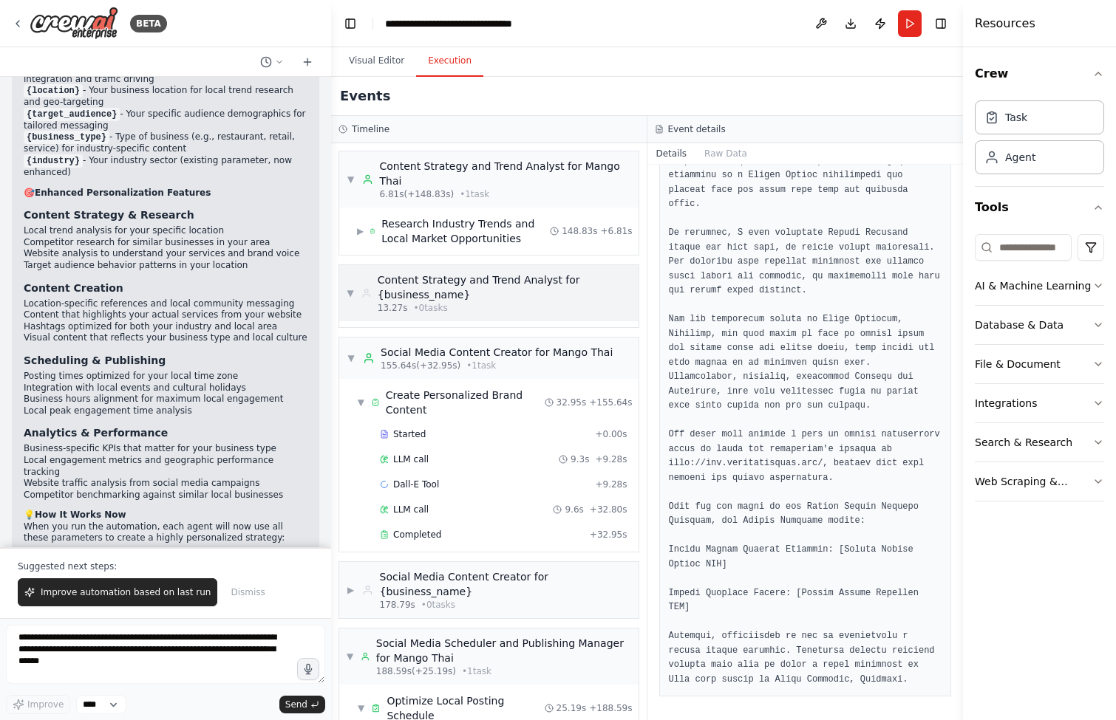
click at [351, 291] on span "▼" at bounding box center [350, 293] width 7 height 12
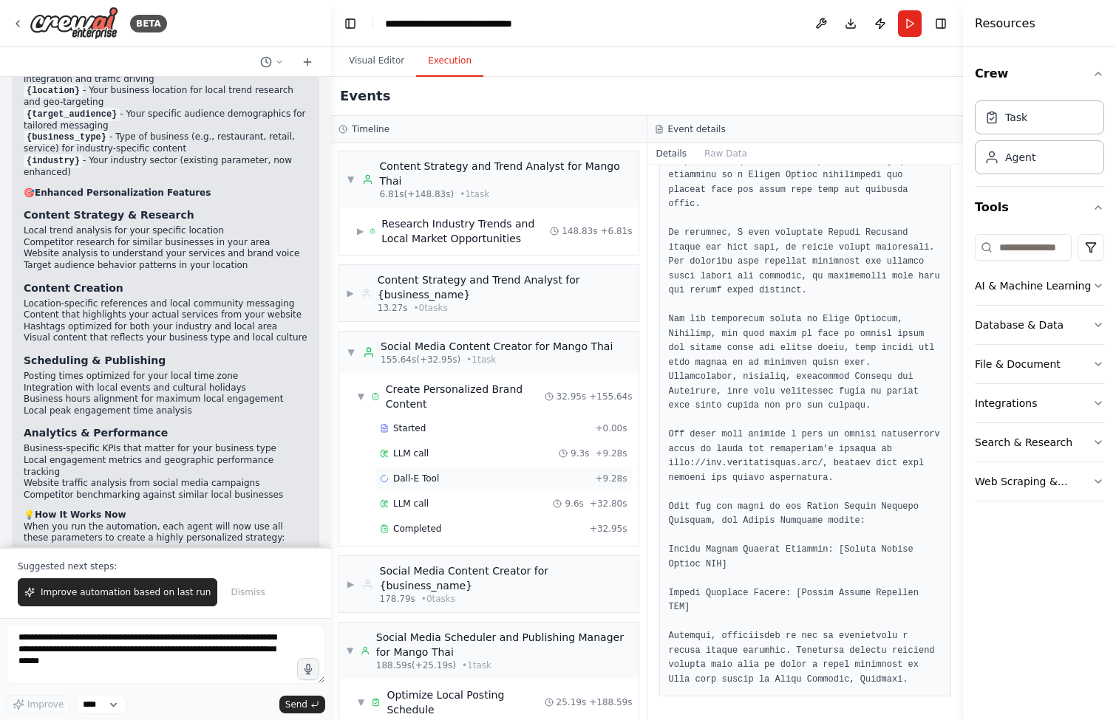
click at [532, 477] on div "Dall-E Tool + 9.28s" at bounding box center [504, 479] width 248 height 12
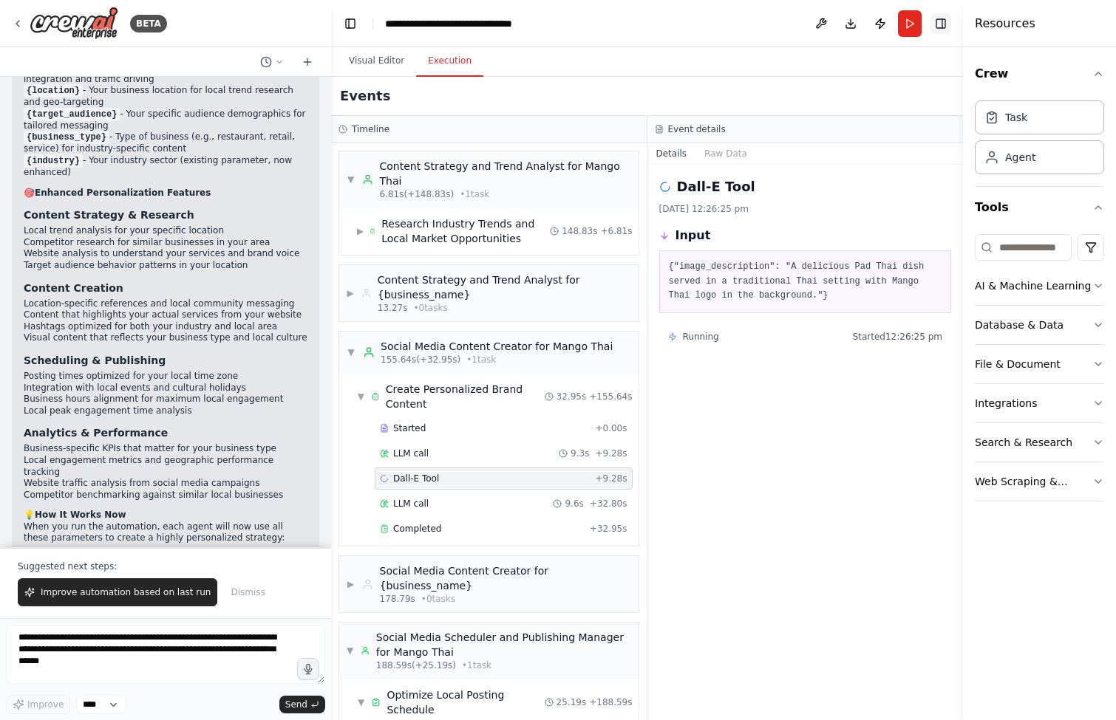
click at [937, 22] on button "Toggle Right Sidebar" at bounding box center [940, 23] width 21 height 21
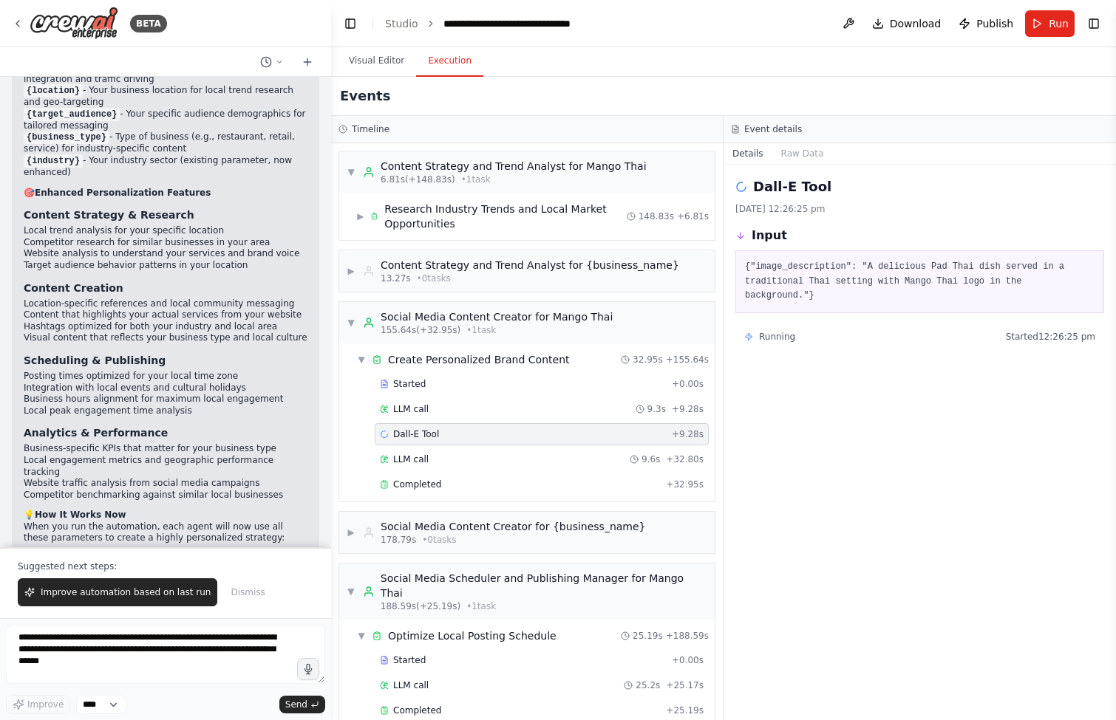
scroll to position [3318, 0]
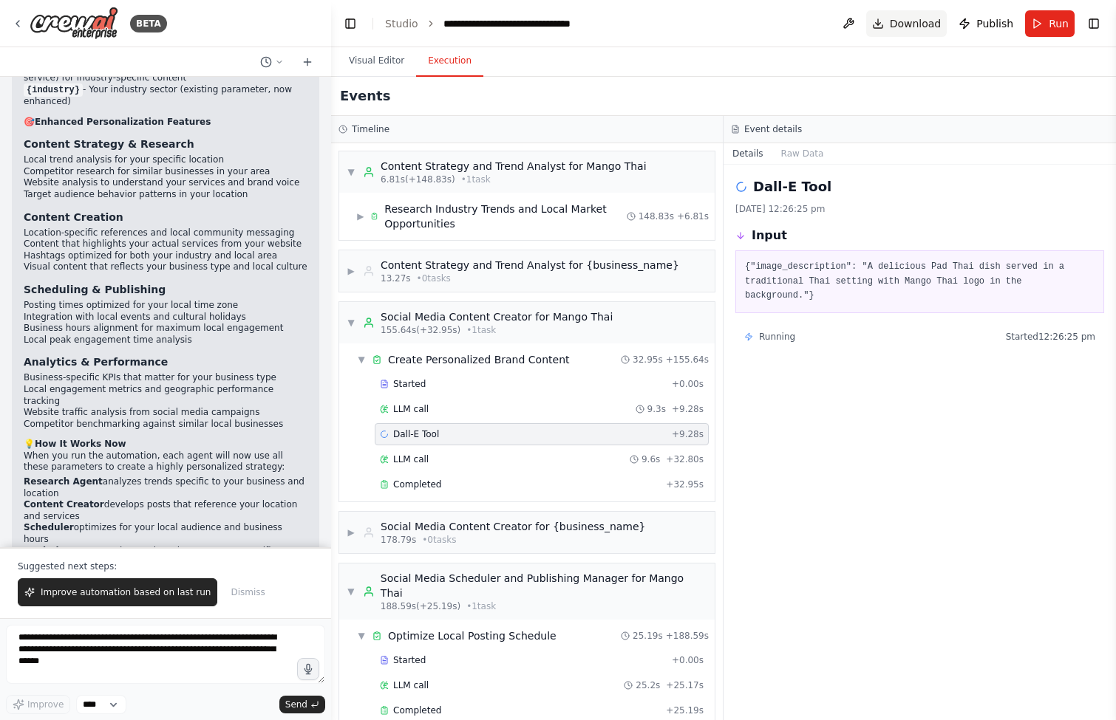
click at [885, 21] on button "Download" at bounding box center [906, 23] width 81 height 27
click at [21, 21] on icon at bounding box center [18, 24] width 12 height 12
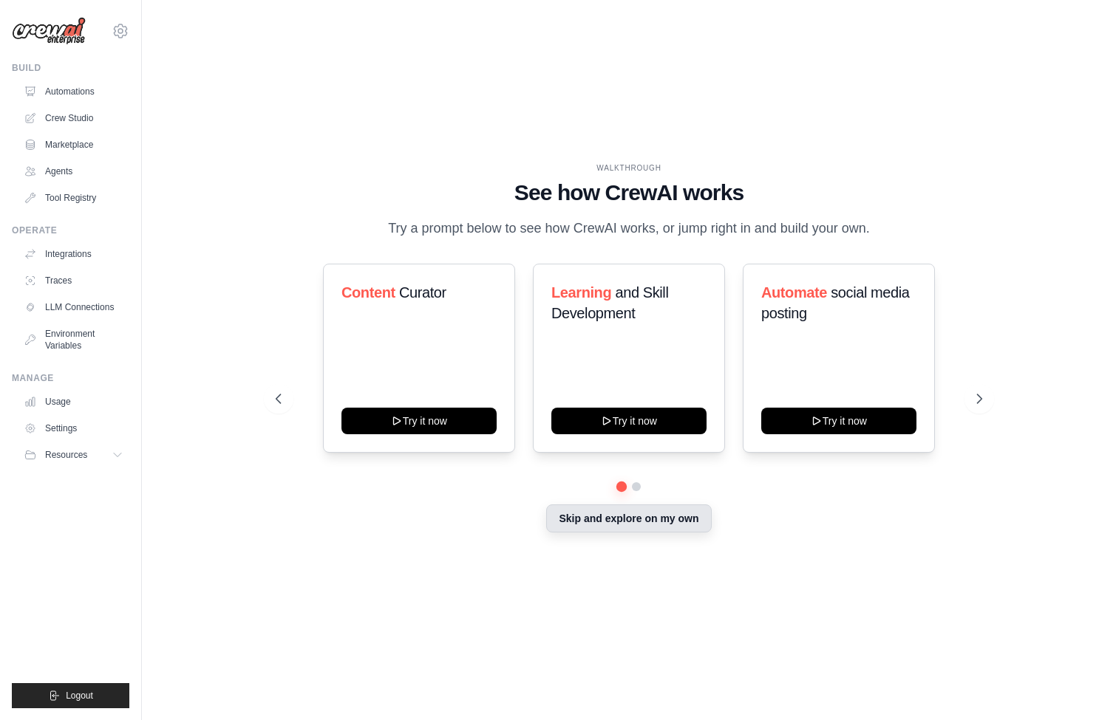
click at [644, 521] on button "Skip and explore on my own" at bounding box center [628, 519] width 165 height 28
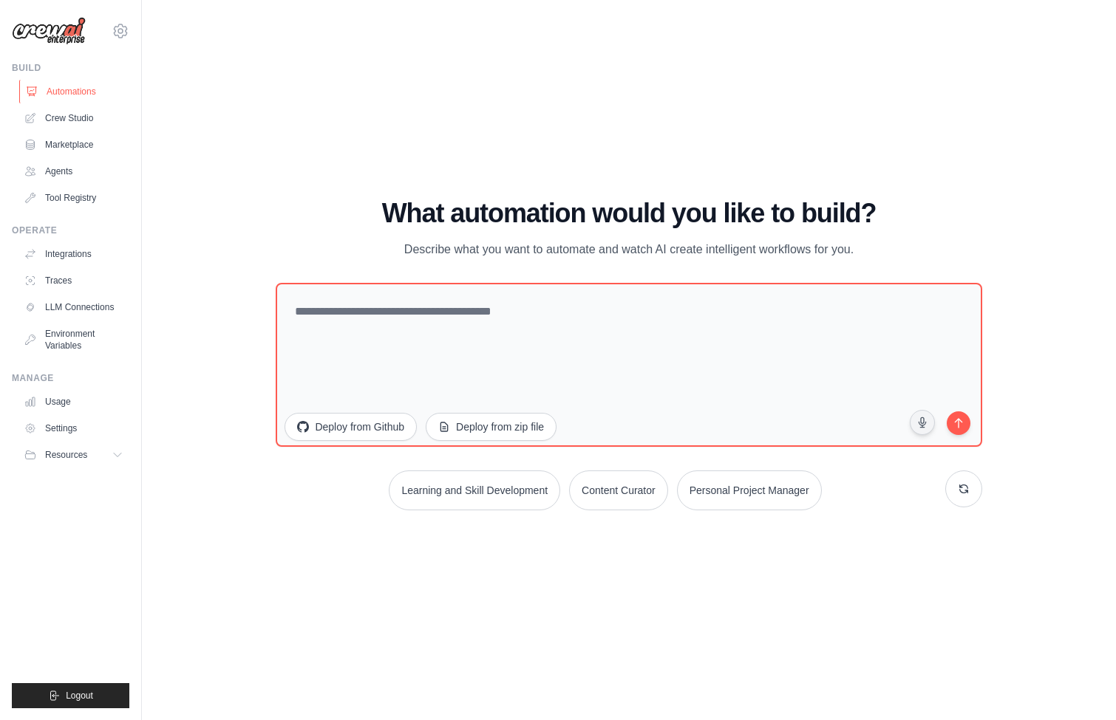
click at [62, 91] on link "Automations" at bounding box center [75, 92] width 112 height 24
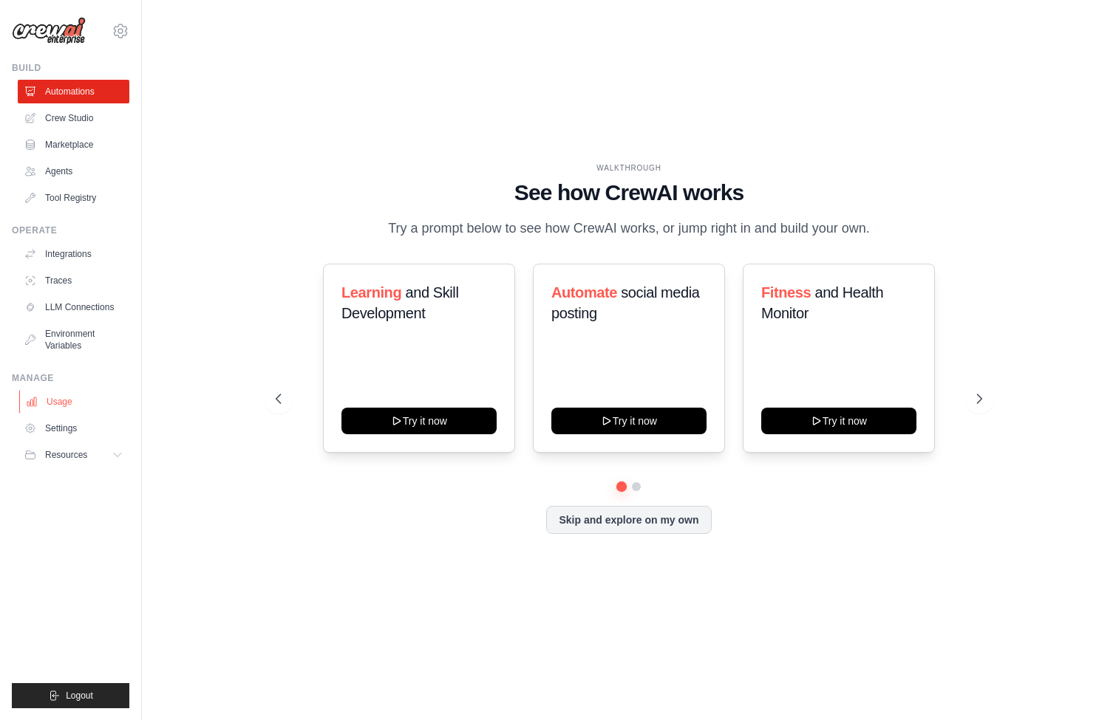
click at [82, 398] on link "Usage" at bounding box center [75, 402] width 112 height 24
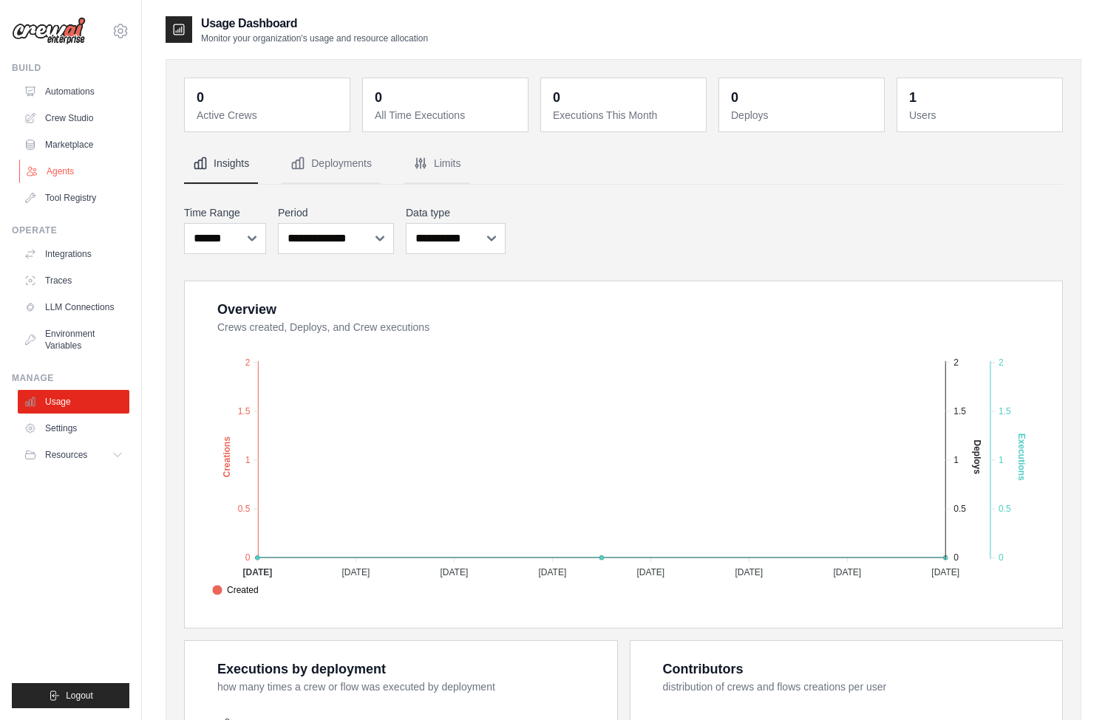
click at [66, 173] on link "Agents" at bounding box center [75, 172] width 112 height 24
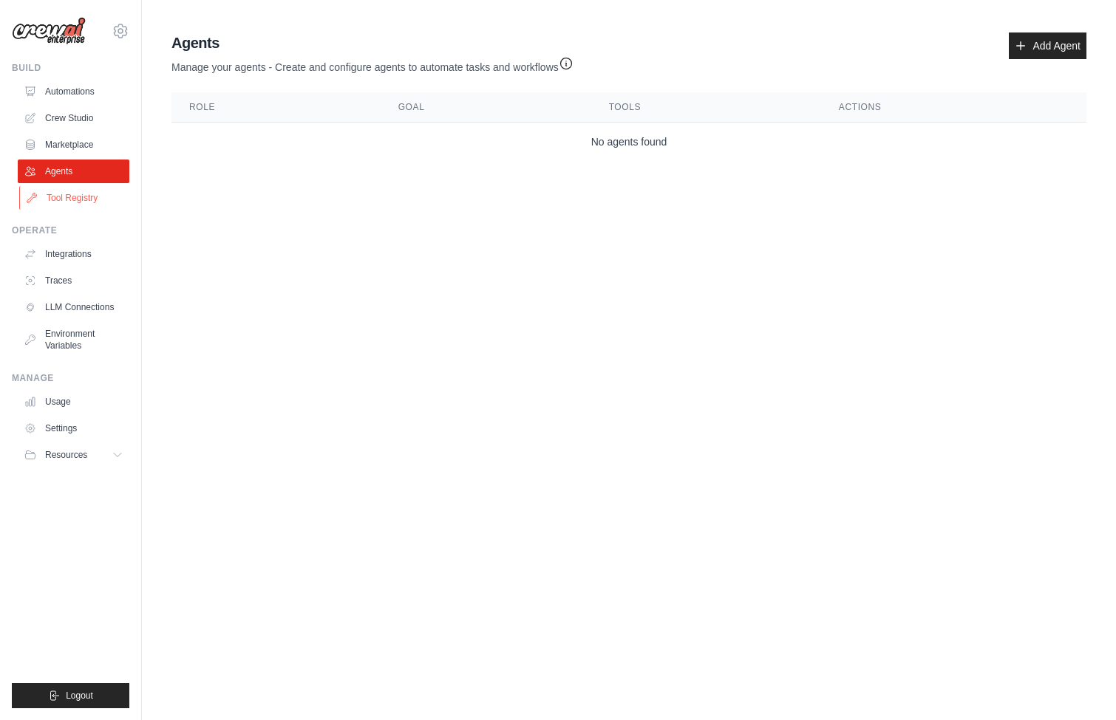
click at [80, 188] on link "Tool Registry" at bounding box center [75, 198] width 112 height 24
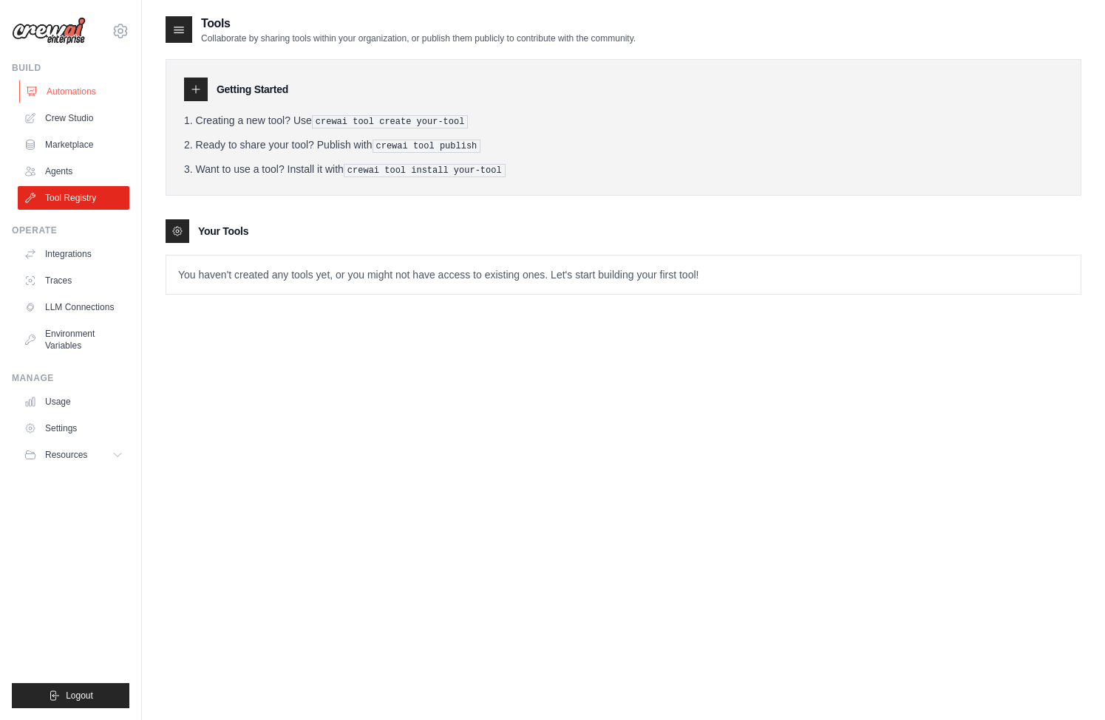
click at [80, 96] on link "Automations" at bounding box center [75, 92] width 112 height 24
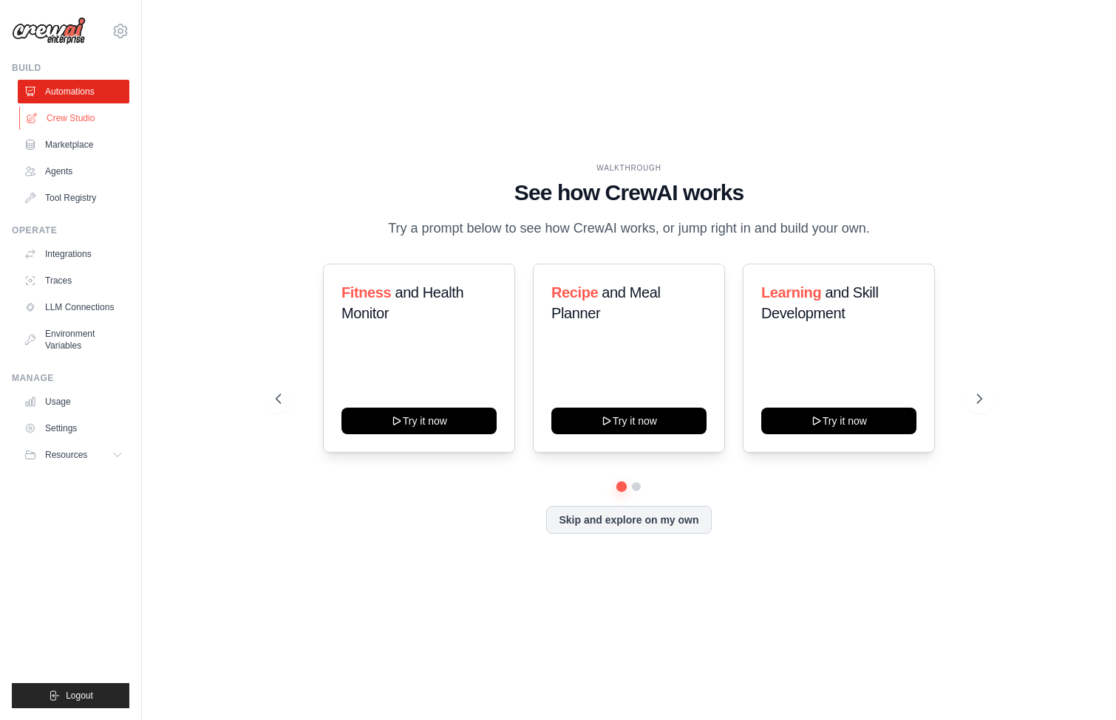
click at [83, 125] on link "Crew Studio" at bounding box center [75, 118] width 112 height 24
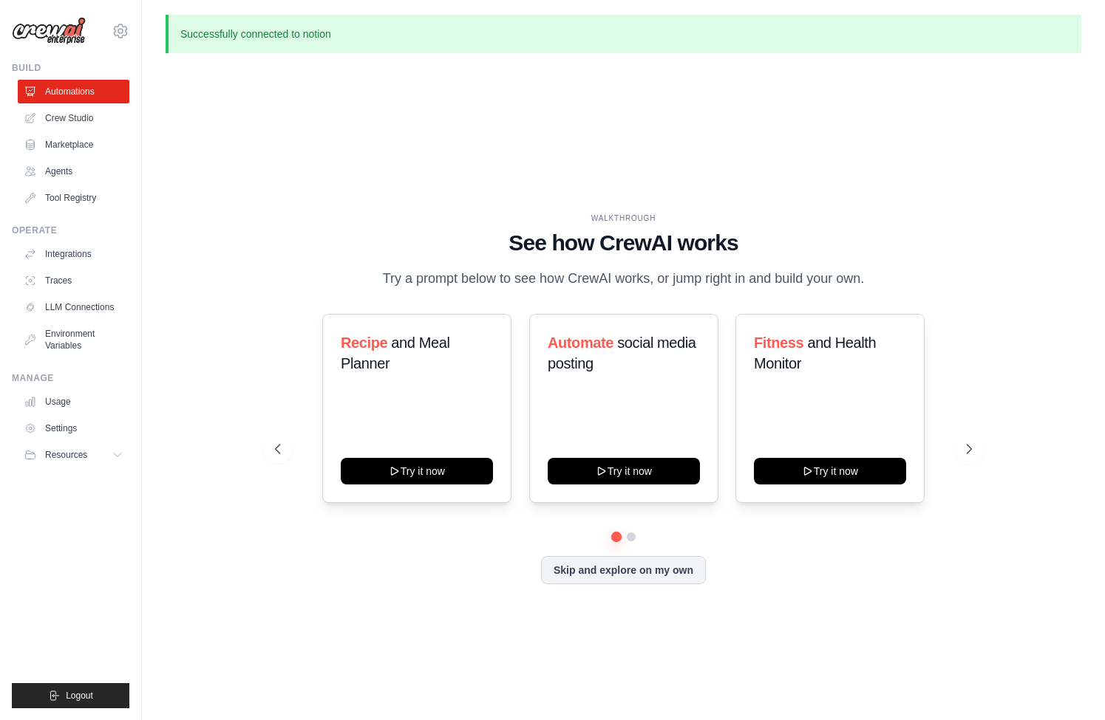
click at [245, 27] on p "Successfully connected to notion" at bounding box center [623, 34] width 915 height 38
click at [262, 98] on div "WALKTHROUGH See how CrewAI works Try a prompt below to see how CrewAI works, or…" at bounding box center [623, 410] width 915 height 691
click at [249, 26] on p "Successfully connected to notion" at bounding box center [623, 34] width 915 height 38
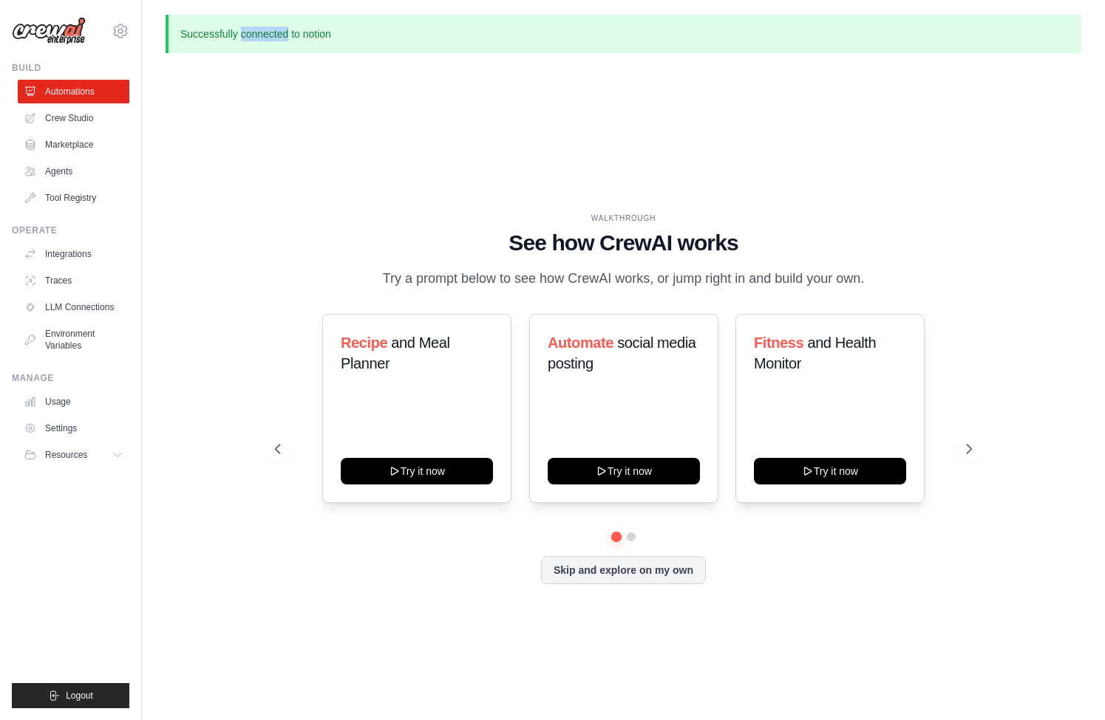
click at [249, 27] on p "Successfully connected to notion" at bounding box center [623, 34] width 915 height 38
click at [270, 188] on div "WALKTHROUGH See how CrewAI works Try a prompt below to see how CrewAI works, or…" at bounding box center [623, 410] width 915 height 691
click at [38, 117] on link "Crew Studio" at bounding box center [75, 118] width 112 height 24
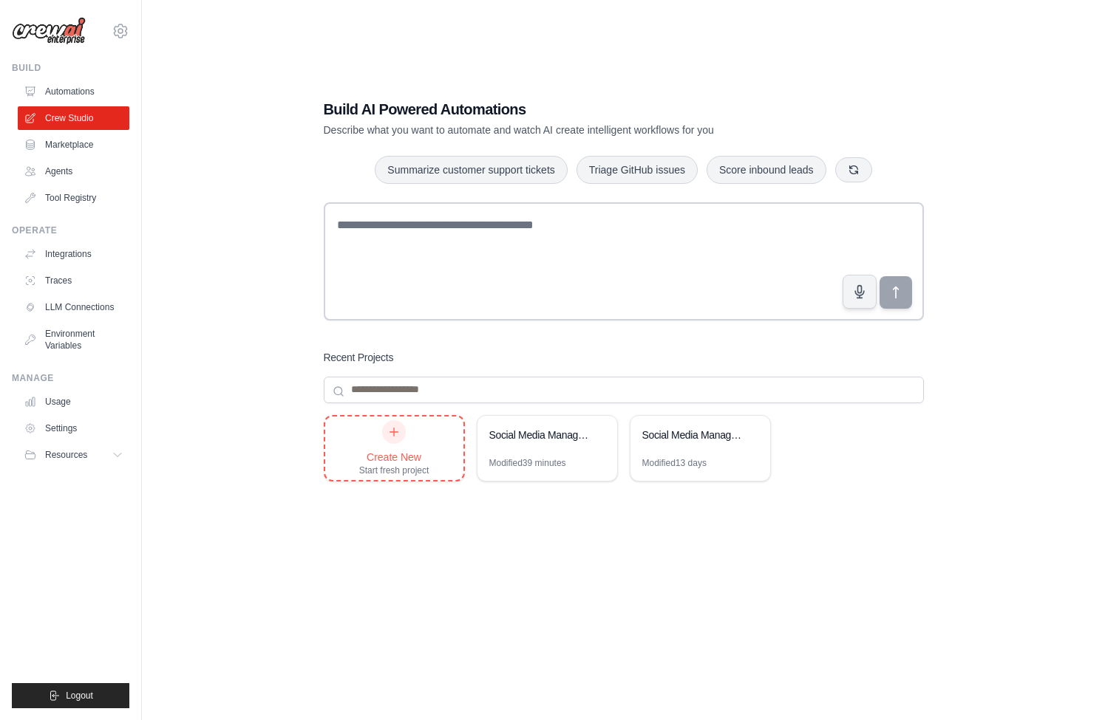
click at [390, 431] on icon at bounding box center [394, 432] width 8 height 8
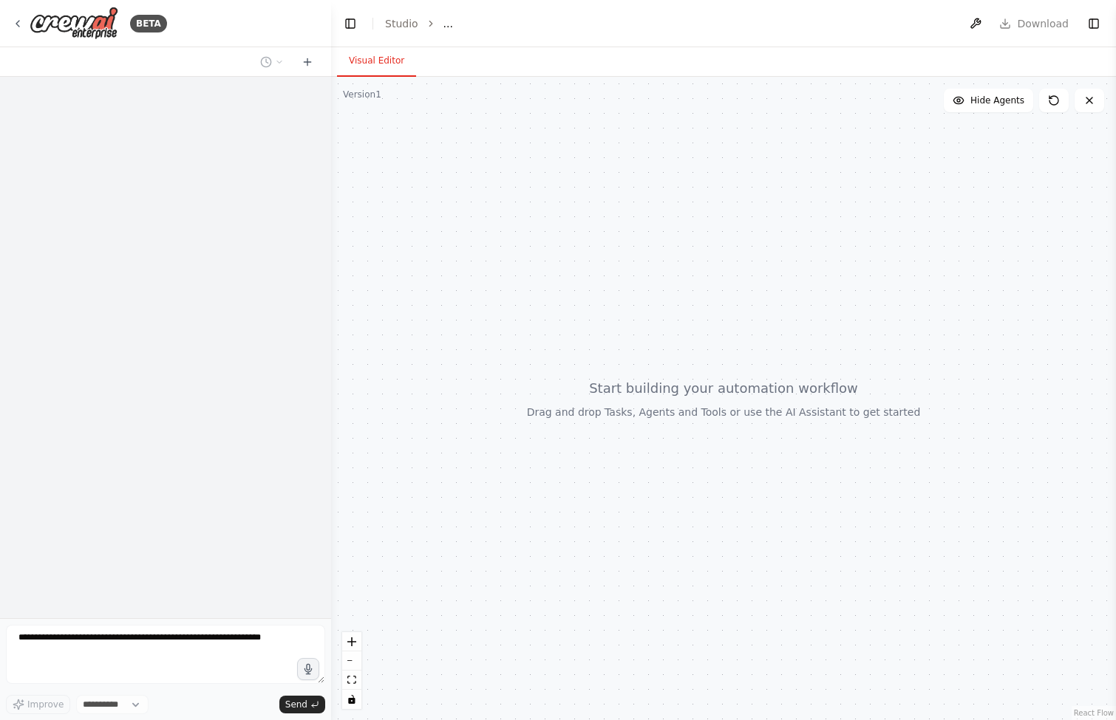
select select "****"
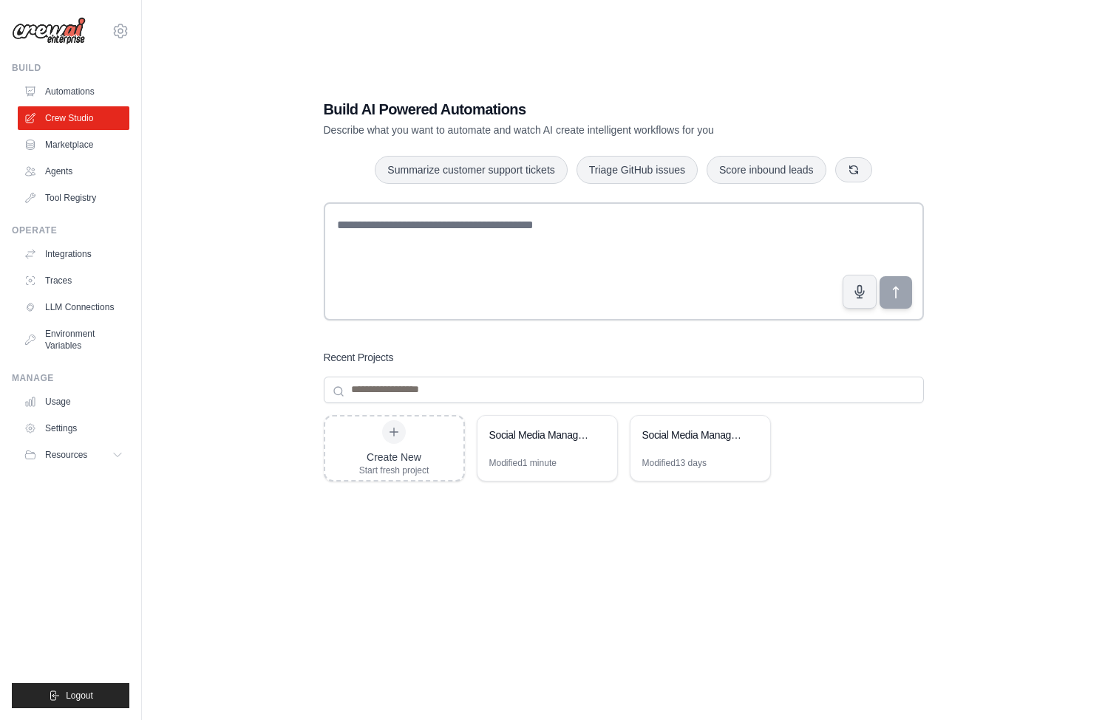
click at [453, 349] on div "Build AI Powered Automations Describe what you want to automate and watch AI cr…" at bounding box center [623, 375] width 635 height 600
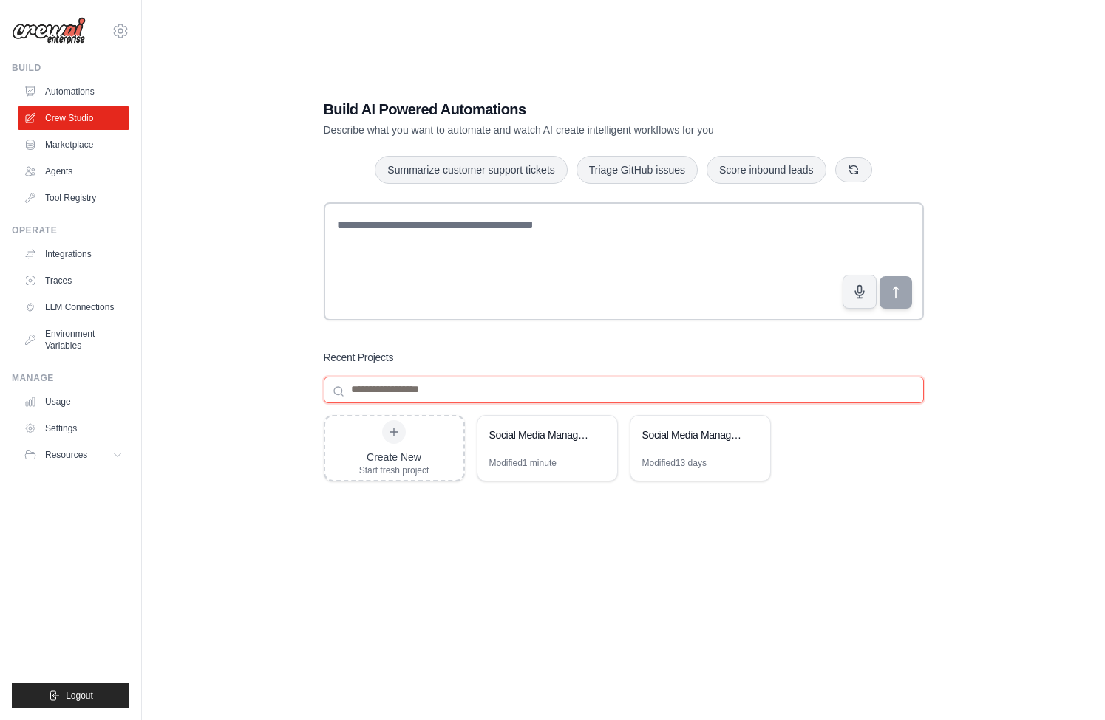
click at [423, 383] on input at bounding box center [624, 390] width 600 height 27
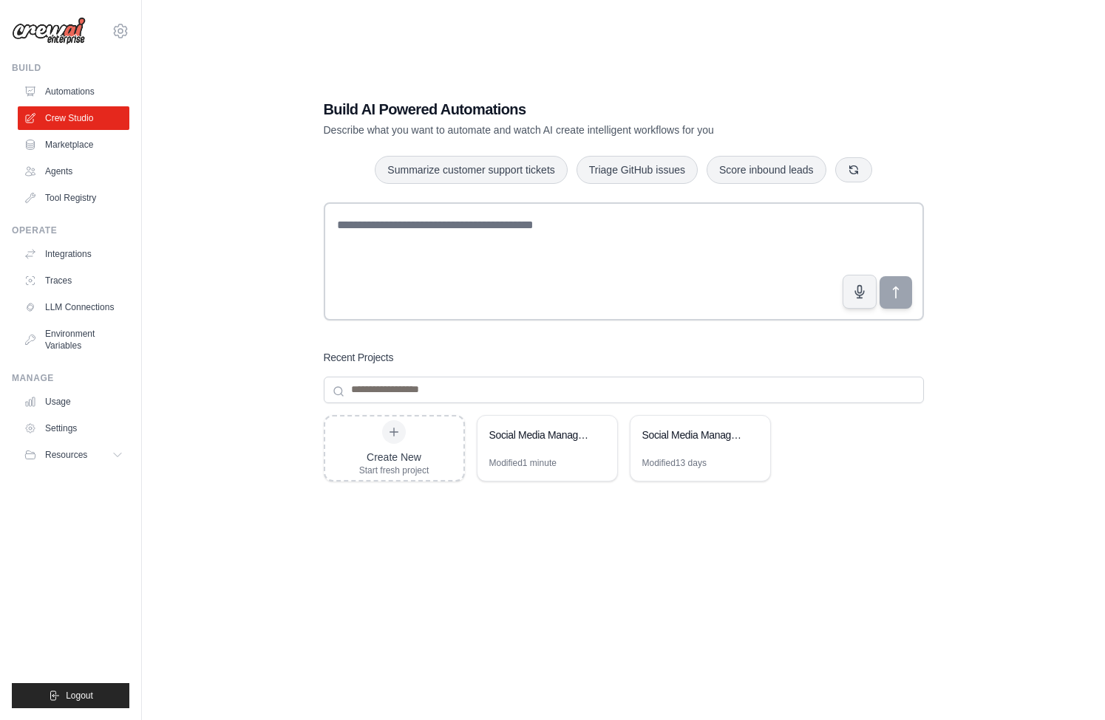
click at [435, 350] on div "Recent Projects" at bounding box center [624, 357] width 600 height 15
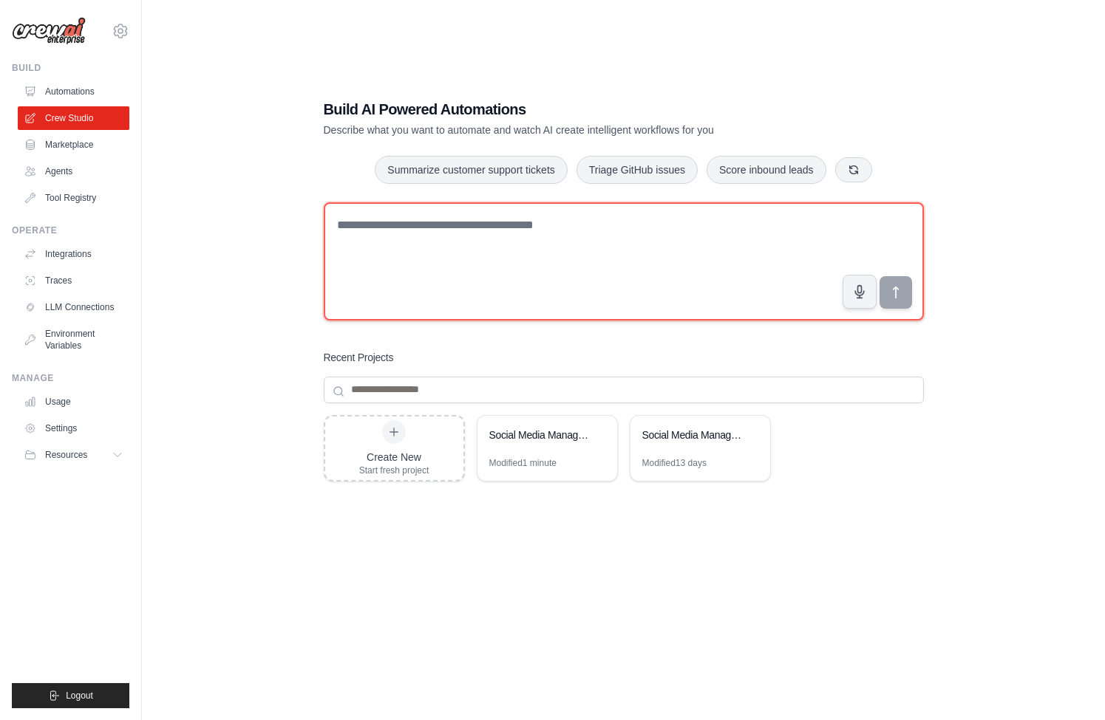
click at [462, 262] on textarea at bounding box center [624, 261] width 600 height 118
click at [570, 241] on textarea at bounding box center [624, 261] width 600 height 118
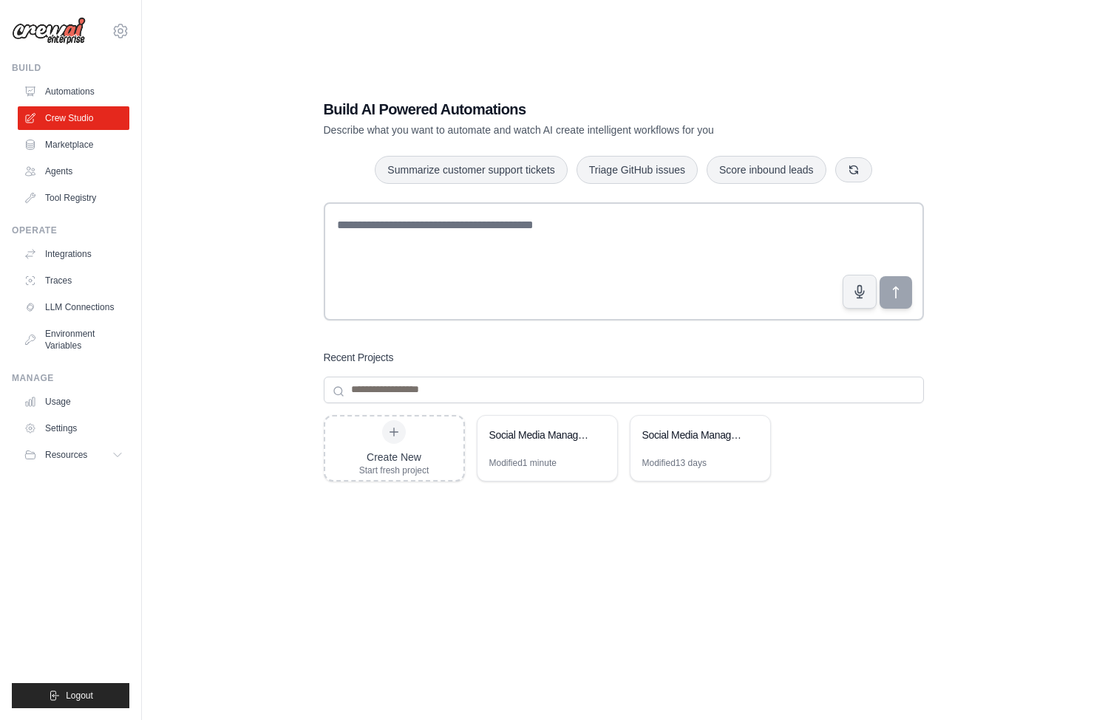
click at [250, 386] on div "Build AI Powered Automations Describe what you want to automate and watch AI cr…" at bounding box center [623, 375] width 915 height 720
click at [366, 355] on h3 "Recent Projects" at bounding box center [359, 357] width 70 height 15
